Goal: Information Seeking & Learning: Learn about a topic

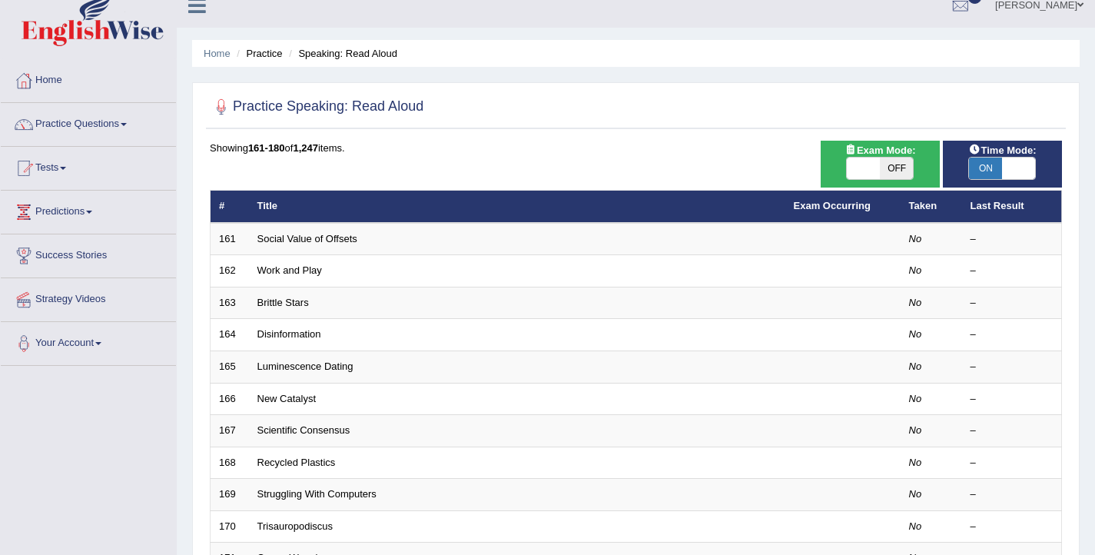
scroll to position [19, 0]
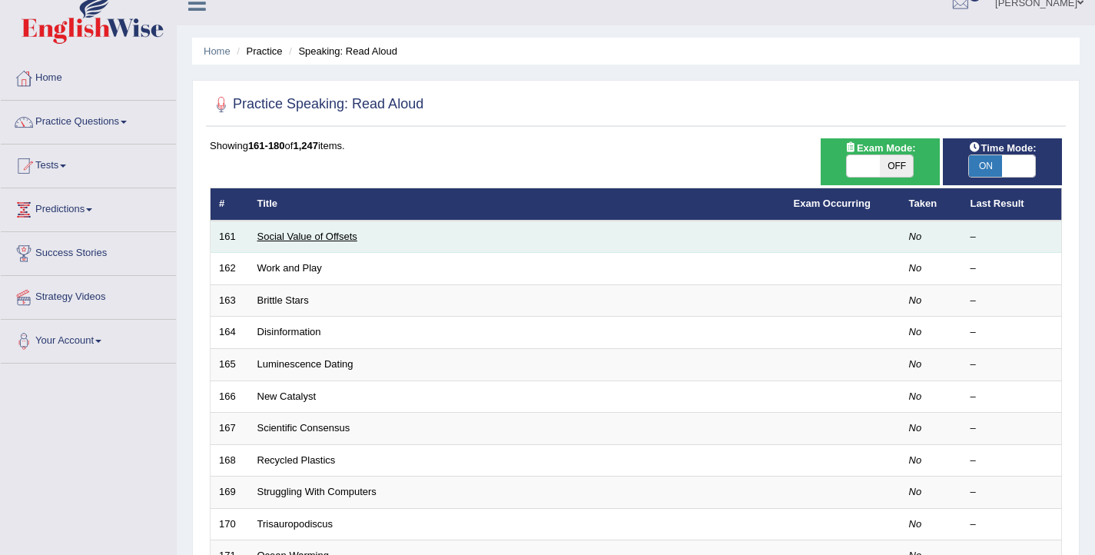
click at [327, 234] on link "Social Value of Offsets" at bounding box center [308, 237] width 100 height 12
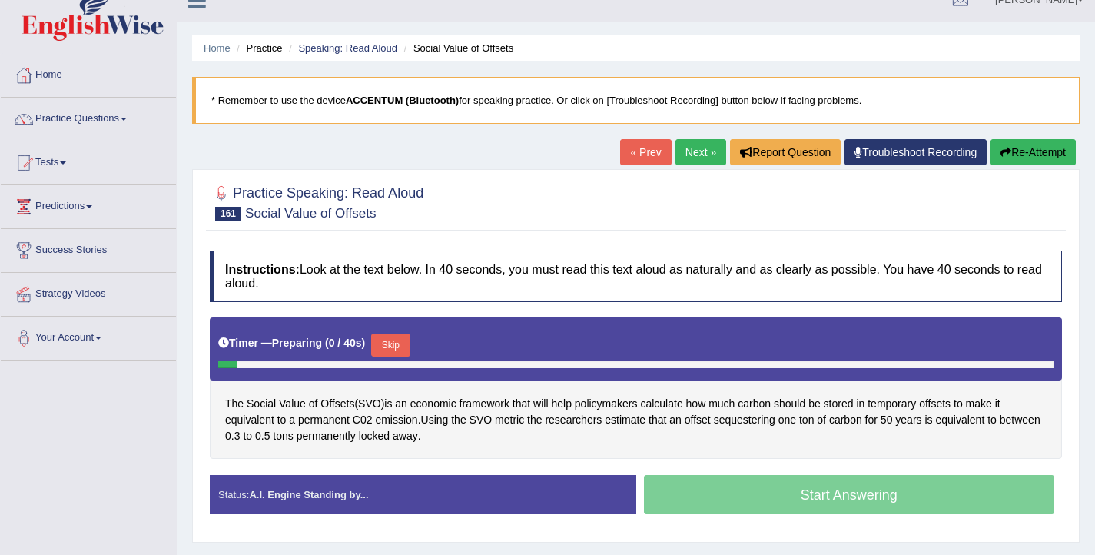
scroll to position [23, 0]
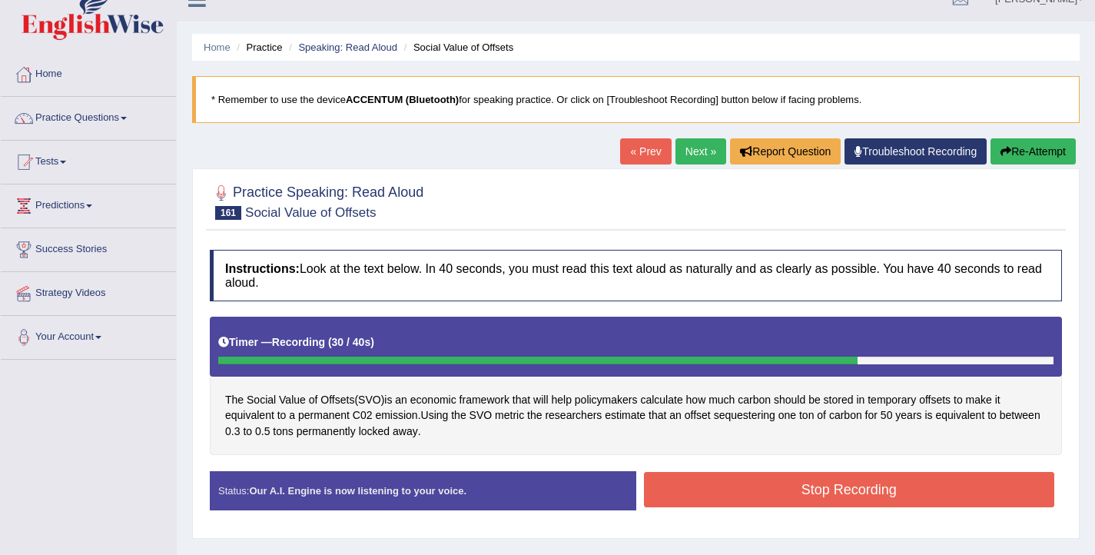
click at [842, 501] on button "Stop Recording" at bounding box center [849, 489] width 411 height 35
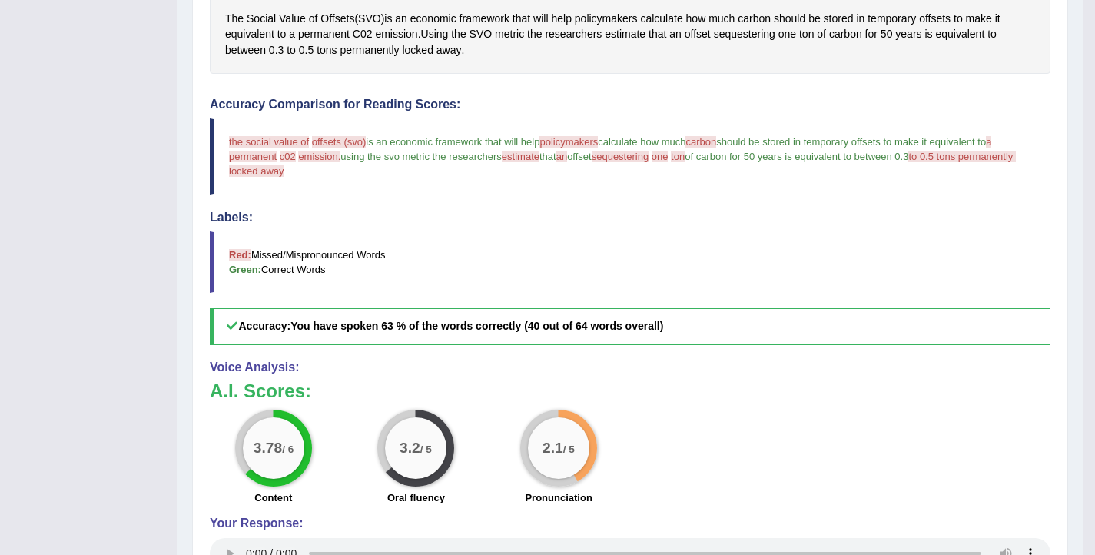
scroll to position [407, 0]
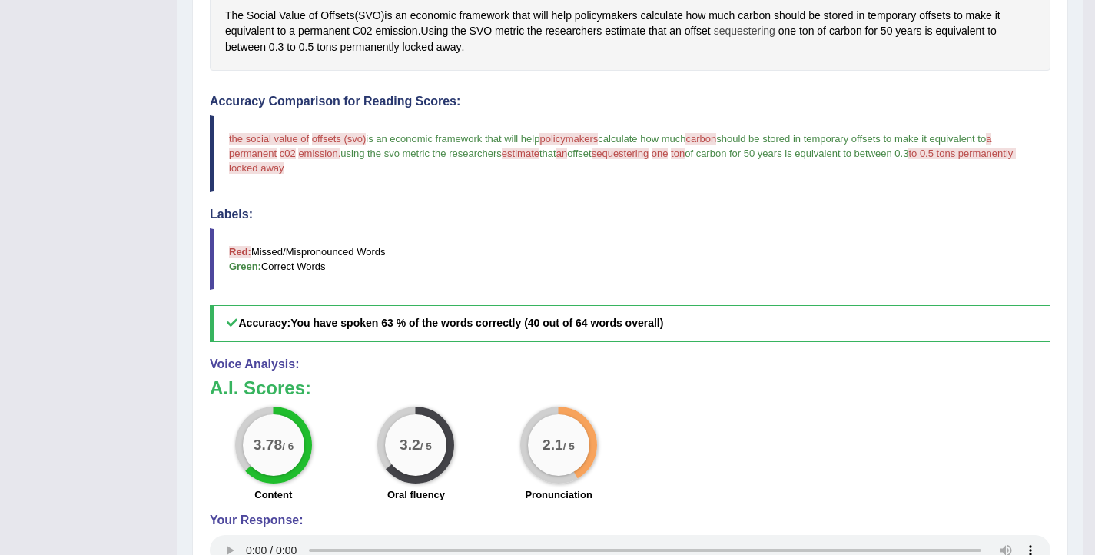
click at [748, 26] on span "sequestering" at bounding box center [744, 31] width 61 height 16
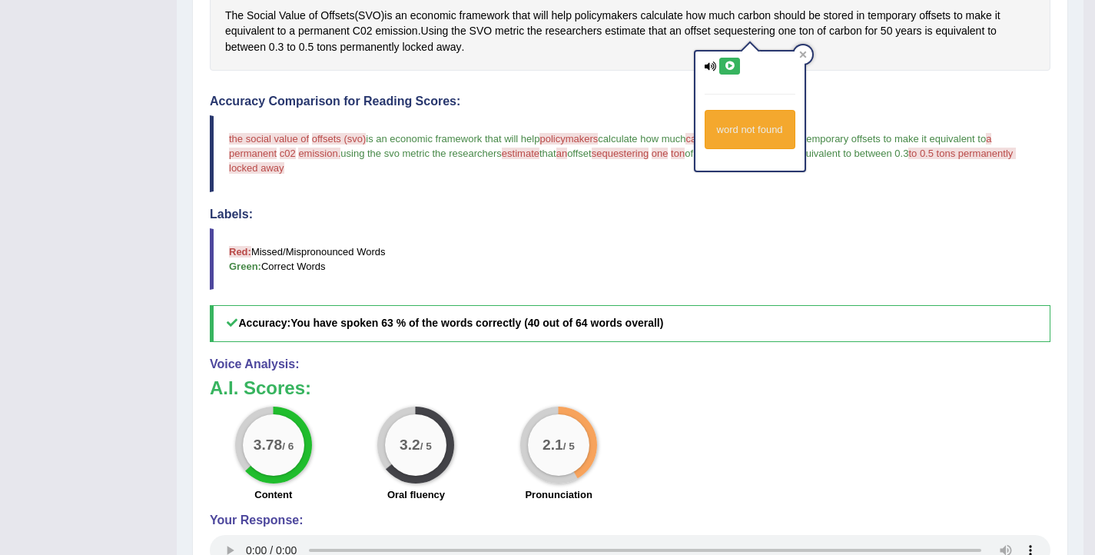
click at [731, 63] on icon at bounding box center [730, 65] width 12 height 9
click at [729, 65] on icon at bounding box center [730, 65] width 12 height 9
click at [648, 65] on div "The Social Value of Offsets ( SVO ) is an economic framework that will help pol…" at bounding box center [630, 1] width 841 height 138
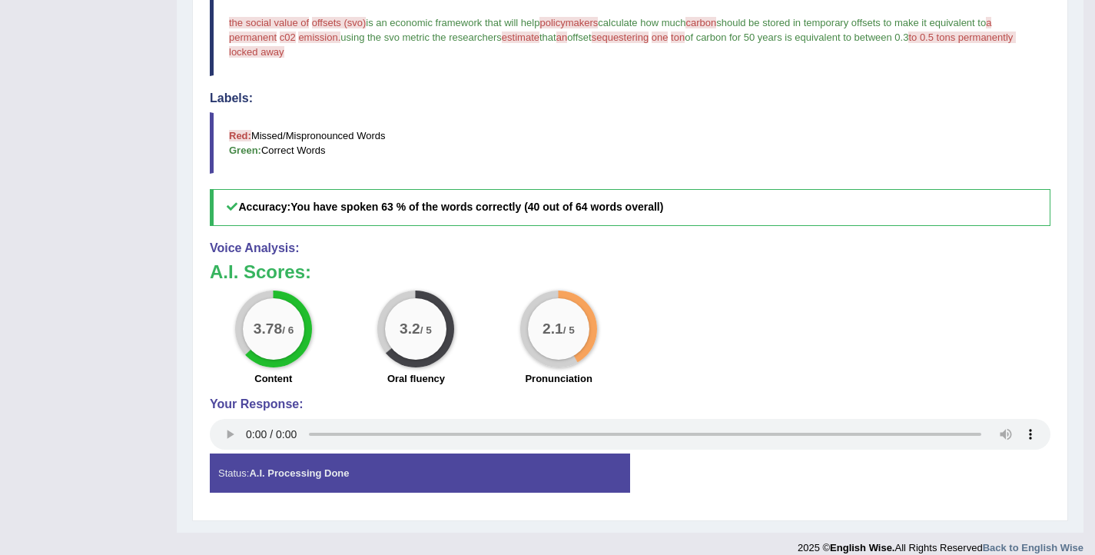
scroll to position [523, 0]
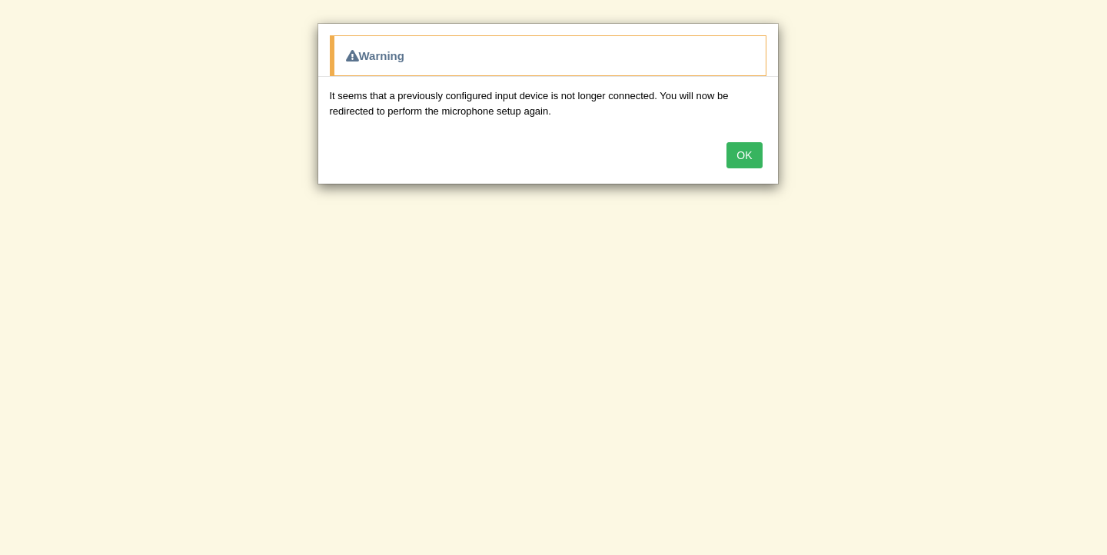
click at [746, 145] on button "OK" at bounding box center [743, 155] width 35 height 26
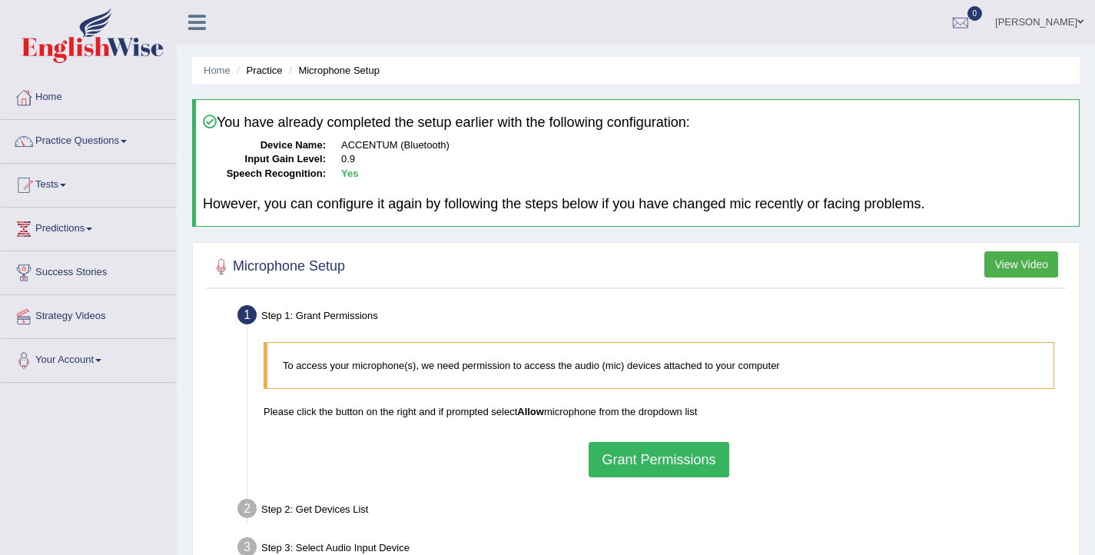
click at [637, 461] on button "Grant Permissions" at bounding box center [659, 459] width 140 height 35
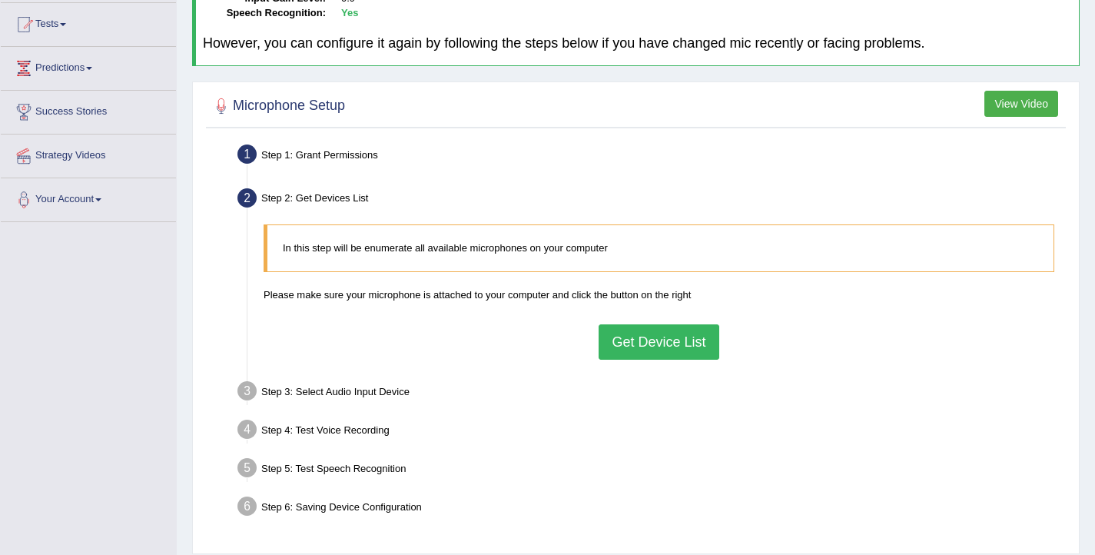
scroll to position [198, 0]
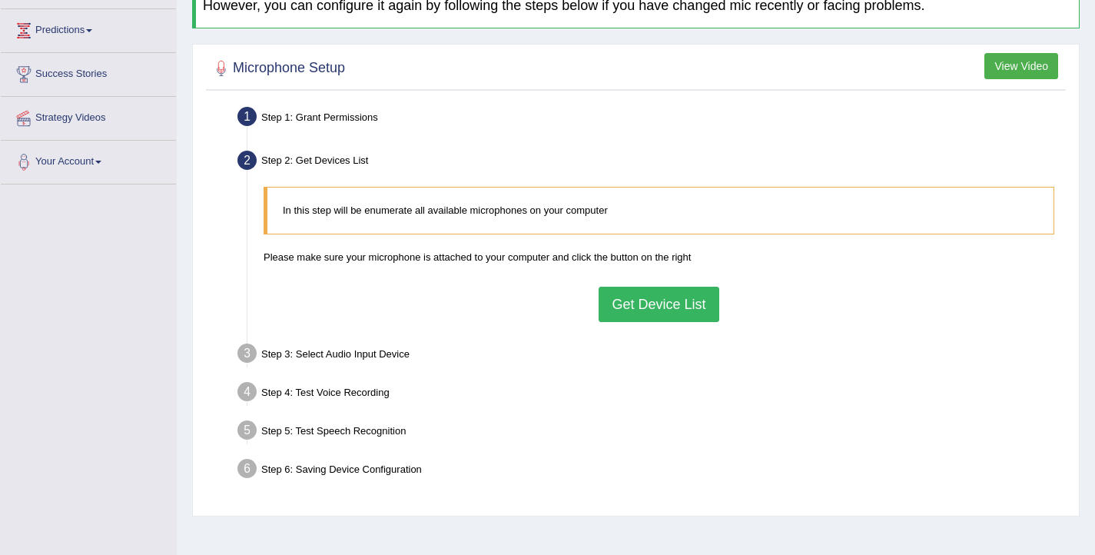
click at [670, 314] on button "Get Device List" at bounding box center [659, 304] width 120 height 35
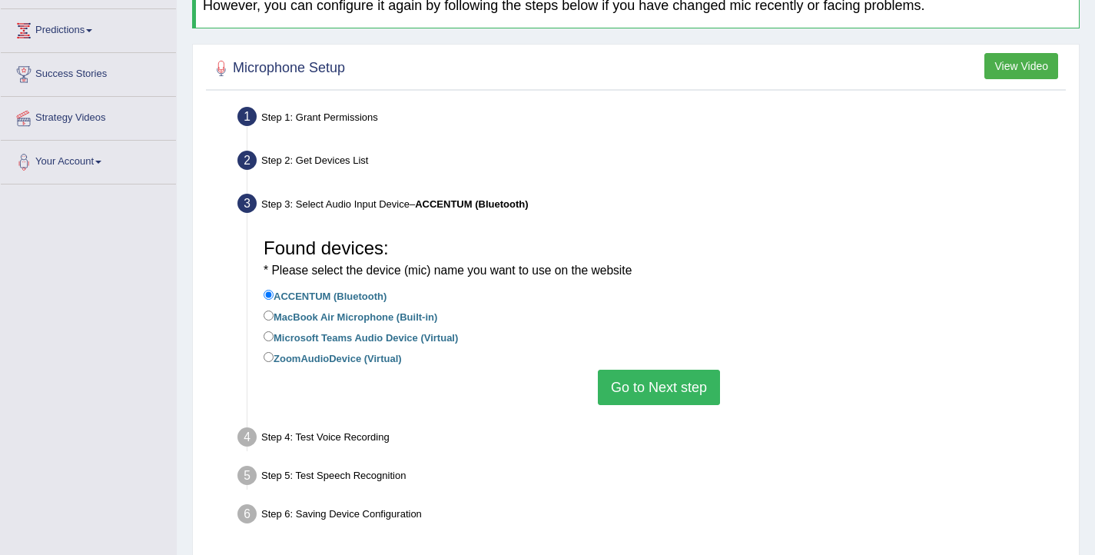
click at [677, 389] on button "Go to Next step" at bounding box center [659, 387] width 122 height 35
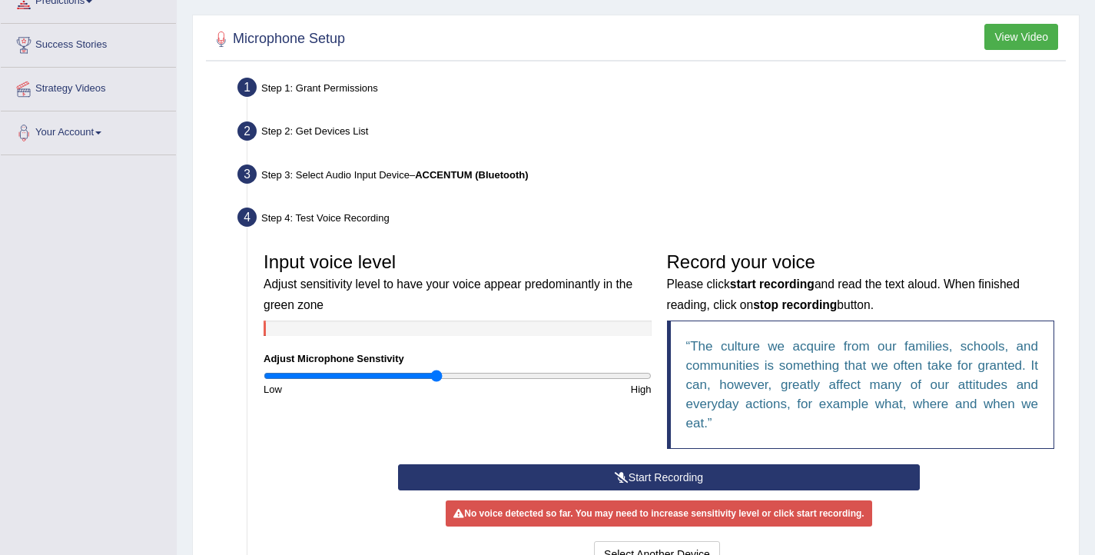
scroll to position [228, 0]
click at [603, 477] on button "Start Recording" at bounding box center [659, 477] width 522 height 26
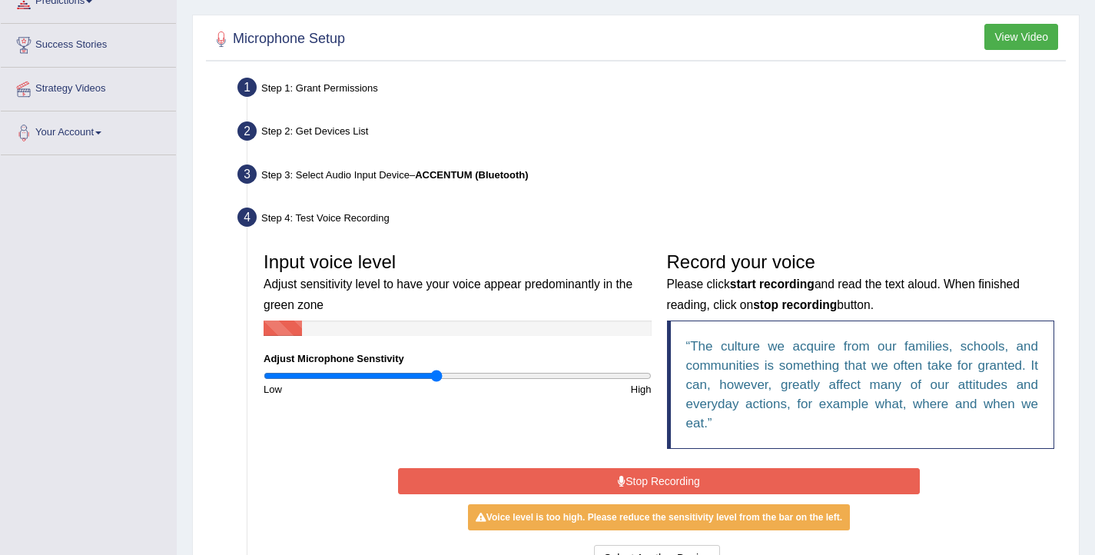
click at [646, 483] on button "Stop Recording" at bounding box center [659, 481] width 522 height 26
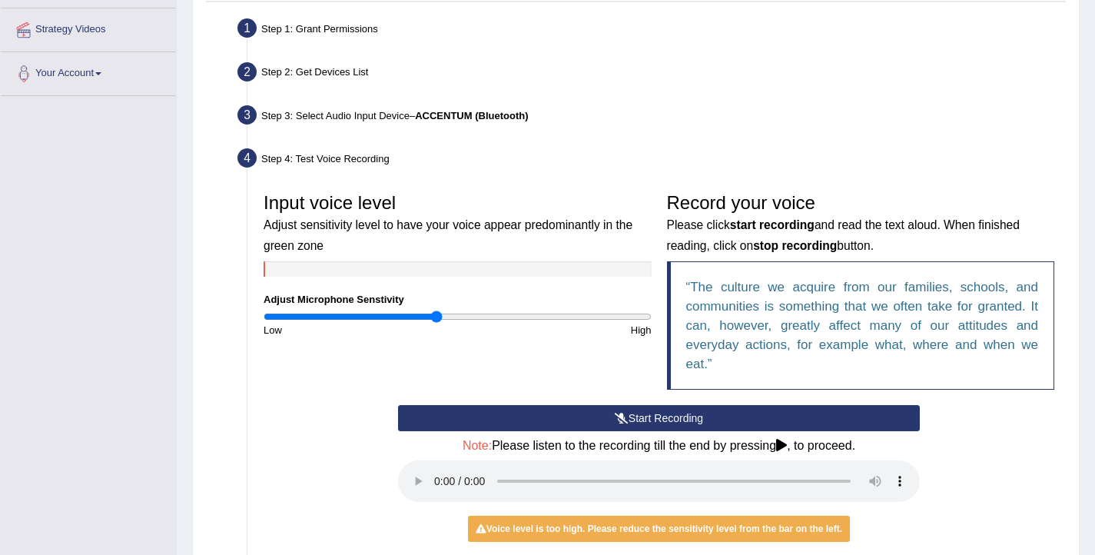
scroll to position [287, 0]
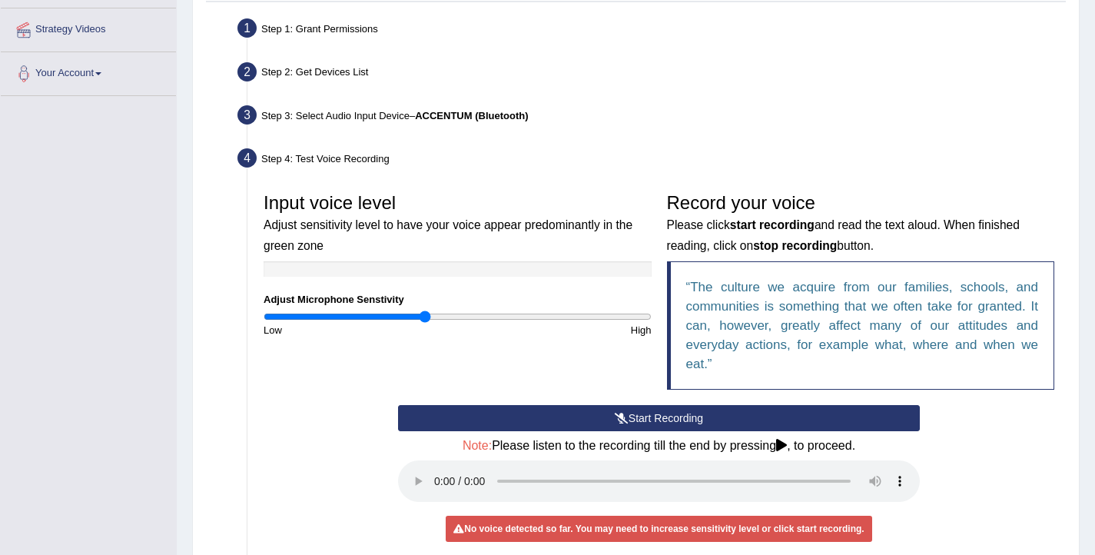
drag, startPoint x: 439, startPoint y: 317, endPoint x: 427, endPoint y: 317, distance: 12.3
click at [427, 317] on input "range" at bounding box center [458, 317] width 388 height 12
click at [602, 420] on button "Start Recording" at bounding box center [659, 418] width 522 height 26
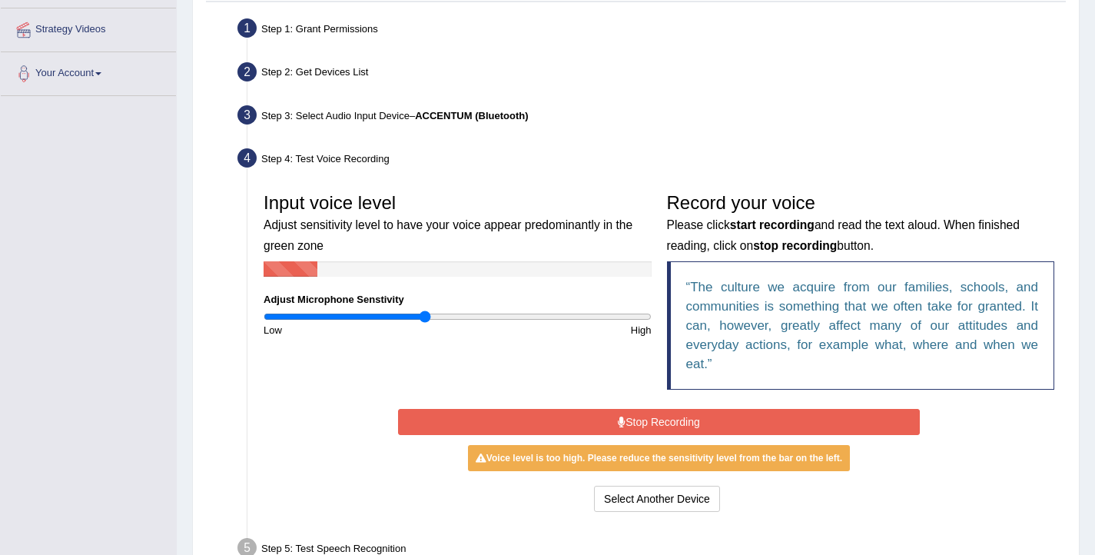
click at [636, 427] on button "Stop Recording" at bounding box center [659, 422] width 522 height 26
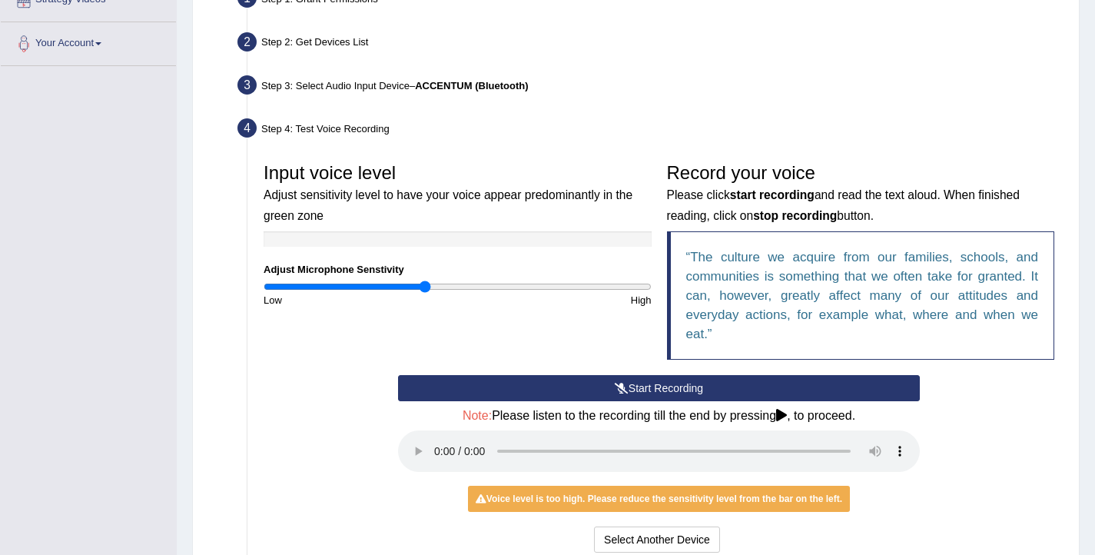
scroll to position [318, 0]
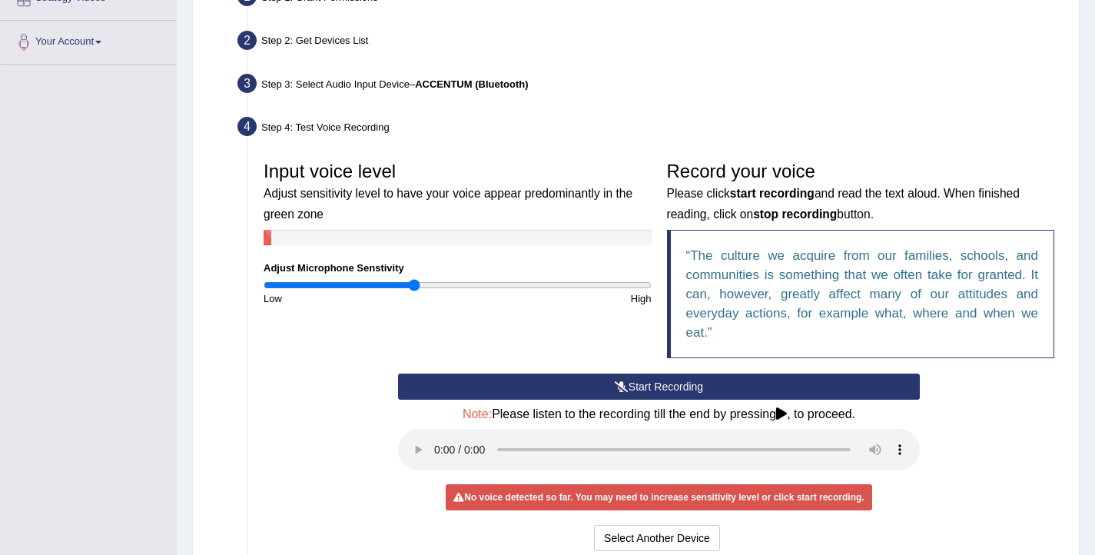
drag, startPoint x: 424, startPoint y: 284, endPoint x: 415, endPoint y: 282, distance: 9.4
type input "0.78"
click at [415, 282] on input "range" at bounding box center [458, 285] width 388 height 12
click at [592, 387] on button "Start Recording" at bounding box center [659, 387] width 522 height 26
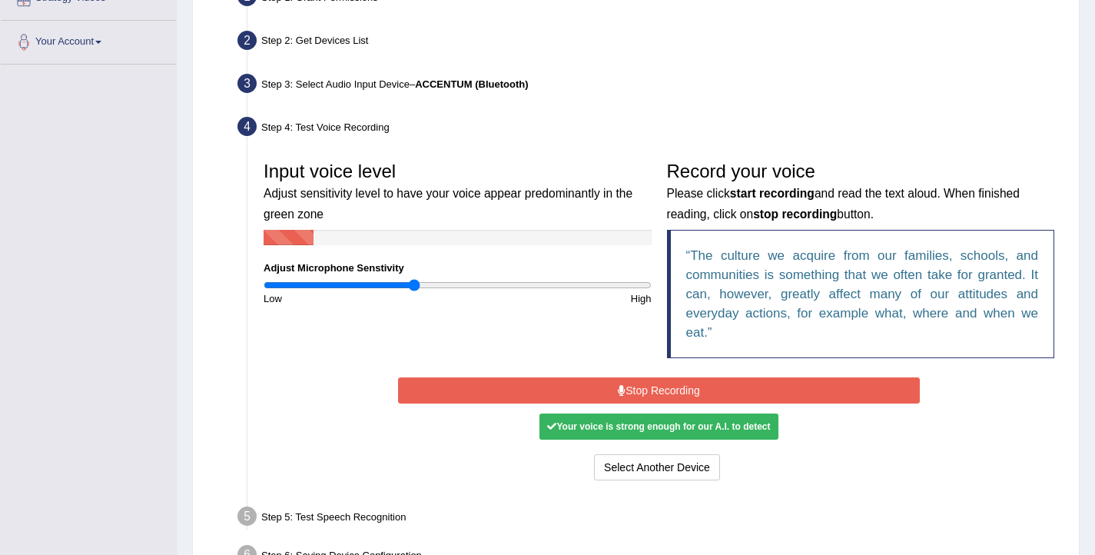
click at [592, 387] on button "Stop Recording" at bounding box center [659, 390] width 522 height 26
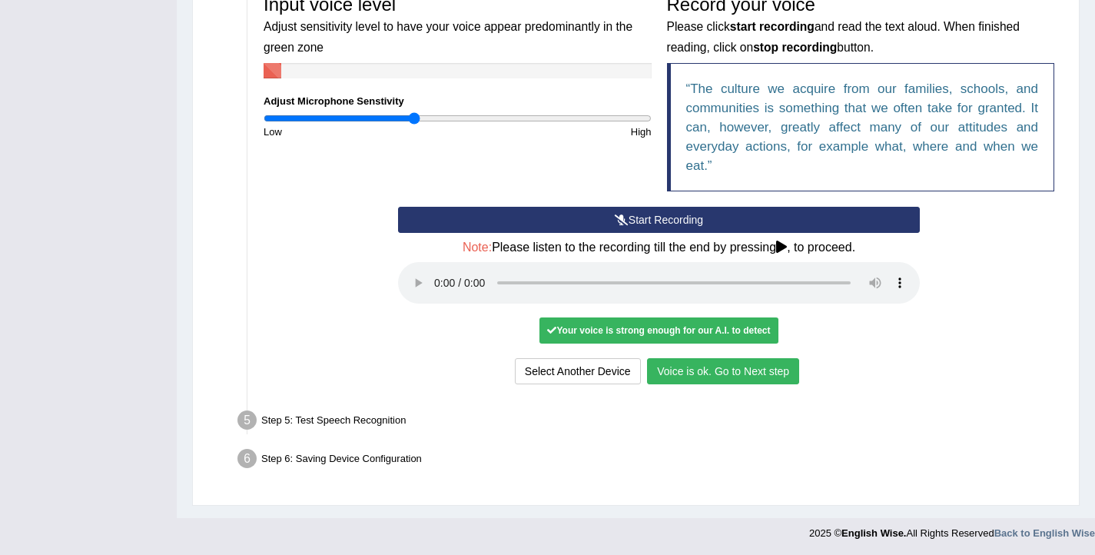
click at [674, 375] on button "Voice is ok. Go to Next step" at bounding box center [723, 371] width 152 height 26
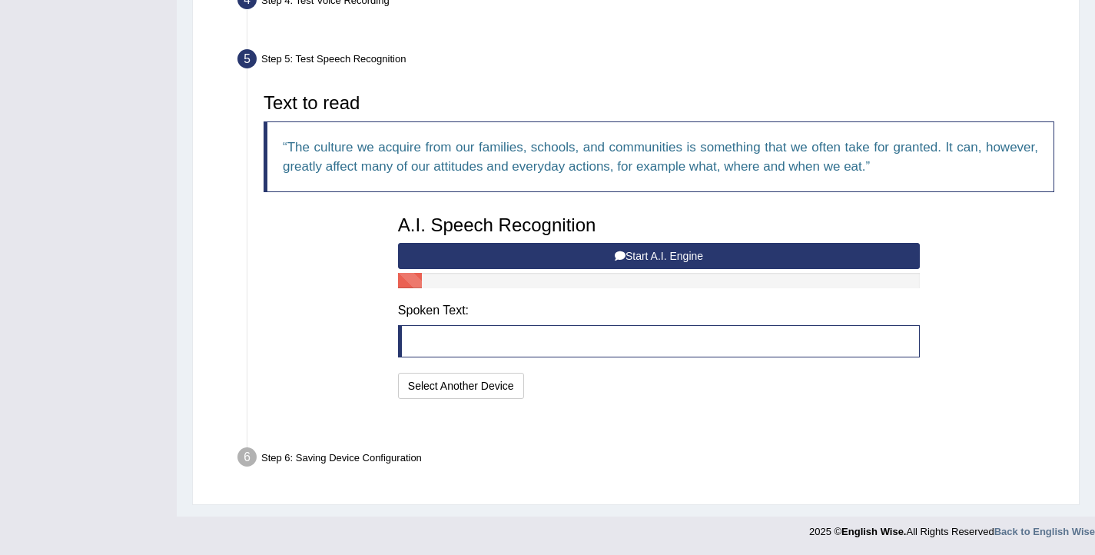
scroll to position [406, 0]
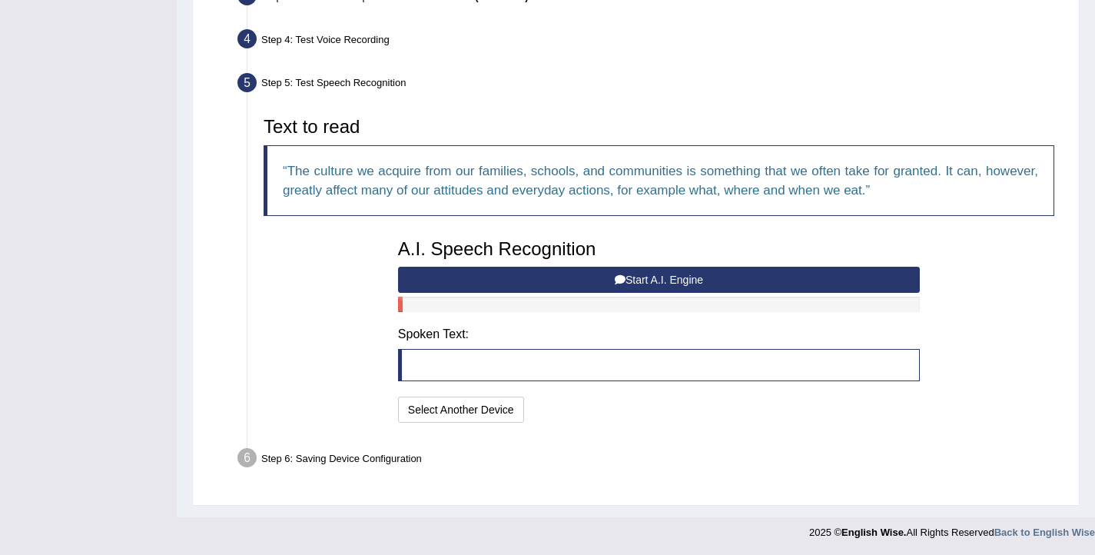
click at [599, 277] on button "Start A.I. Engine" at bounding box center [659, 280] width 522 height 26
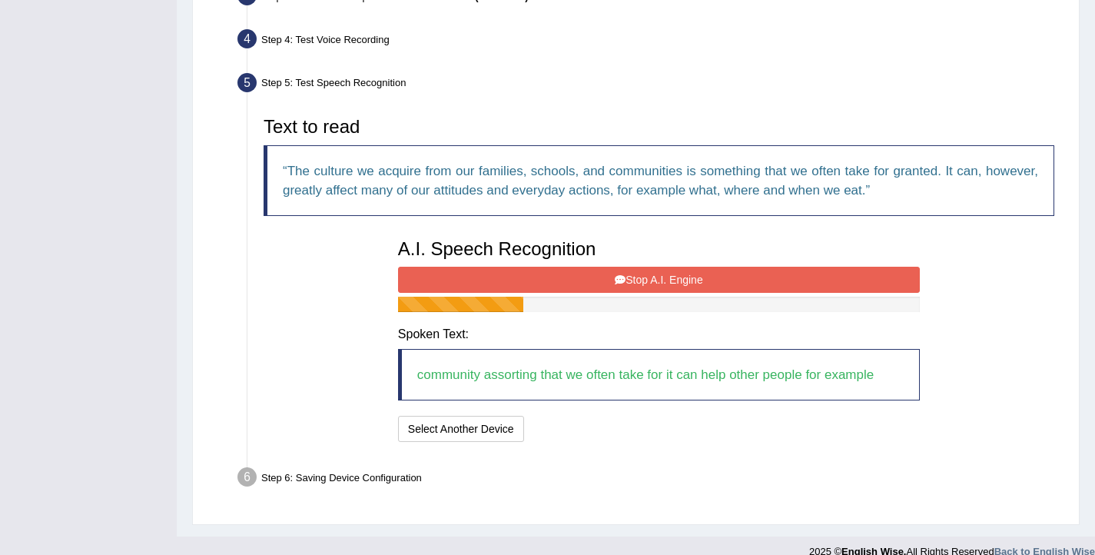
click at [657, 273] on button "Stop A.I. Engine" at bounding box center [659, 280] width 522 height 26
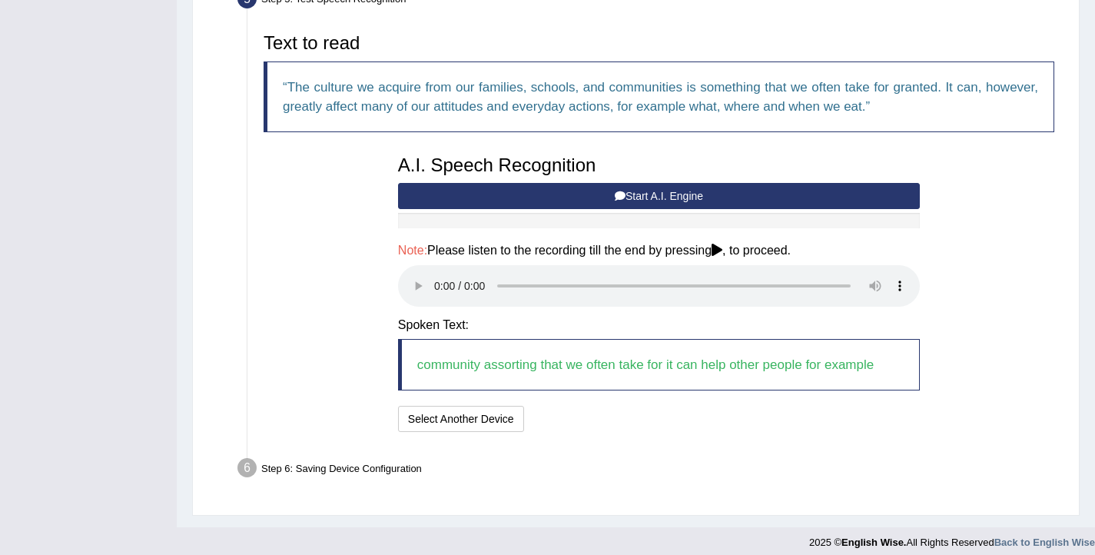
scroll to position [490, 0]
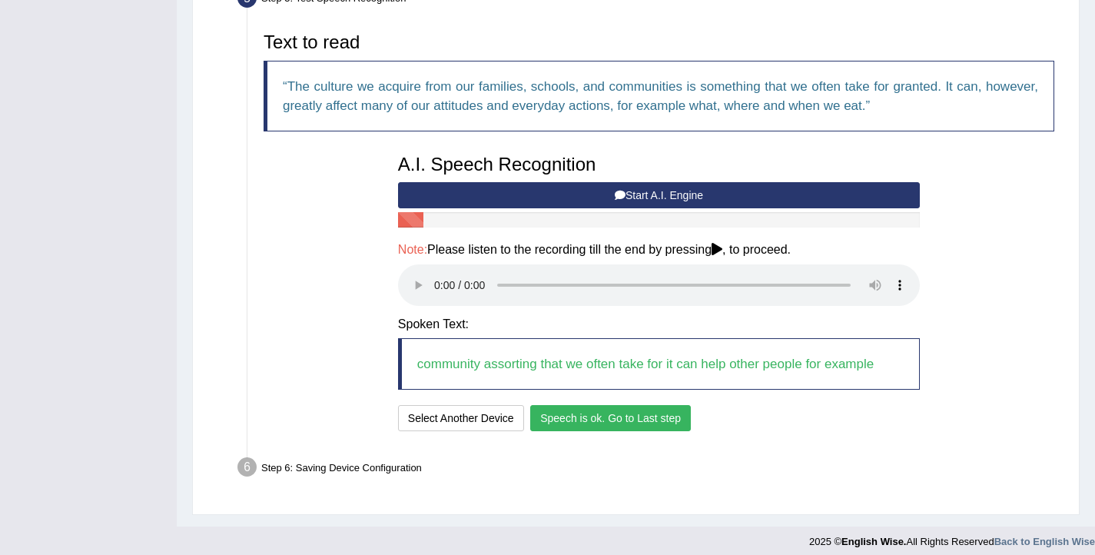
click at [564, 427] on button "Speech is ok. Go to Last step" at bounding box center [610, 418] width 161 height 26
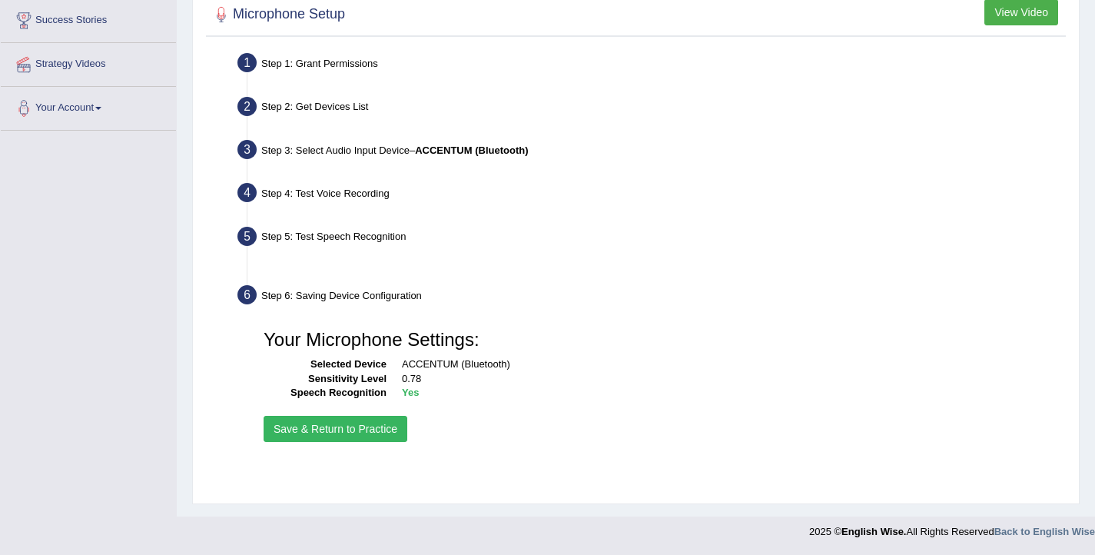
scroll to position [252, 0]
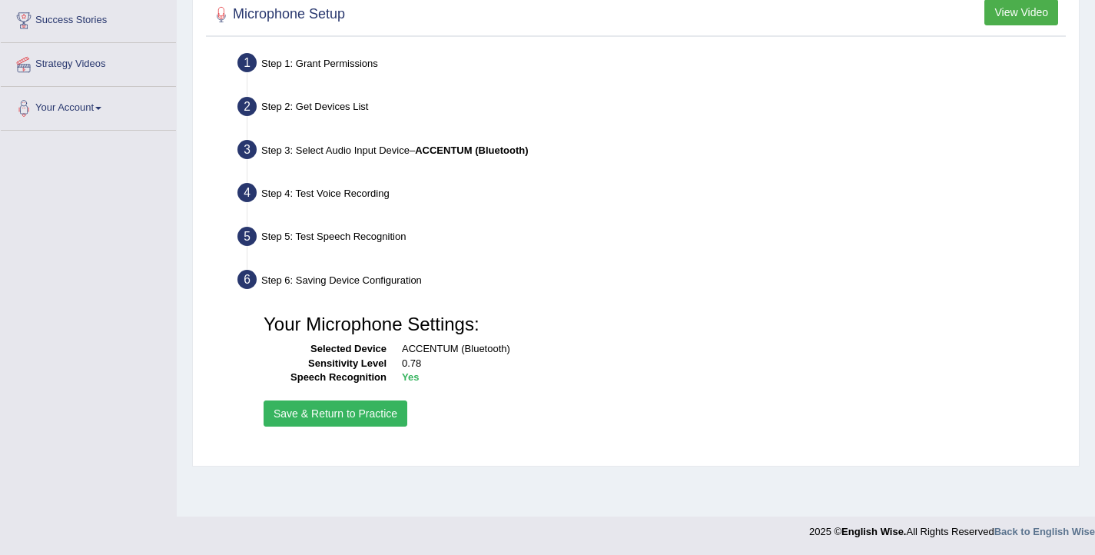
click at [312, 416] on button "Save & Return to Practice" at bounding box center [336, 413] width 144 height 26
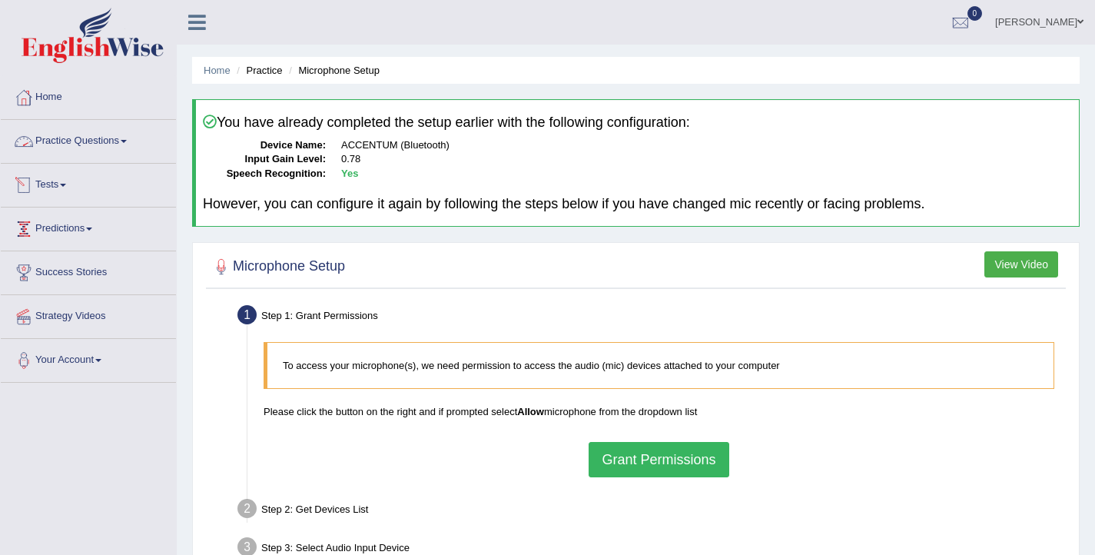
click at [107, 136] on link "Practice Questions" at bounding box center [88, 139] width 175 height 38
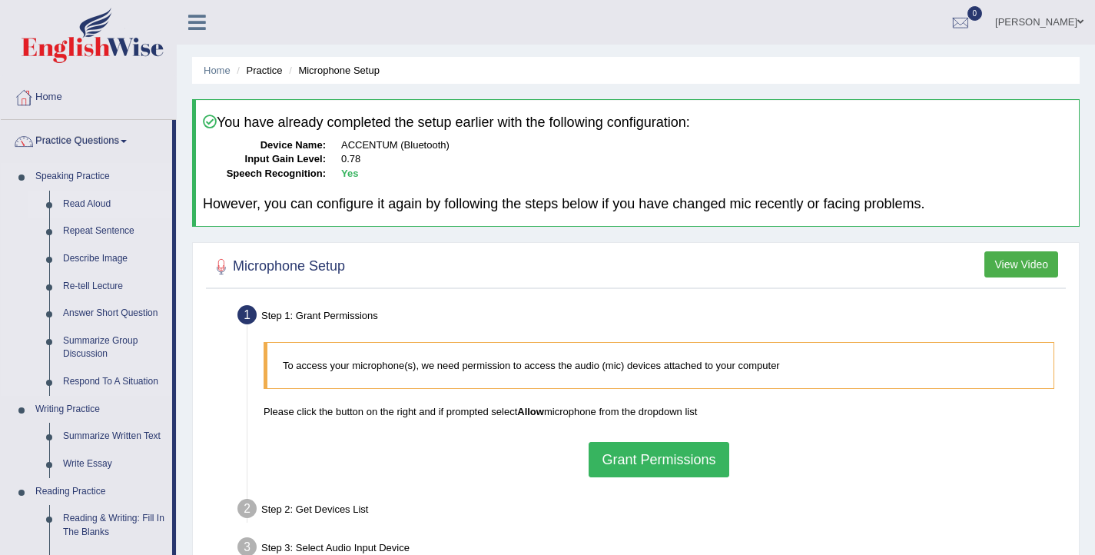
click at [116, 206] on link "Read Aloud" at bounding box center [114, 205] width 116 height 28
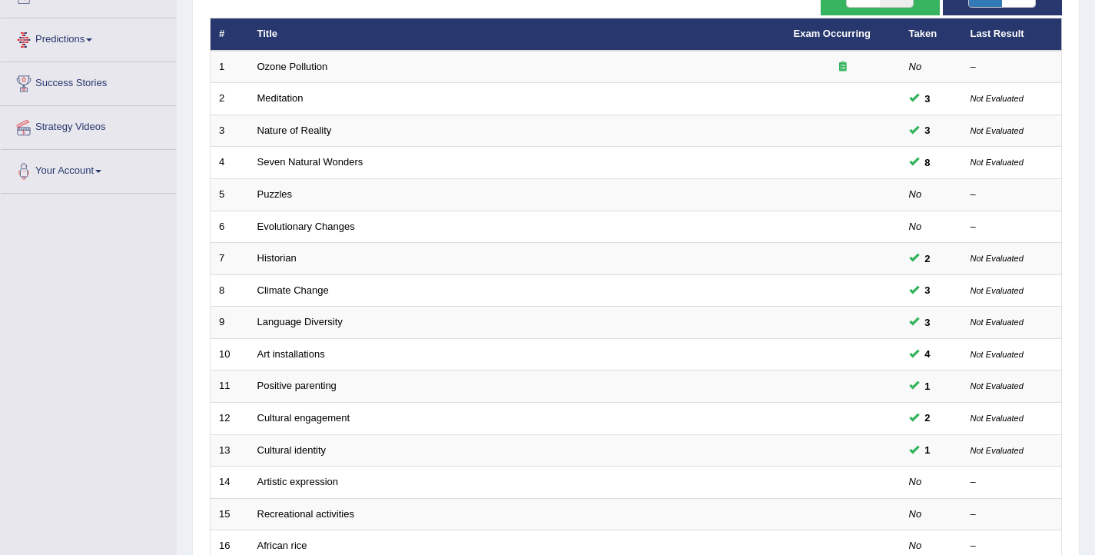
scroll to position [463, 0]
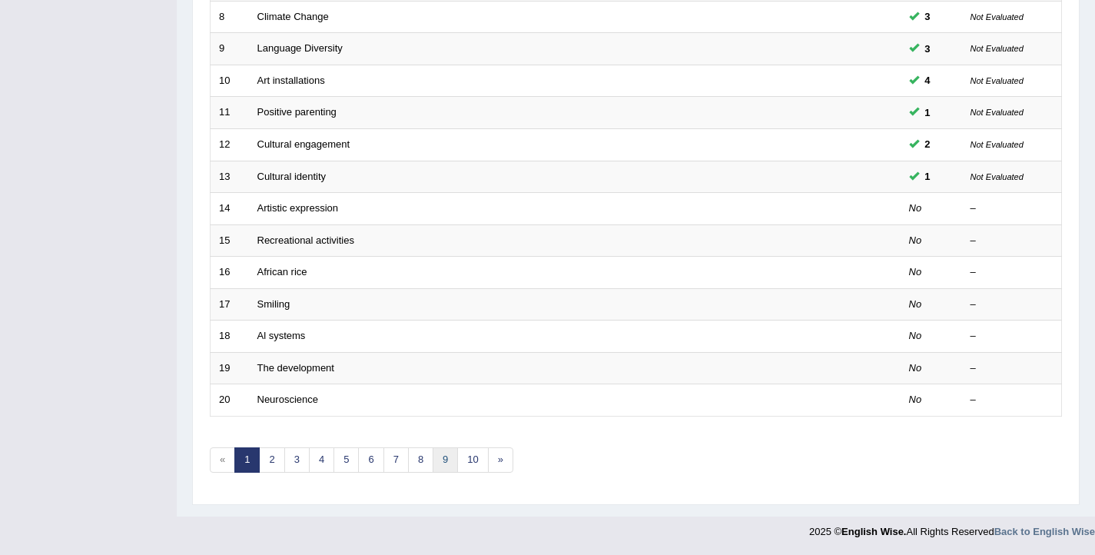
click at [453, 466] on link "9" at bounding box center [445, 459] width 25 height 25
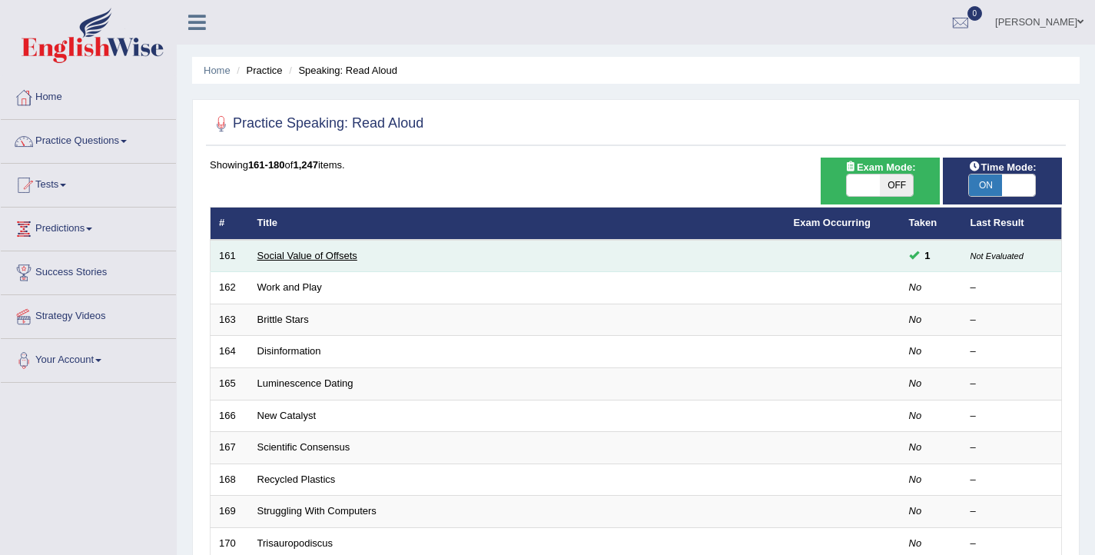
click at [328, 259] on link "Social Value of Offsets" at bounding box center [308, 256] width 100 height 12
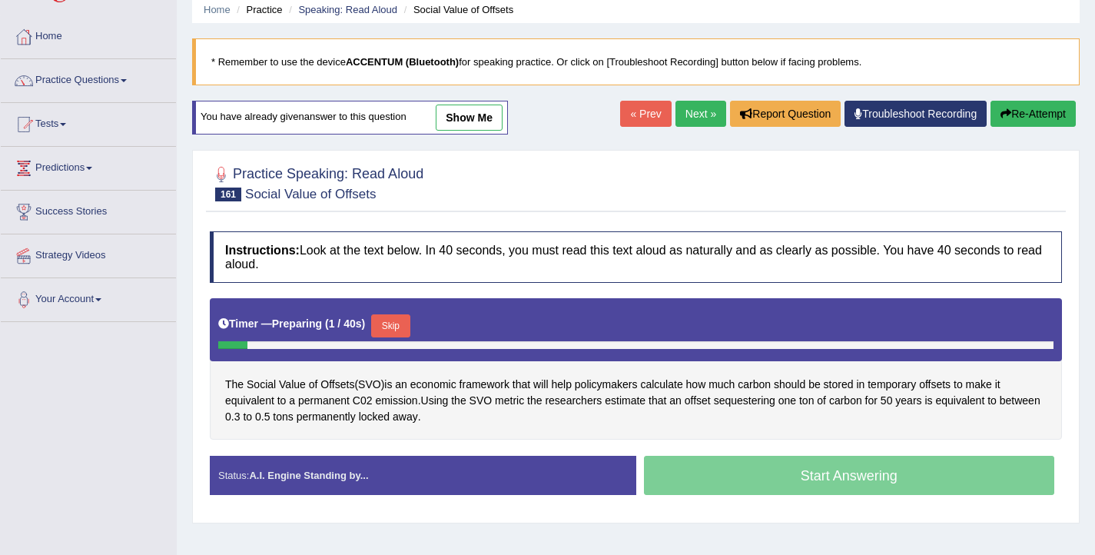
scroll to position [77, 0]
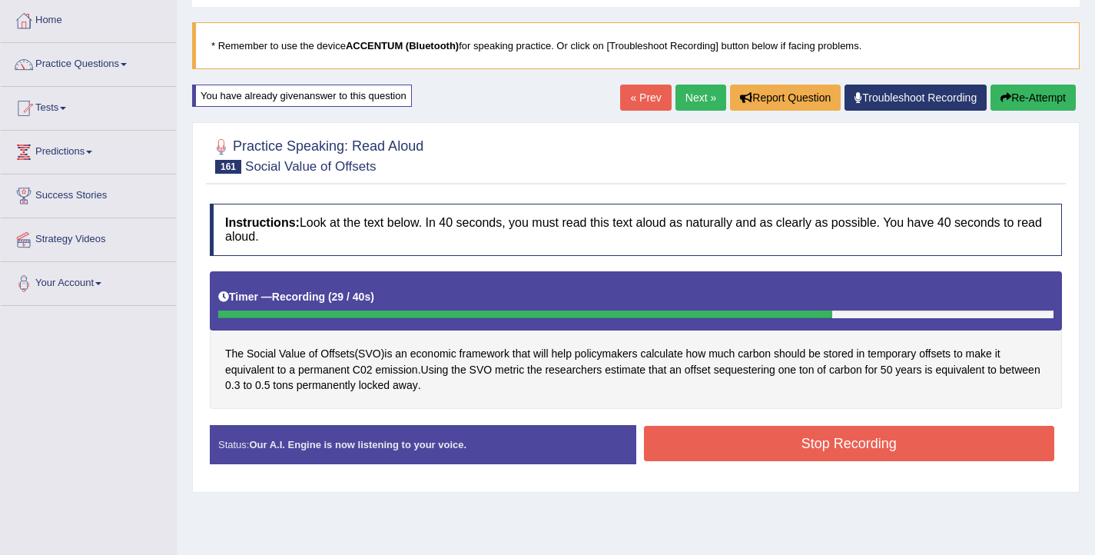
click at [763, 448] on button "Stop Recording" at bounding box center [849, 443] width 411 height 35
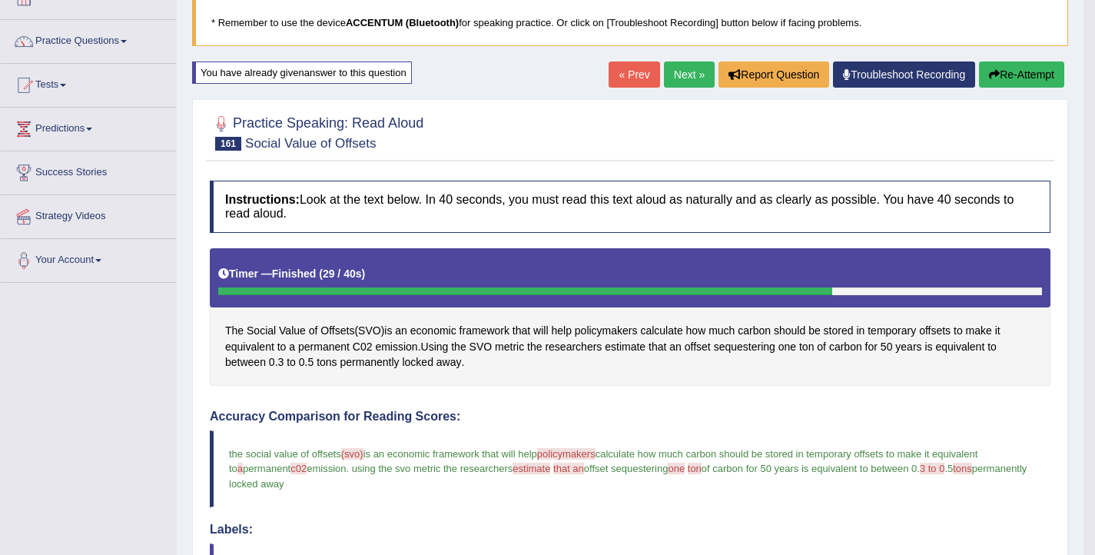
scroll to position [97, 0]
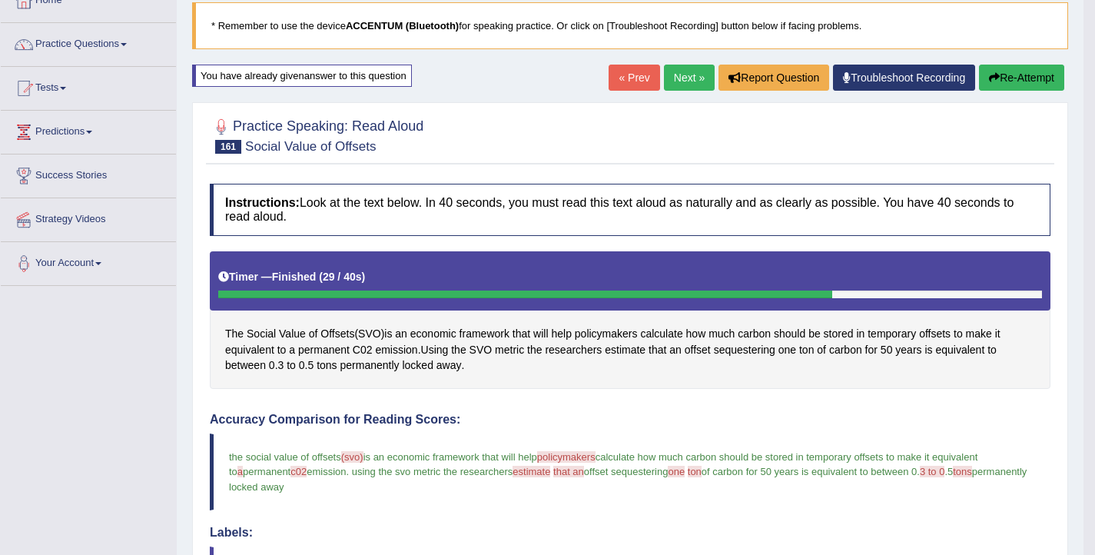
click at [1025, 76] on button "Re-Attempt" at bounding box center [1021, 78] width 85 height 26
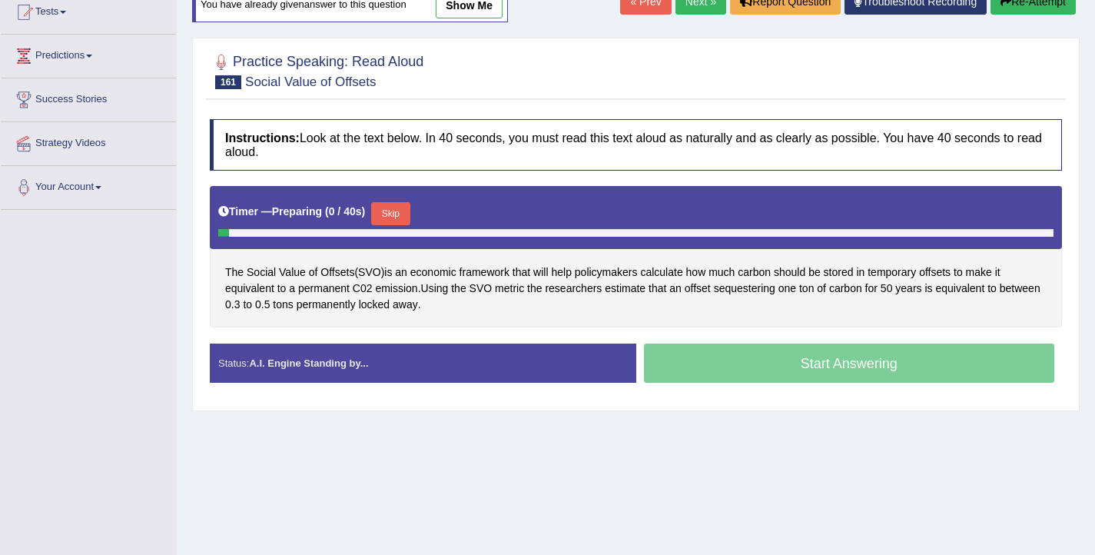
scroll to position [176, 0]
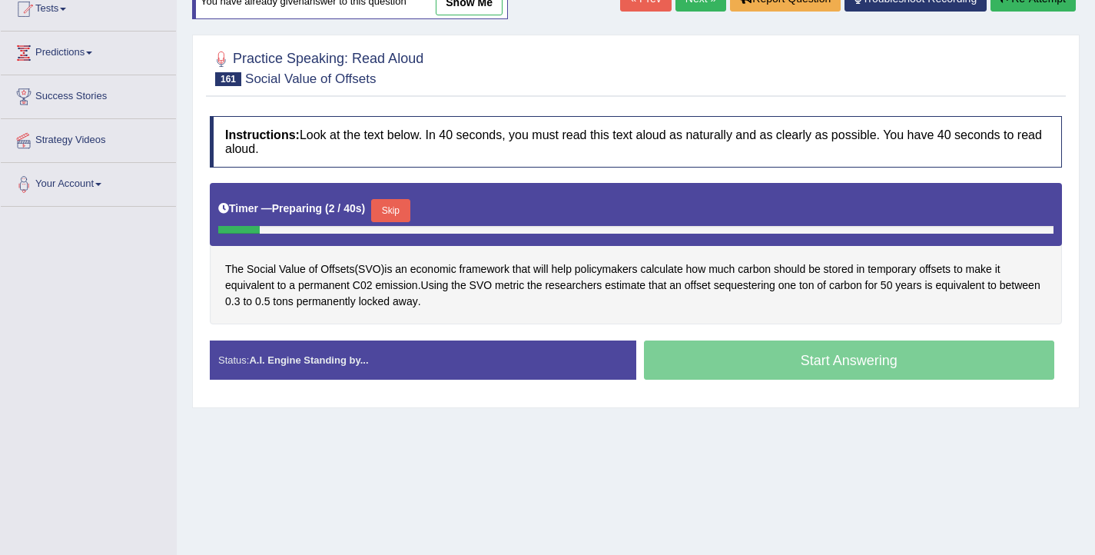
click at [389, 218] on button "Skip" at bounding box center [390, 210] width 38 height 23
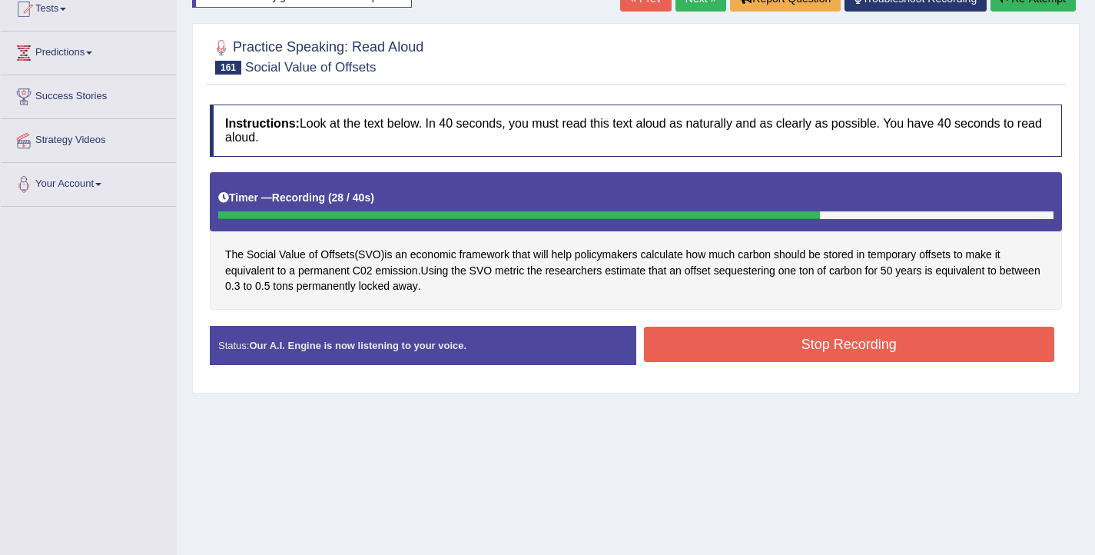
click at [730, 347] on button "Stop Recording" at bounding box center [849, 344] width 411 height 35
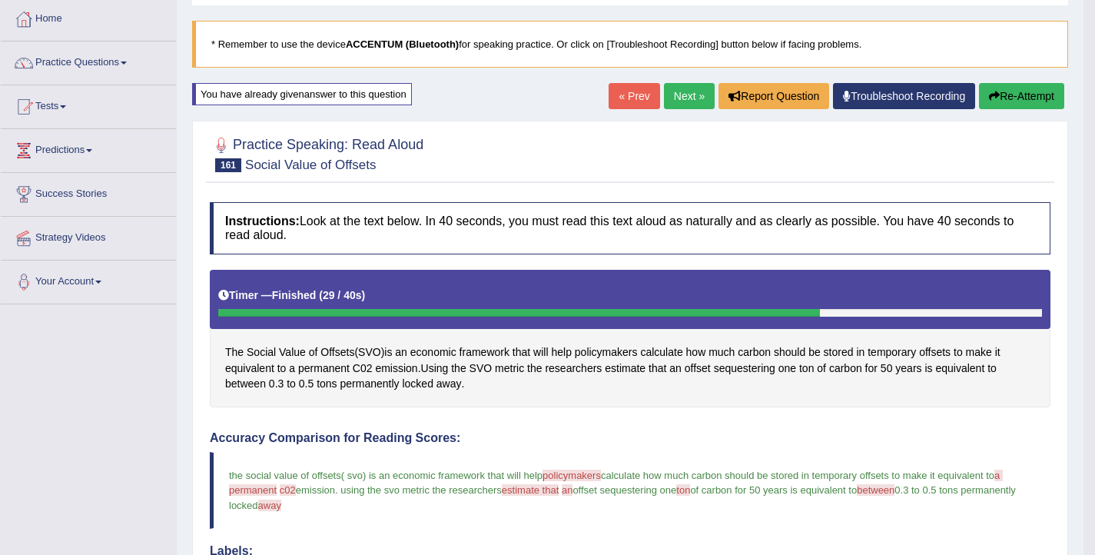
scroll to position [66, 0]
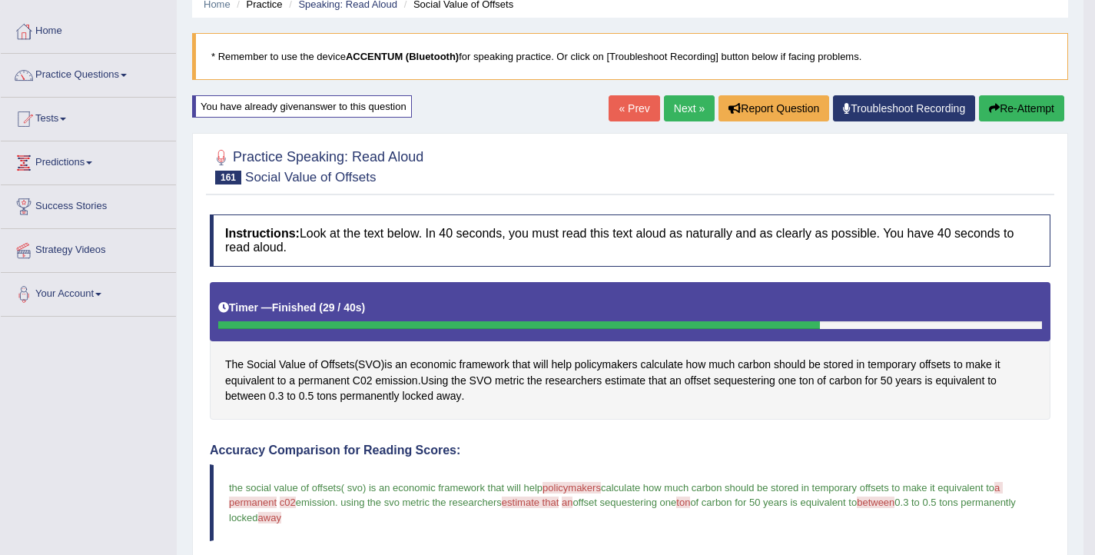
click at [1005, 108] on button "Re-Attempt" at bounding box center [1021, 108] width 85 height 26
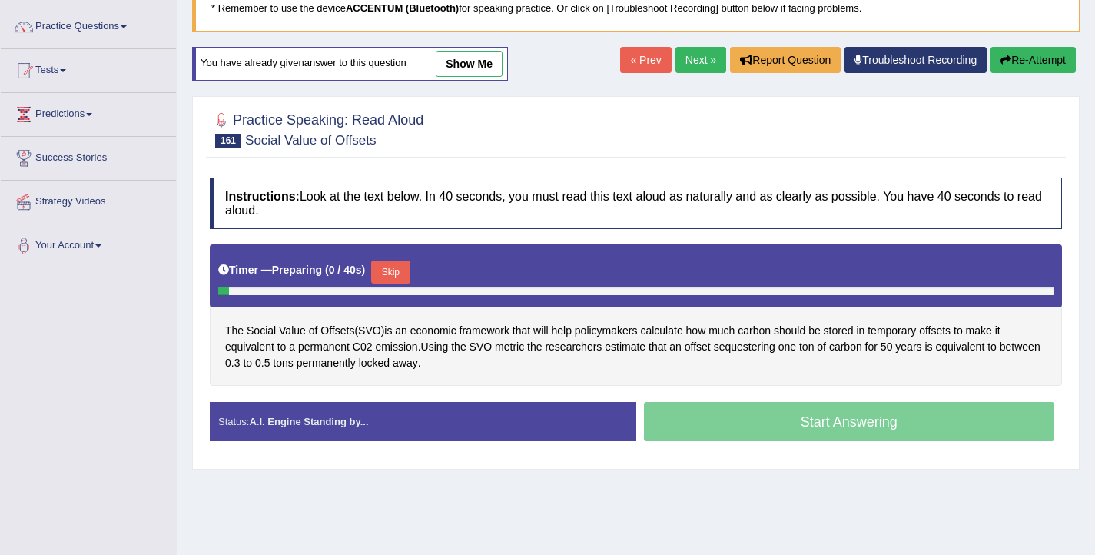
scroll to position [157, 0]
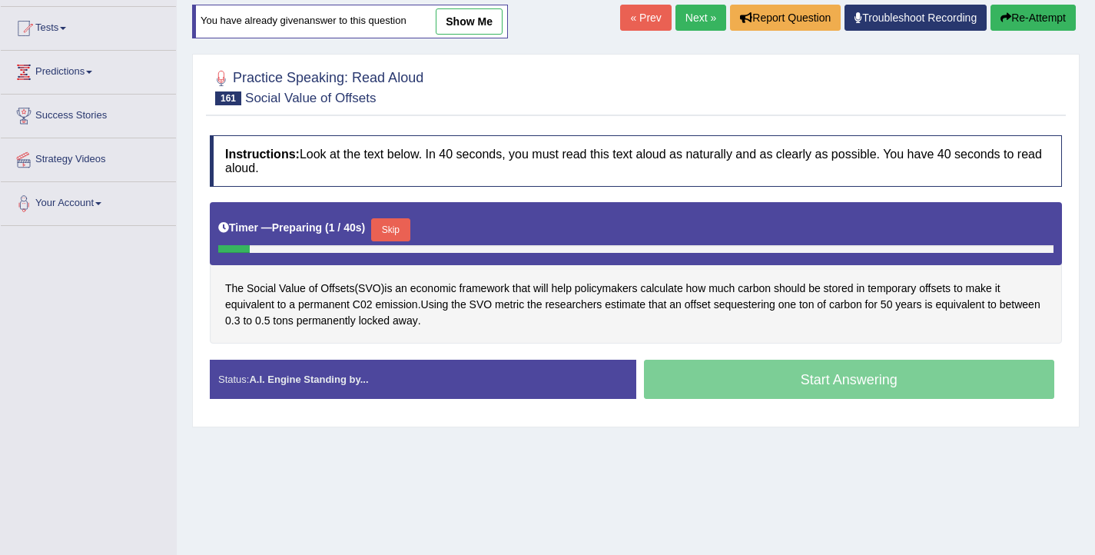
click at [405, 228] on button "Skip" at bounding box center [390, 229] width 38 height 23
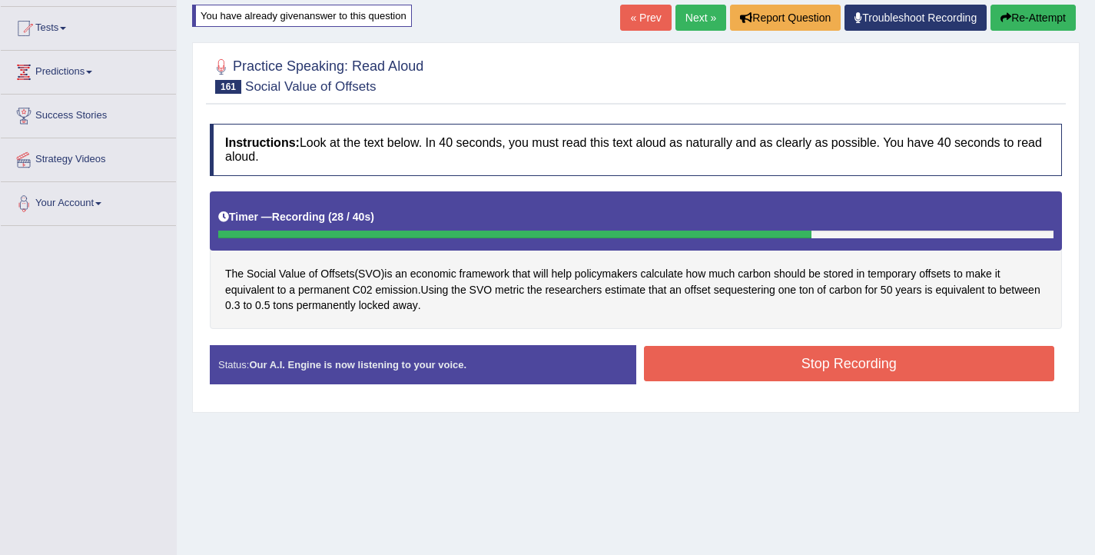
click at [693, 370] on button "Stop Recording" at bounding box center [849, 363] width 411 height 35
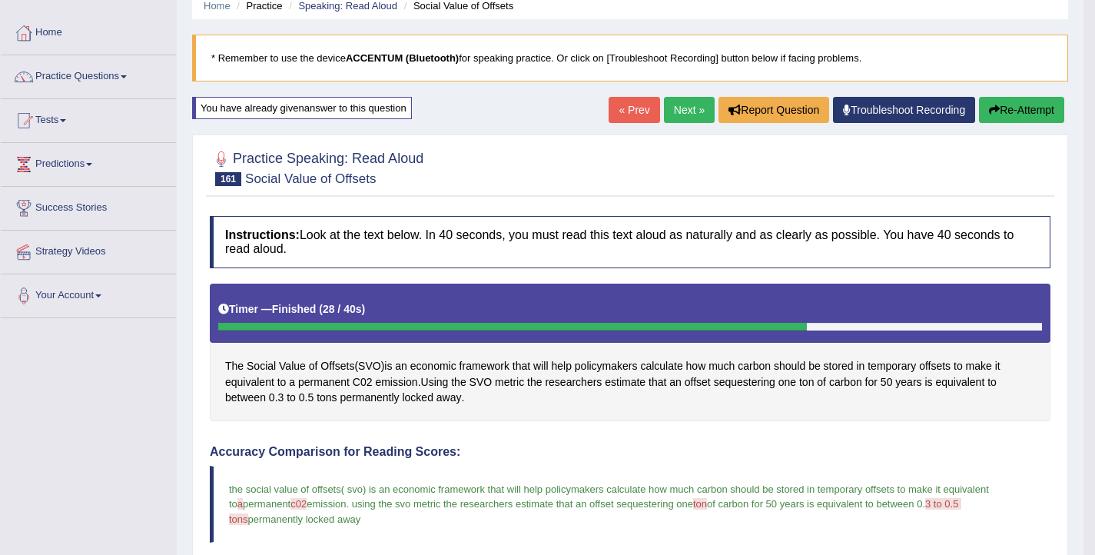
scroll to position [62, 0]
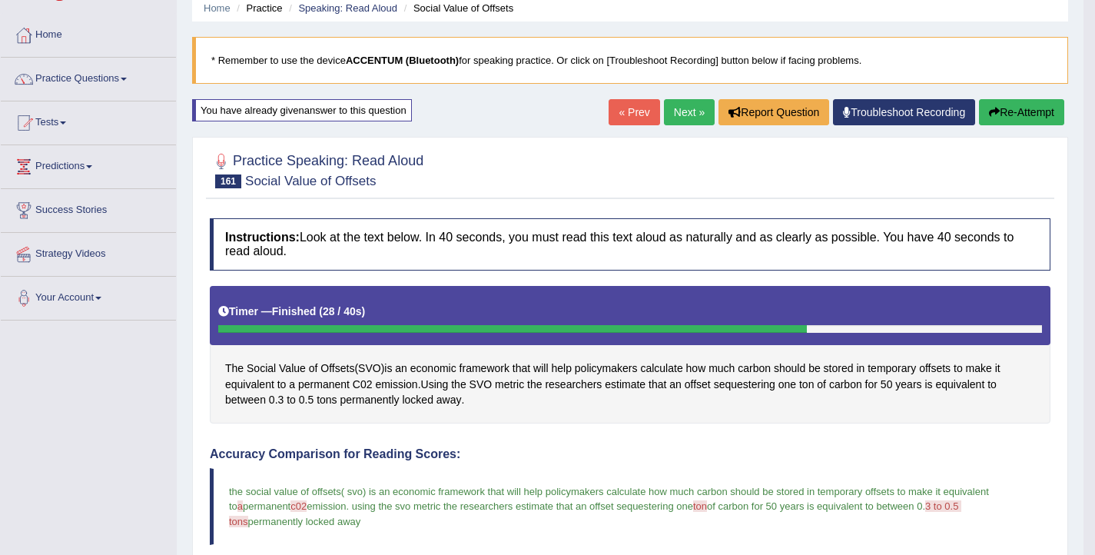
click at [666, 120] on link "Next »" at bounding box center [689, 112] width 51 height 26
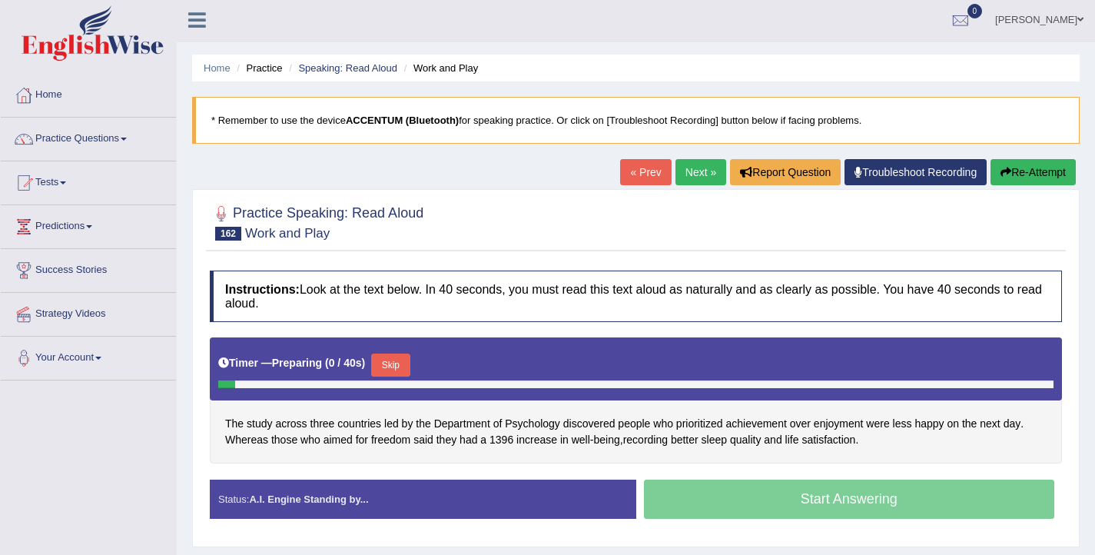
scroll to position [3, 0]
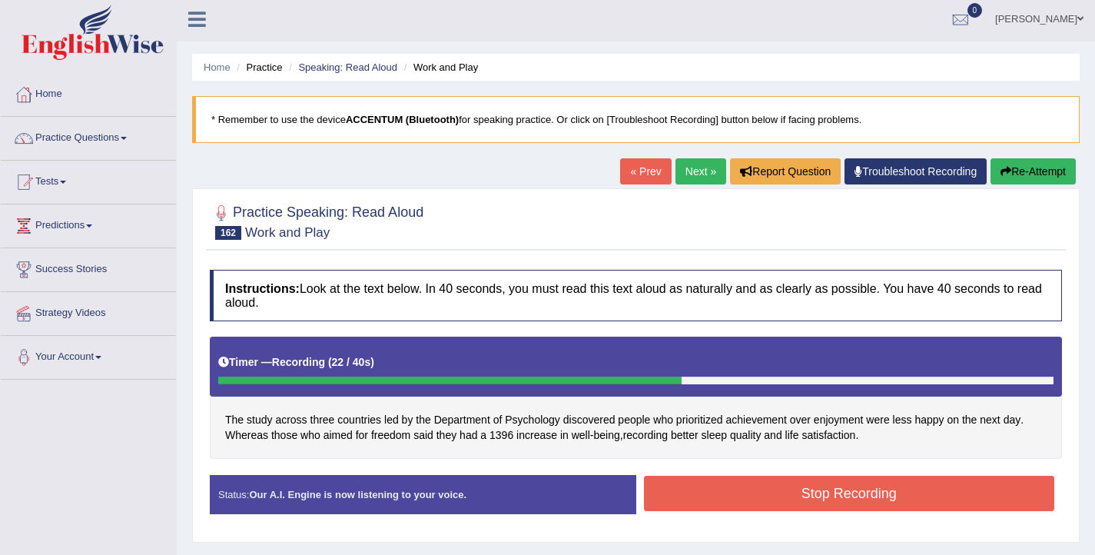
click at [852, 495] on button "Stop Recording" at bounding box center [849, 493] width 411 height 35
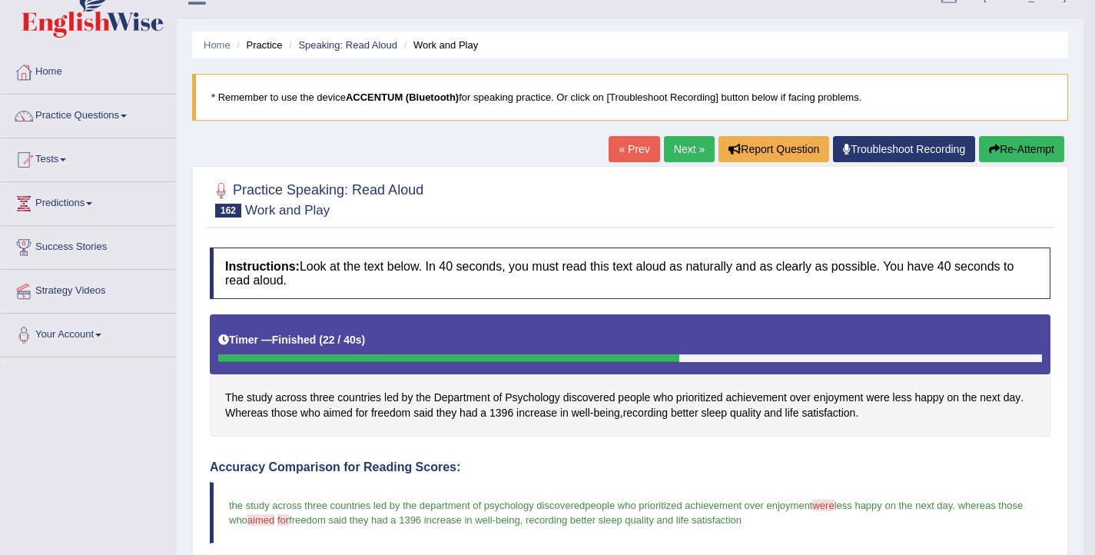
scroll to position [0, 0]
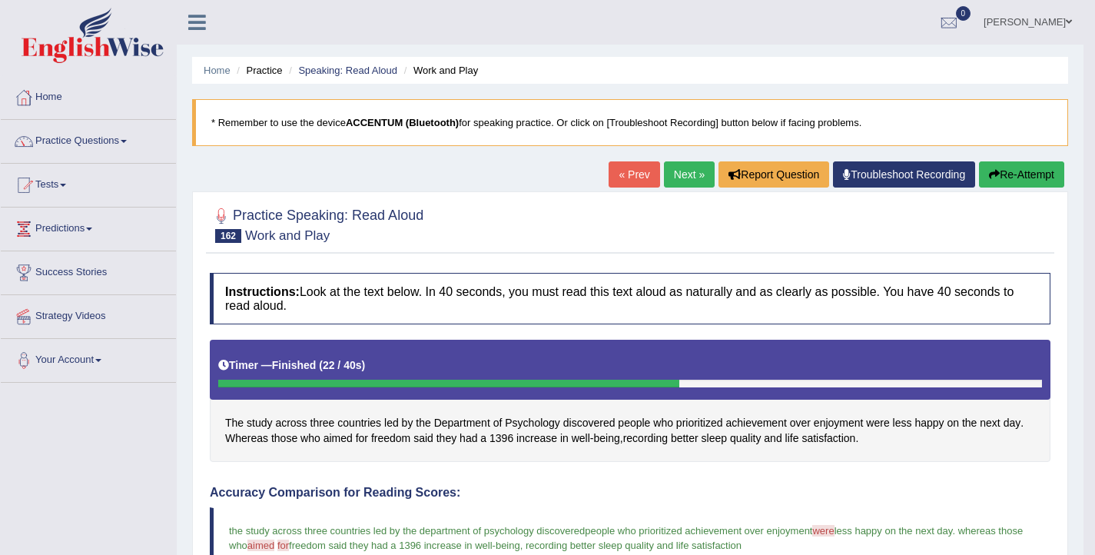
click at [684, 181] on link "Next »" at bounding box center [689, 174] width 51 height 26
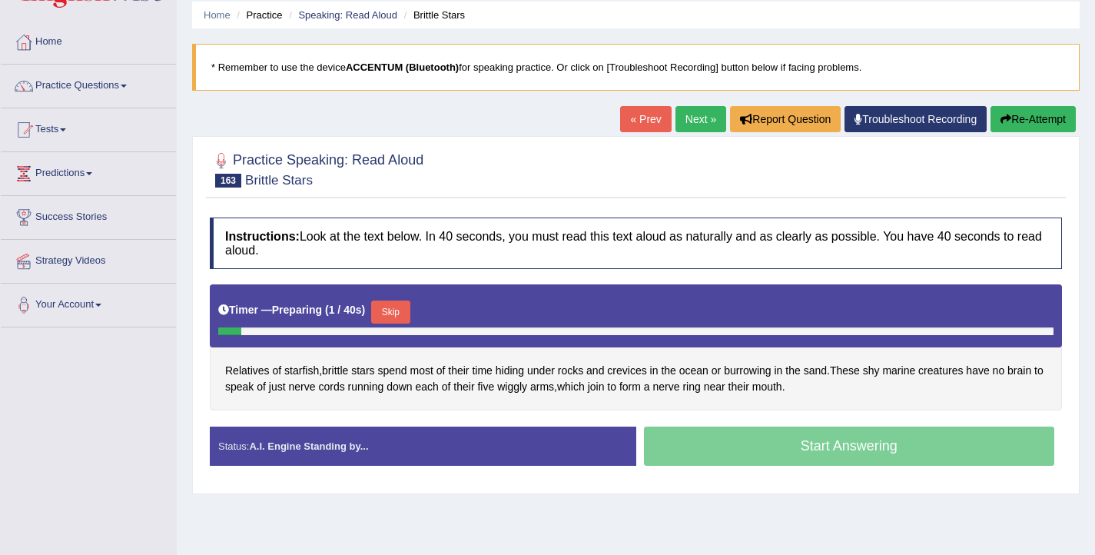
scroll to position [56, 0]
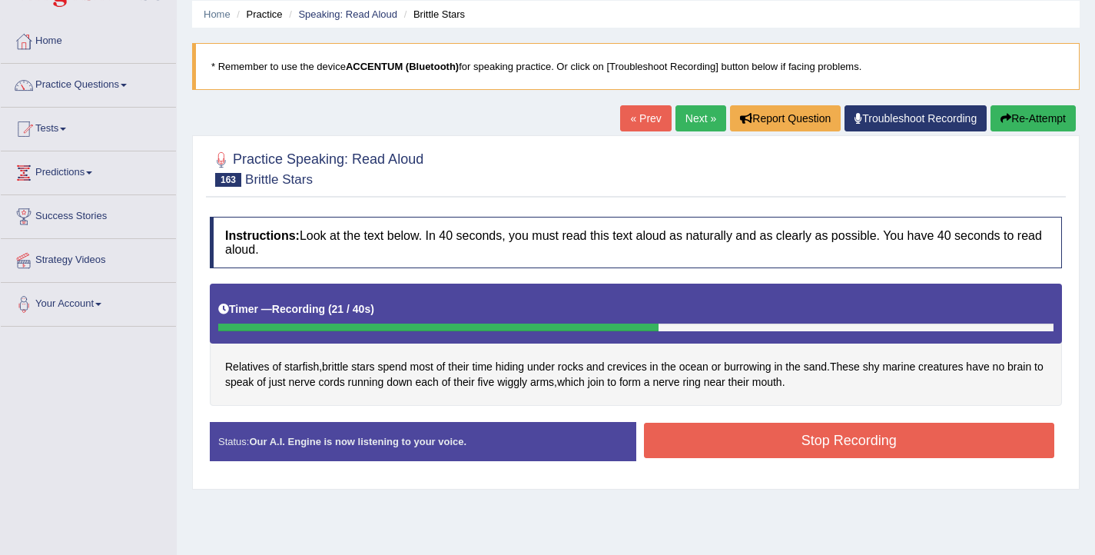
click at [852, 448] on button "Stop Recording" at bounding box center [849, 440] width 411 height 35
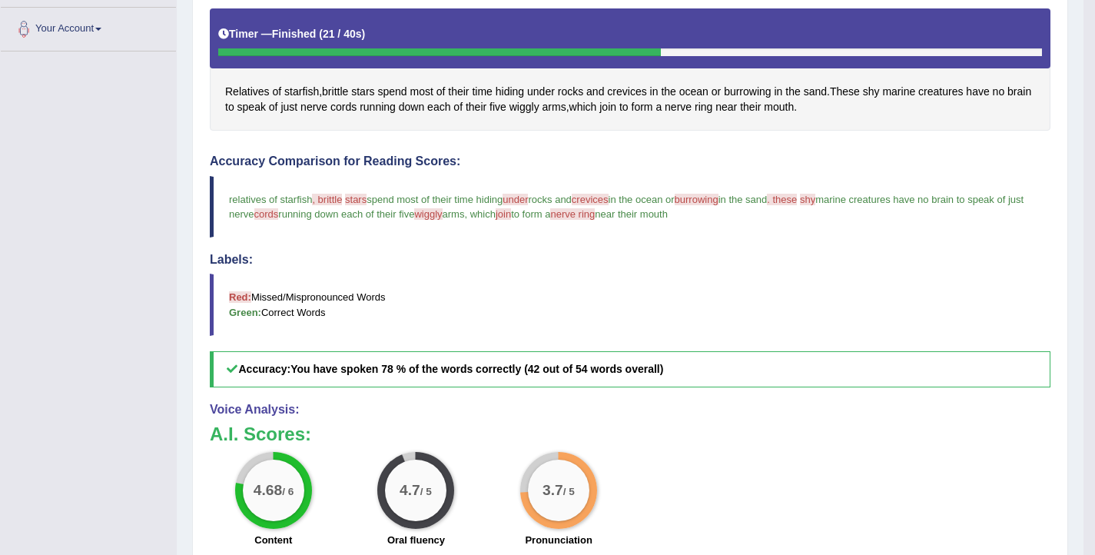
scroll to position [296, 0]
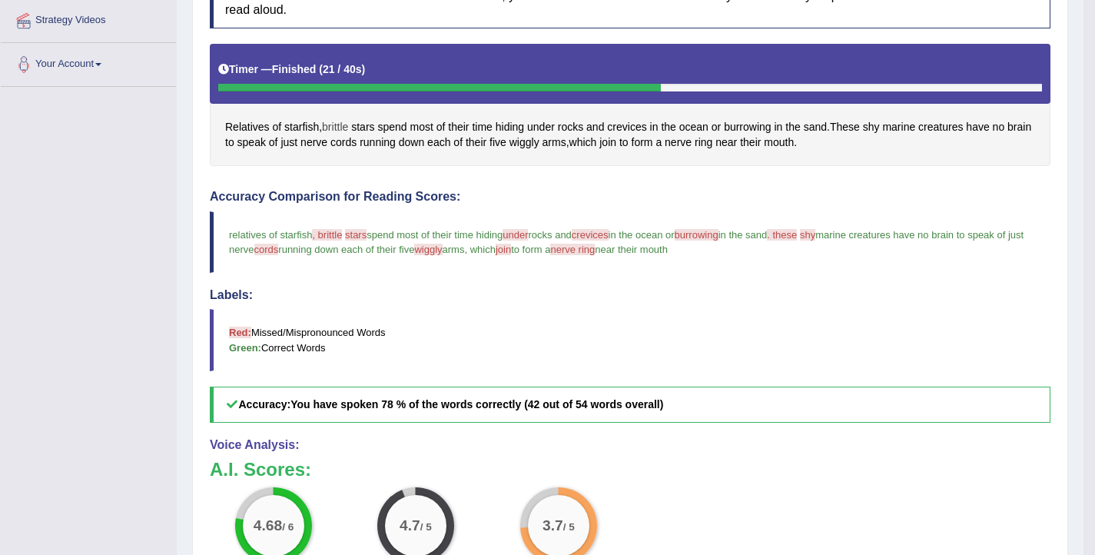
click at [328, 128] on span "brittle" at bounding box center [335, 127] width 26 height 16
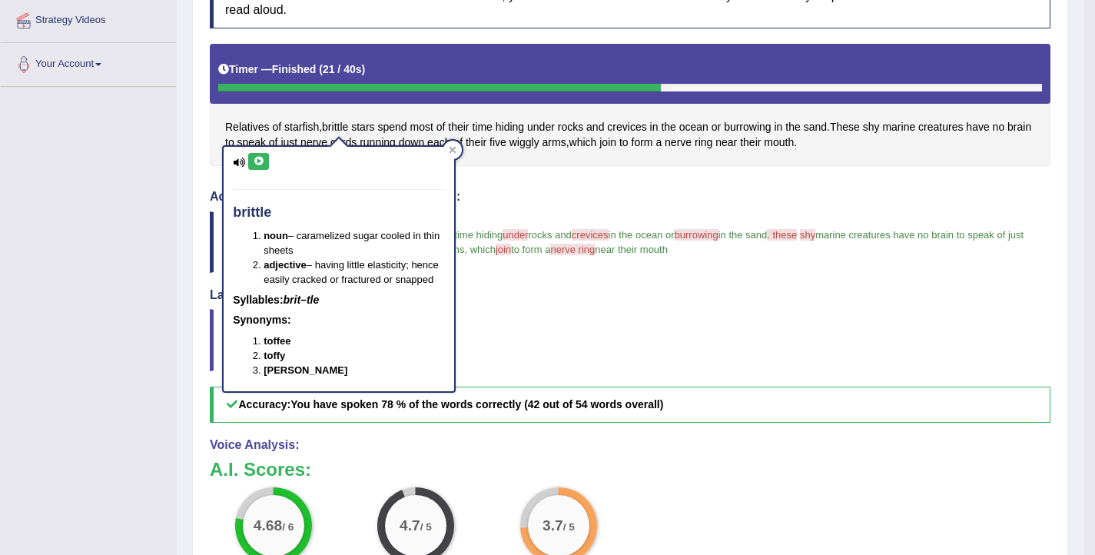
click at [265, 159] on button at bounding box center [258, 161] width 21 height 17
click at [631, 195] on h4 "Accuracy Comparison for Reading Scores:" at bounding box center [630, 197] width 841 height 14
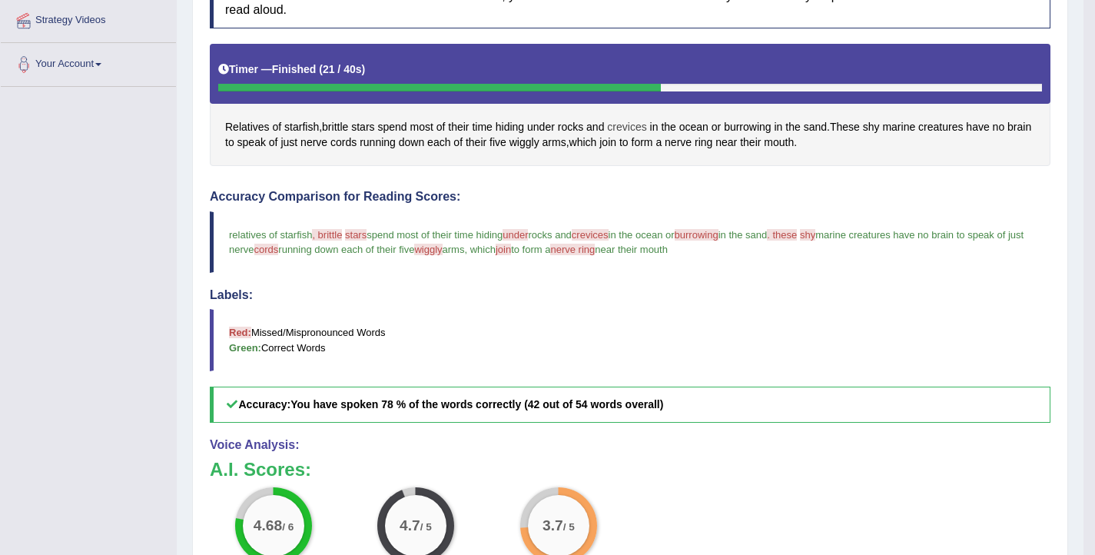
click at [630, 127] on span "crevices" at bounding box center [626, 127] width 39 height 16
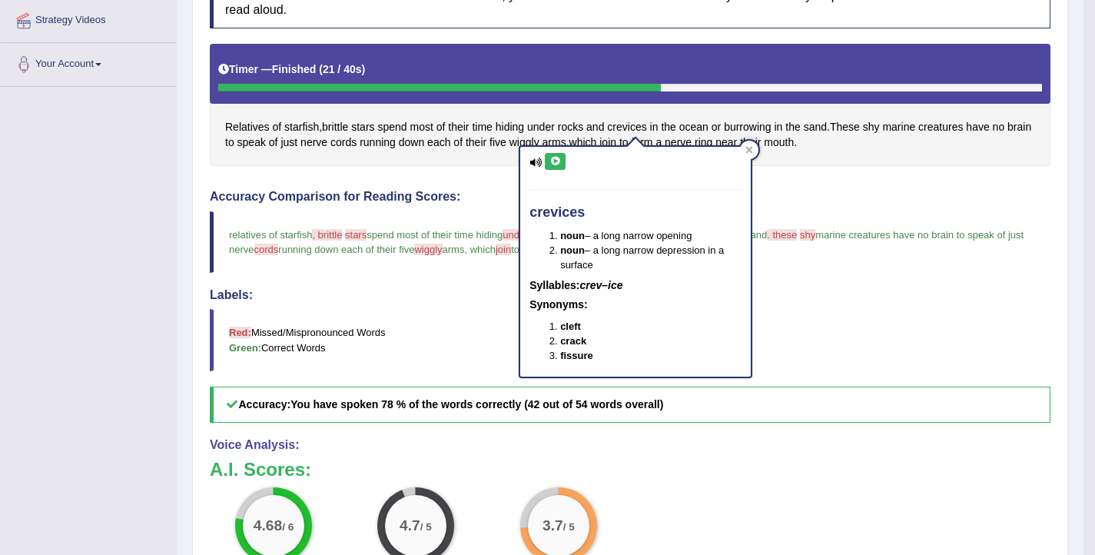
click at [556, 164] on icon at bounding box center [556, 161] width 12 height 9
click at [828, 174] on div "Instructions: Look at the text below. In 40 seconds, you must read this text al…" at bounding box center [630, 339] width 849 height 740
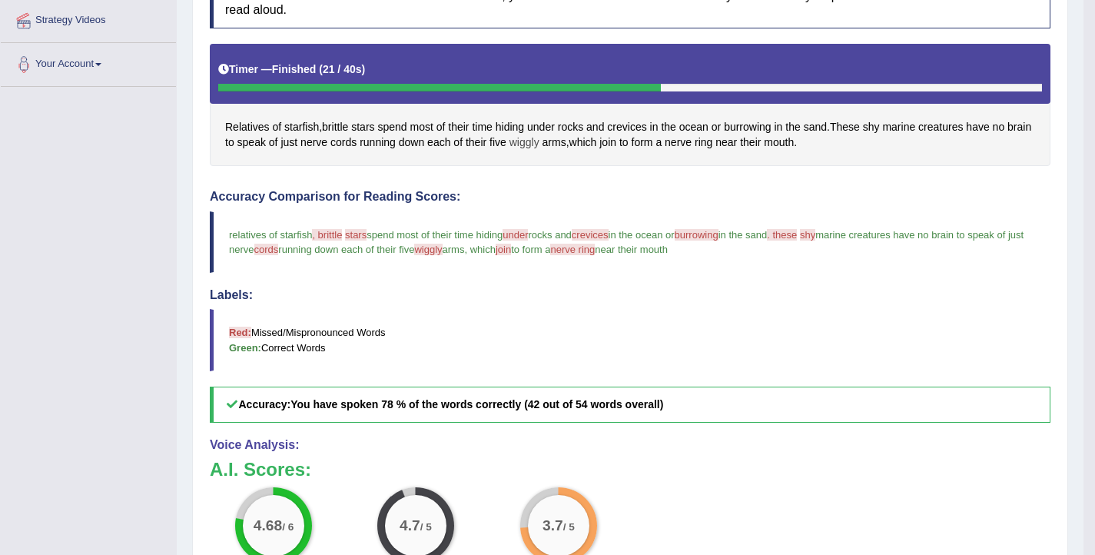
click at [540, 142] on span "wiggly" at bounding box center [525, 143] width 30 height 16
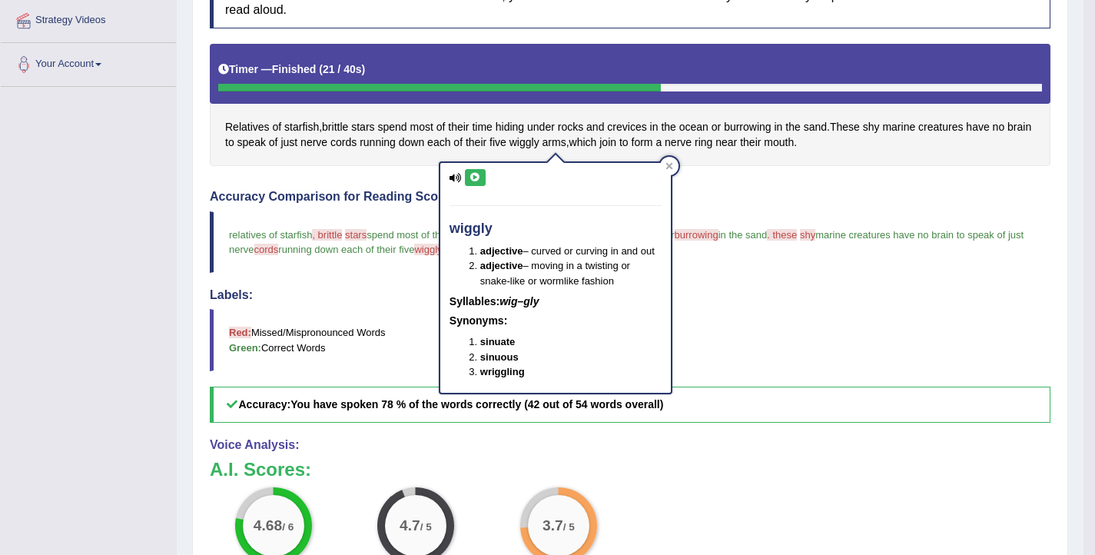
click at [468, 180] on button at bounding box center [475, 177] width 21 height 17
click at [339, 186] on div "Instructions: Look at the text below. In 40 seconds, you must read this text al…" at bounding box center [630, 339] width 849 height 740
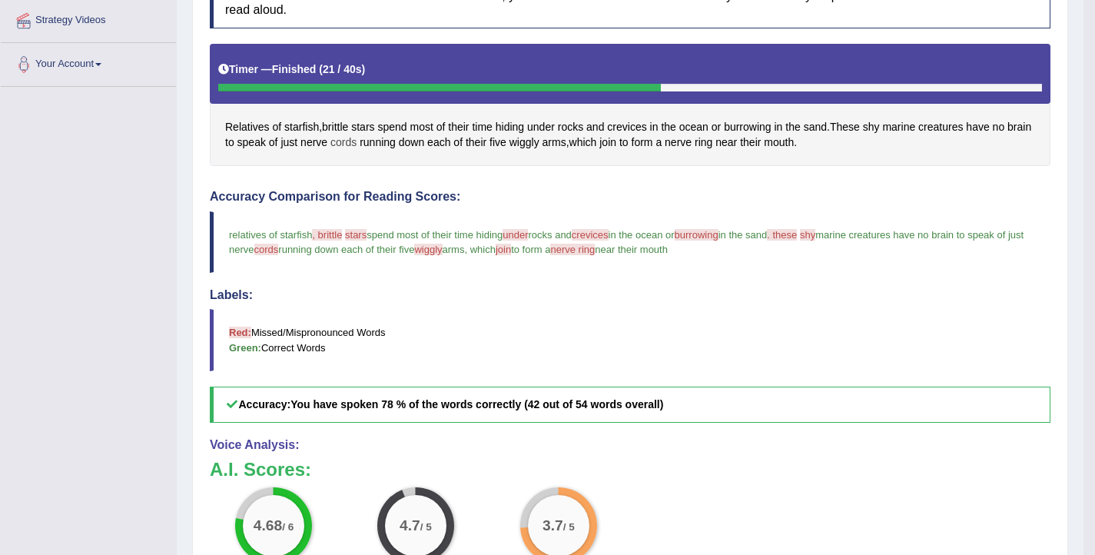
click at [357, 143] on span "cords" at bounding box center [344, 143] width 26 height 16
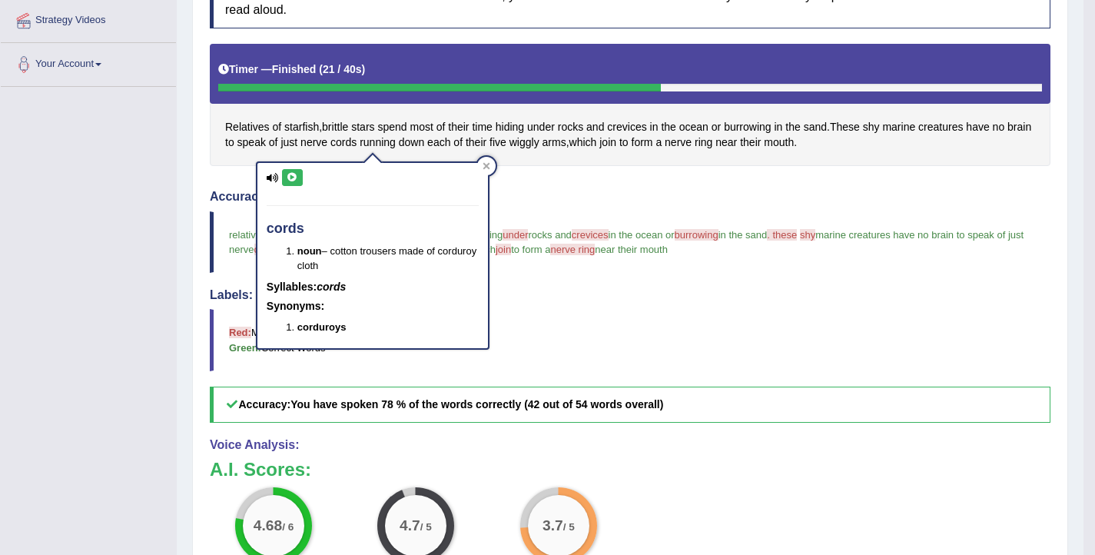
click at [294, 178] on icon at bounding box center [293, 177] width 12 height 9
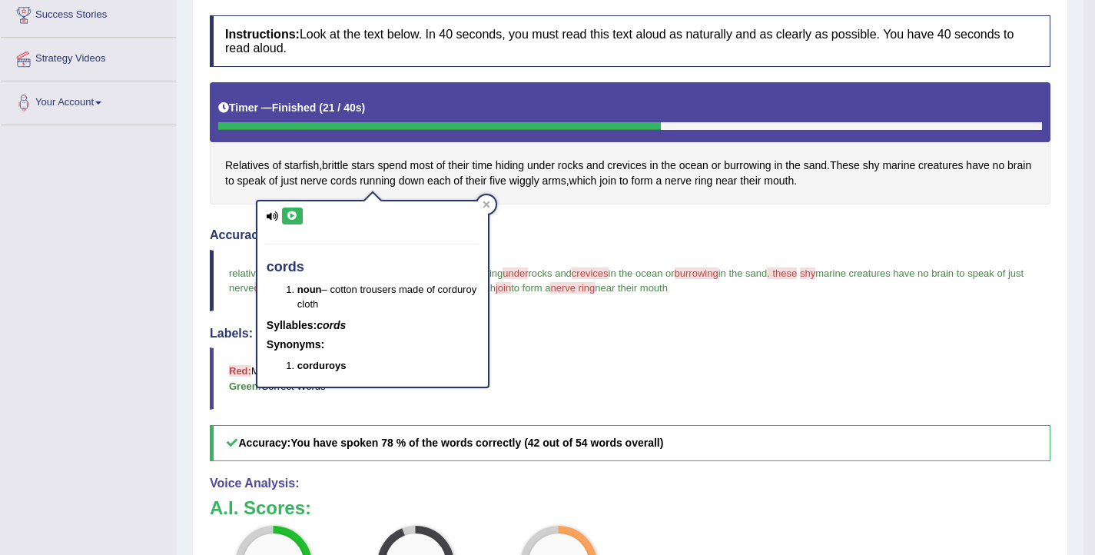
scroll to position [251, 0]
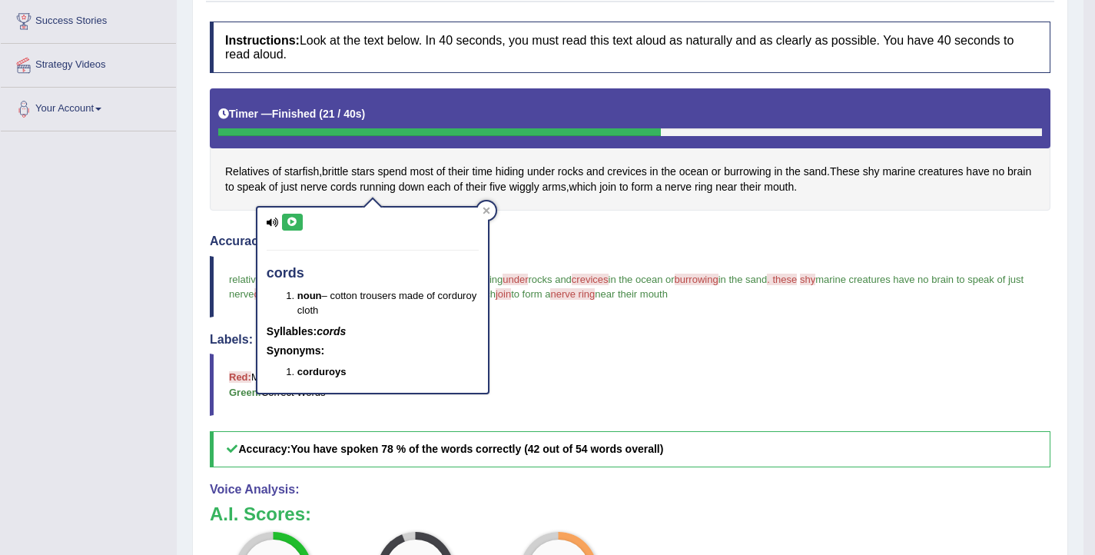
click at [81, 374] on div "Toggle navigation Home Practice Questions Speaking Practice Read Aloud Repeat S…" at bounding box center [542, 277] width 1084 height 1056
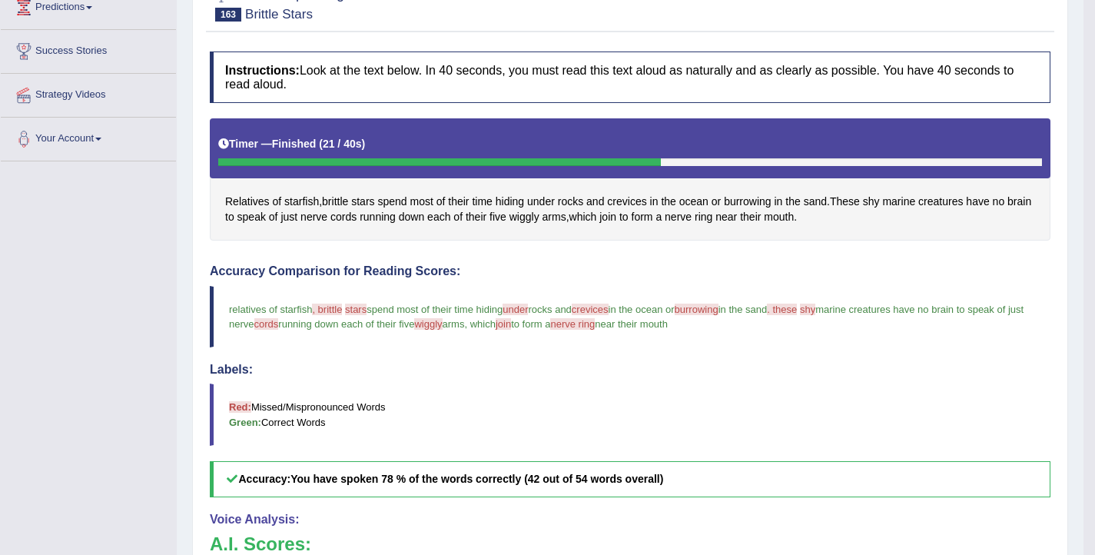
scroll to position [132, 0]
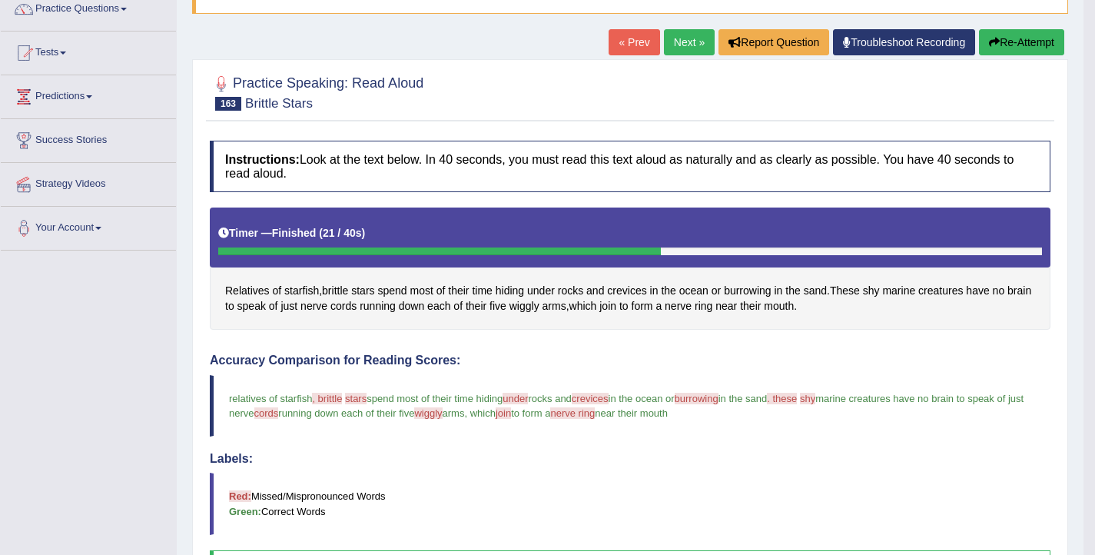
click at [989, 50] on button "Re-Attempt" at bounding box center [1021, 42] width 85 height 26
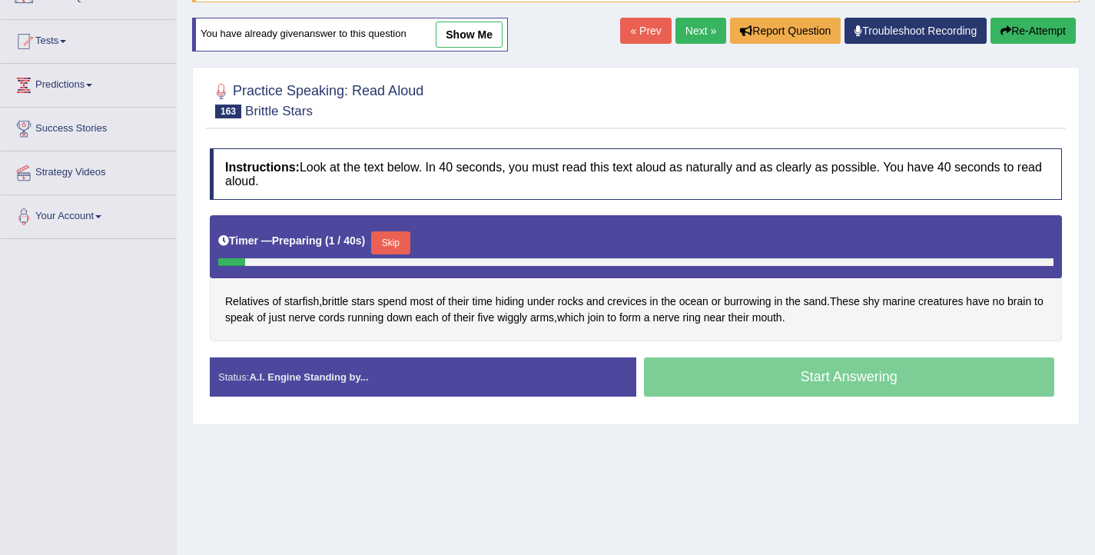
scroll to position [132, 0]
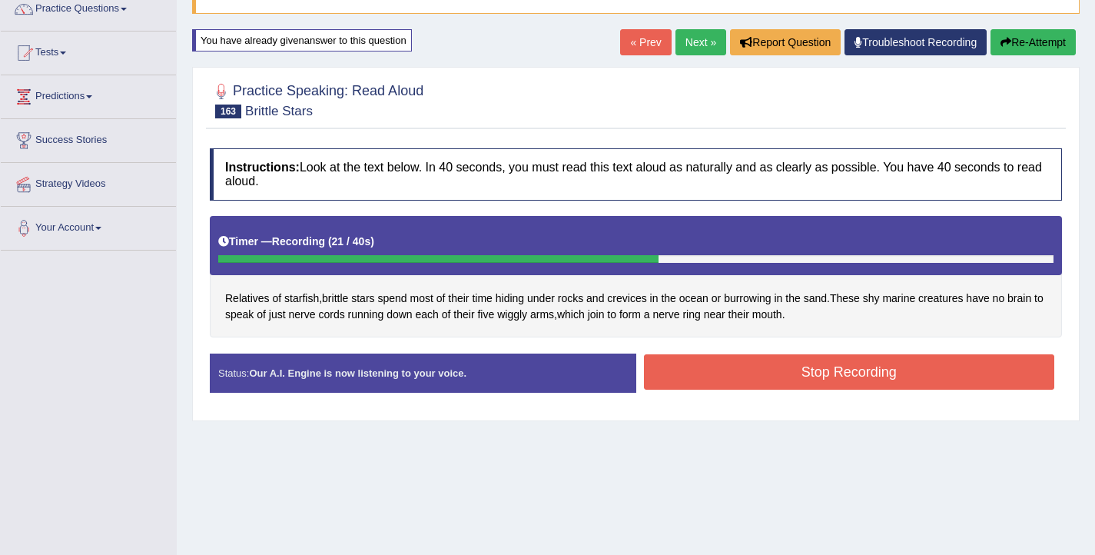
click at [860, 370] on button "Stop Recording" at bounding box center [849, 371] width 411 height 35
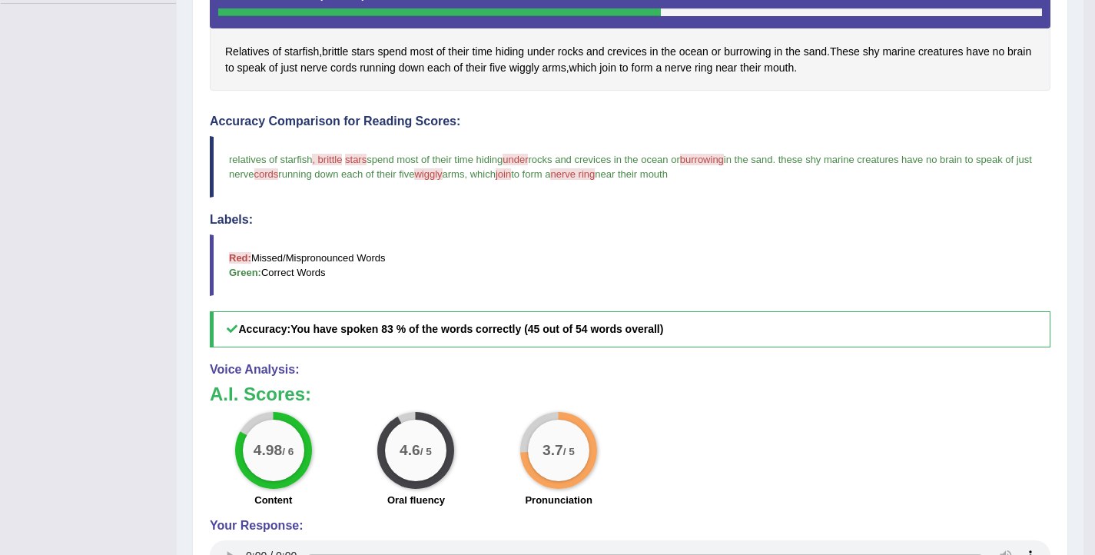
scroll to position [371, 0]
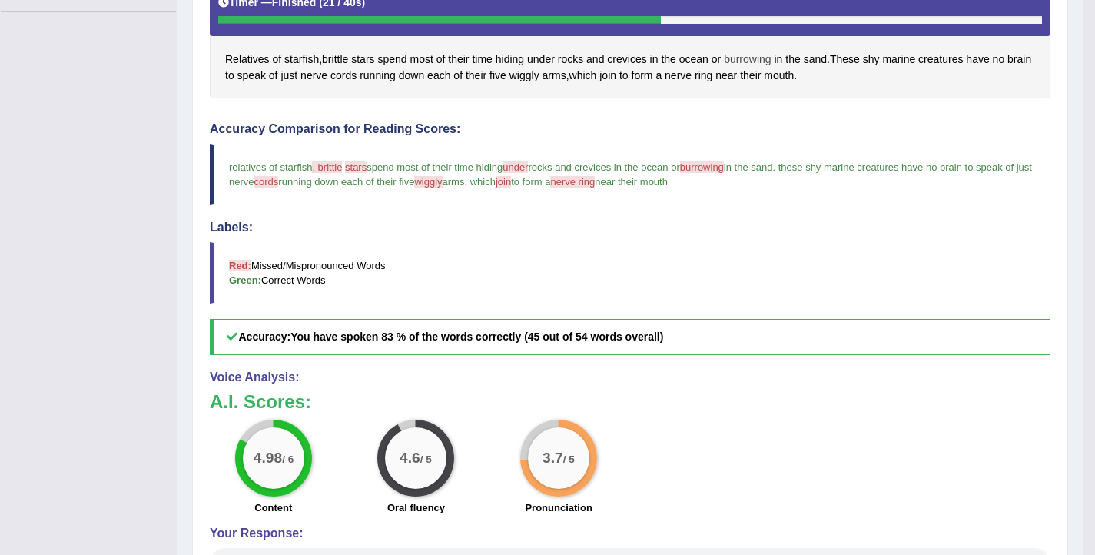
click at [752, 61] on span "burrowing" at bounding box center [747, 60] width 47 height 16
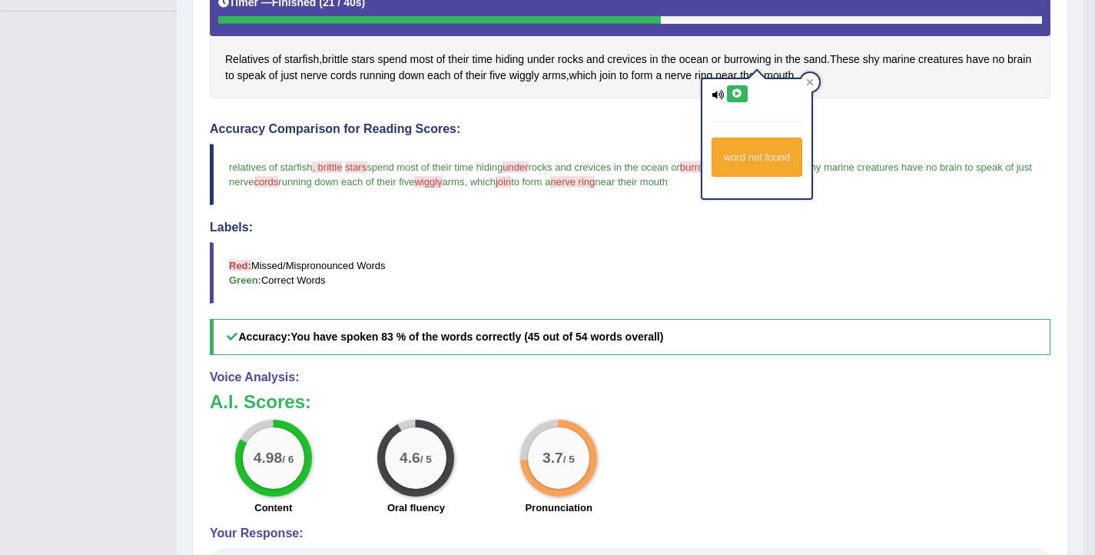
click at [735, 101] on button at bounding box center [737, 93] width 21 height 17
click at [626, 103] on div "Instructions: Look at the text below. In 40 seconds, you must read this text al…" at bounding box center [630, 272] width 849 height 740
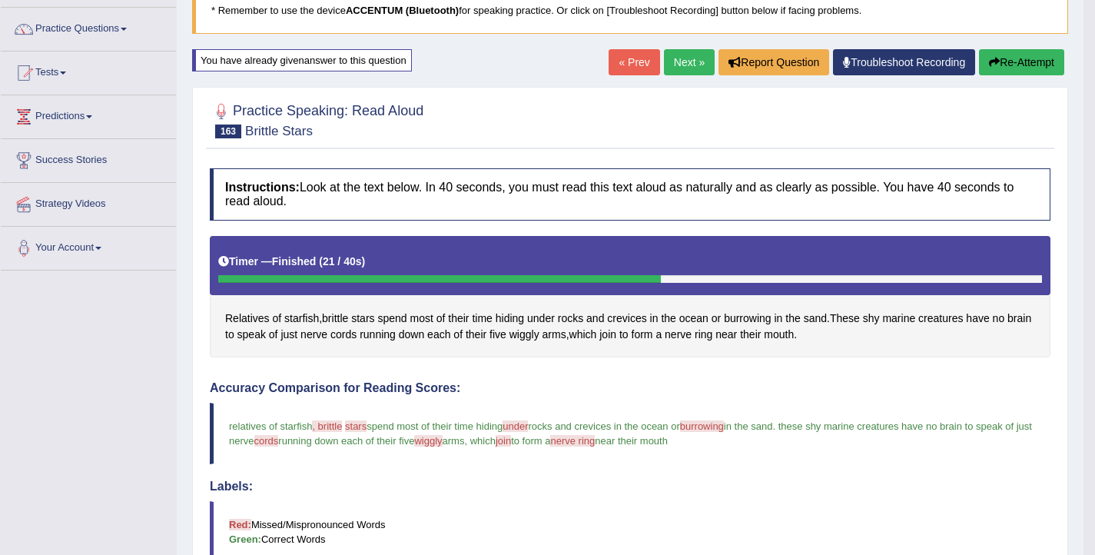
scroll to position [75, 0]
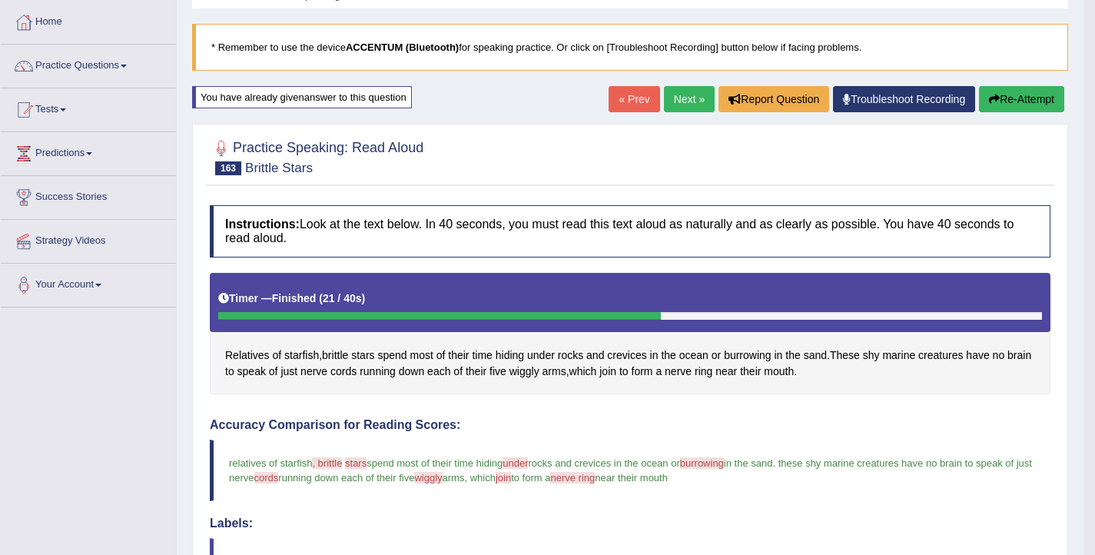
click at [1017, 105] on button "Re-Attempt" at bounding box center [1021, 99] width 85 height 26
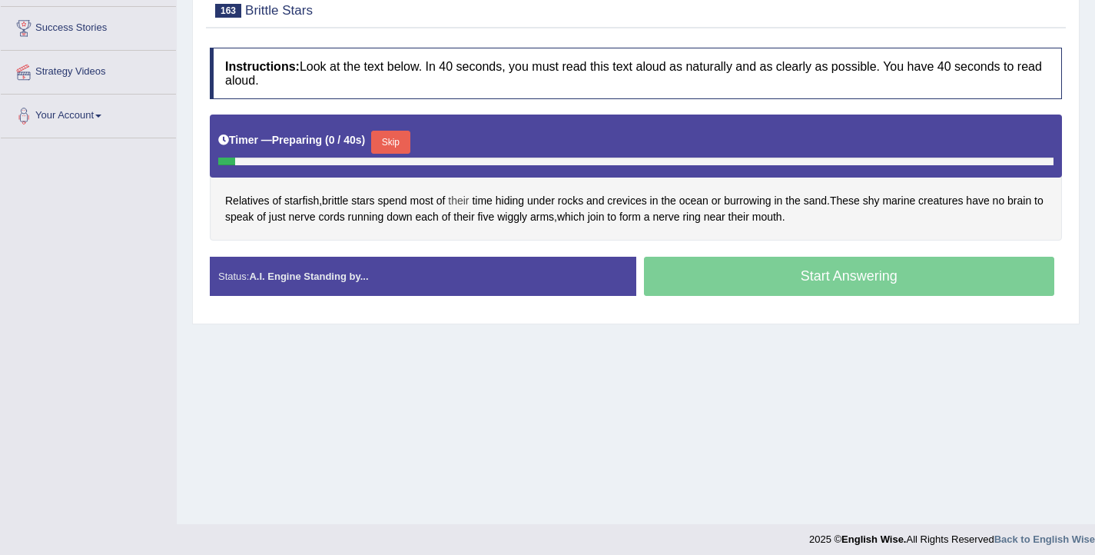
scroll to position [251, 0]
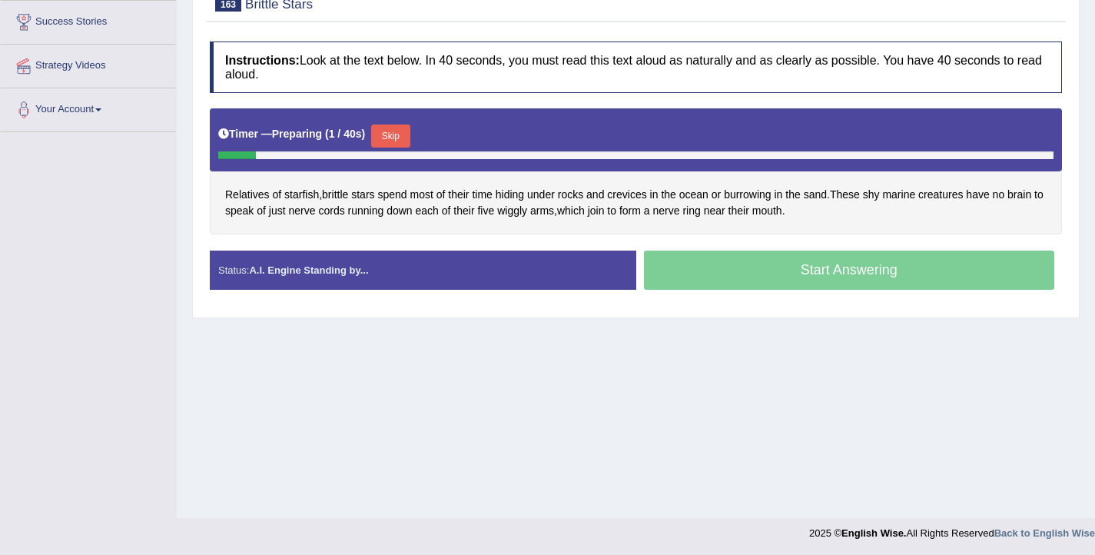
click at [390, 133] on button "Skip" at bounding box center [390, 136] width 38 height 23
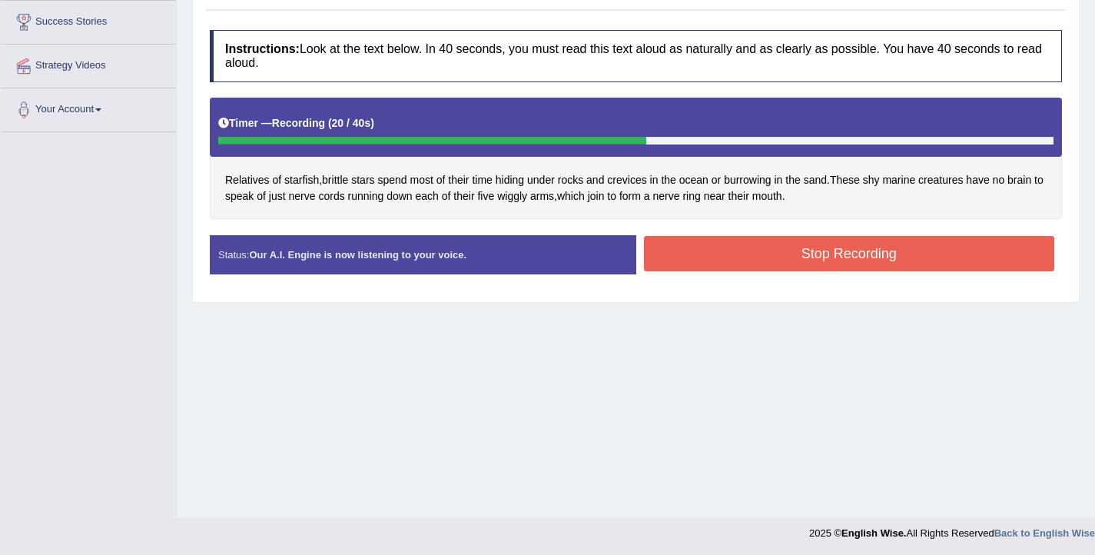
click at [795, 249] on button "Stop Recording" at bounding box center [849, 253] width 411 height 35
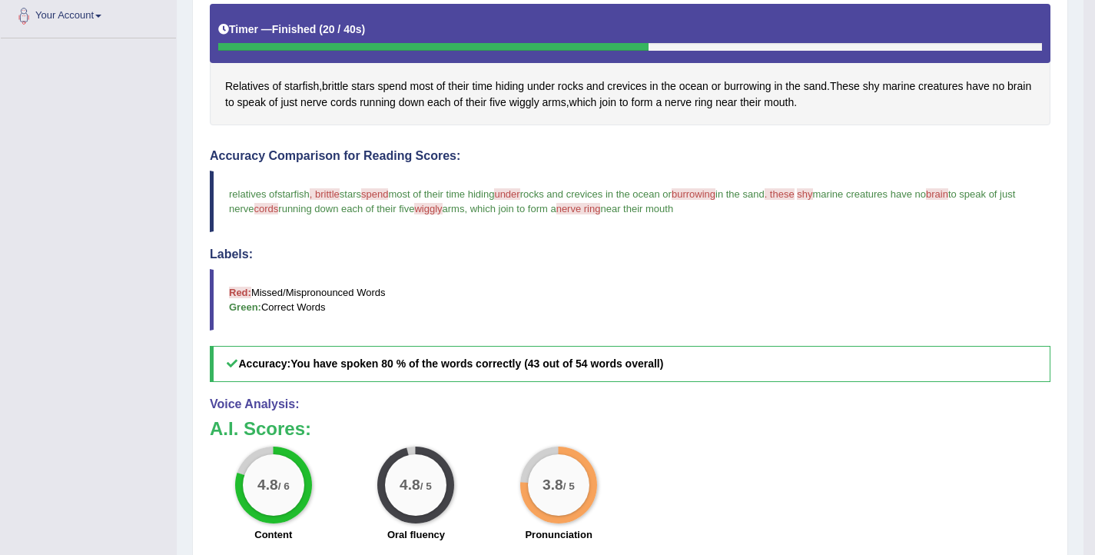
scroll to position [103, 0]
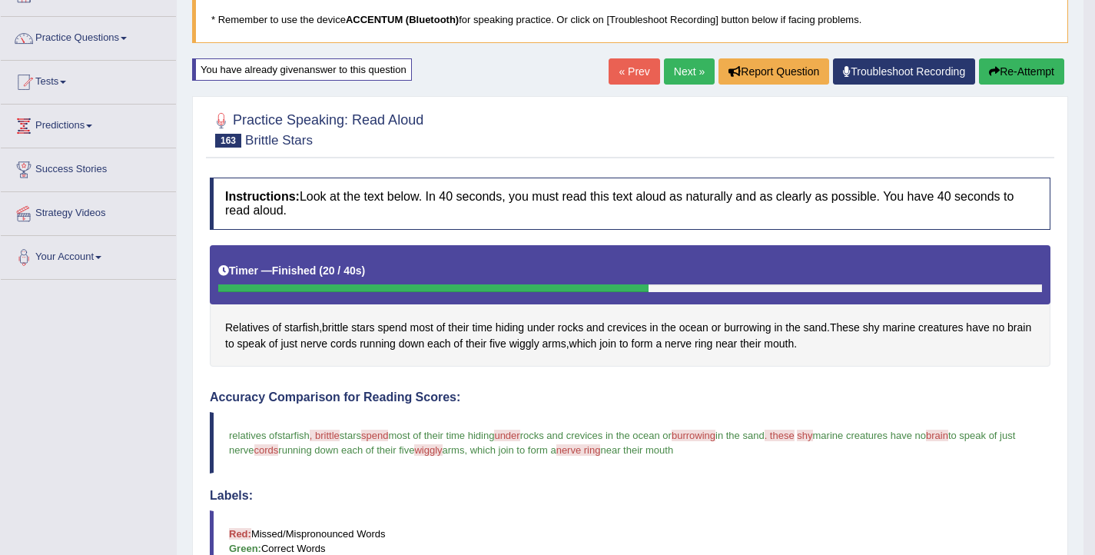
click at [1026, 63] on button "Re-Attempt" at bounding box center [1021, 71] width 85 height 26
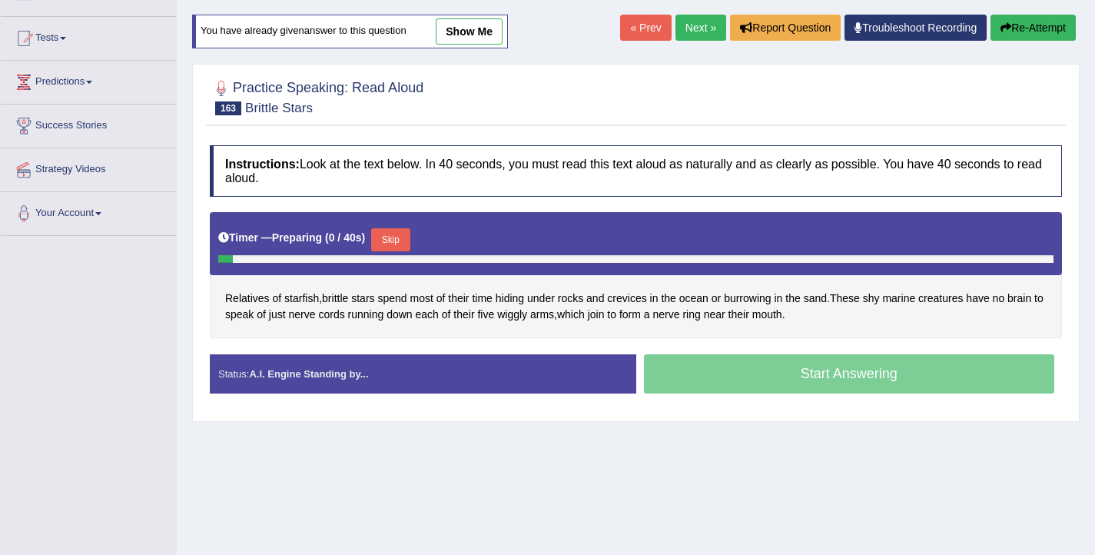
scroll to position [148, 0]
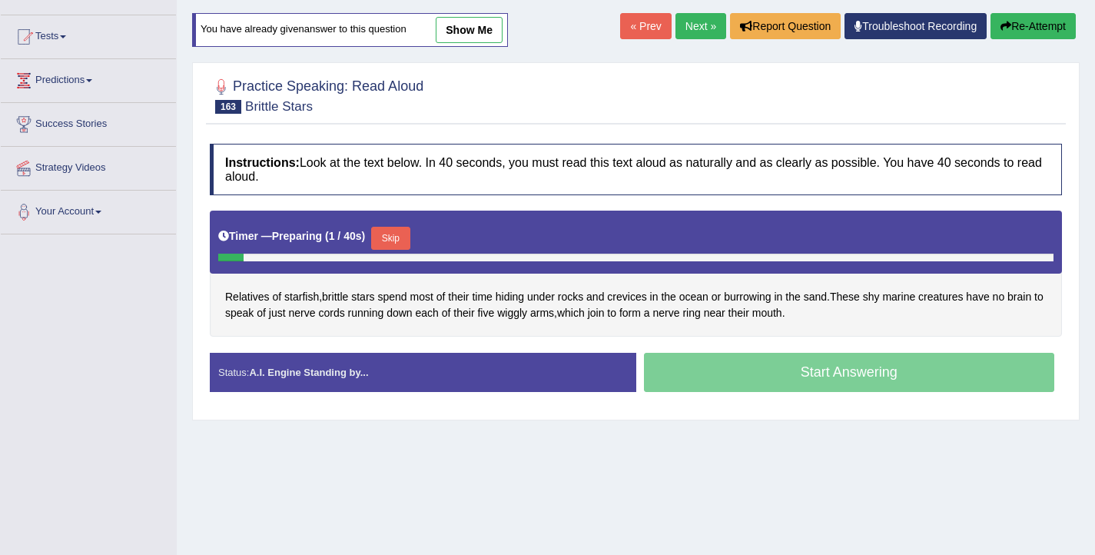
click at [397, 232] on button "Skip" at bounding box center [390, 238] width 38 height 23
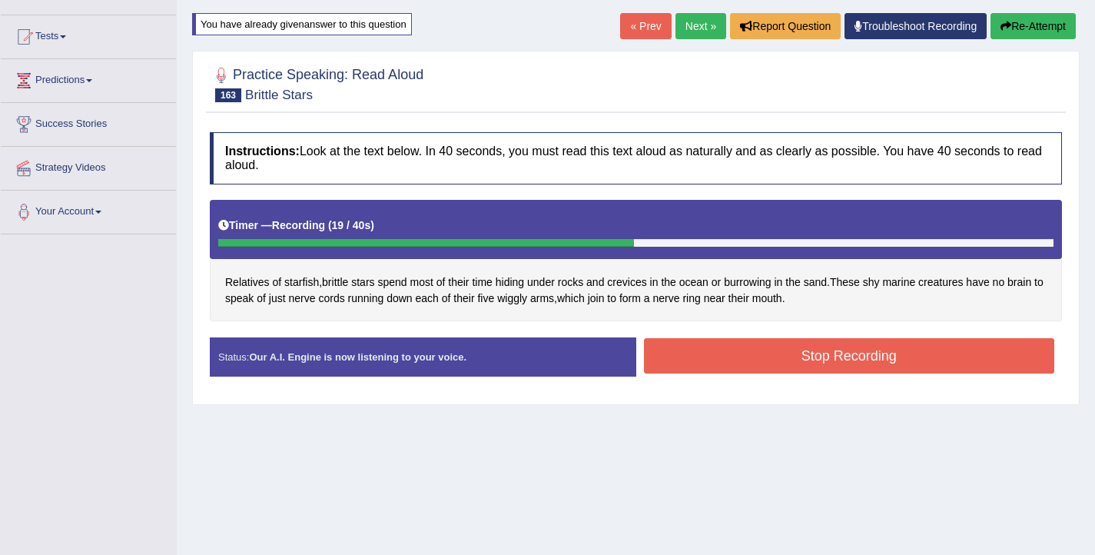
click at [806, 354] on button "Stop Recording" at bounding box center [849, 355] width 411 height 35
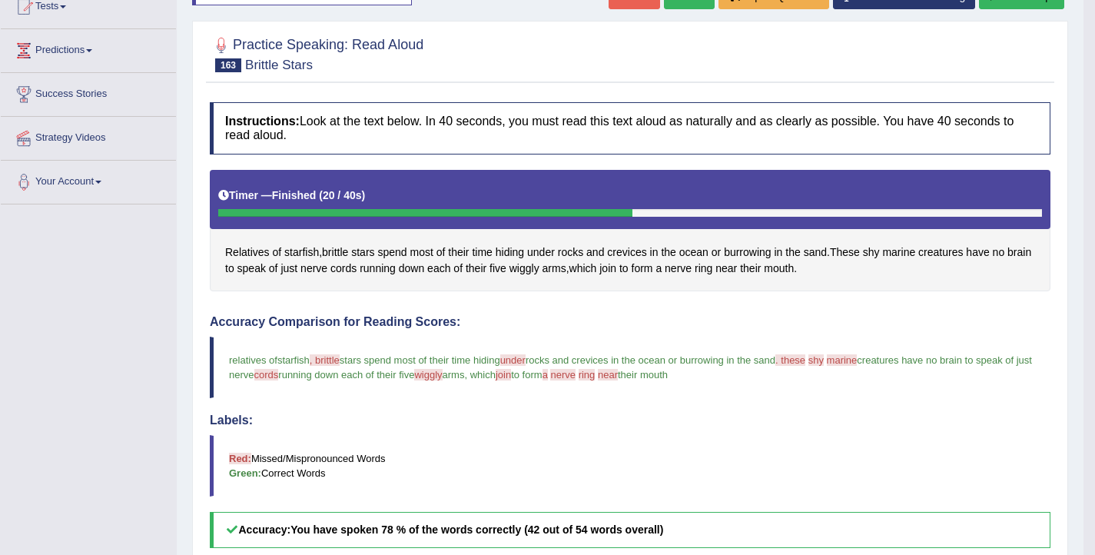
scroll to position [100, 0]
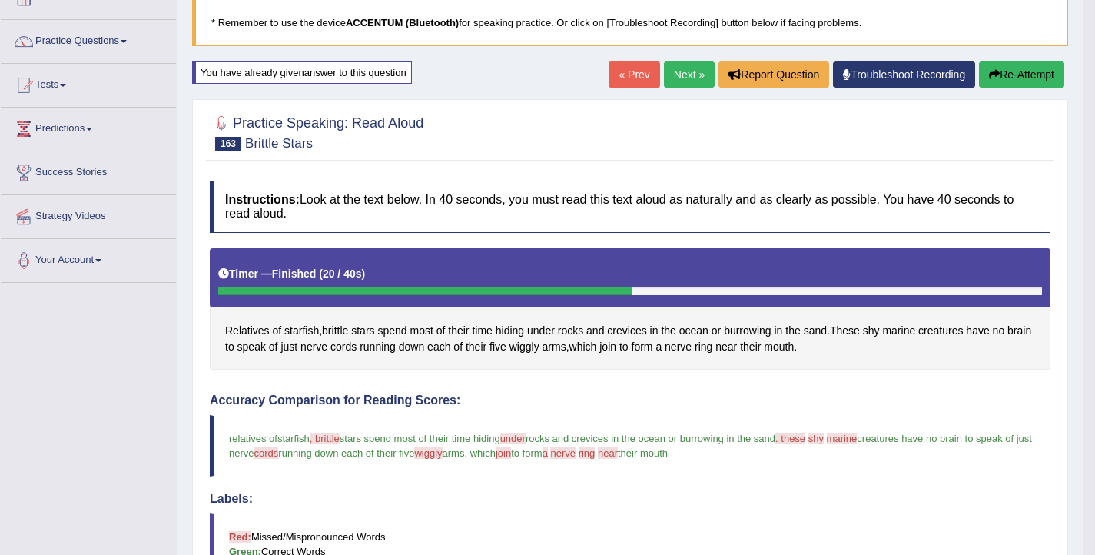
click at [669, 76] on link "Next »" at bounding box center [689, 74] width 51 height 26
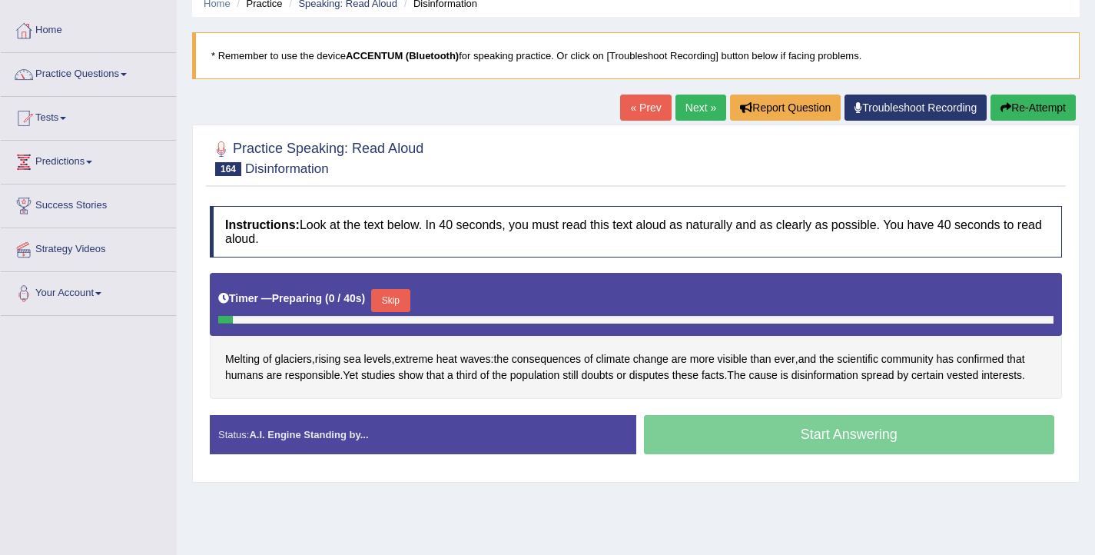
scroll to position [68, 0]
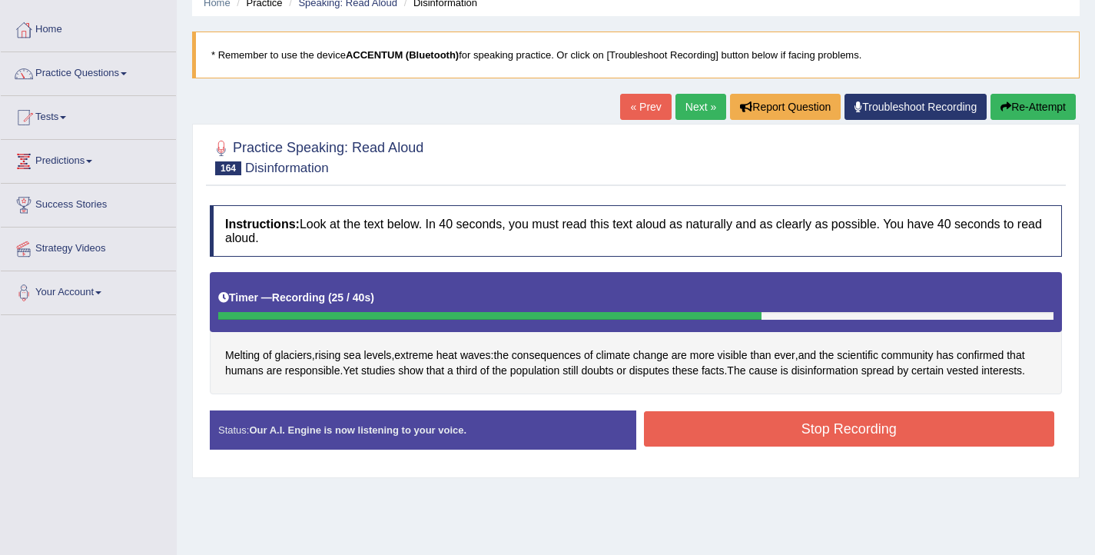
click at [933, 428] on button "Stop Recording" at bounding box center [849, 428] width 411 height 35
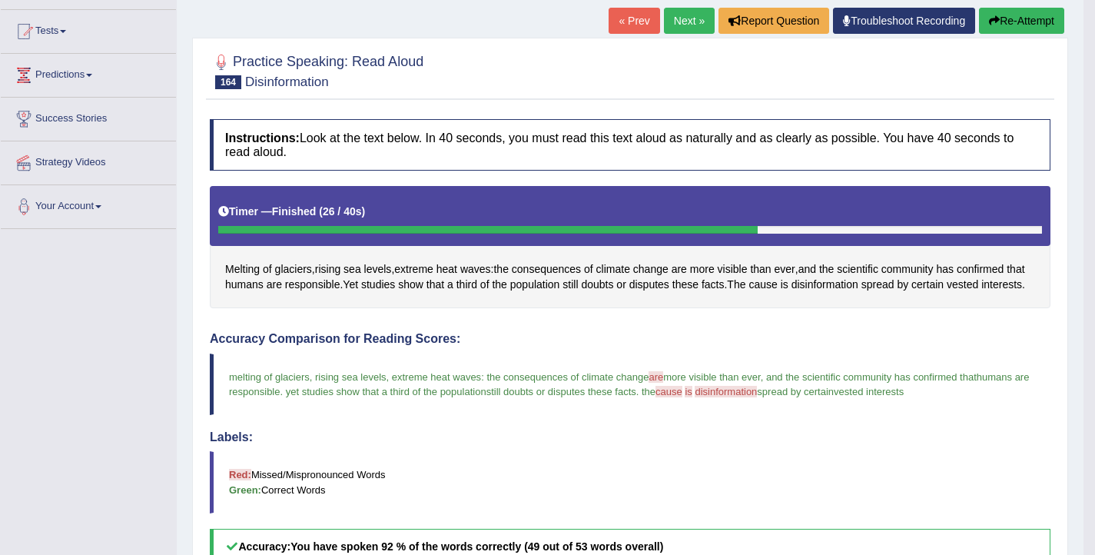
scroll to position [127, 0]
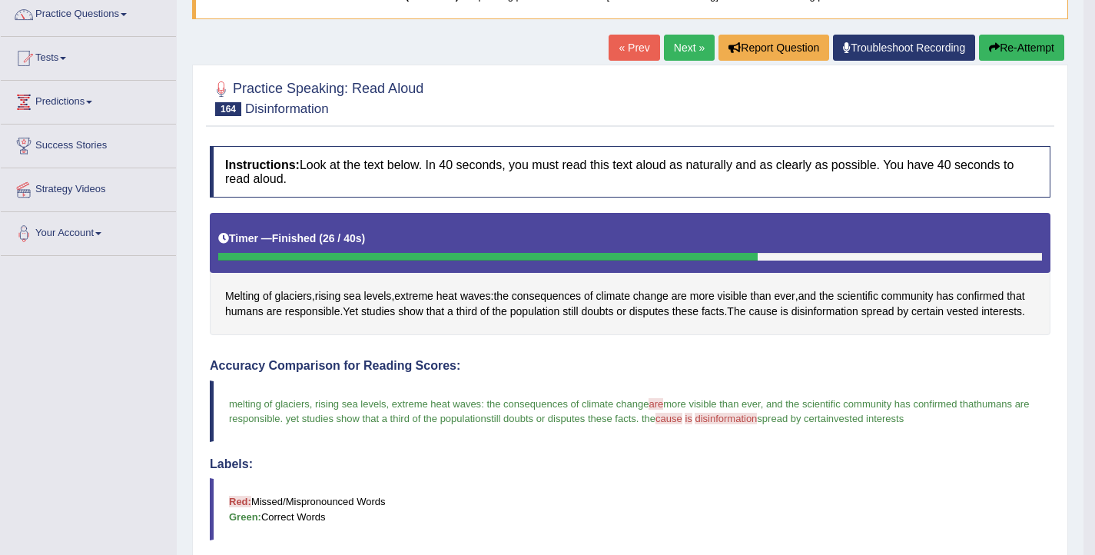
click at [1000, 49] on button "Re-Attempt" at bounding box center [1021, 48] width 85 height 26
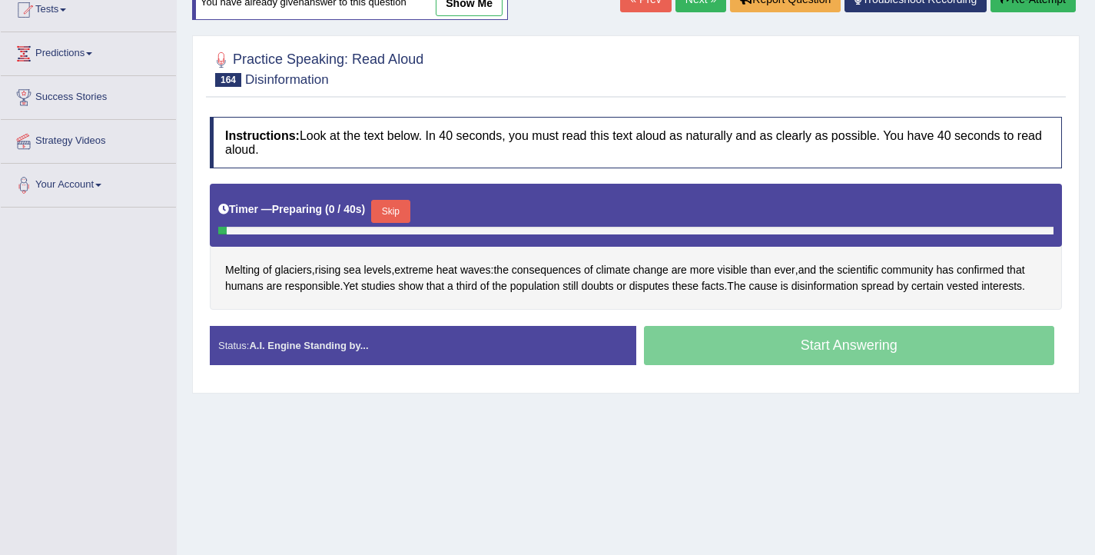
scroll to position [184, 0]
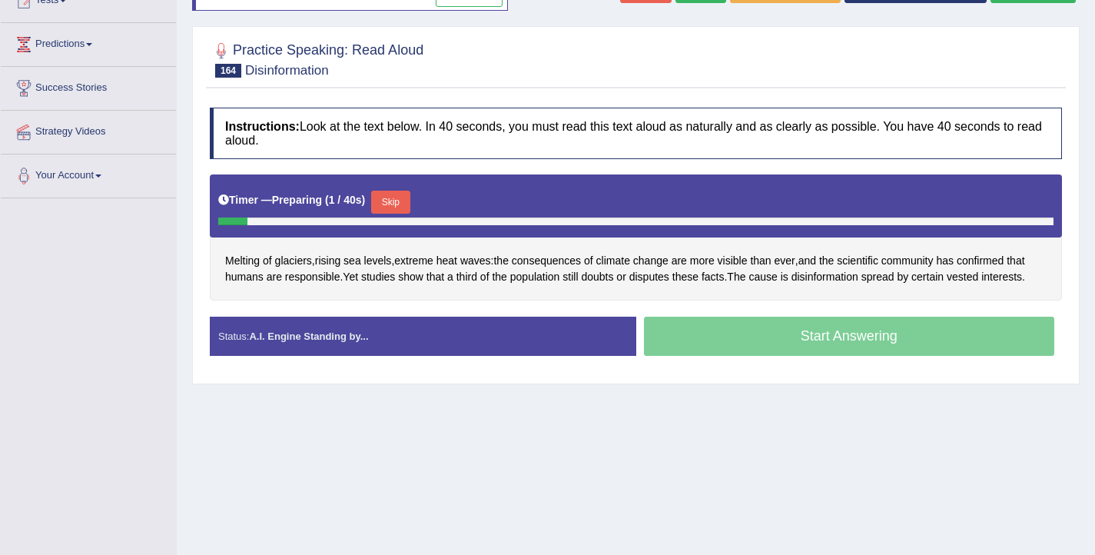
click at [394, 195] on button "Skip" at bounding box center [390, 202] width 38 height 23
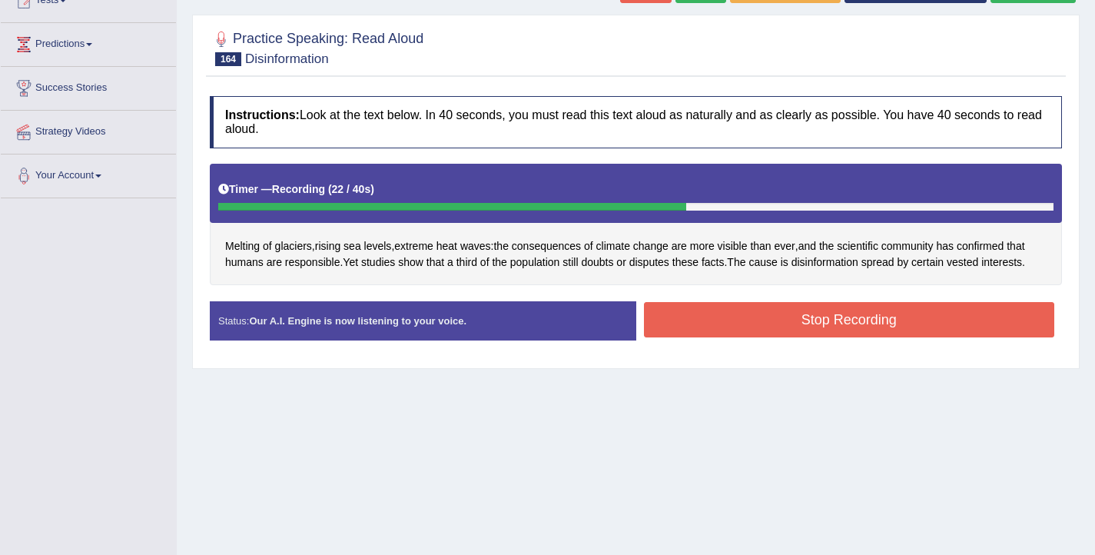
click at [852, 321] on button "Stop Recording" at bounding box center [849, 319] width 411 height 35
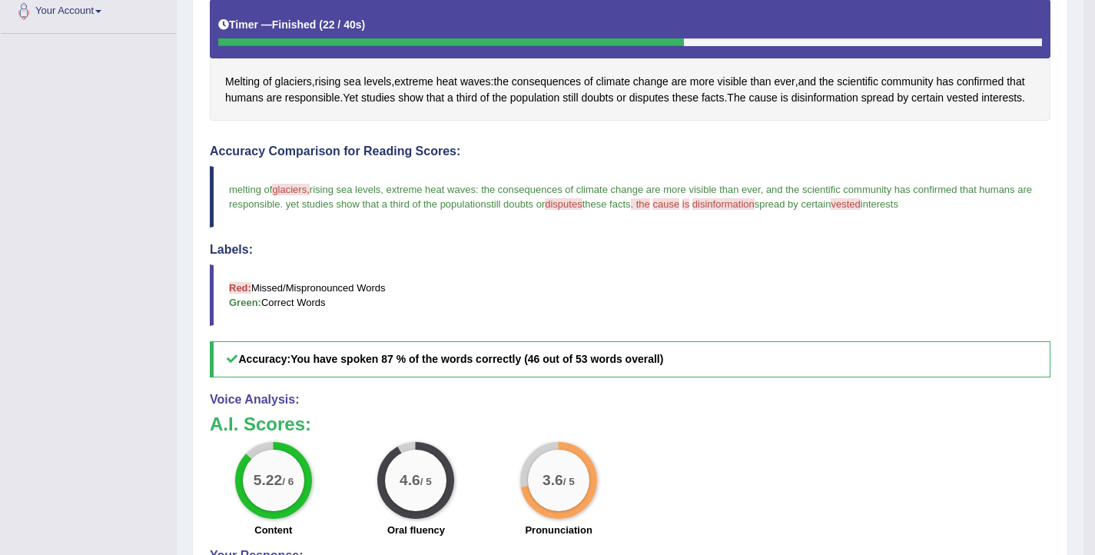
scroll to position [284, 0]
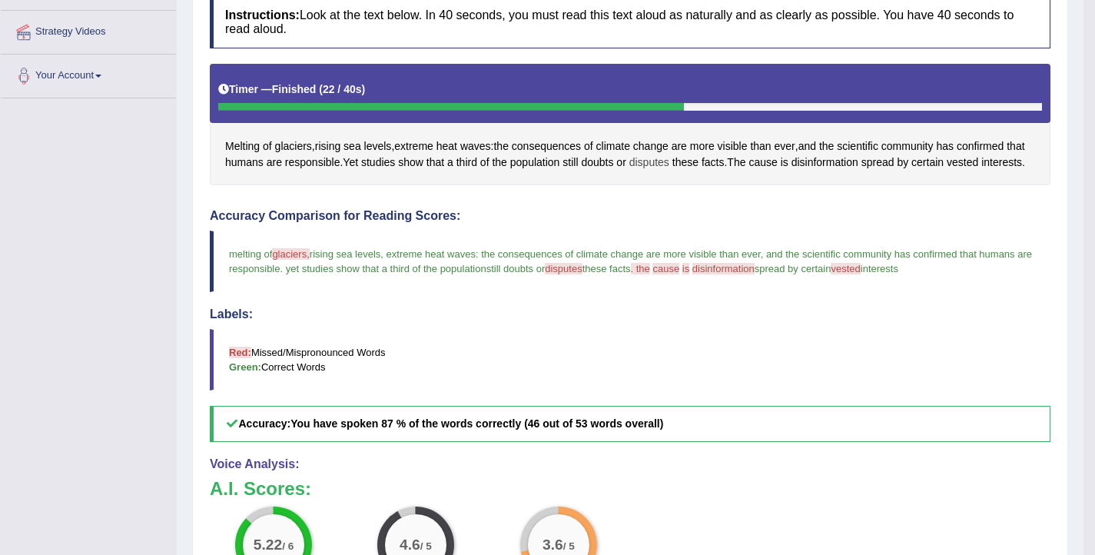
click at [670, 164] on span "disputes" at bounding box center [650, 163] width 40 height 16
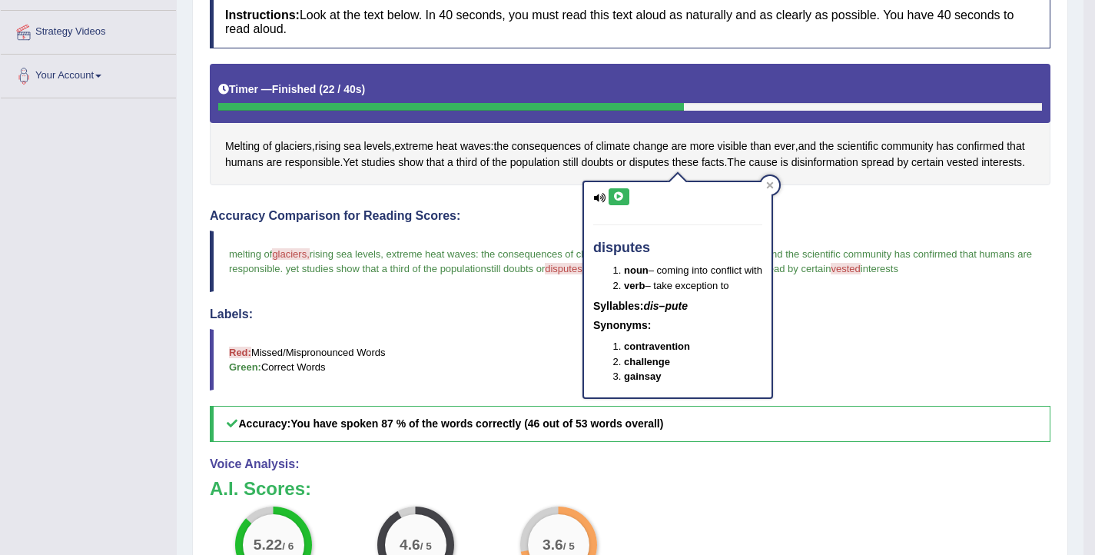
click at [614, 191] on button at bounding box center [619, 196] width 21 height 17
click at [848, 204] on div "Instructions: Look at the text below. In 40 seconds, you must read this text al…" at bounding box center [630, 358] width 849 height 740
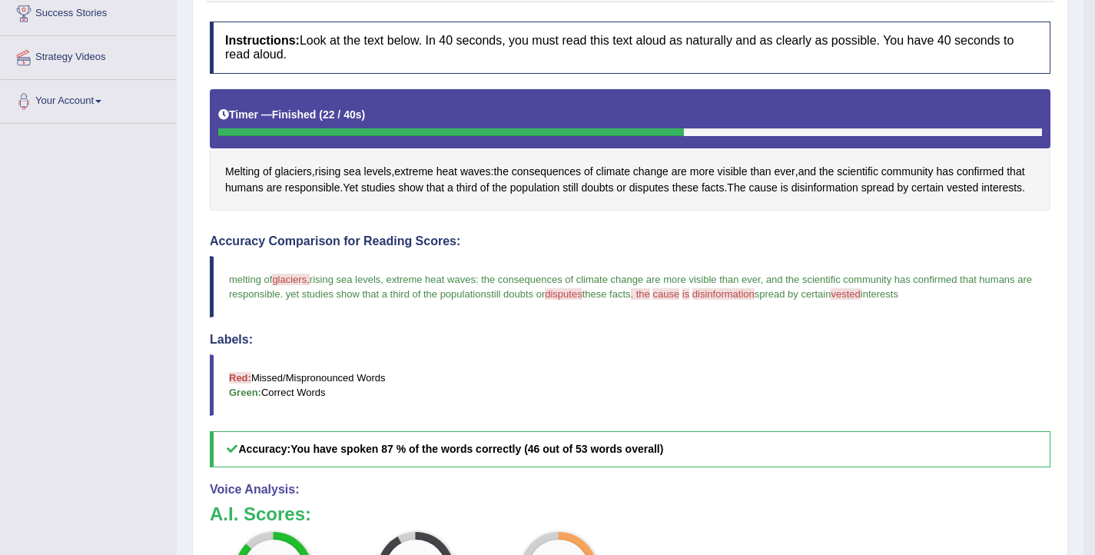
scroll to position [0, 0]
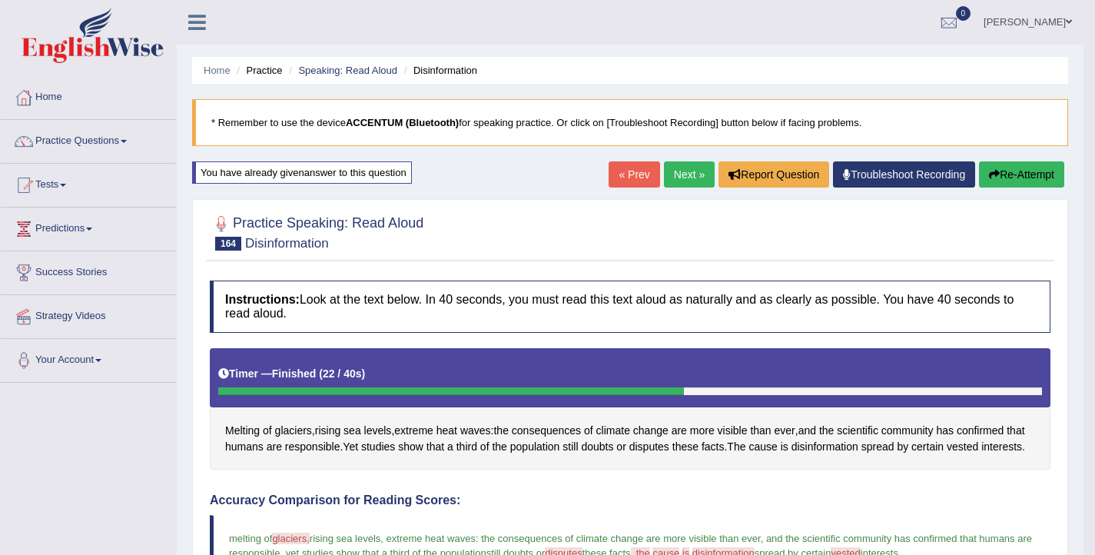
click at [676, 170] on link "Next »" at bounding box center [689, 174] width 51 height 26
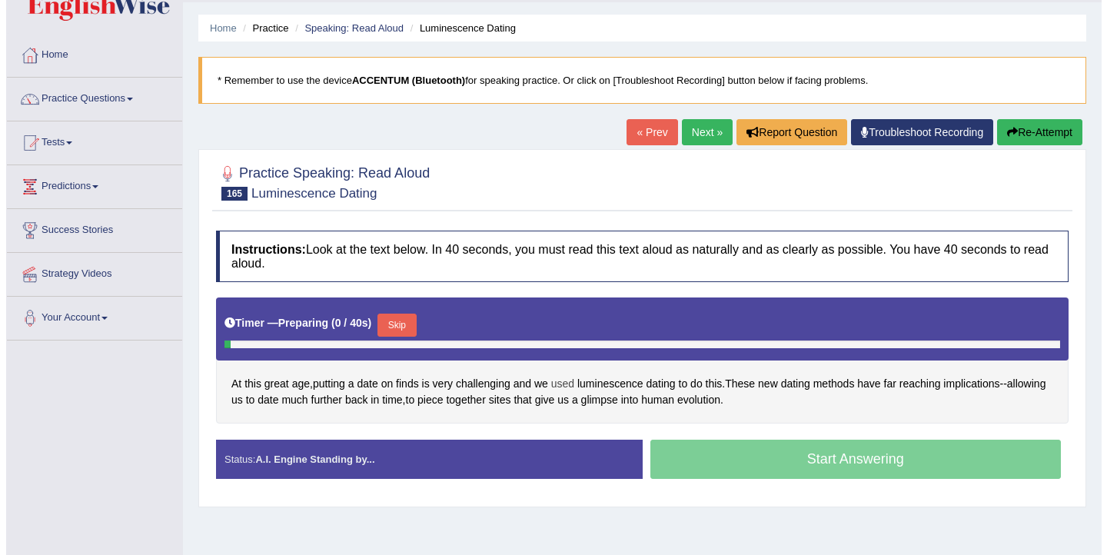
scroll to position [57, 0]
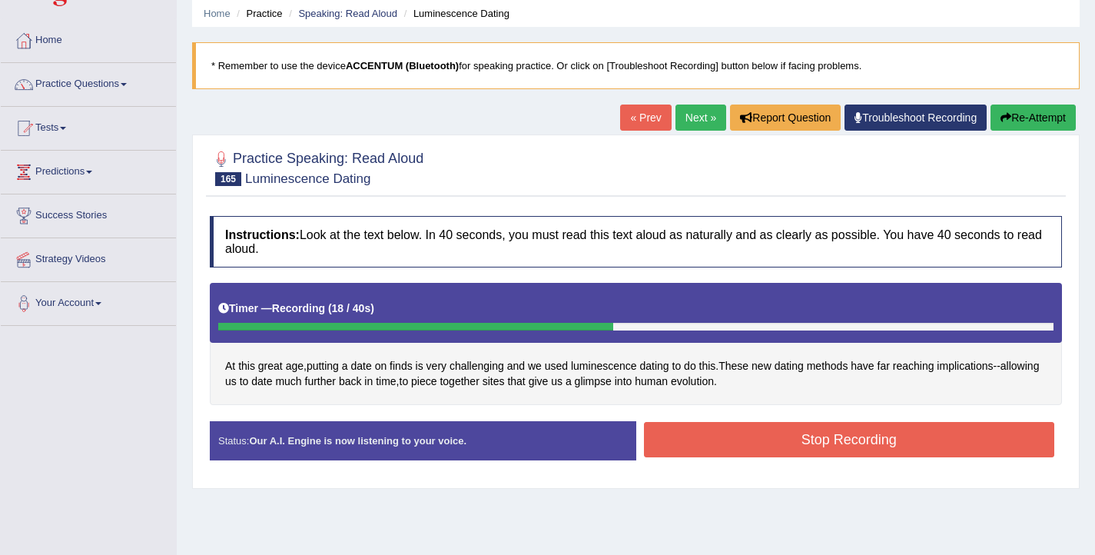
click at [785, 436] on button "Stop Recording" at bounding box center [849, 439] width 411 height 35
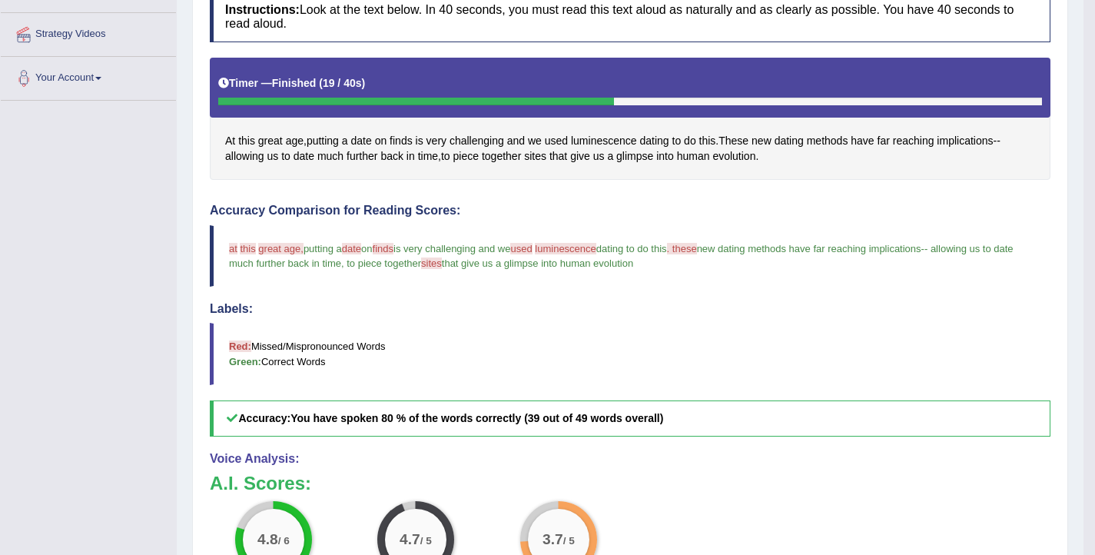
scroll to position [277, 0]
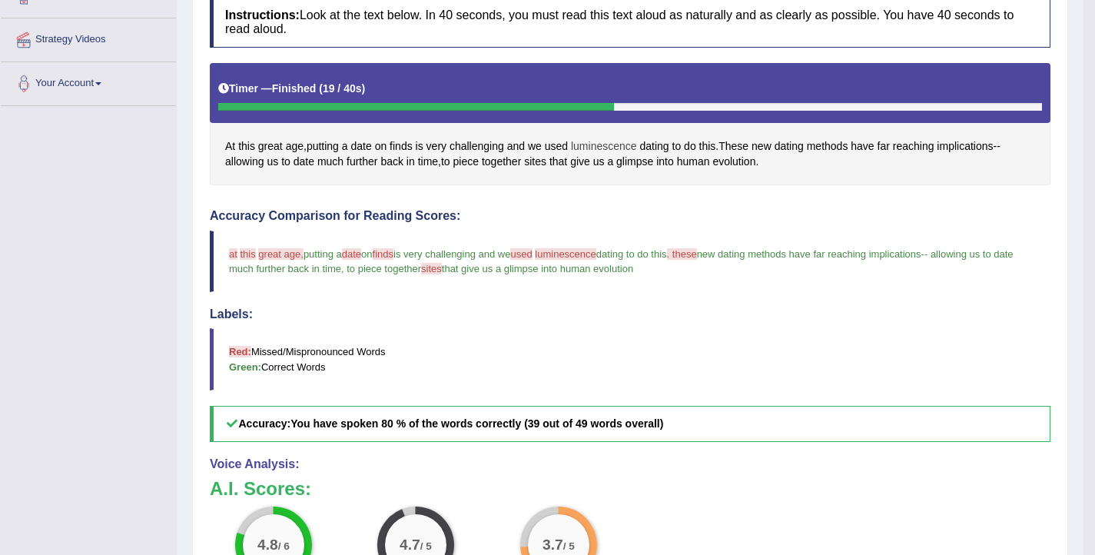
click at [616, 145] on span "luminescence" at bounding box center [604, 146] width 66 height 16
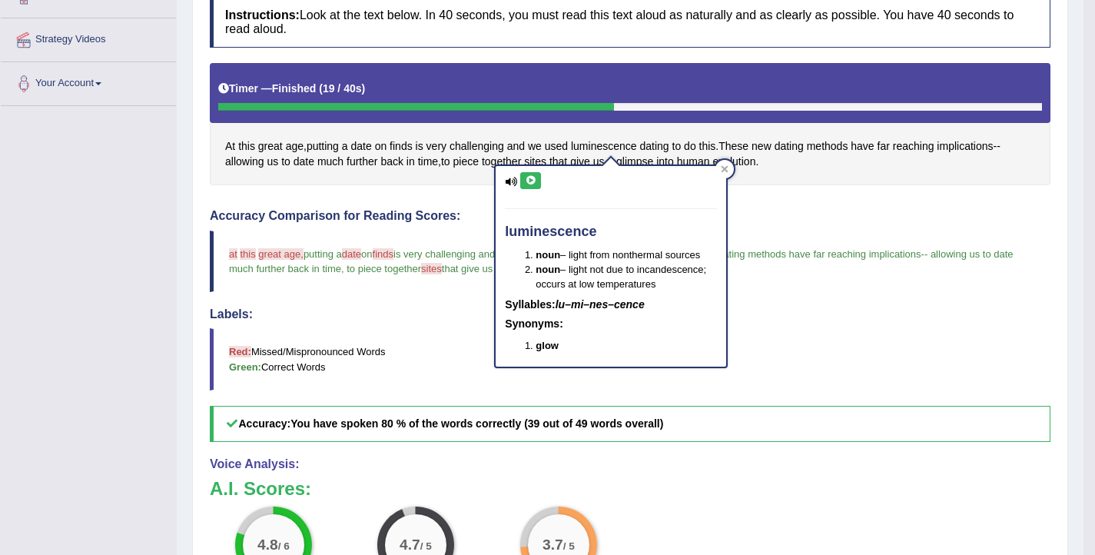
click at [525, 183] on icon at bounding box center [531, 180] width 12 height 9
click at [833, 270] on blockquote "at greater this age great age, putting a date data on finds fonts is very chall…" at bounding box center [630, 261] width 841 height 61
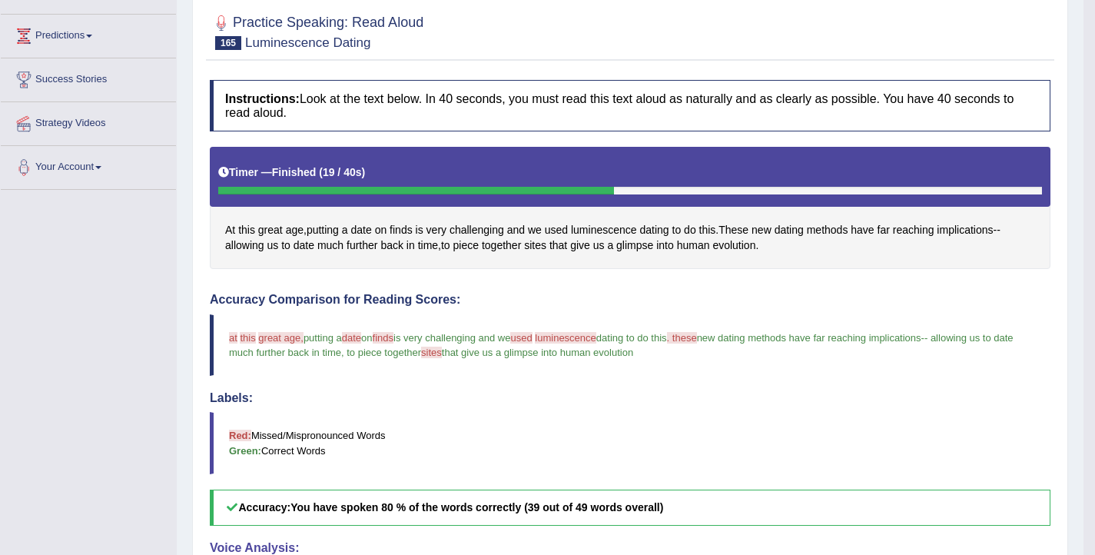
scroll to position [129, 0]
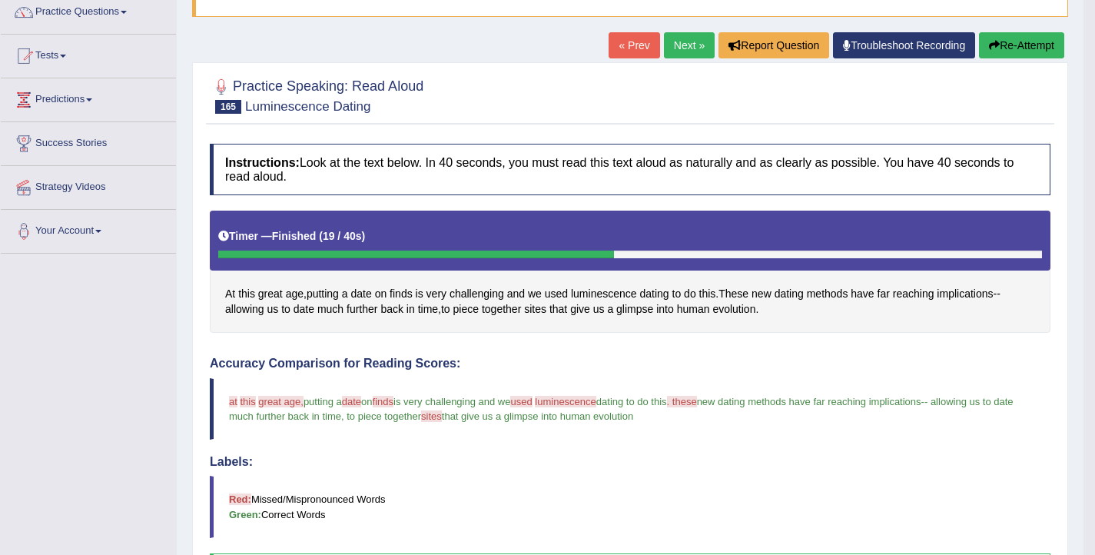
click at [1002, 47] on button "Re-Attempt" at bounding box center [1021, 45] width 85 height 26
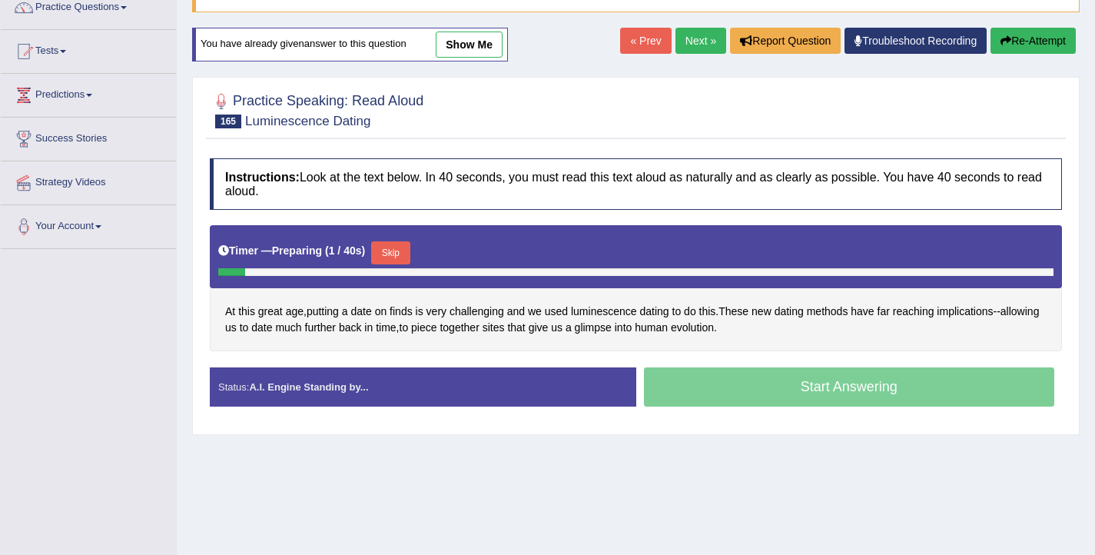
click at [407, 257] on button "Skip" at bounding box center [390, 252] width 38 height 23
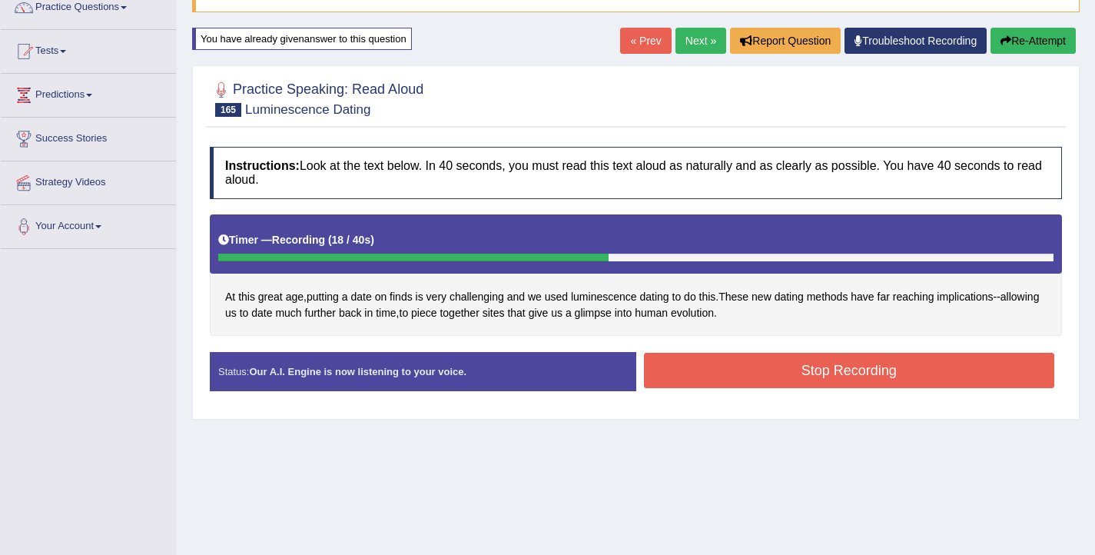
click at [775, 367] on button "Stop Recording" at bounding box center [849, 370] width 411 height 35
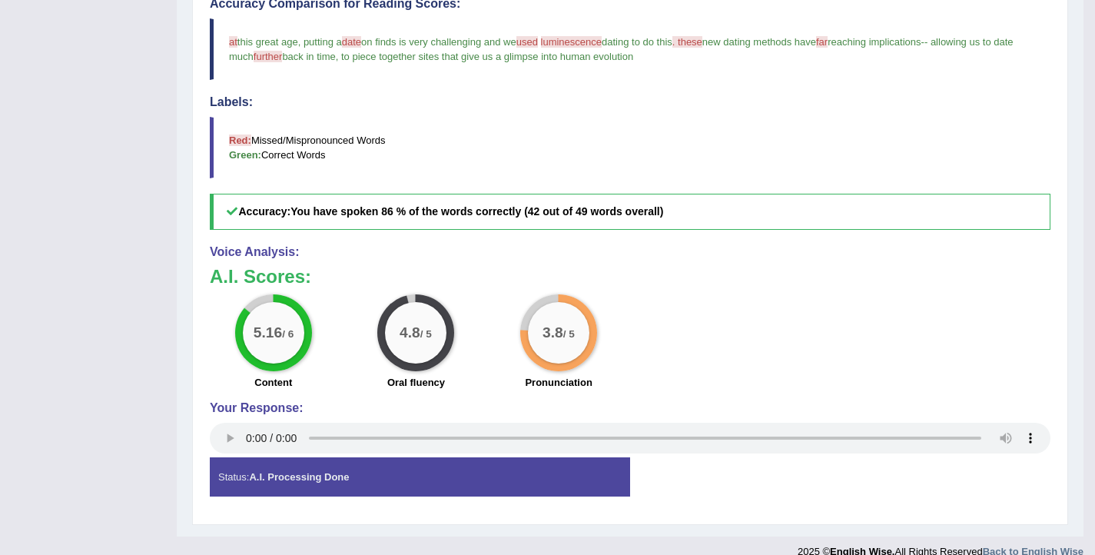
scroll to position [407, 0]
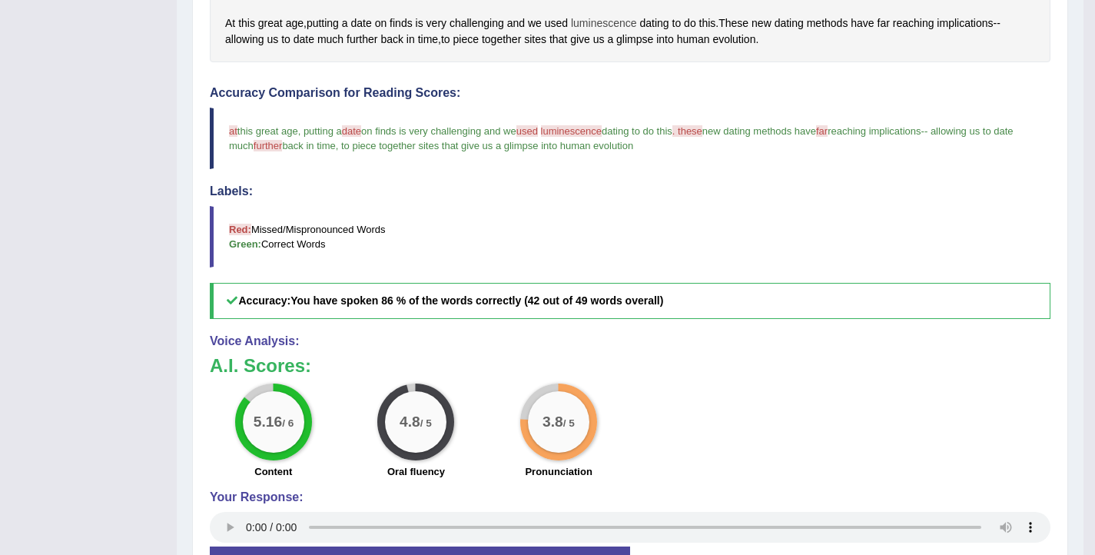
click at [623, 17] on span "luminescence" at bounding box center [604, 23] width 66 height 16
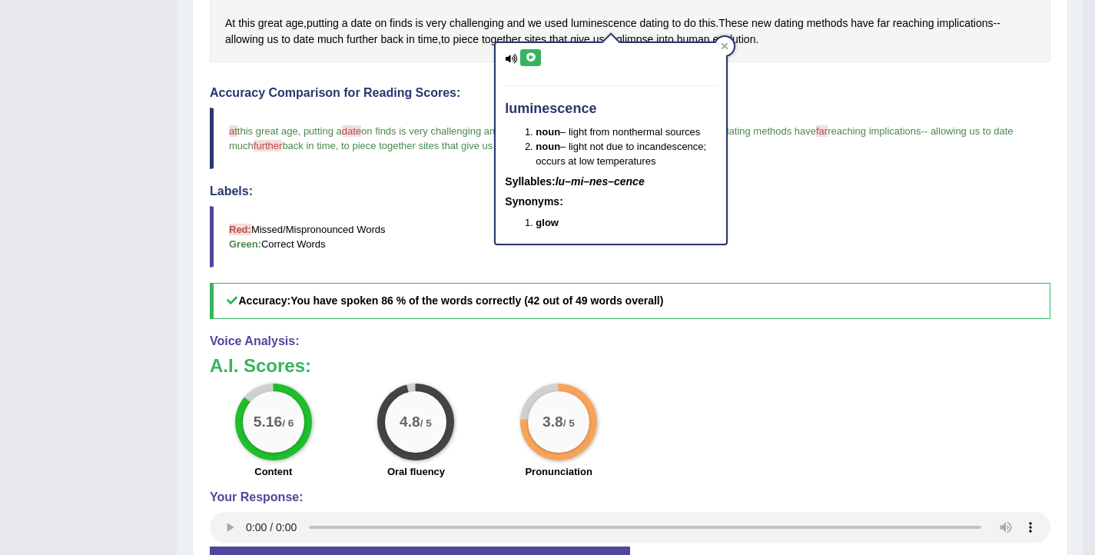
click at [537, 63] on button at bounding box center [530, 57] width 21 height 17
click at [405, 194] on h4 "Labels:" at bounding box center [630, 191] width 841 height 14
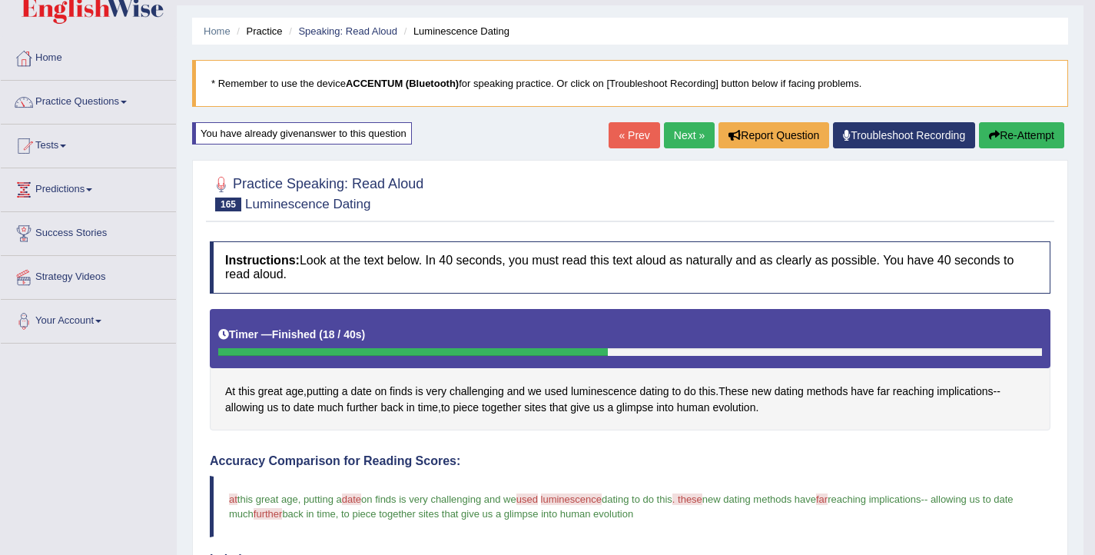
scroll to position [0, 0]
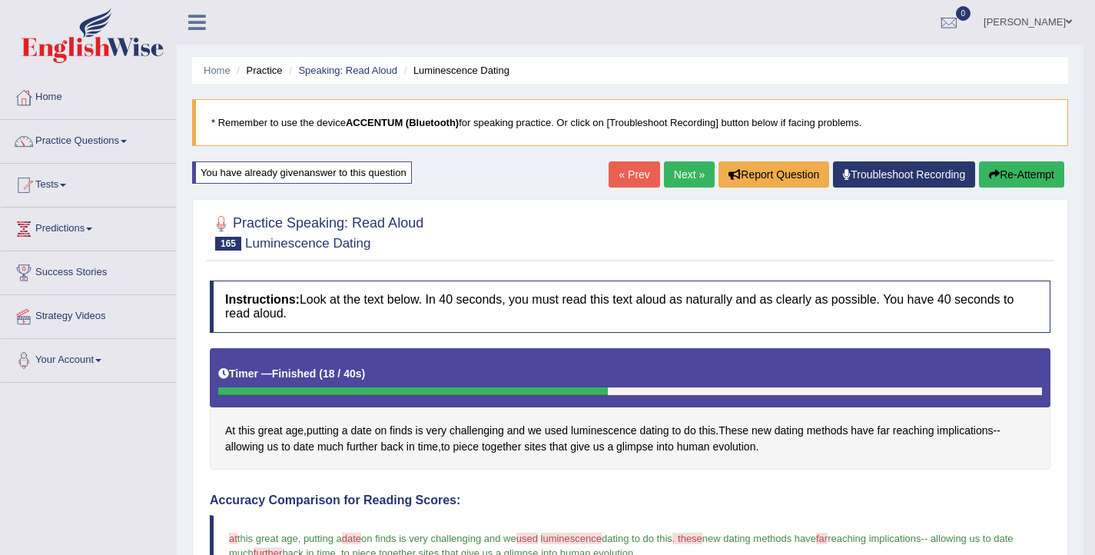
click at [1012, 175] on button "Re-Attempt" at bounding box center [1021, 174] width 85 height 26
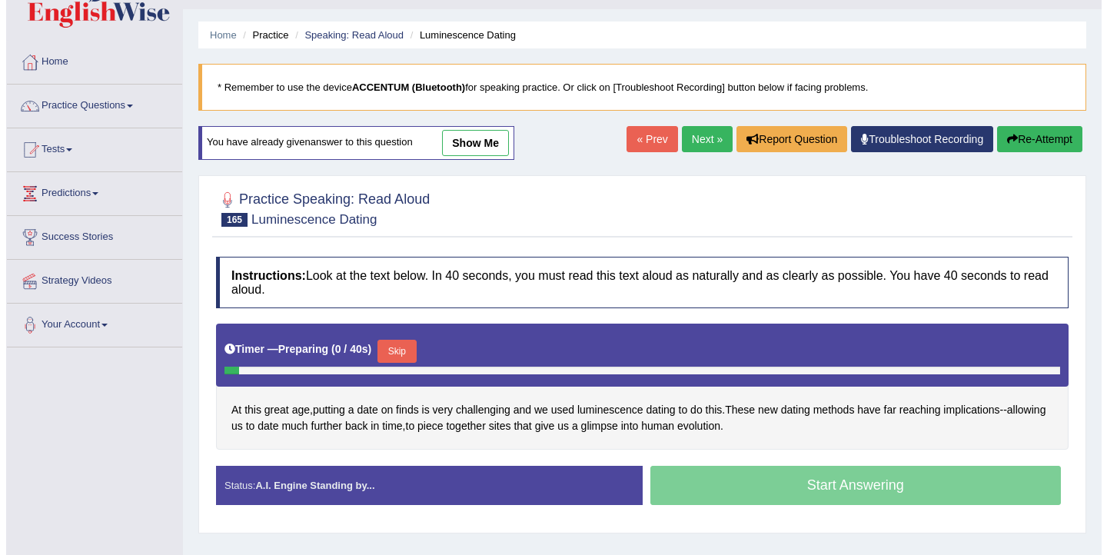
scroll to position [60, 0]
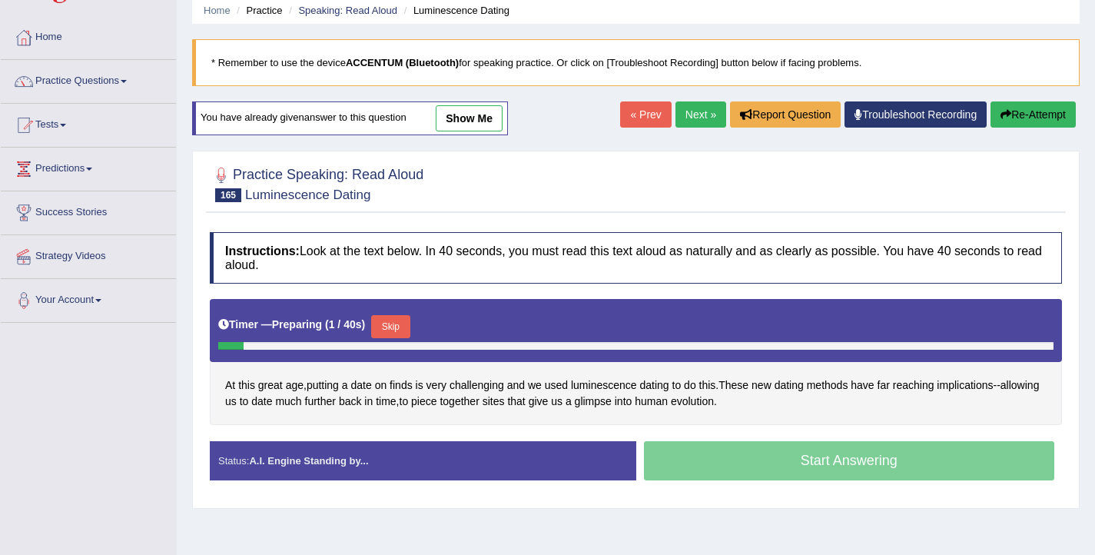
click at [396, 325] on button "Skip" at bounding box center [390, 326] width 38 height 23
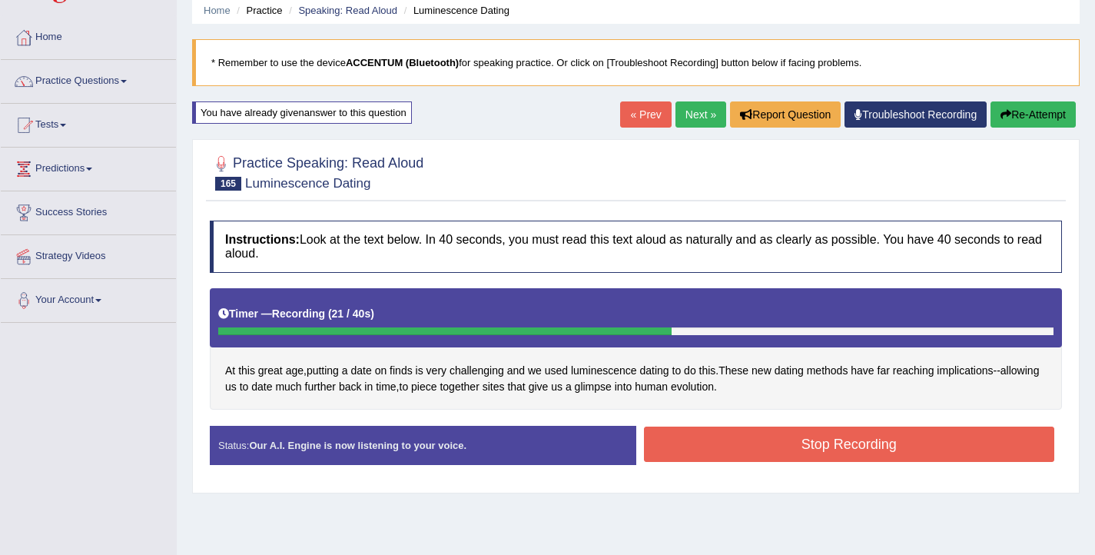
drag, startPoint x: 847, startPoint y: 446, endPoint x: 829, endPoint y: 450, distance: 18.1
click at [846, 446] on button "Stop Recording" at bounding box center [849, 444] width 411 height 35
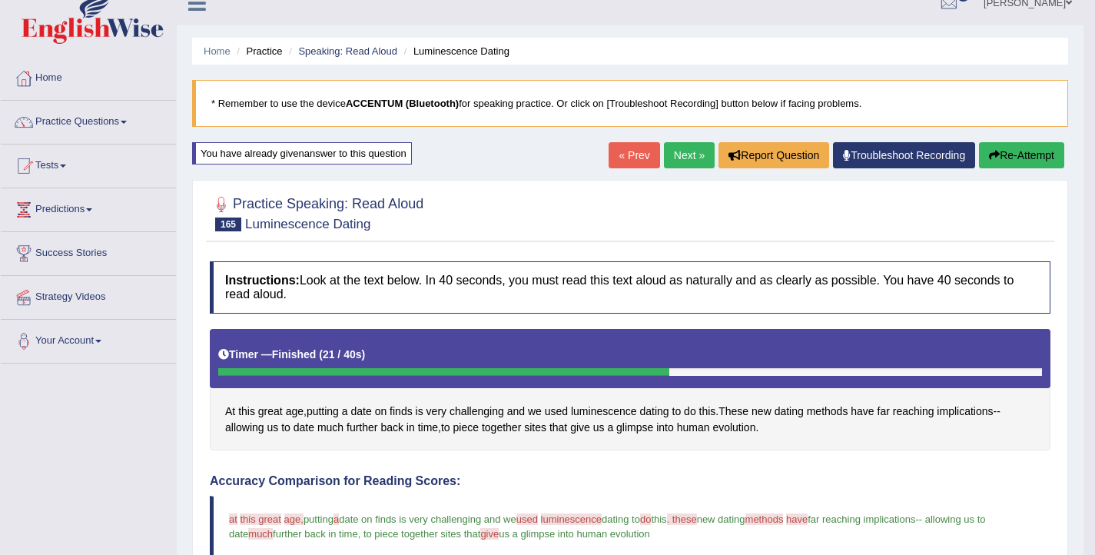
scroll to position [0, 0]
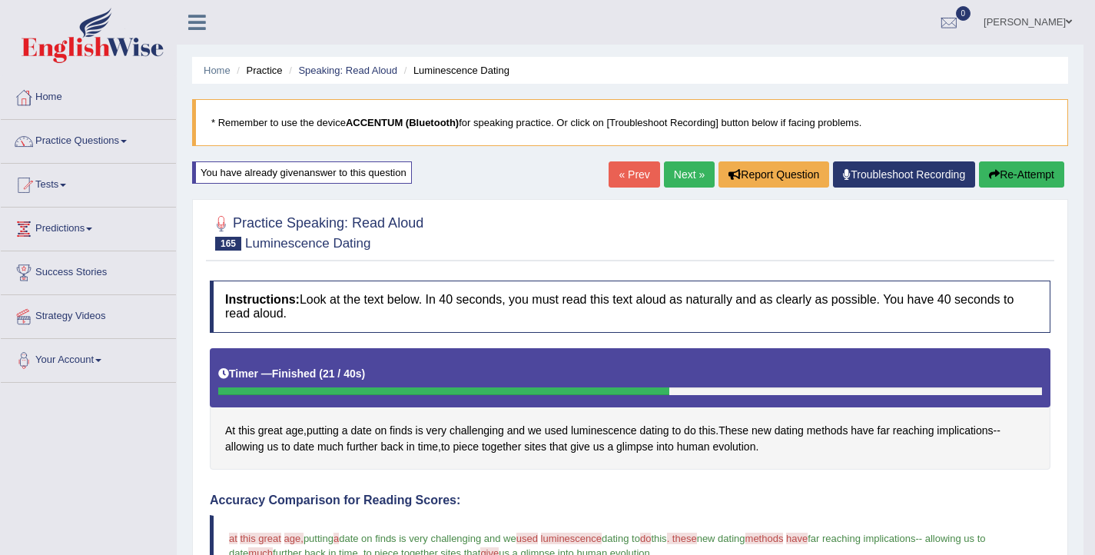
click at [689, 178] on link "Next »" at bounding box center [689, 174] width 51 height 26
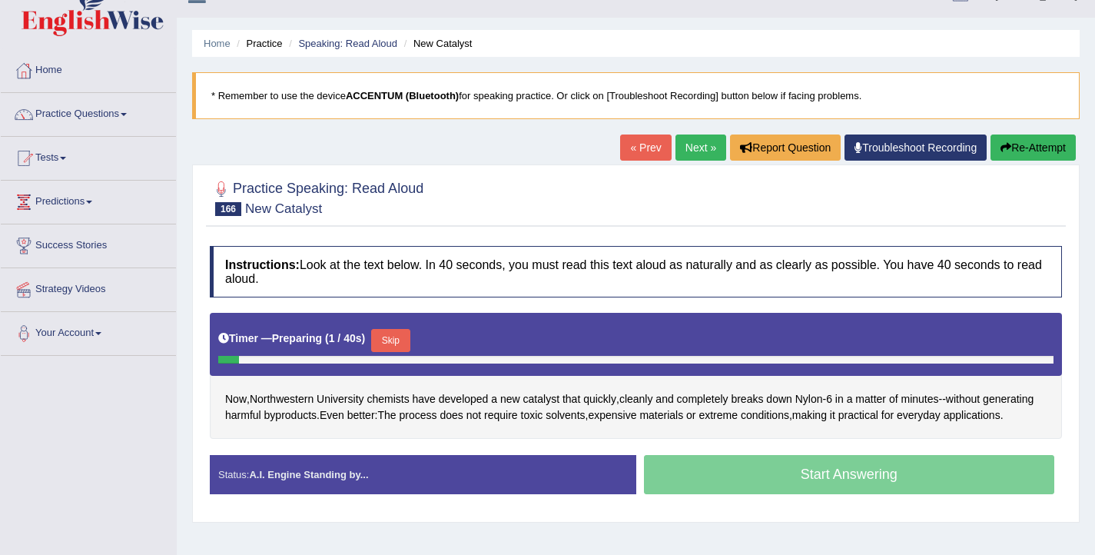
scroll to position [45, 0]
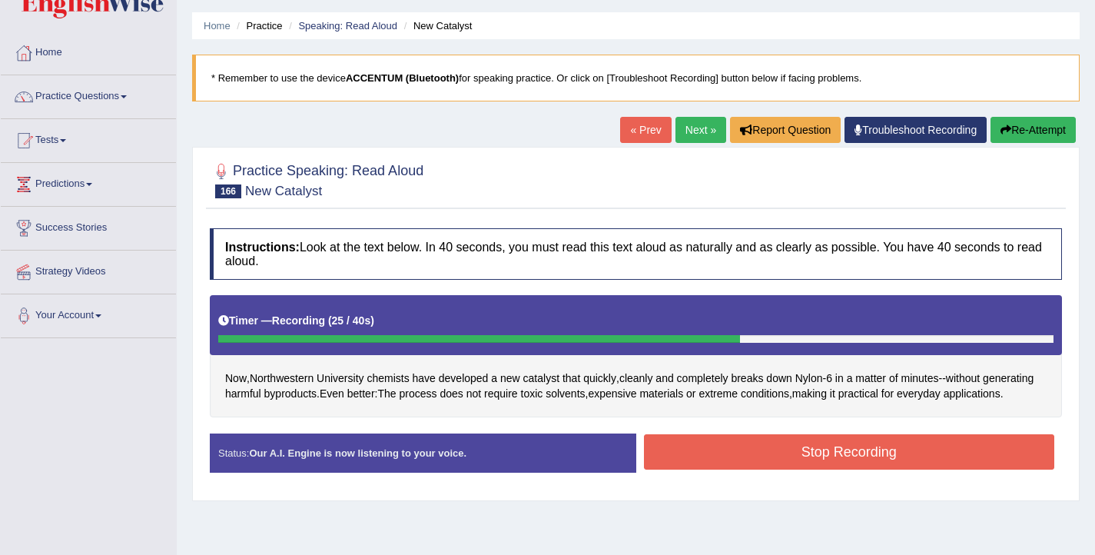
click at [942, 465] on button "Stop Recording" at bounding box center [849, 451] width 411 height 35
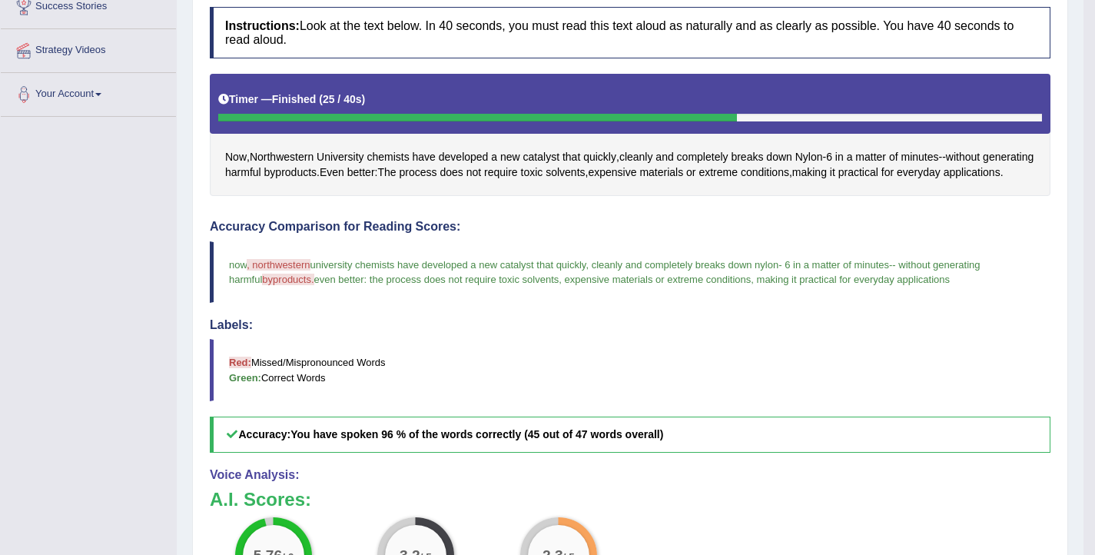
scroll to position [0, 0]
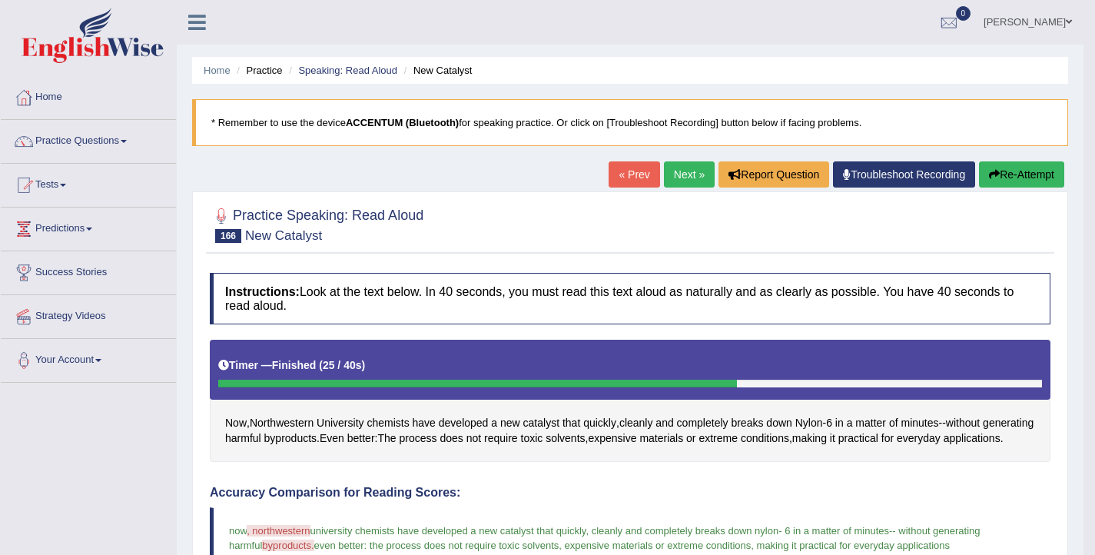
click at [1043, 174] on button "Re-Attempt" at bounding box center [1021, 174] width 85 height 26
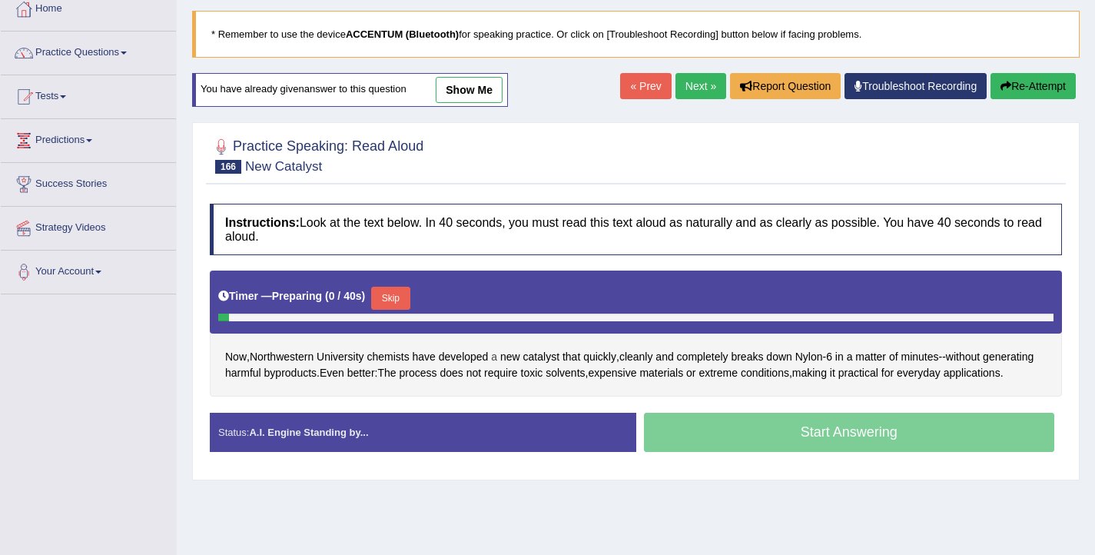
scroll to position [91, 0]
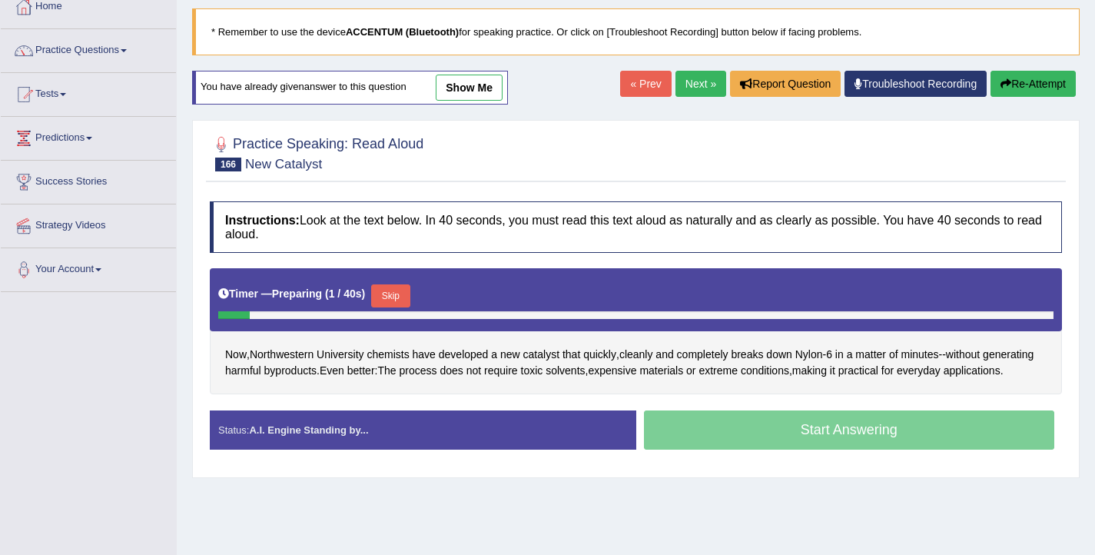
click at [404, 301] on button "Skip" at bounding box center [390, 295] width 38 height 23
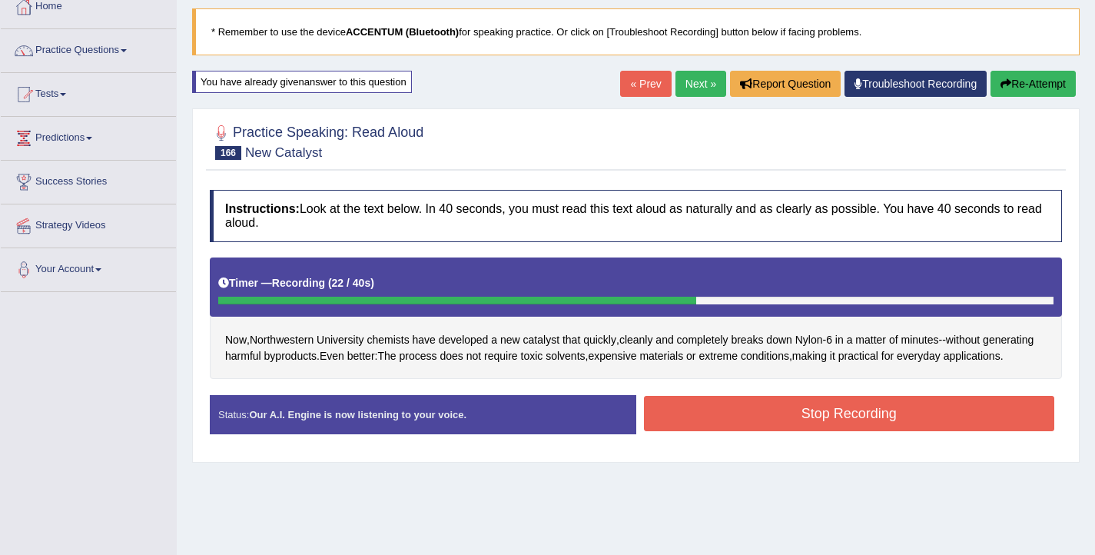
click at [914, 431] on button "Stop Recording" at bounding box center [849, 413] width 411 height 35
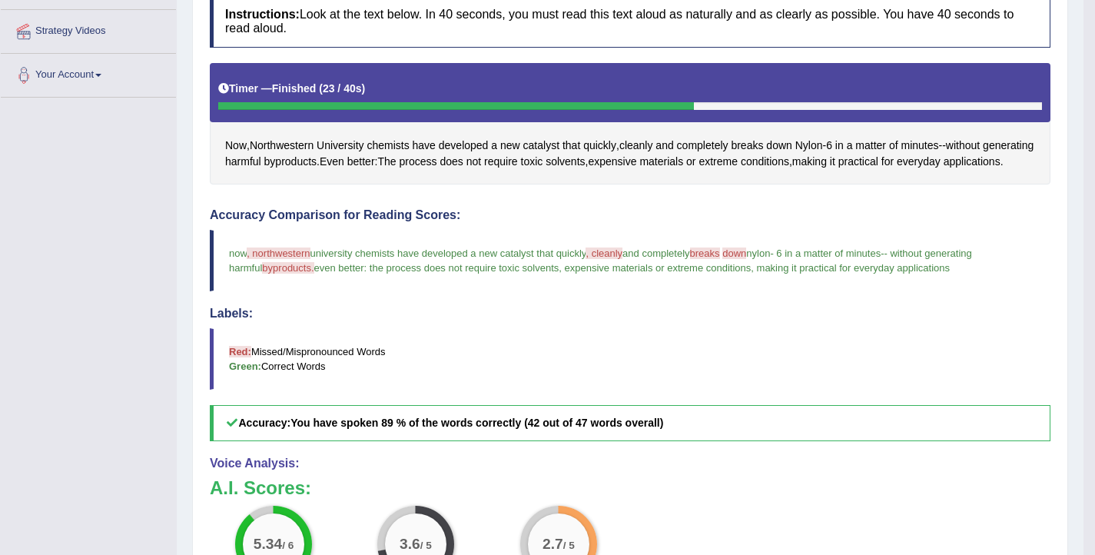
scroll to position [369, 0]
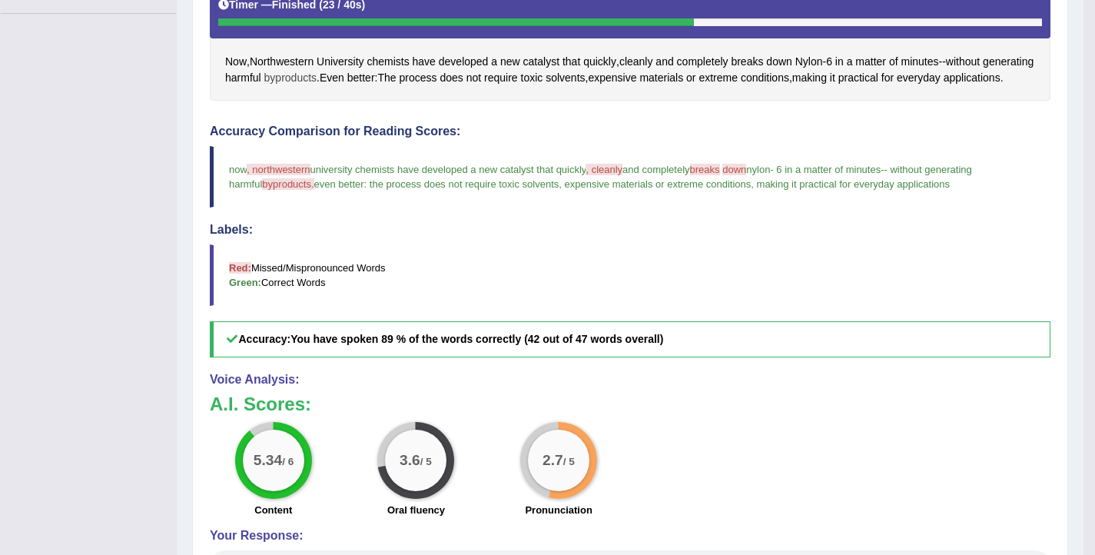
click at [317, 76] on span "byproducts" at bounding box center [290, 78] width 52 height 16
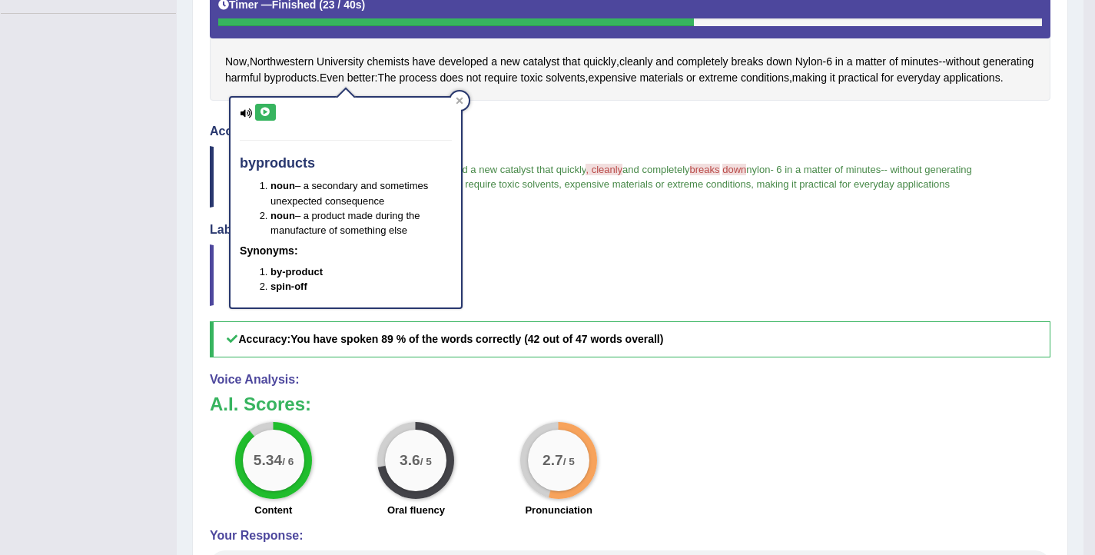
drag, startPoint x: 266, startPoint y: 109, endPoint x: 271, endPoint y: 117, distance: 9.0
click at [266, 109] on icon at bounding box center [266, 112] width 12 height 9
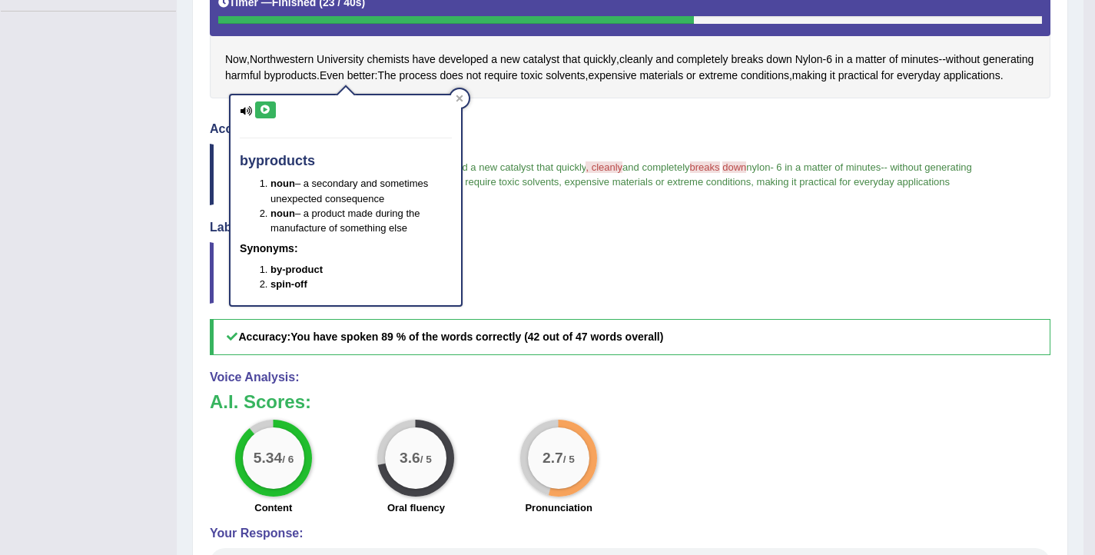
scroll to position [372, 0]
click at [627, 301] on blockquote "Red: Missed/Mispronounced Words Green: Correct Words" at bounding box center [630, 271] width 841 height 61
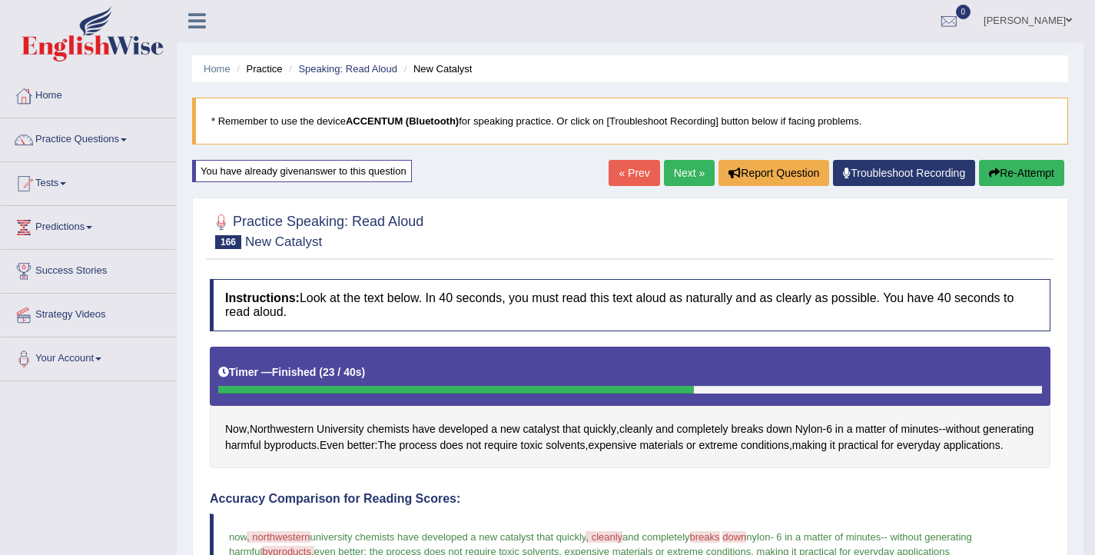
scroll to position [0, 0]
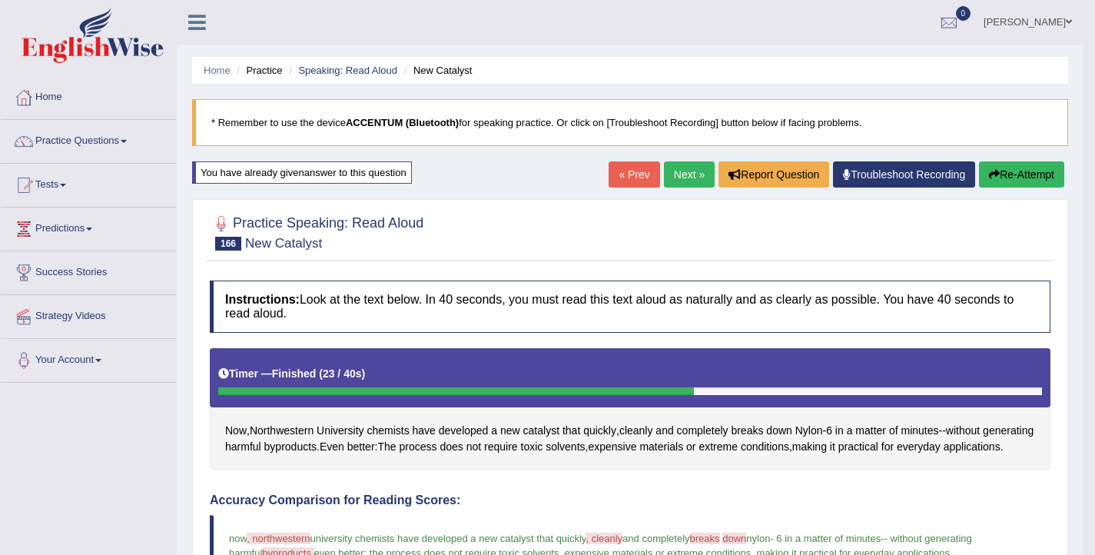
click at [1012, 175] on button "Re-Attempt" at bounding box center [1021, 174] width 85 height 26
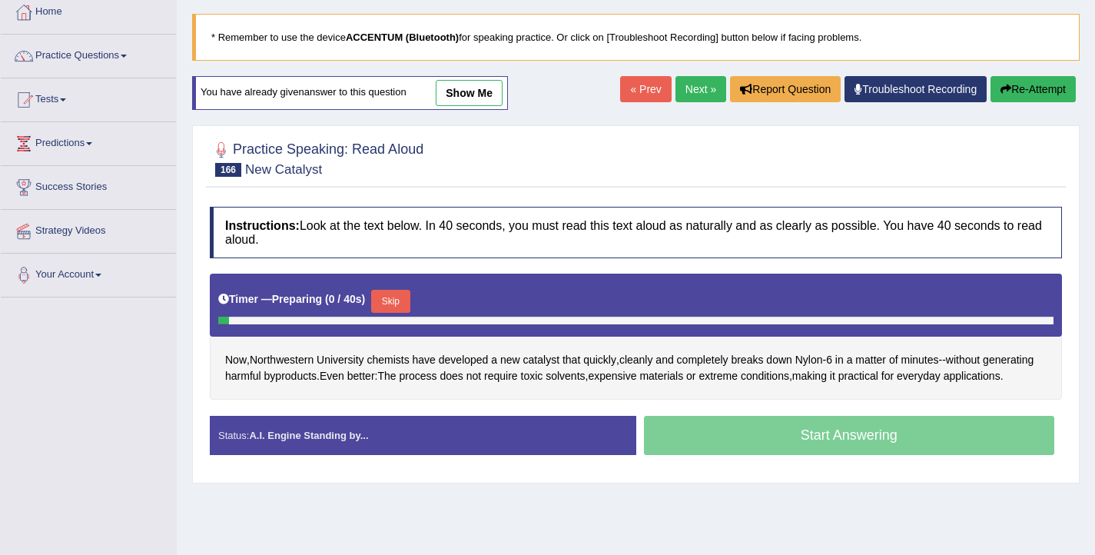
scroll to position [151, 0]
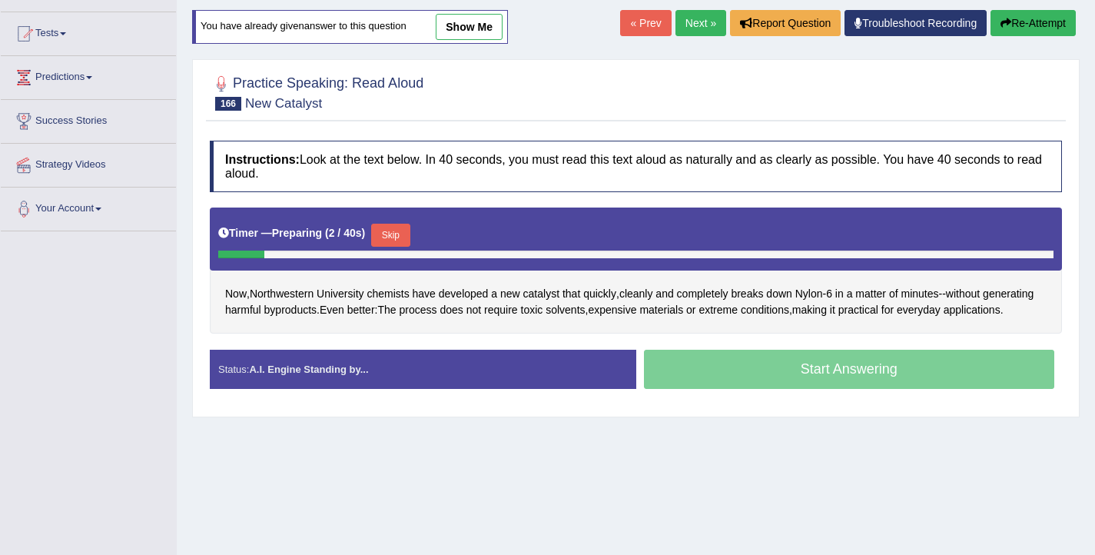
click at [403, 236] on button "Skip" at bounding box center [390, 235] width 38 height 23
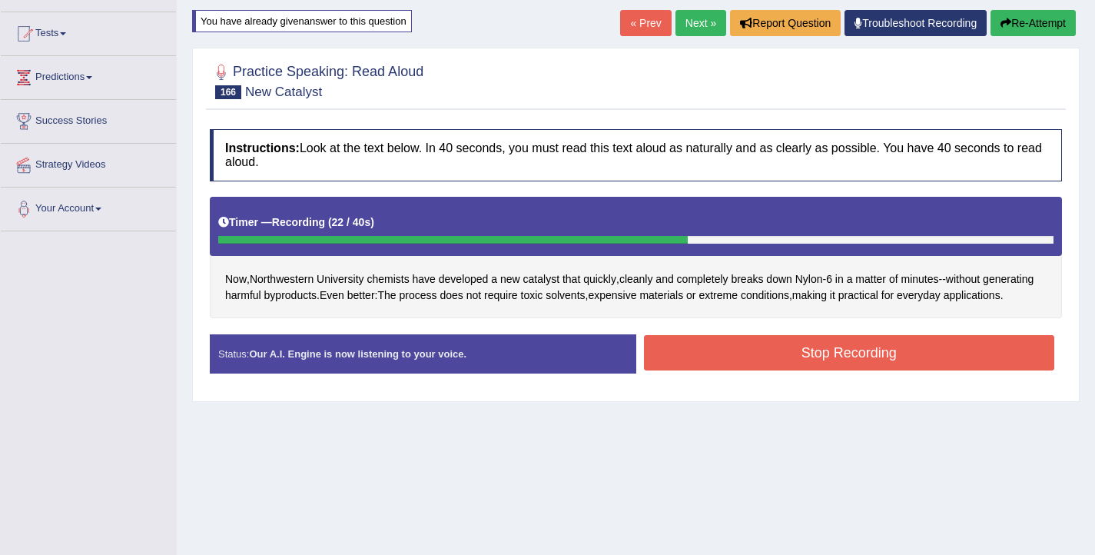
click at [863, 370] on button "Stop Recording" at bounding box center [849, 352] width 411 height 35
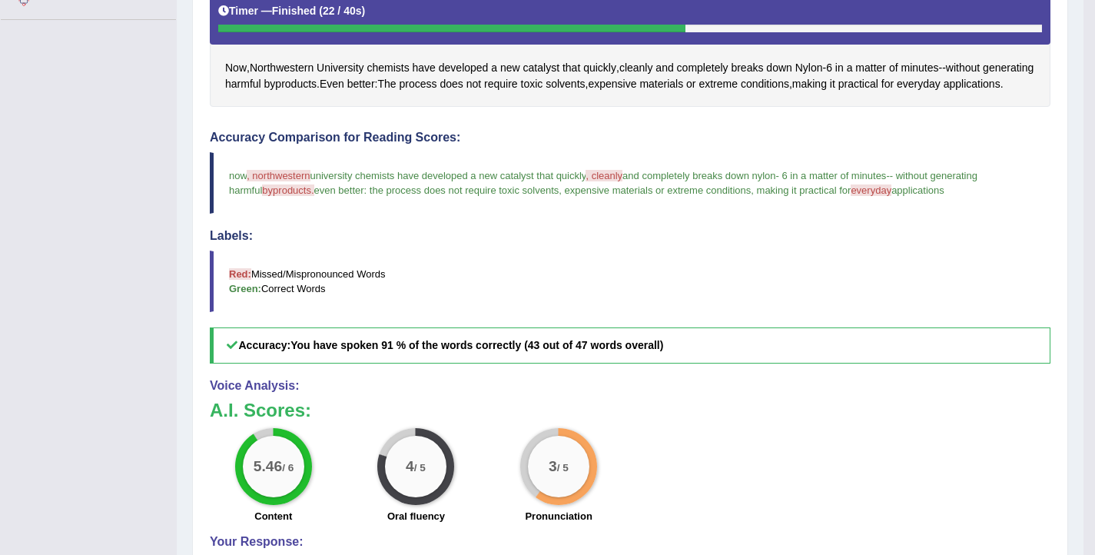
scroll to position [366, 0]
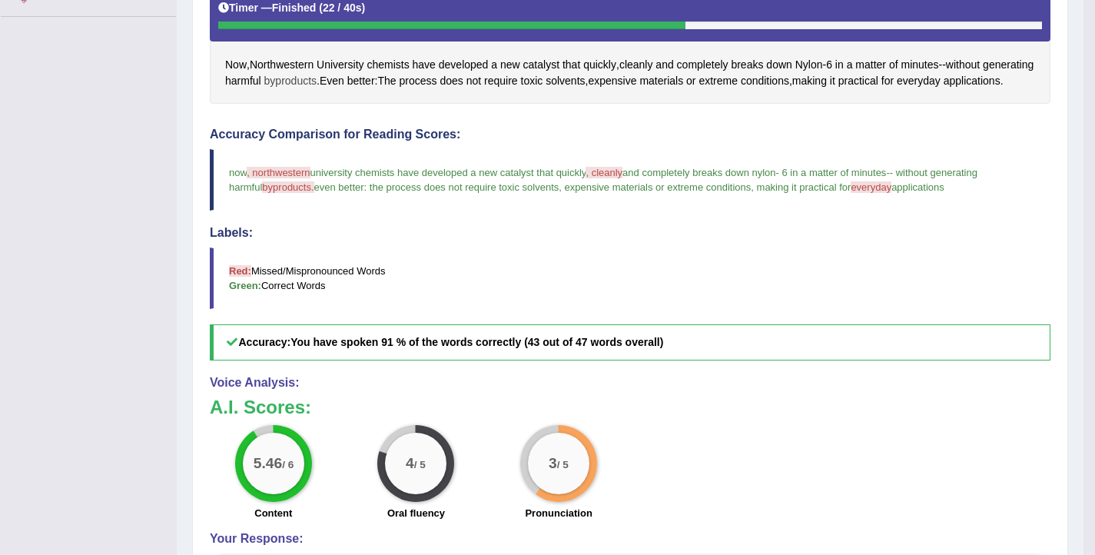
click at [317, 75] on span "byproducts" at bounding box center [290, 81] width 52 height 16
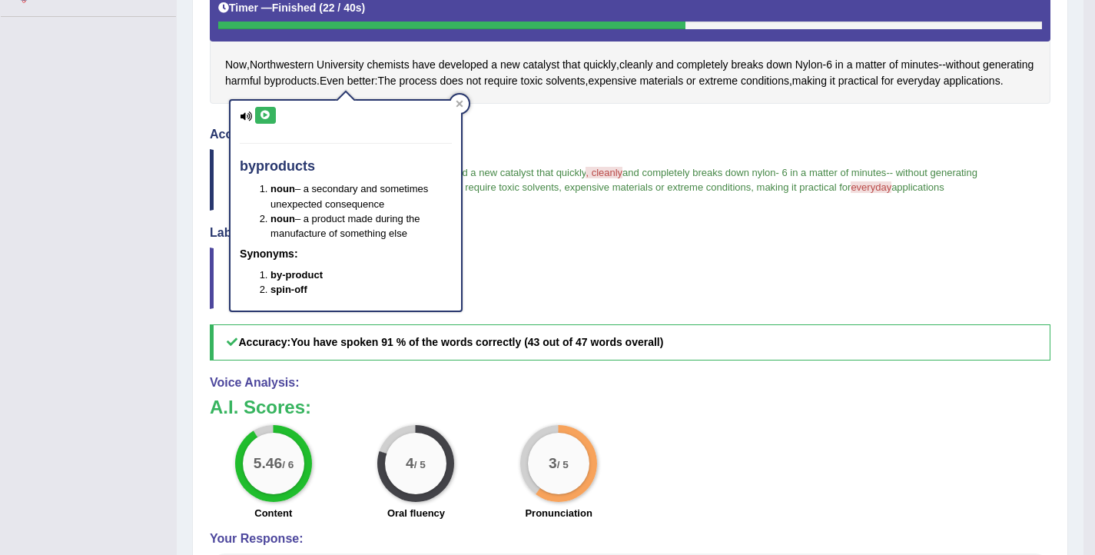
click at [261, 116] on icon at bounding box center [266, 115] width 12 height 9
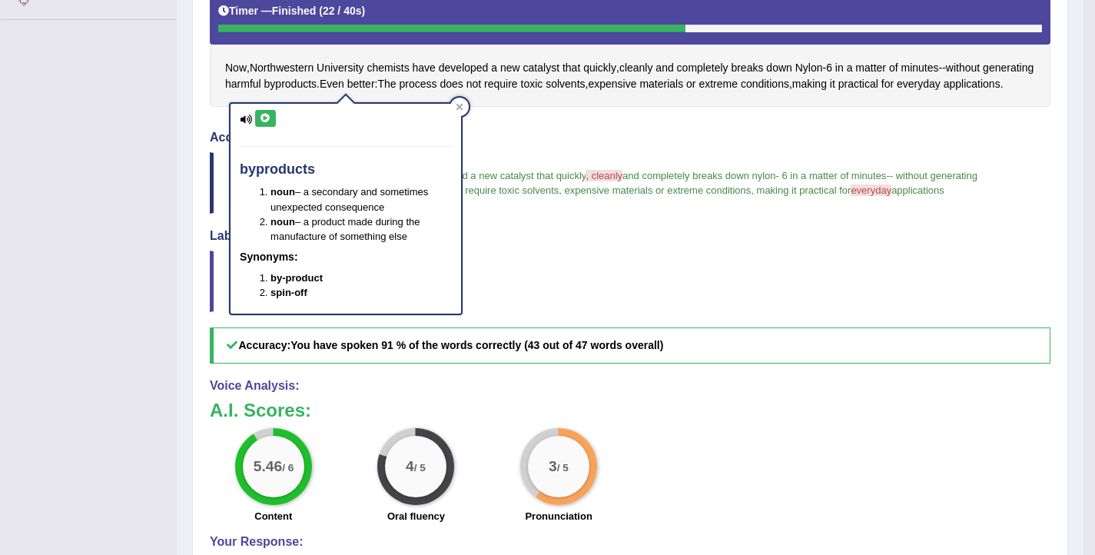
click at [655, 301] on blockquote "Red: Missed/Mispronounced Words Green: Correct Words" at bounding box center [630, 281] width 841 height 61
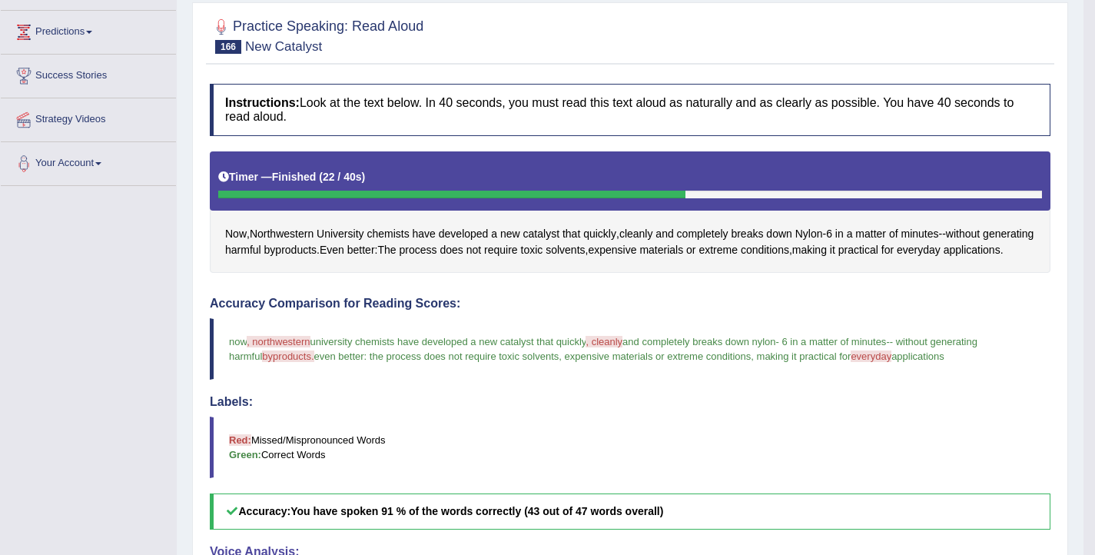
scroll to position [141, 0]
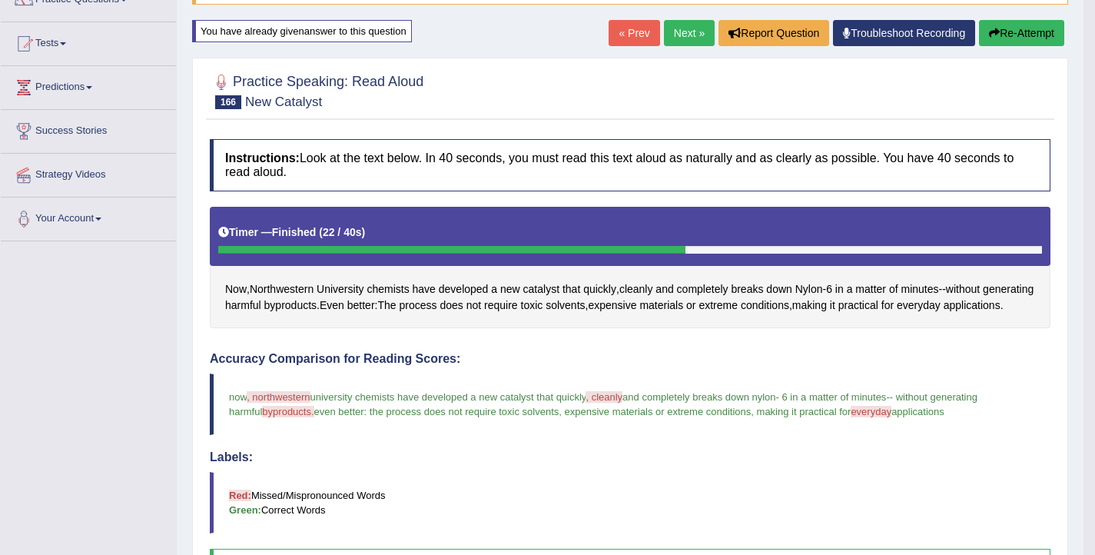
click at [685, 39] on link "Next »" at bounding box center [689, 33] width 51 height 26
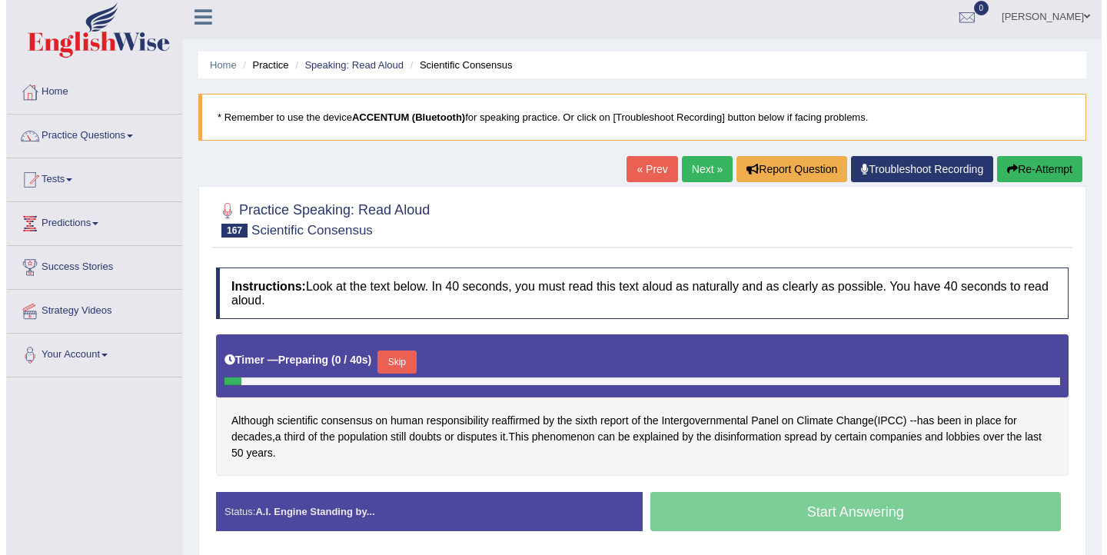
scroll to position [17, 0]
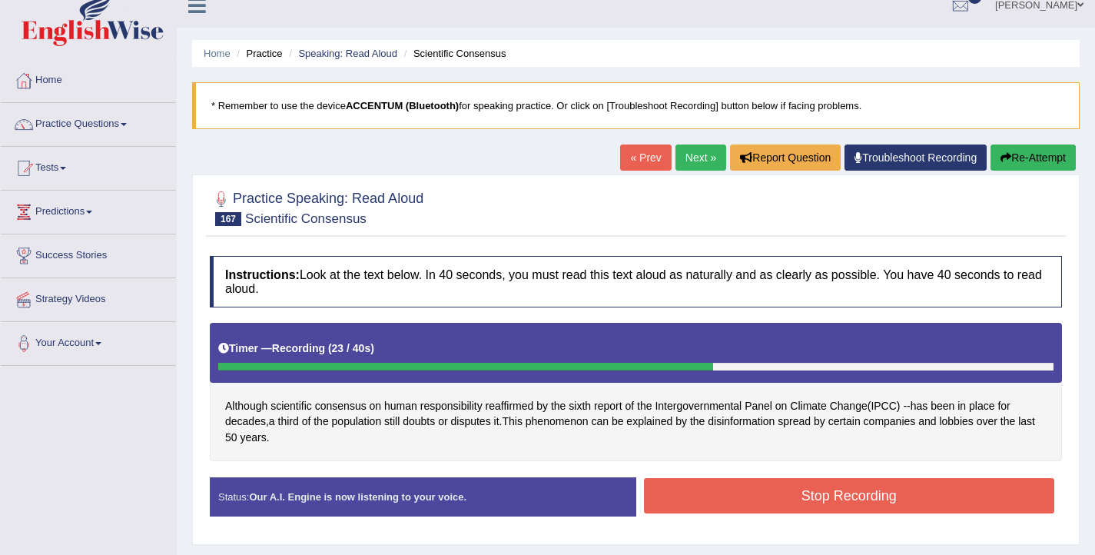
drag, startPoint x: 770, startPoint y: 500, endPoint x: 759, endPoint y: 497, distance: 11.9
click at [770, 500] on button "Stop Recording" at bounding box center [849, 495] width 411 height 35
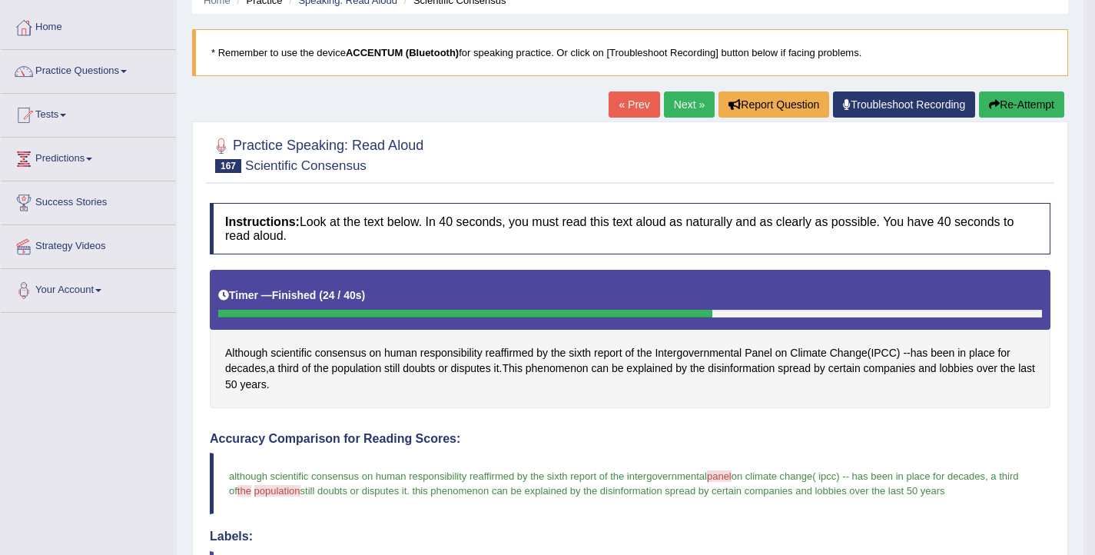
scroll to position [45, 0]
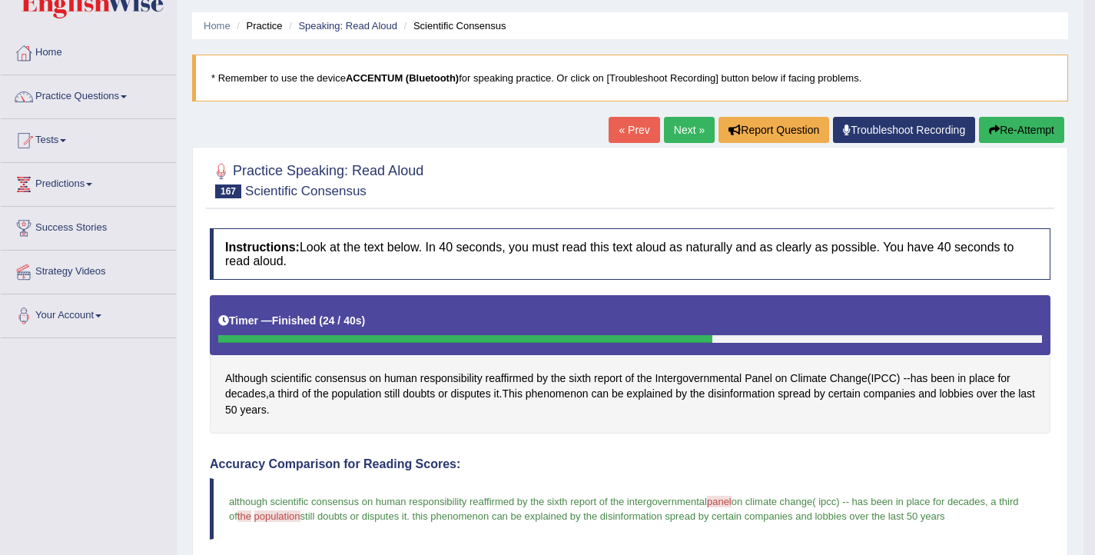
click at [670, 134] on link "Next »" at bounding box center [689, 130] width 51 height 26
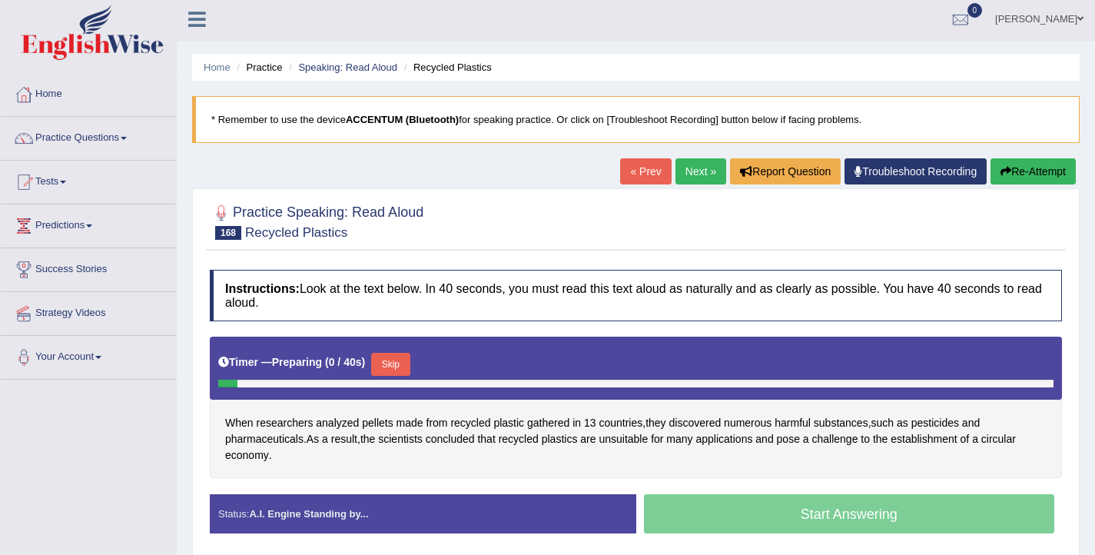
scroll to position [6, 0]
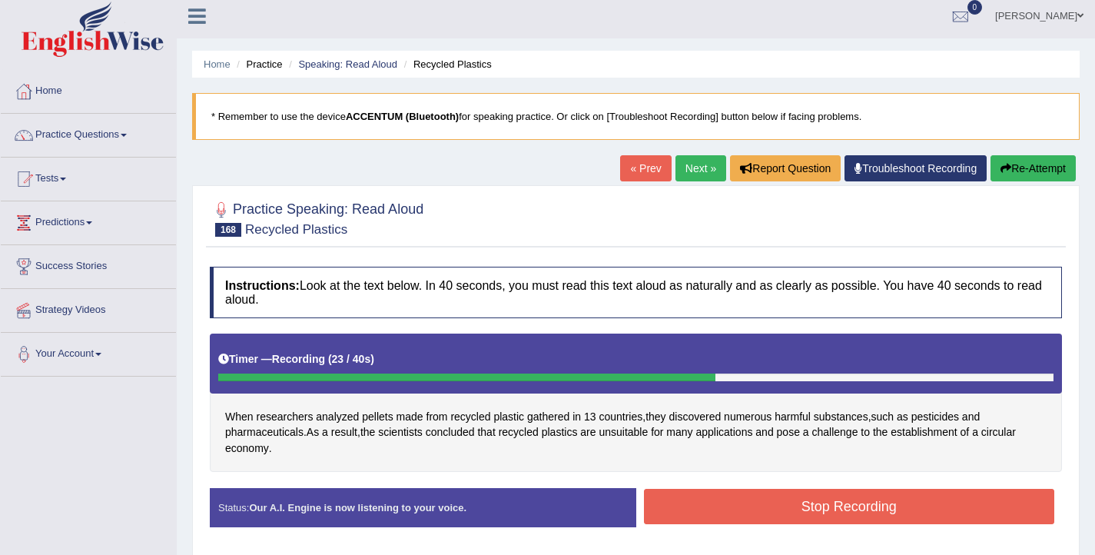
click at [740, 507] on button "Stop Recording" at bounding box center [849, 506] width 411 height 35
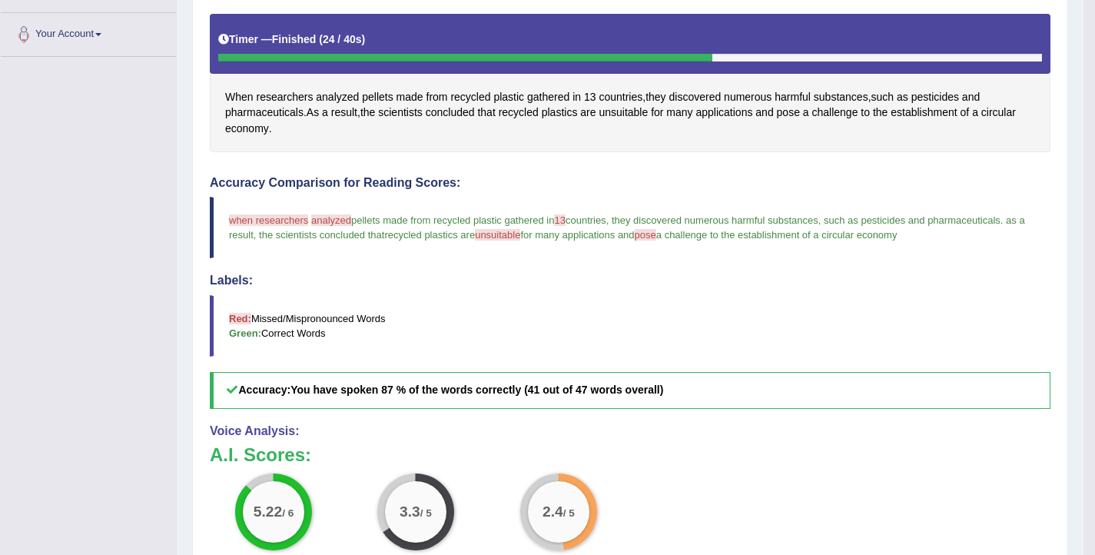
scroll to position [115, 0]
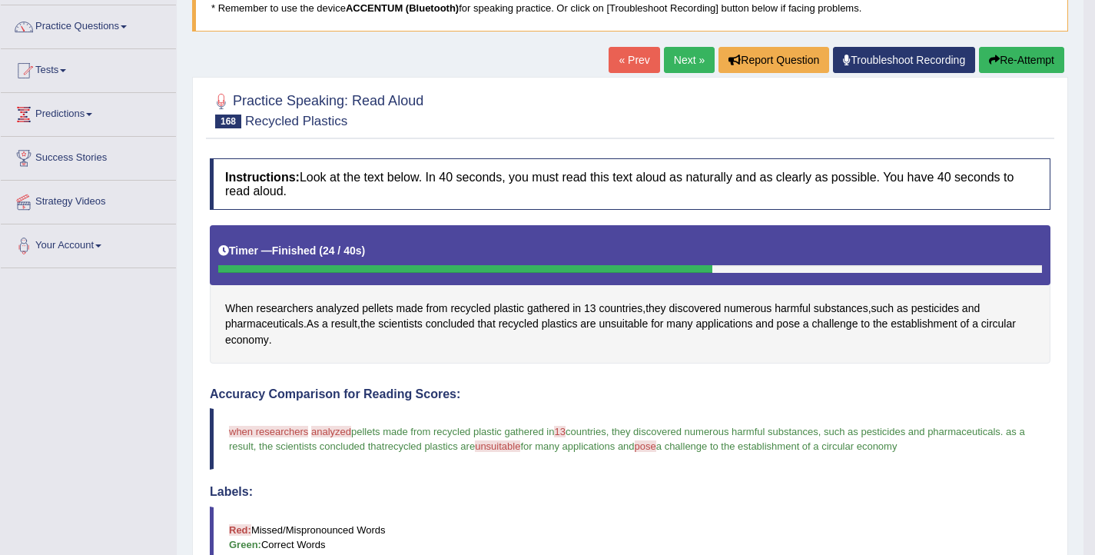
click at [1016, 54] on button "Re-Attempt" at bounding box center [1021, 60] width 85 height 26
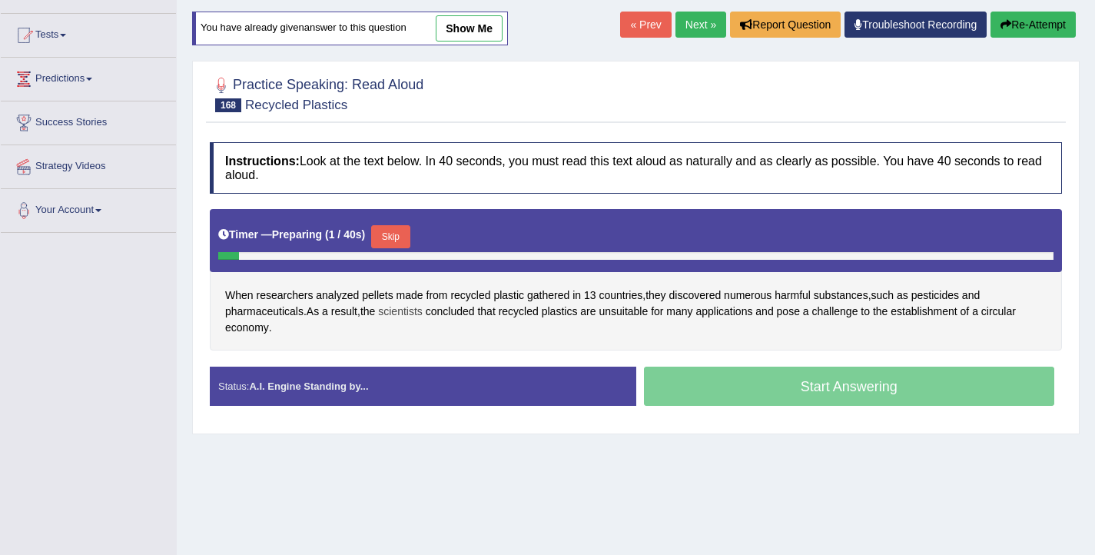
scroll to position [164, 0]
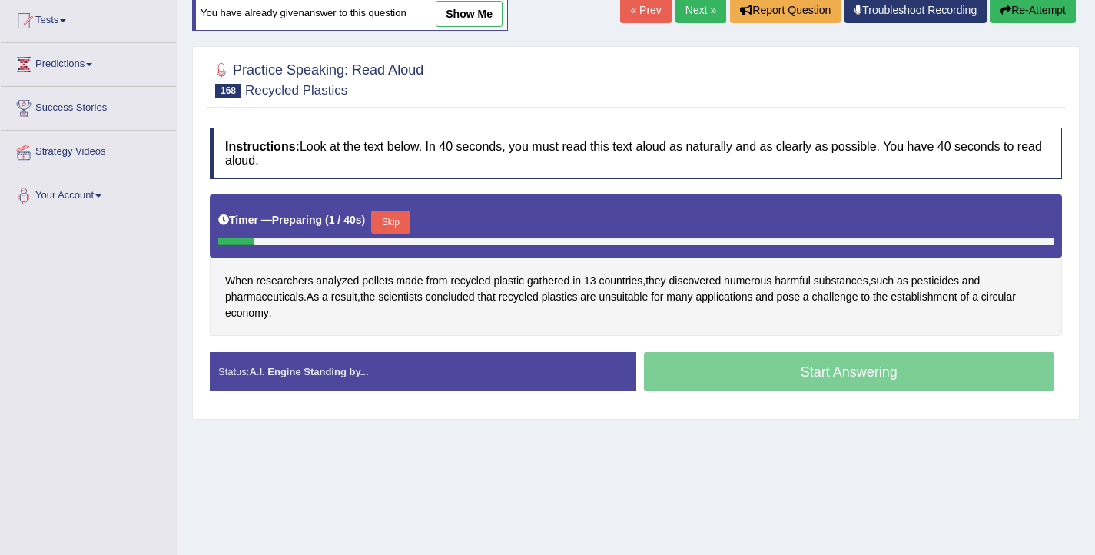
click at [410, 214] on button "Skip" at bounding box center [390, 222] width 38 height 23
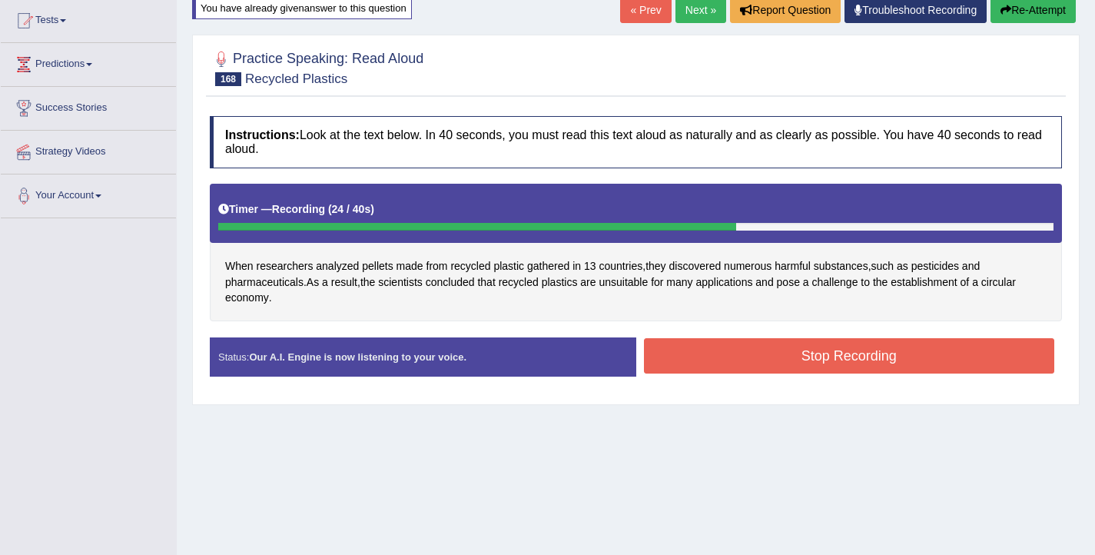
drag, startPoint x: 809, startPoint y: 365, endPoint x: 804, endPoint y: 354, distance: 12.4
click at [809, 365] on button "Stop Recording" at bounding box center [849, 355] width 411 height 35
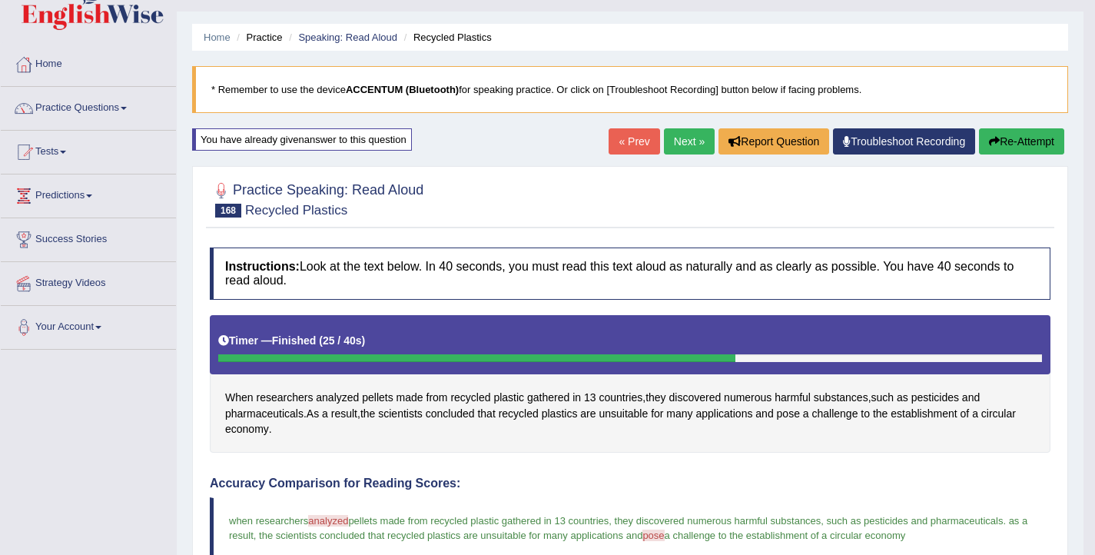
scroll to position [14, 0]
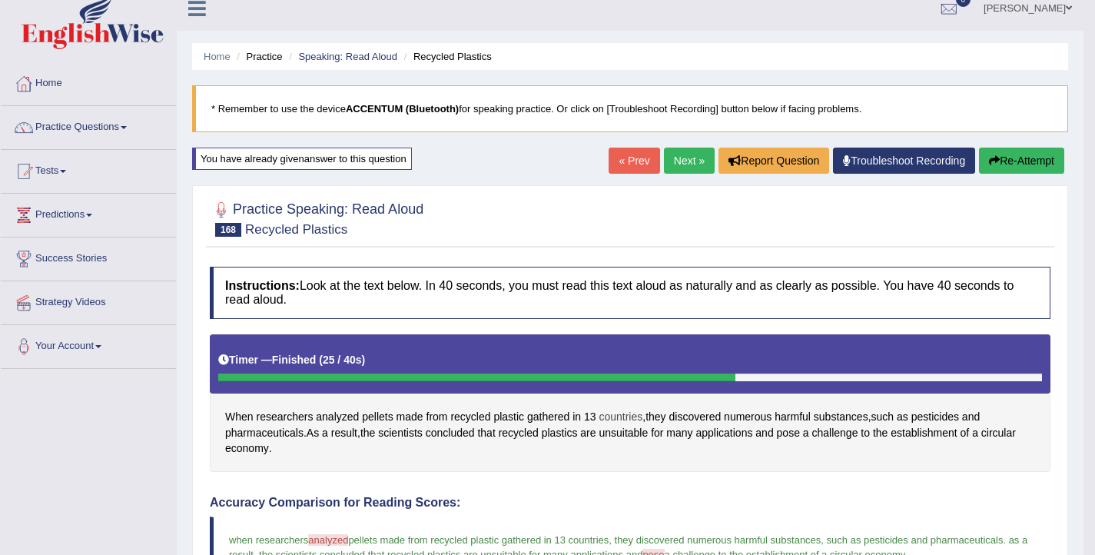
click at [600, 415] on span "countries" at bounding box center [621, 417] width 44 height 16
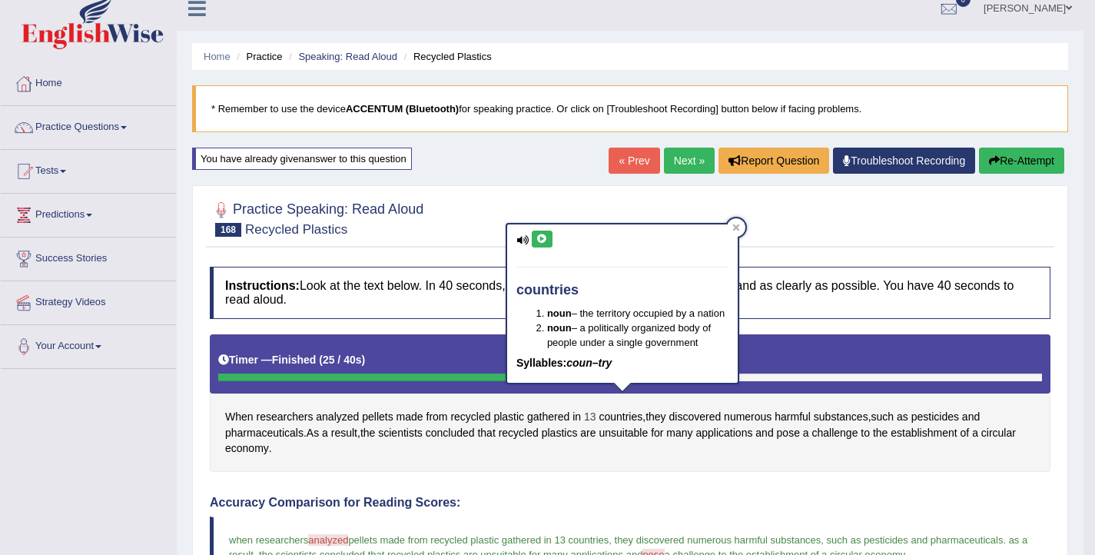
click at [595, 415] on span "13" at bounding box center [590, 417] width 12 height 16
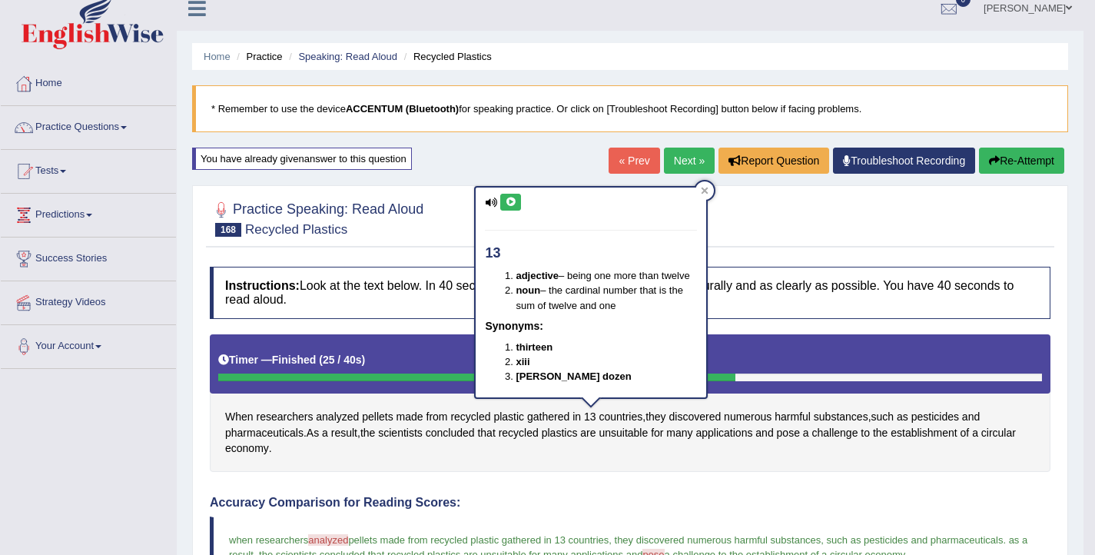
click at [520, 204] on button at bounding box center [510, 202] width 21 height 17
click at [853, 233] on div at bounding box center [630, 217] width 841 height 47
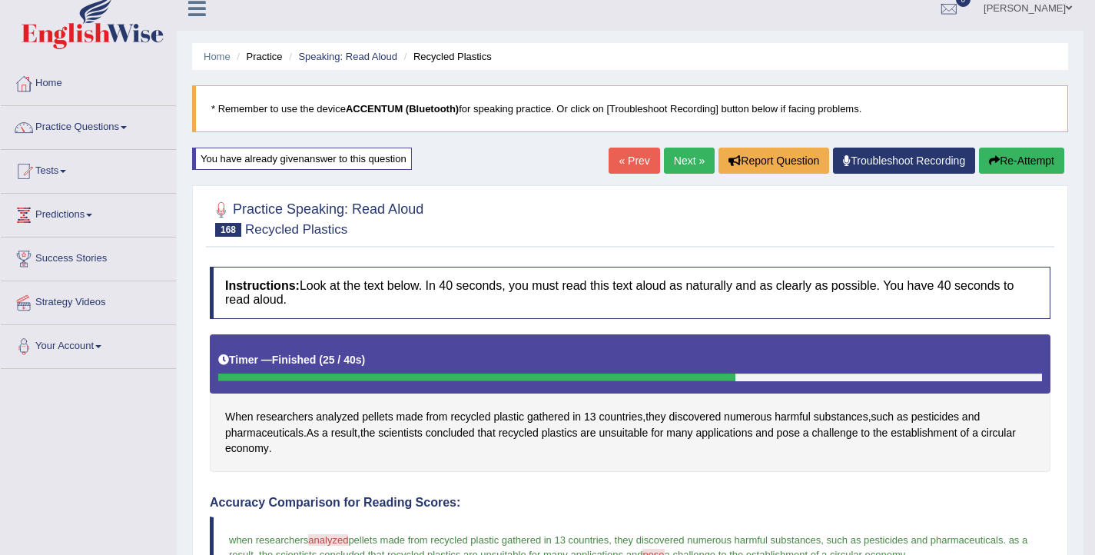
click at [999, 161] on button "Re-Attempt" at bounding box center [1021, 161] width 85 height 26
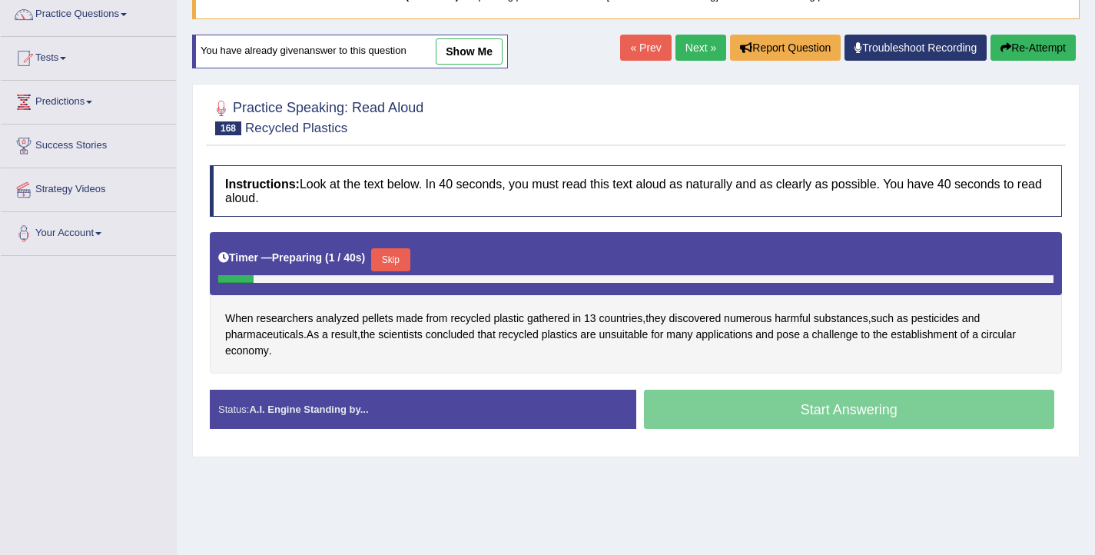
scroll to position [129, 0]
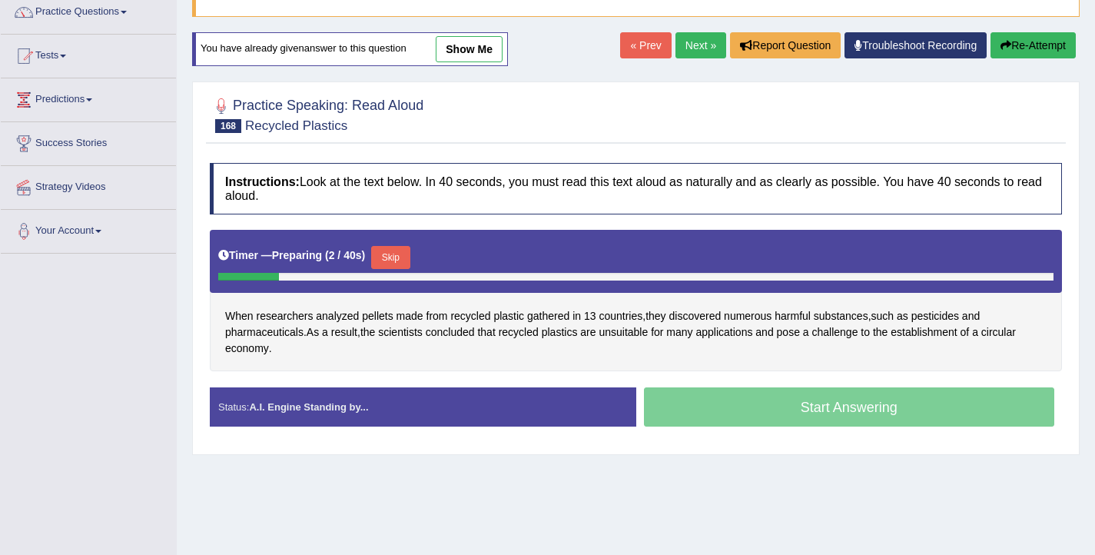
click at [394, 254] on button "Skip" at bounding box center [390, 257] width 38 height 23
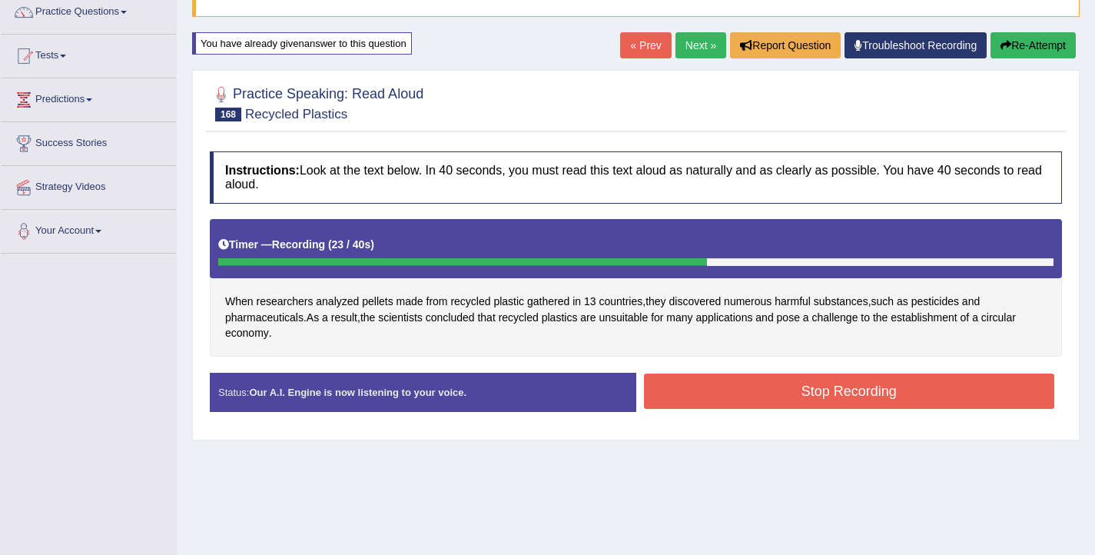
drag, startPoint x: 723, startPoint y: 400, endPoint x: 706, endPoint y: 393, distance: 19.0
click at [723, 400] on button "Stop Recording" at bounding box center [849, 391] width 411 height 35
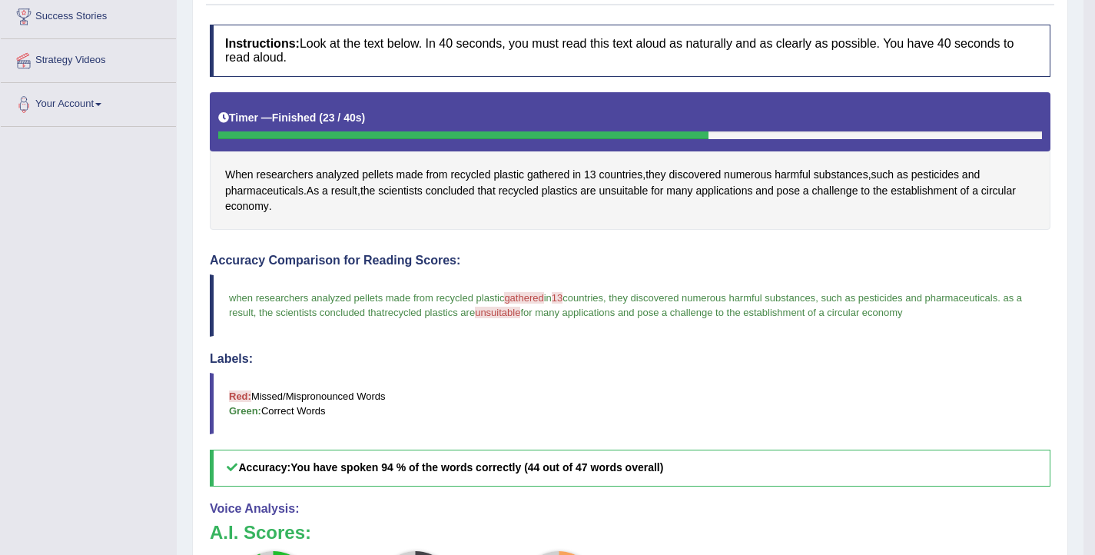
scroll to position [250, 0]
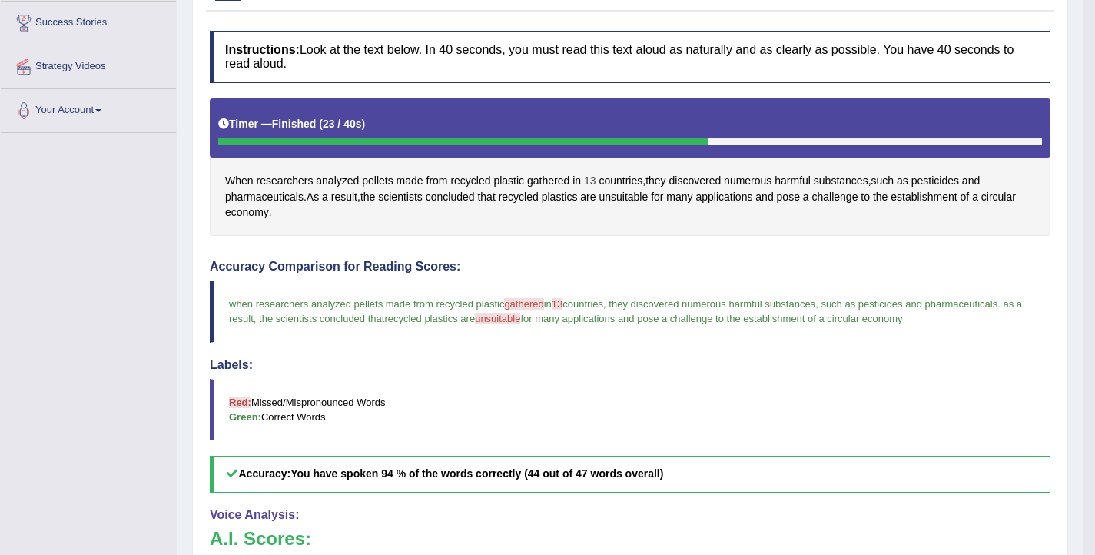
click at [595, 181] on span "13" at bounding box center [590, 181] width 12 height 16
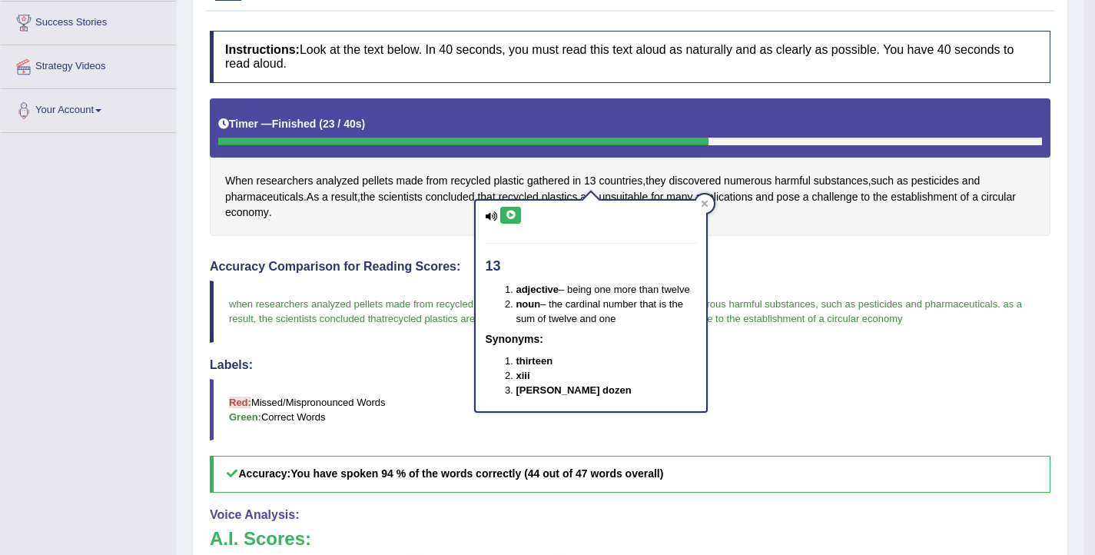
click at [510, 211] on icon at bounding box center [511, 215] width 12 height 9
click at [180, 308] on div "Home Practice Speaking: Read Aloud Recycled Plastics * Remember to use the devi…" at bounding box center [630, 274] width 907 height 1049
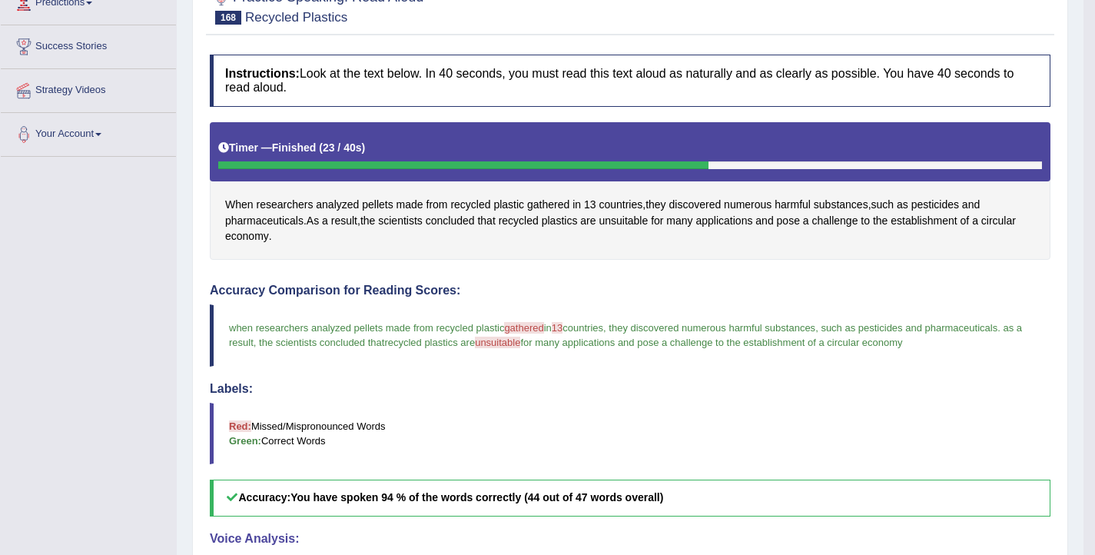
scroll to position [18, 0]
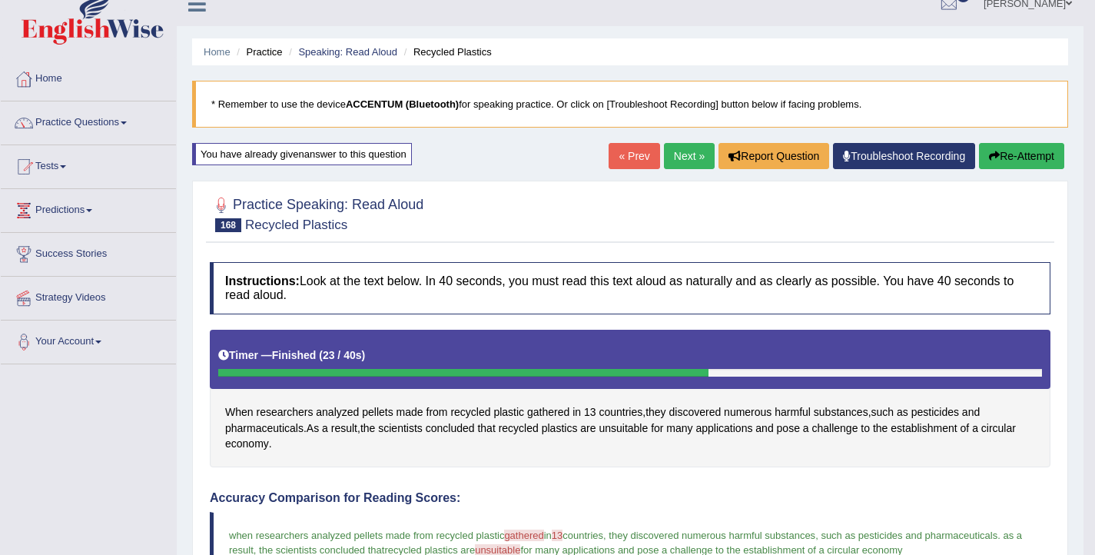
click at [1007, 156] on button "Re-Attempt" at bounding box center [1021, 156] width 85 height 26
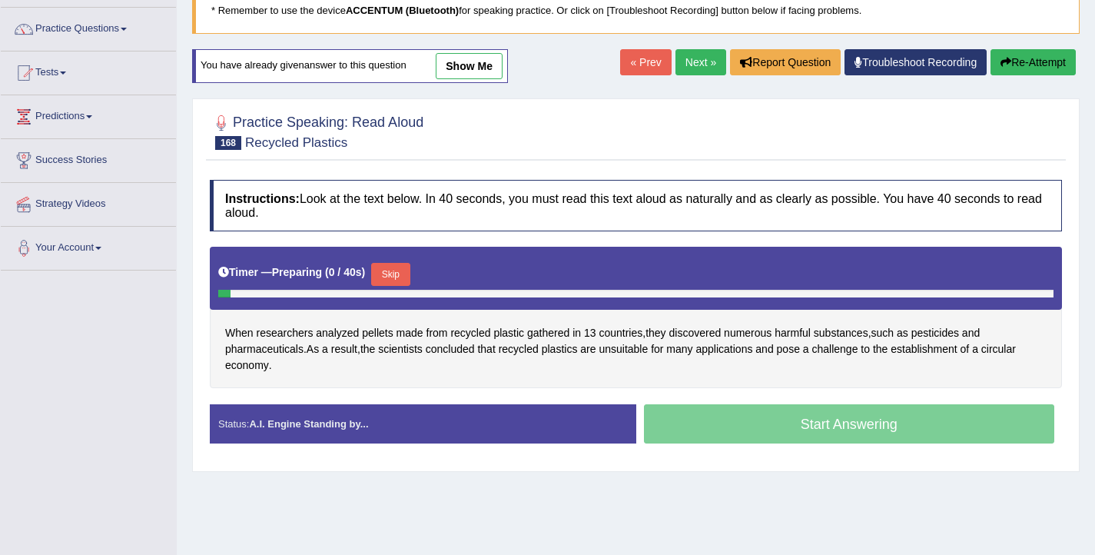
scroll to position [122, 0]
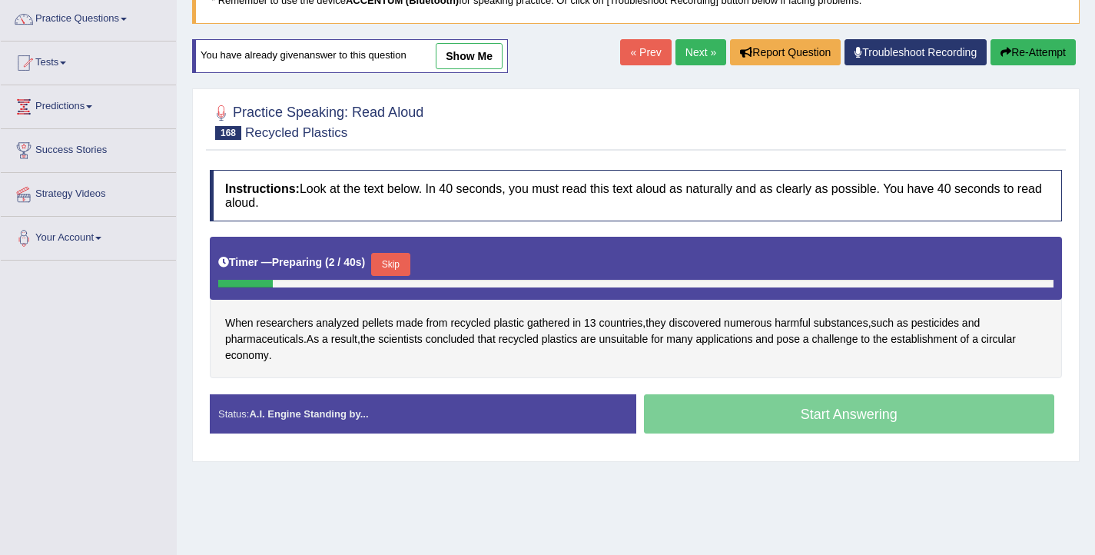
click at [401, 266] on button "Skip" at bounding box center [390, 264] width 38 height 23
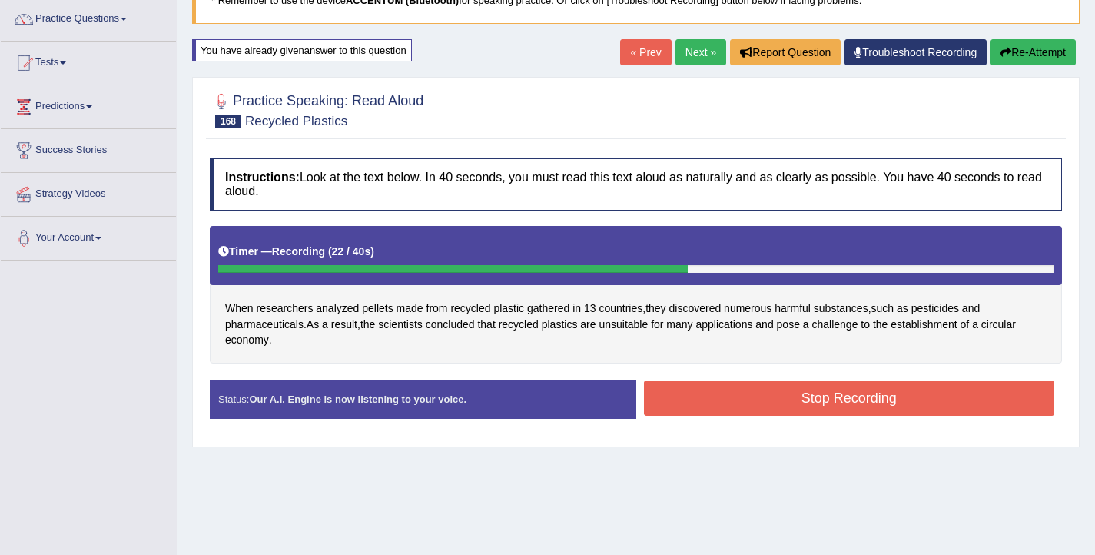
click at [717, 390] on button "Stop Recording" at bounding box center [849, 397] width 411 height 35
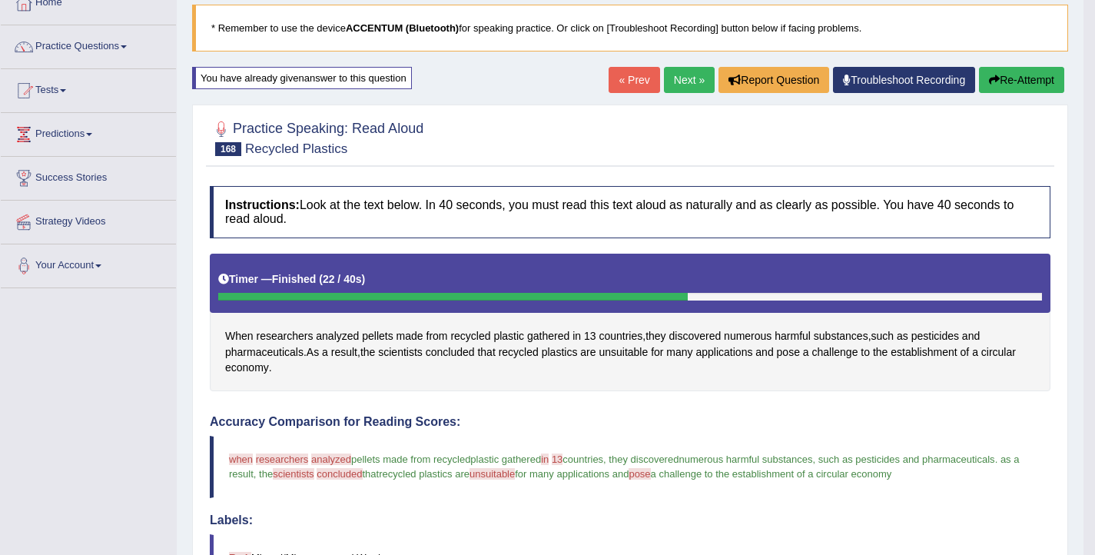
scroll to position [85, 0]
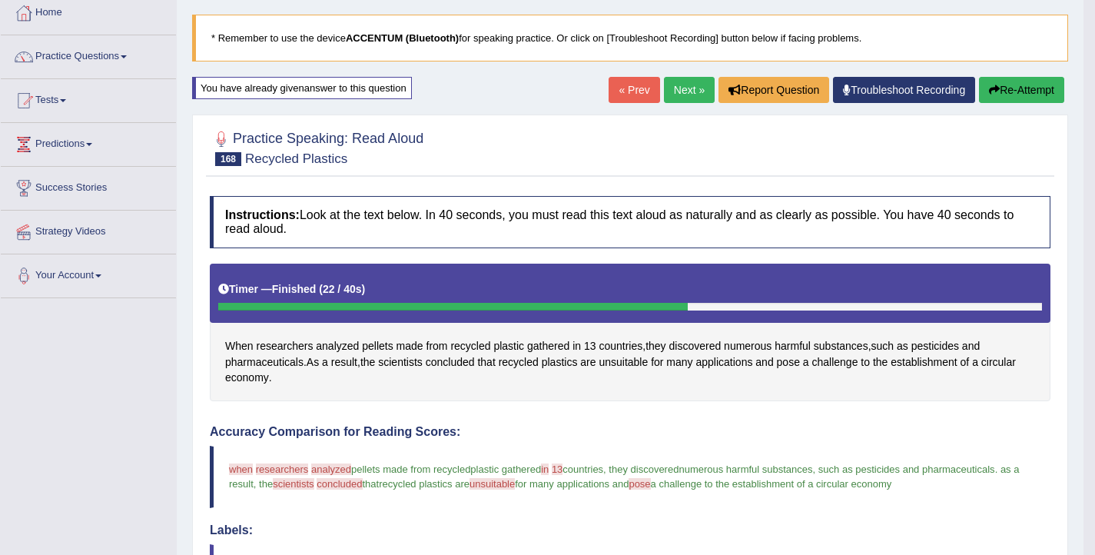
click at [693, 94] on link "Next »" at bounding box center [689, 90] width 51 height 26
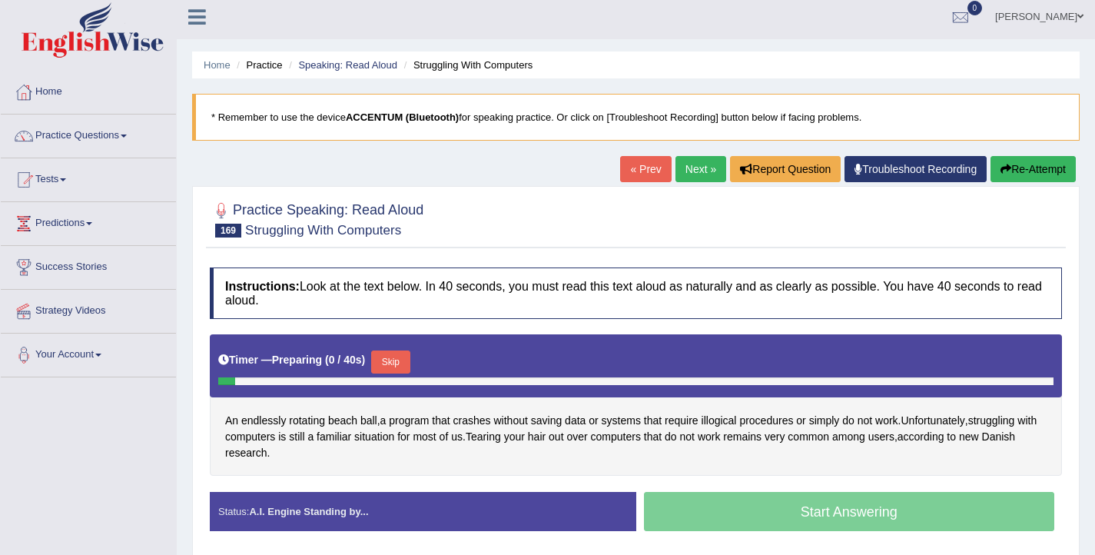
scroll to position [6, 0]
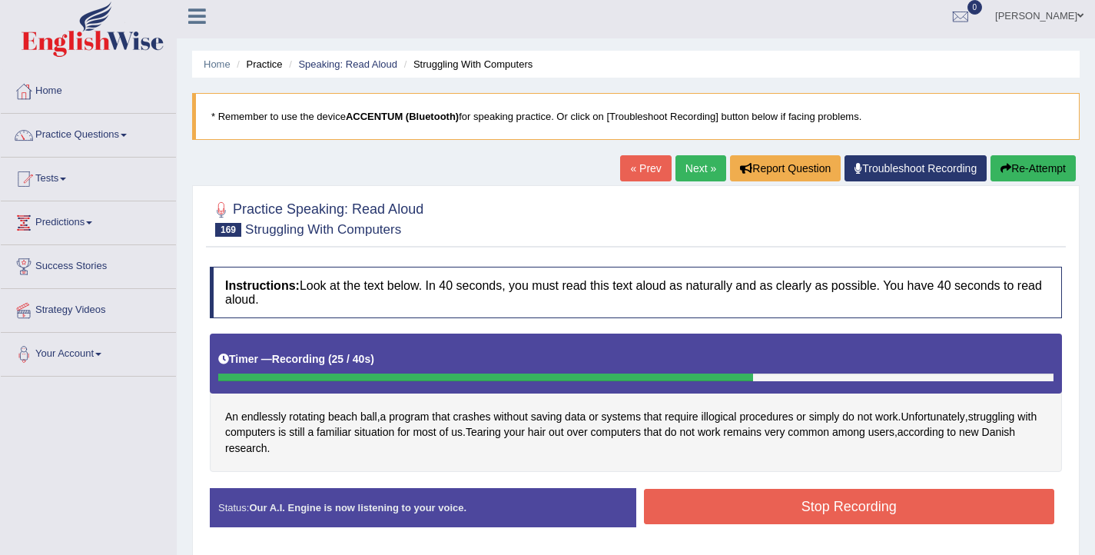
click at [874, 508] on button "Stop Recording" at bounding box center [849, 506] width 411 height 35
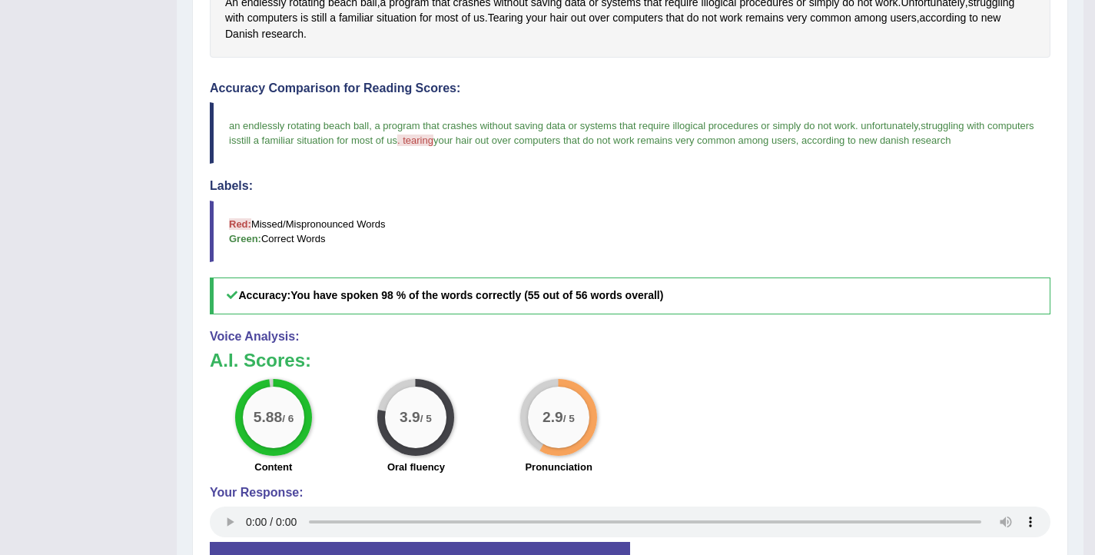
scroll to position [419, 0]
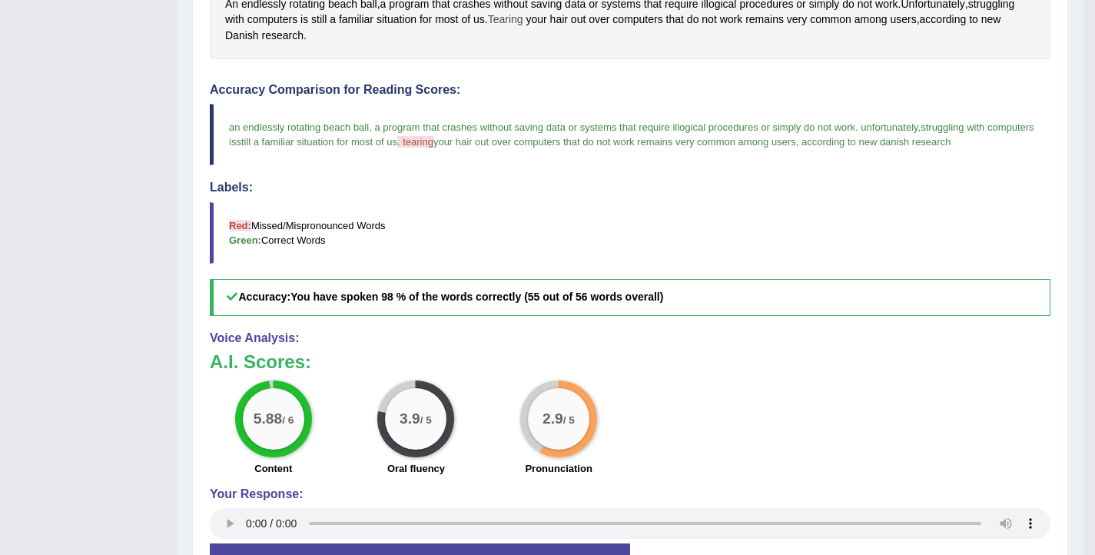
click at [500, 25] on span "Tearing" at bounding box center [505, 20] width 35 height 16
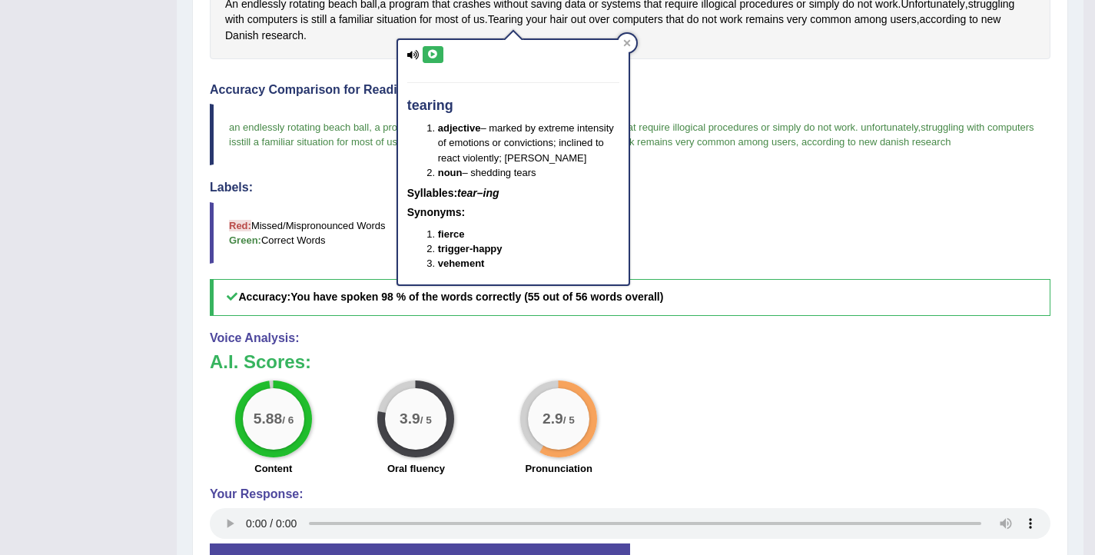
click at [431, 58] on button at bounding box center [433, 54] width 21 height 17
click at [830, 208] on blockquote "Red: Missed/Mispronounced Words Green: Correct Words" at bounding box center [630, 232] width 841 height 61
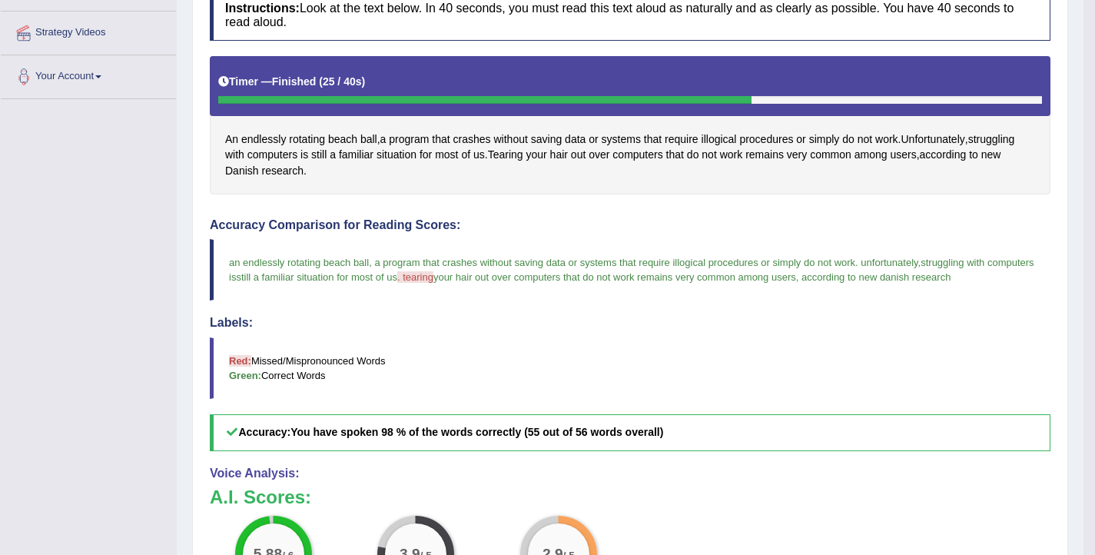
scroll to position [0, 0]
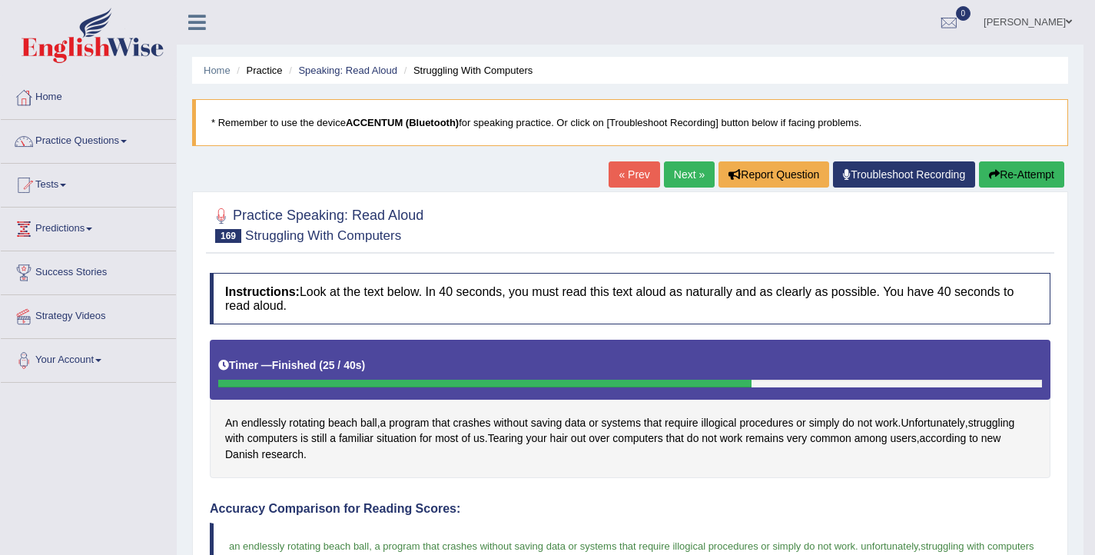
click at [1030, 180] on button "Re-Attempt" at bounding box center [1021, 174] width 85 height 26
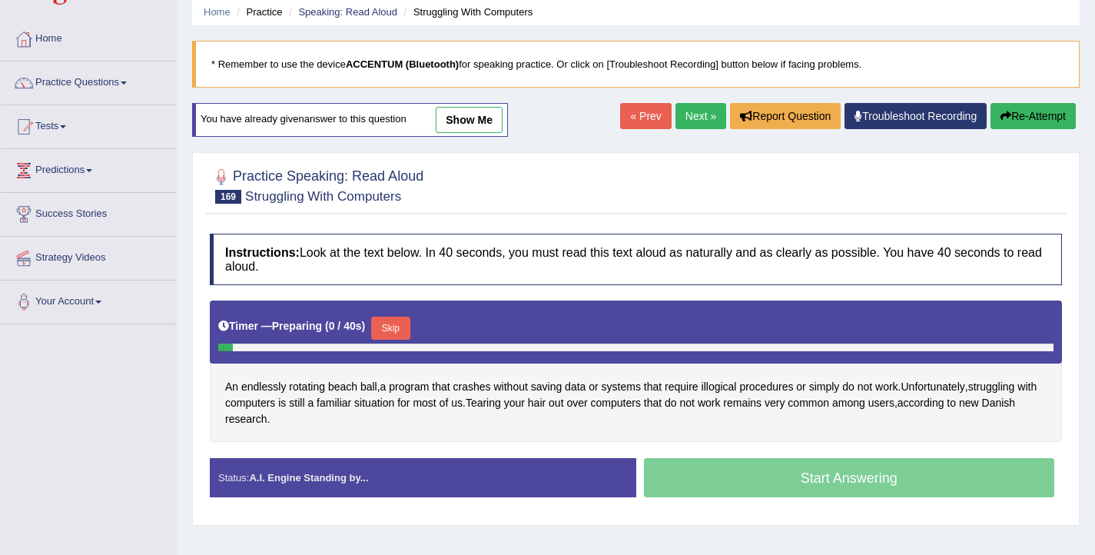
scroll to position [61, 0]
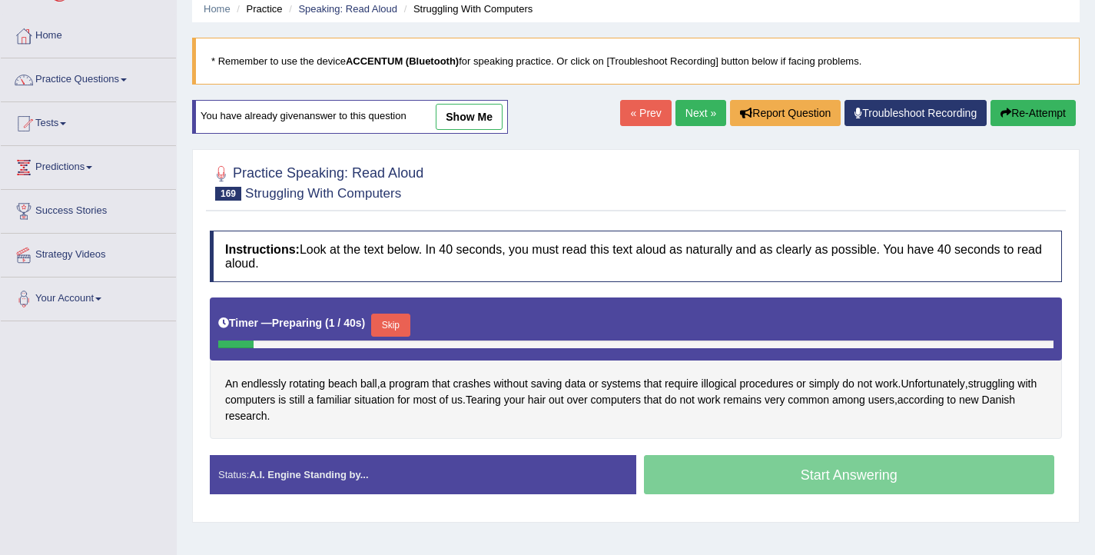
click at [410, 324] on button "Skip" at bounding box center [390, 325] width 38 height 23
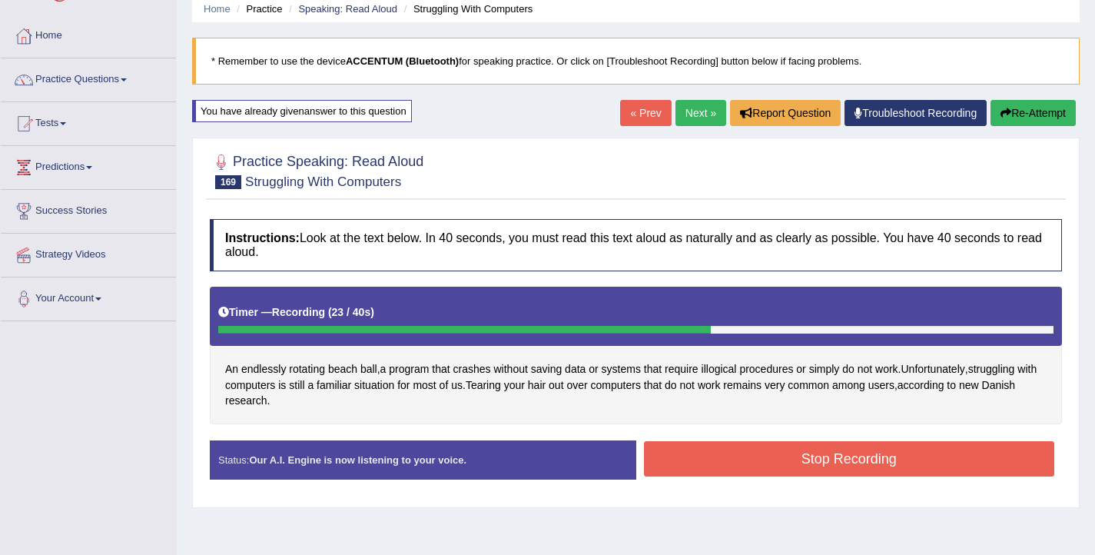
click at [802, 464] on button "Stop Recording" at bounding box center [849, 458] width 411 height 35
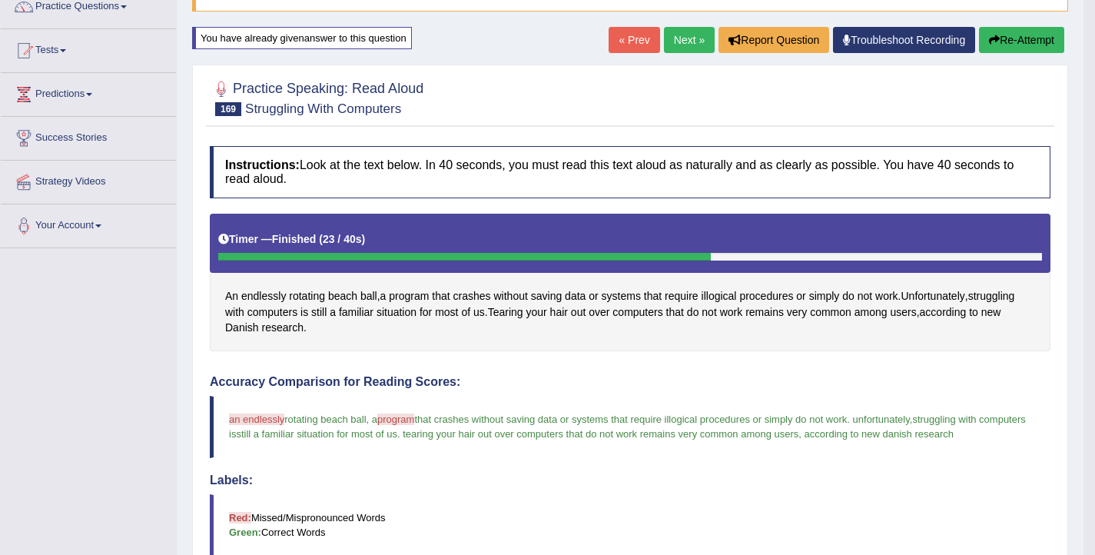
scroll to position [133, 0]
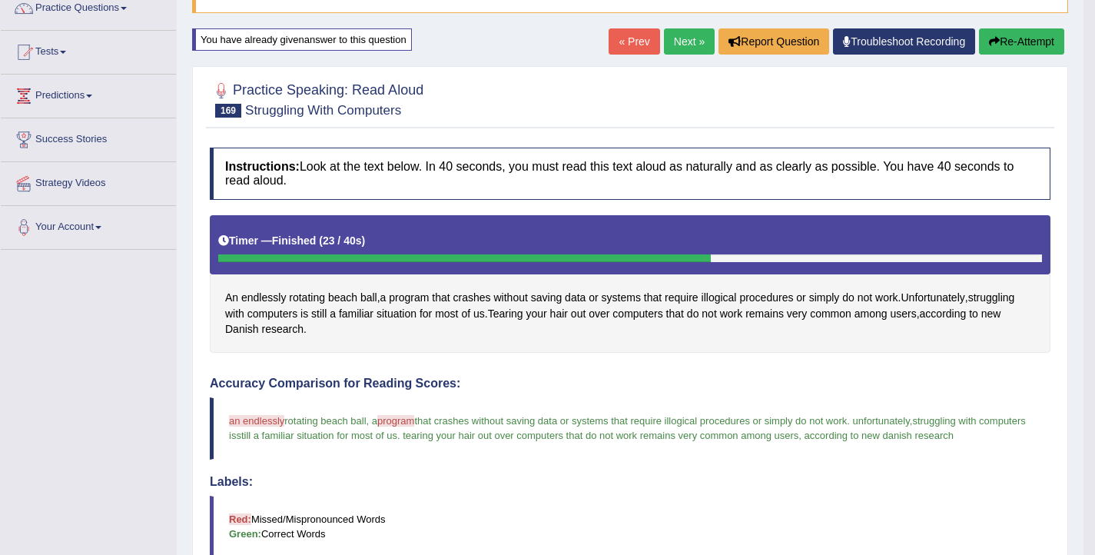
drag, startPoint x: 693, startPoint y: 41, endPoint x: 683, endPoint y: 29, distance: 14.8
click at [693, 41] on link "Next »" at bounding box center [689, 41] width 51 height 26
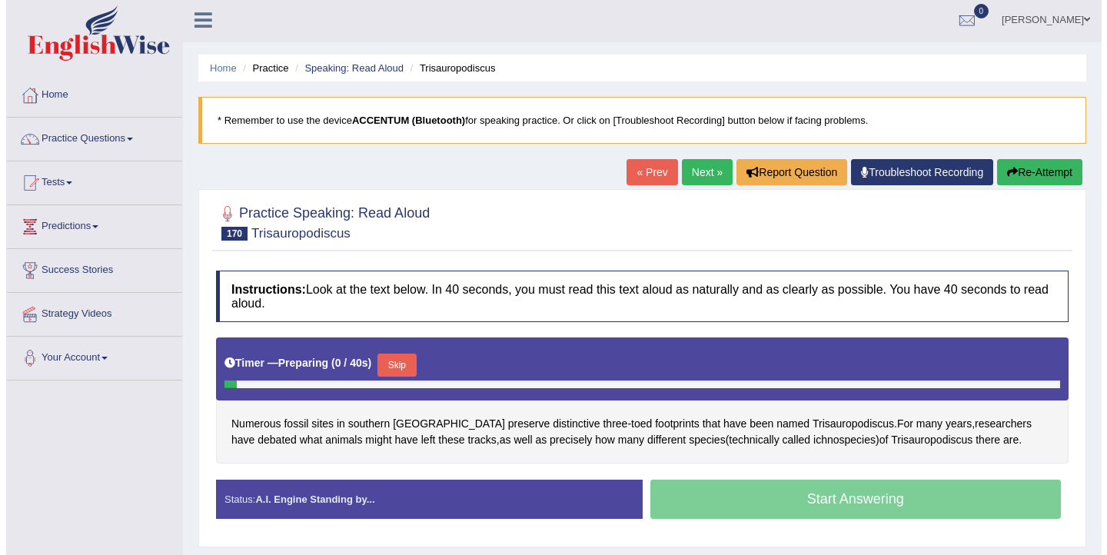
scroll to position [3, 0]
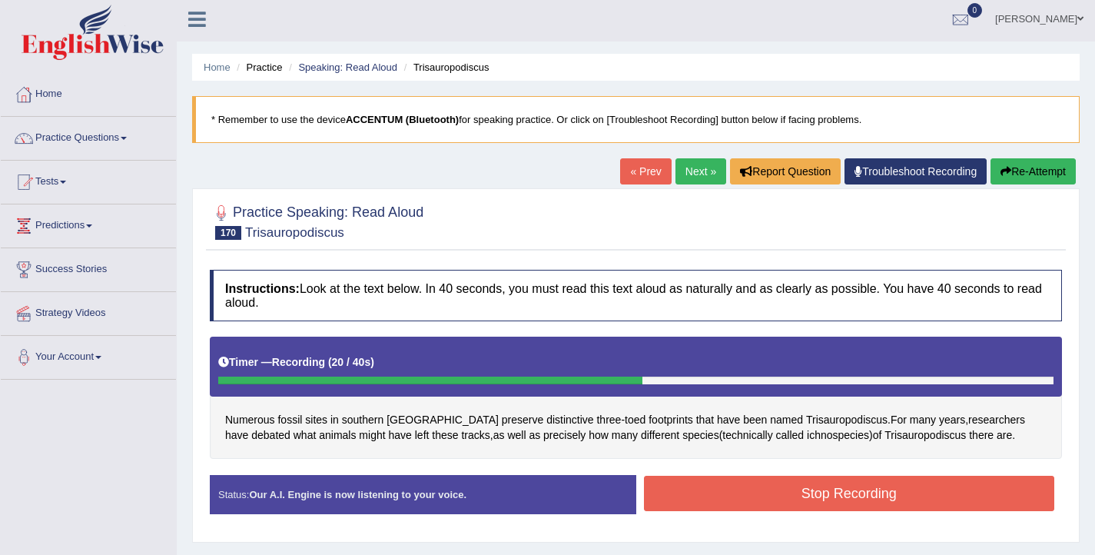
click at [739, 502] on button "Stop Recording" at bounding box center [849, 493] width 411 height 35
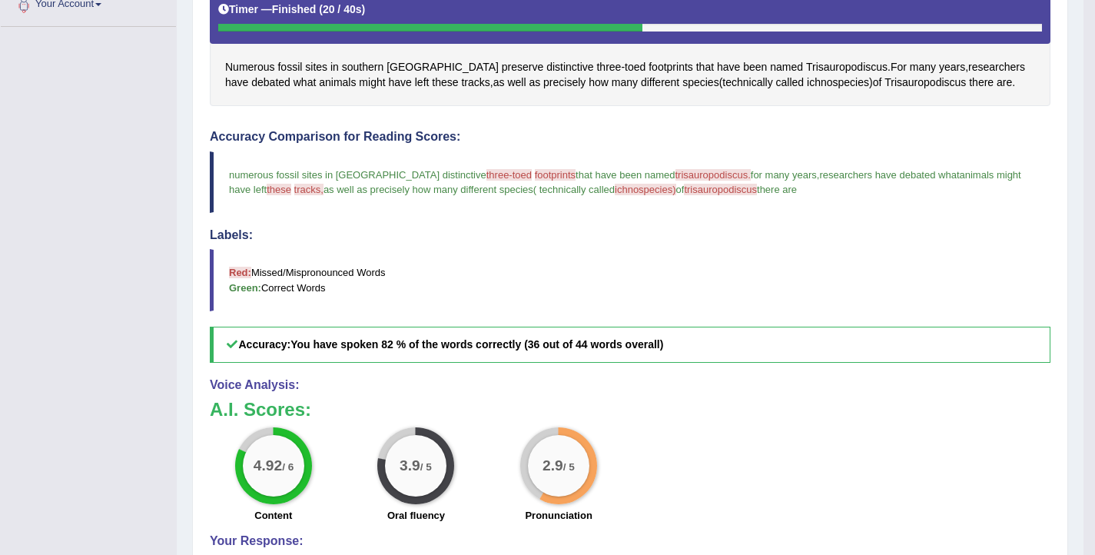
scroll to position [341, 0]
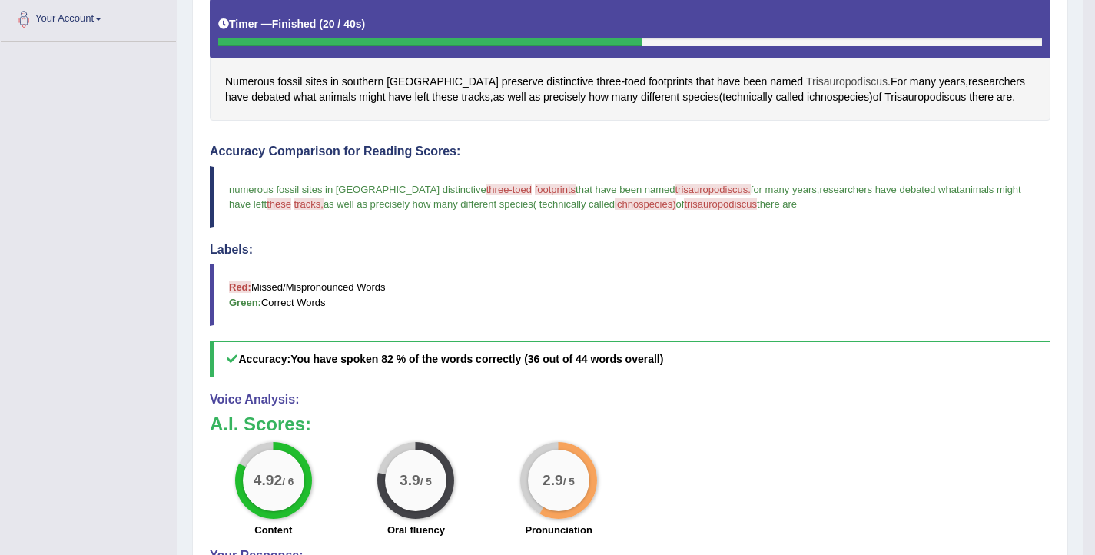
click at [806, 83] on span "Trisauropodiscus" at bounding box center [846, 82] width 81 height 16
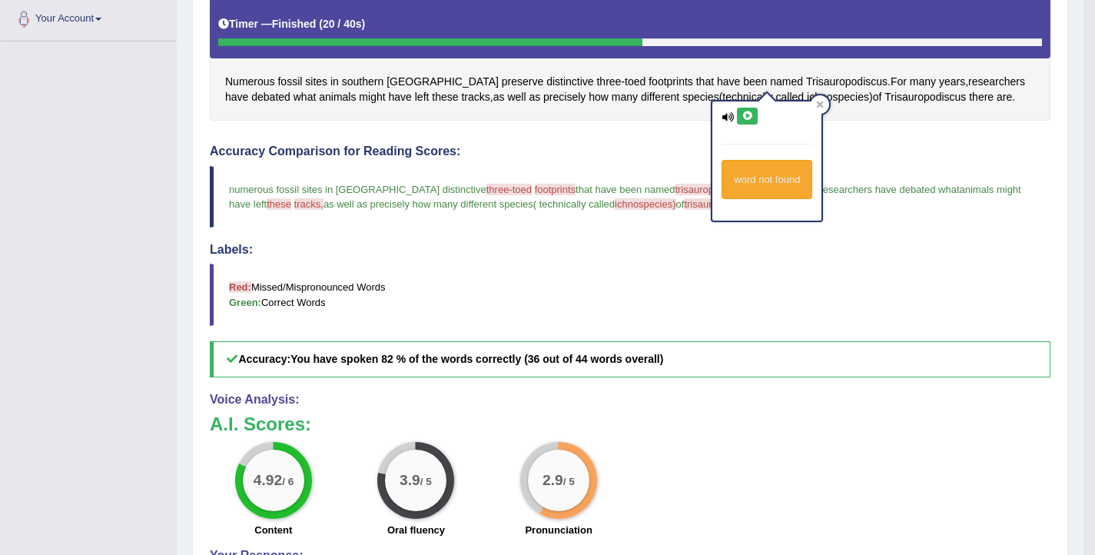
click at [748, 125] on div "word not found" at bounding box center [767, 160] width 109 height 119
click at [748, 116] on icon at bounding box center [748, 115] width 12 height 9
click at [859, 141] on div "Instructions: Look at the text below. In 40 seconds, you must read this text al…" at bounding box center [630, 294] width 849 height 740
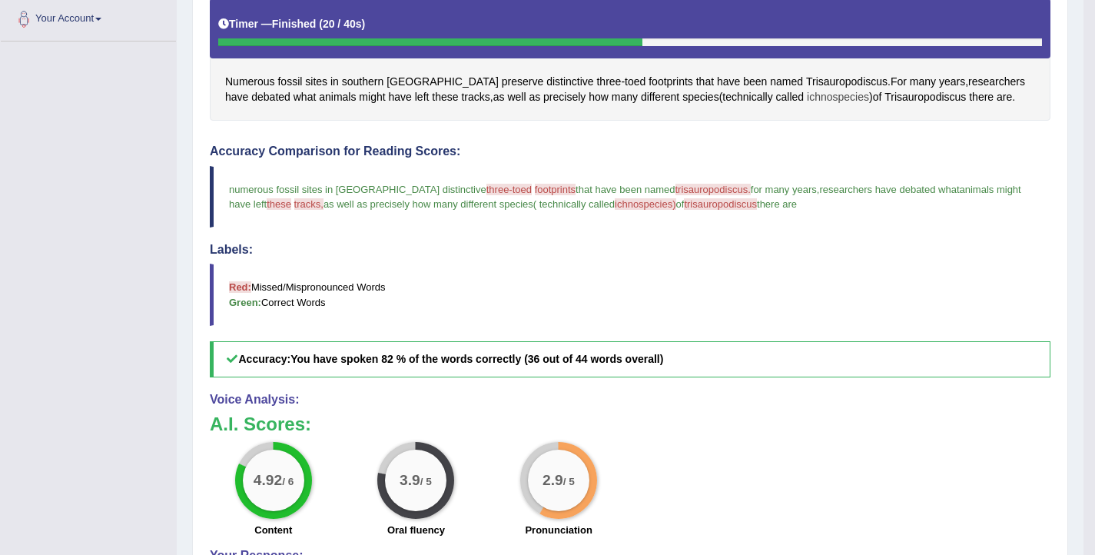
click at [807, 98] on span "ichnospecies" at bounding box center [838, 97] width 62 height 16
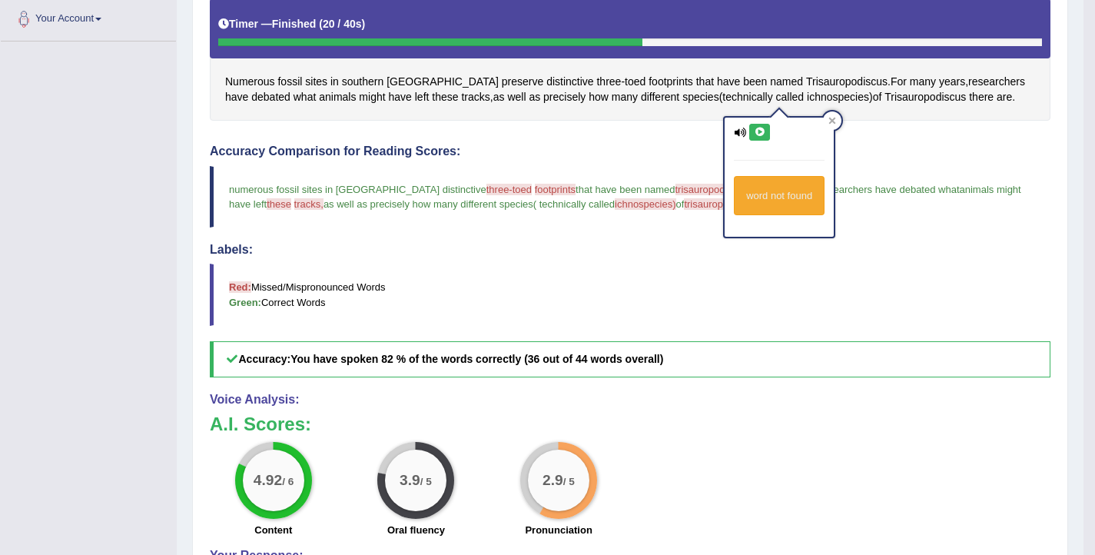
click at [763, 131] on icon at bounding box center [760, 132] width 12 height 9
click at [763, 129] on icon at bounding box center [760, 132] width 12 height 9
click at [686, 135] on div "Instructions: Look at the text below. In 40 seconds, you must read this text al…" at bounding box center [630, 294] width 849 height 740
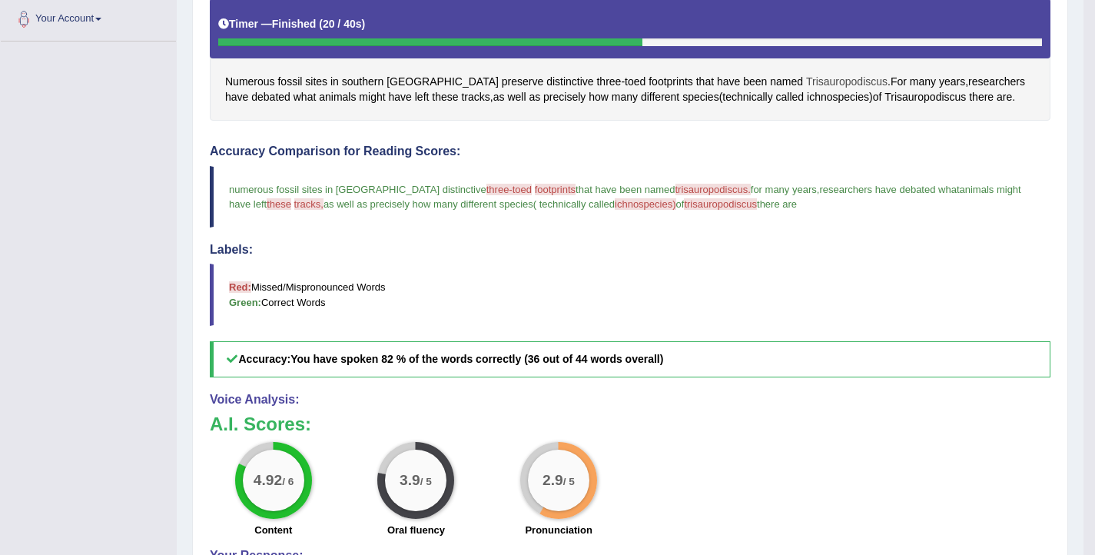
click at [806, 74] on span "Trisauropodiscus" at bounding box center [846, 82] width 81 height 16
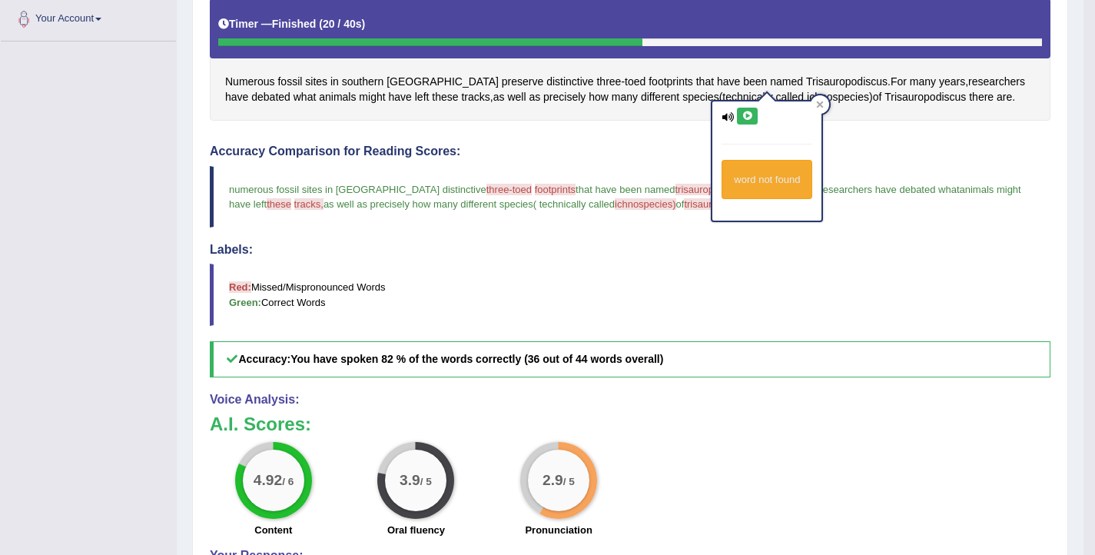
drag, startPoint x: 752, startPoint y: 111, endPoint x: 745, endPoint y: 115, distance: 7.9
click at [752, 111] on icon at bounding box center [748, 115] width 12 height 9
click at [634, 144] on div "Instructions: Look at the text below. In 40 seconds, you must read this text al…" at bounding box center [630, 294] width 849 height 740
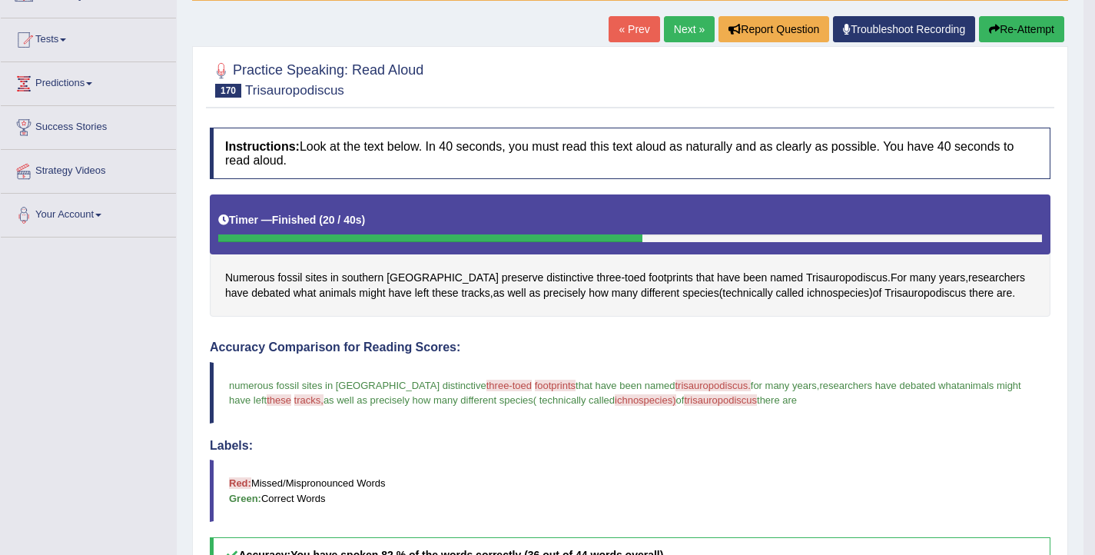
scroll to position [128, 0]
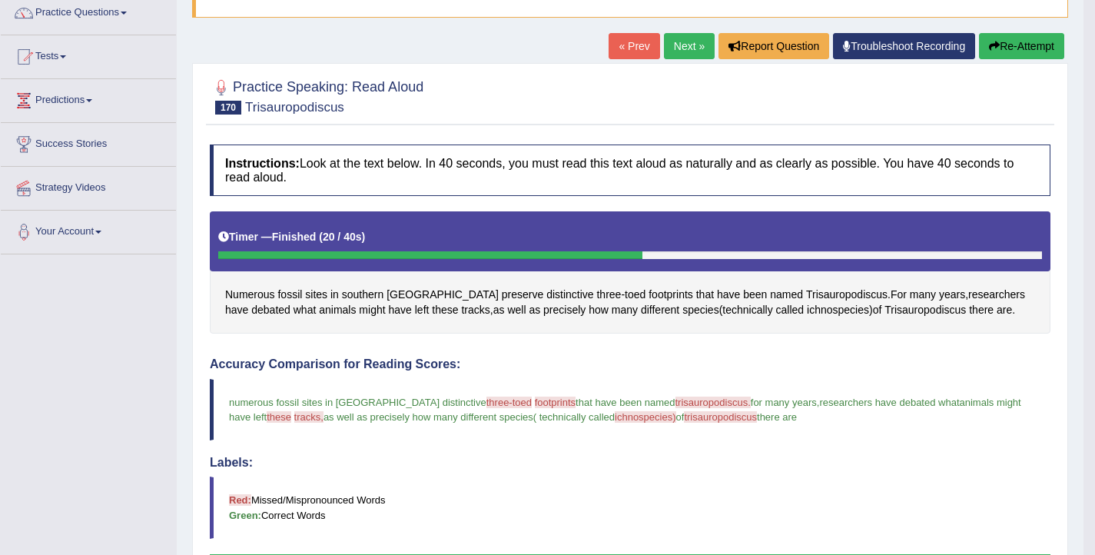
click at [1003, 49] on button "Re-Attempt" at bounding box center [1021, 46] width 85 height 26
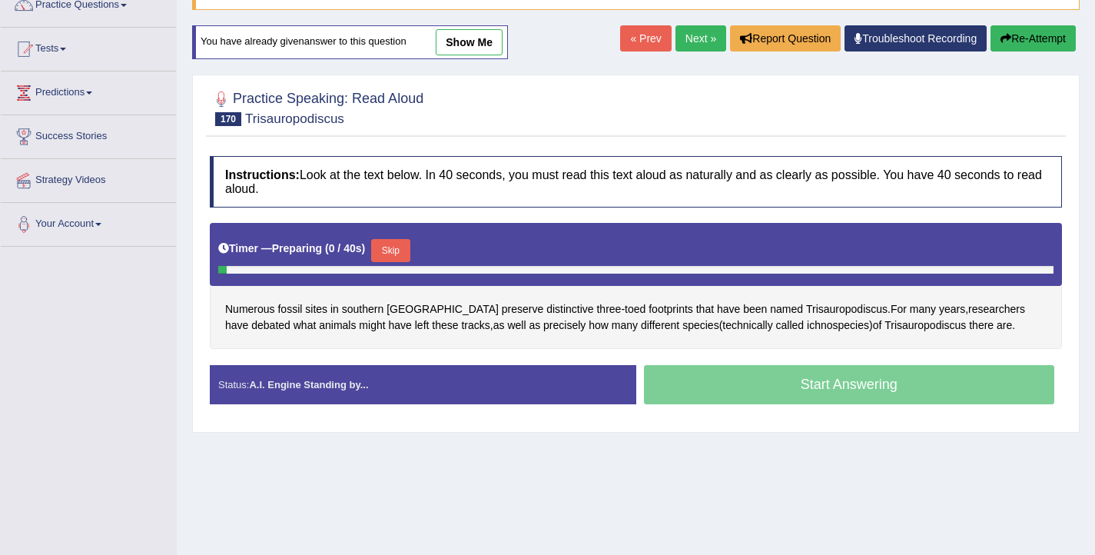
scroll to position [136, 0]
click at [398, 247] on button "Skip" at bounding box center [390, 250] width 38 height 23
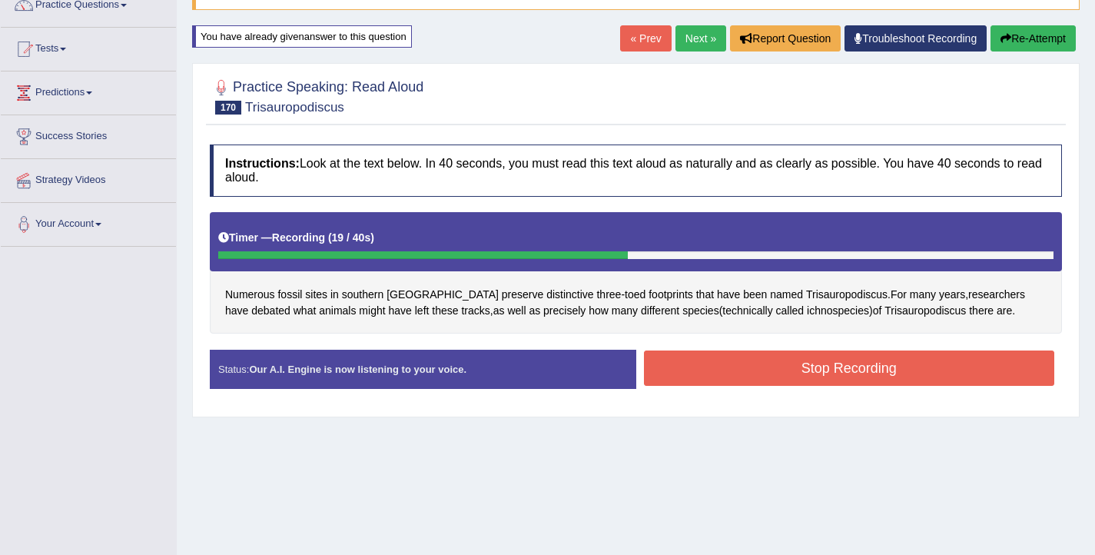
drag, startPoint x: 892, startPoint y: 368, endPoint x: 880, endPoint y: 361, distance: 14.5
click at [892, 368] on button "Stop Recording" at bounding box center [849, 368] width 411 height 35
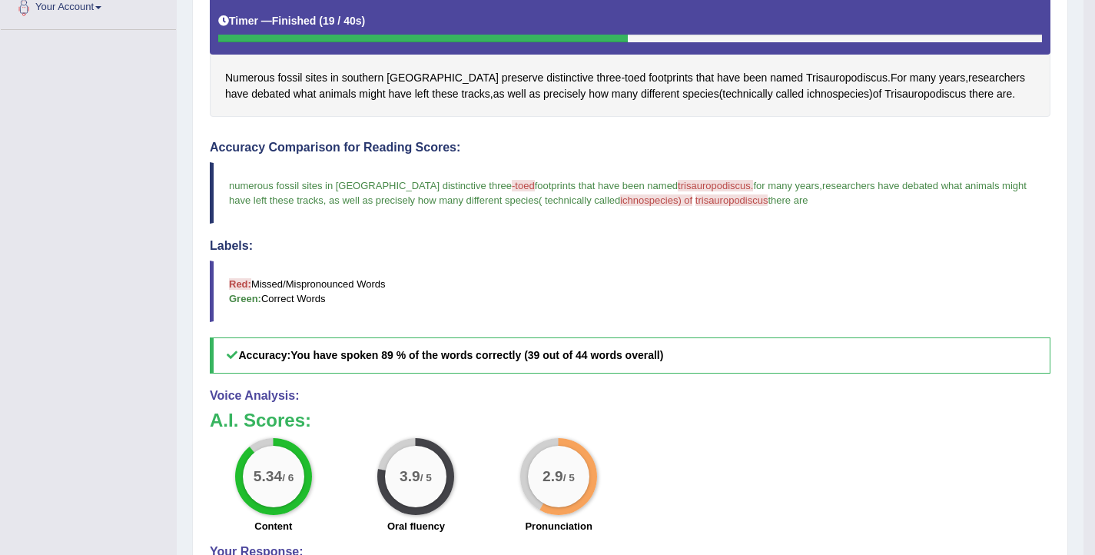
scroll to position [353, 0]
click at [807, 95] on span "ichnospecies" at bounding box center [838, 94] width 62 height 16
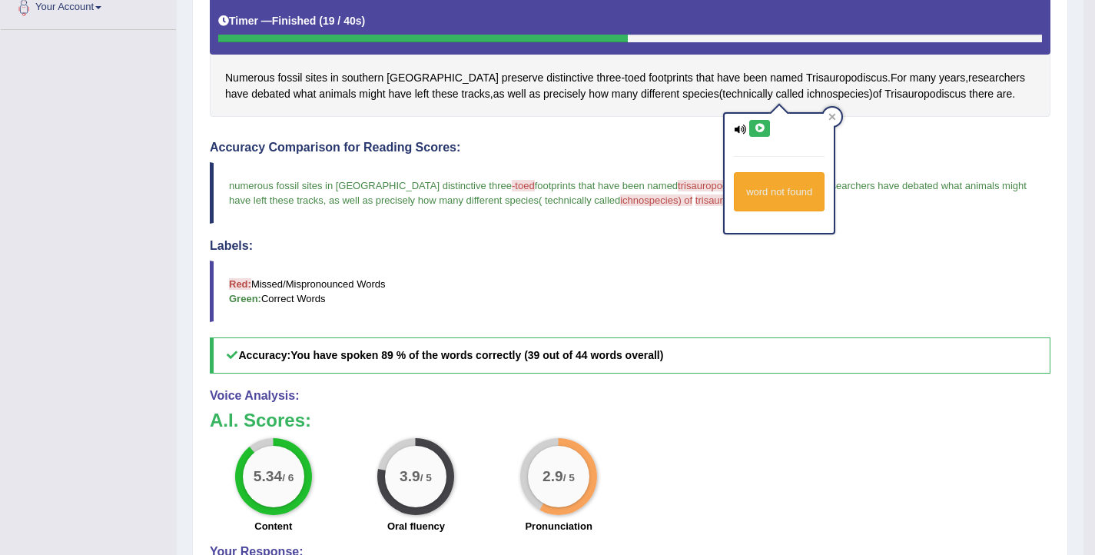
click at [765, 126] on icon at bounding box center [760, 128] width 12 height 9
click at [543, 81] on div "Numerous fossil sites in [GEOGRAPHIC_DATA] preserve distinctive three - toed fo…" at bounding box center [630, 56] width 841 height 122
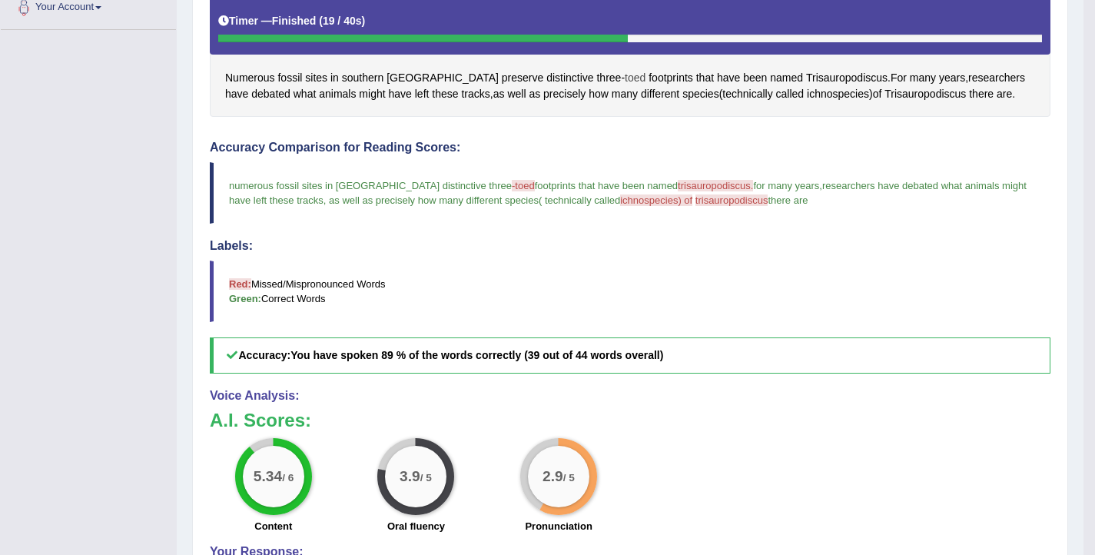
click at [625, 77] on span "toed" at bounding box center [635, 78] width 21 height 16
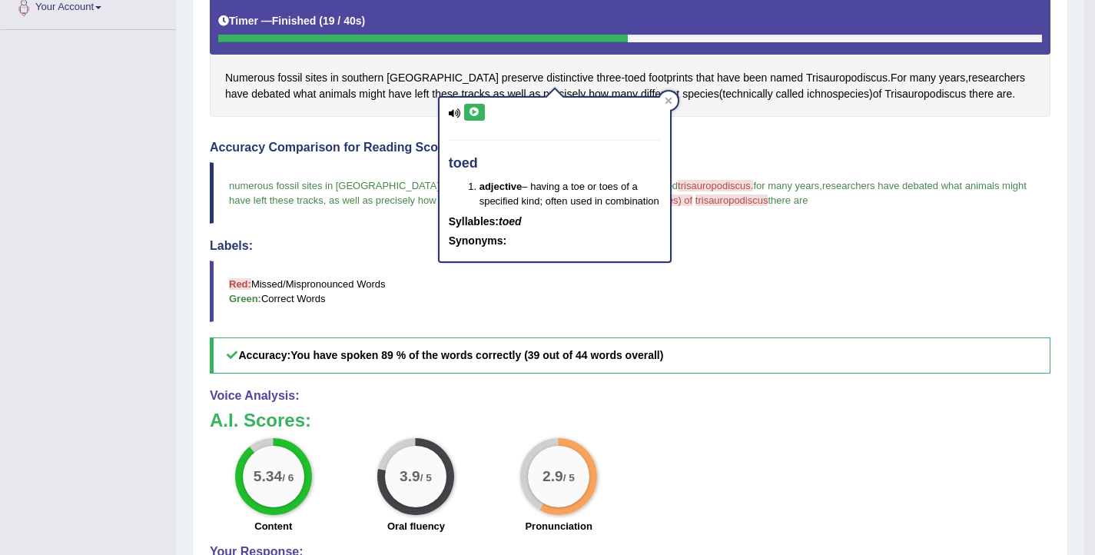
click at [480, 118] on button at bounding box center [474, 112] width 21 height 17
drag, startPoint x: 789, startPoint y: 253, endPoint x: 781, endPoint y: 249, distance: 9.3
click at [789, 254] on div "Labels: Red: Missed/Mispronounced Words Green: Correct Words" at bounding box center [630, 280] width 841 height 83
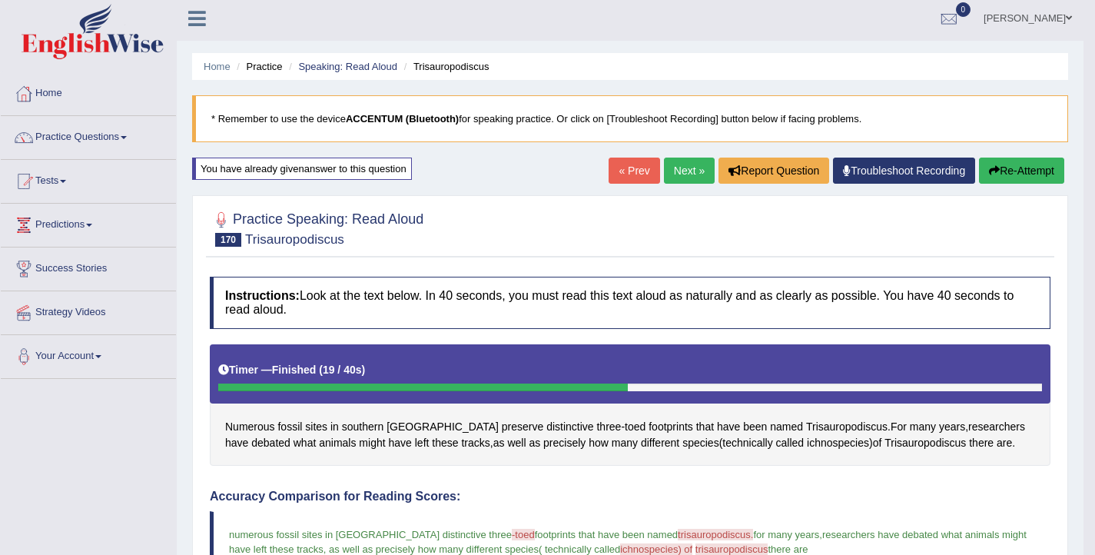
scroll to position [0, 0]
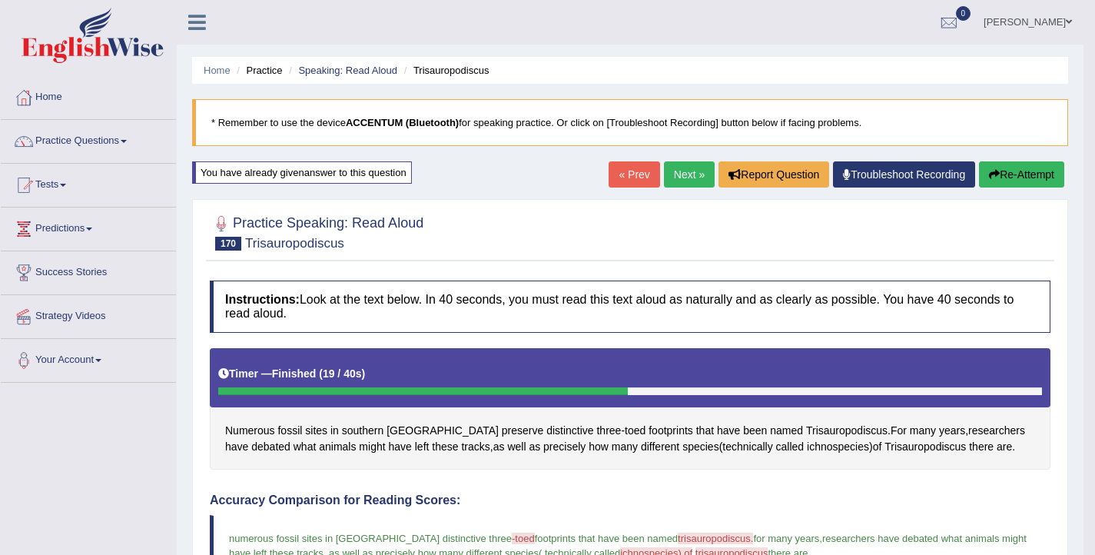
click at [1003, 174] on button "Re-Attempt" at bounding box center [1021, 174] width 85 height 26
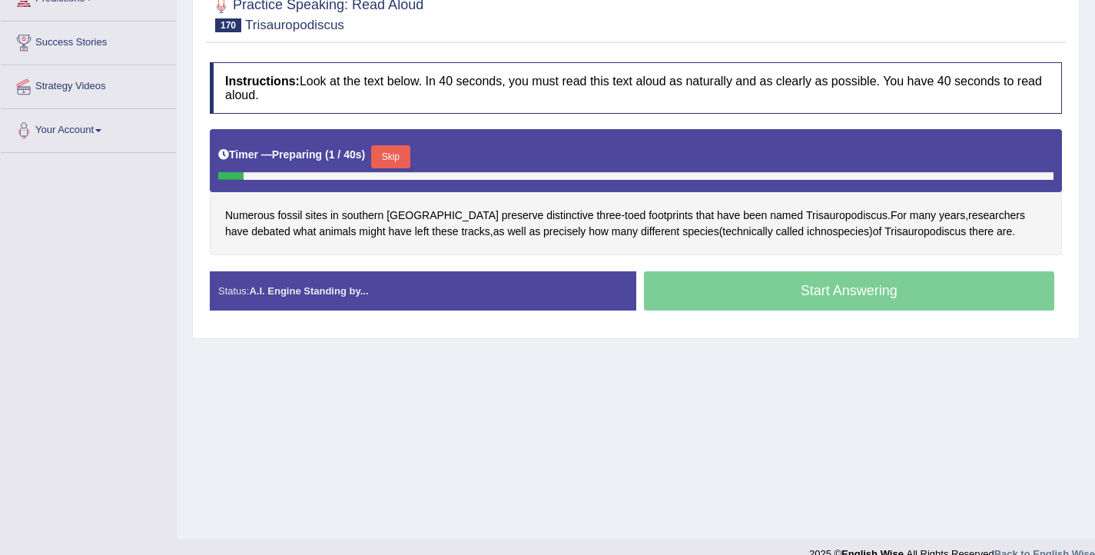
scroll to position [252, 0]
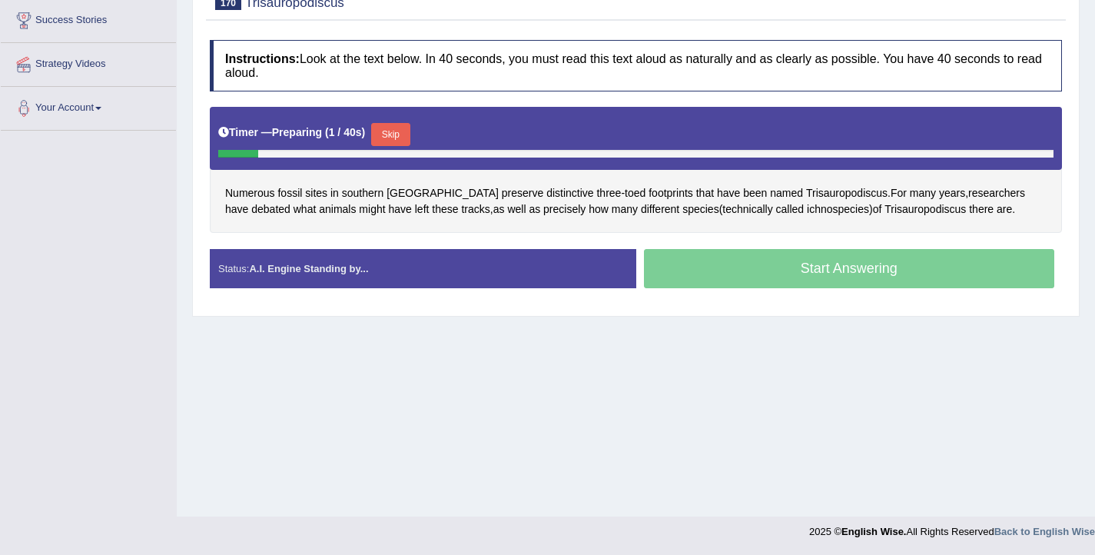
click at [404, 135] on button "Skip" at bounding box center [390, 134] width 38 height 23
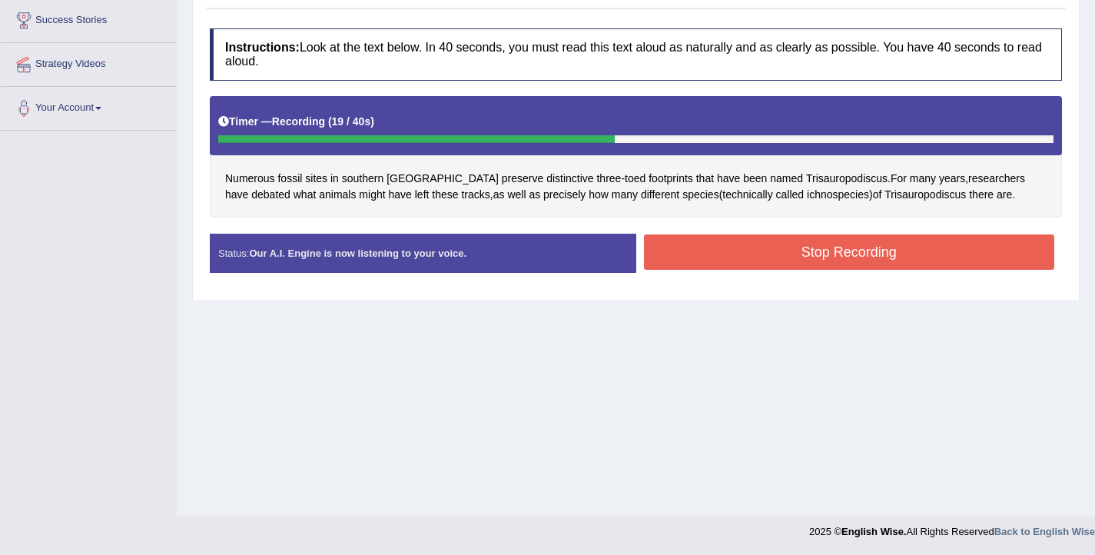
click at [849, 261] on button "Stop Recording" at bounding box center [849, 251] width 411 height 35
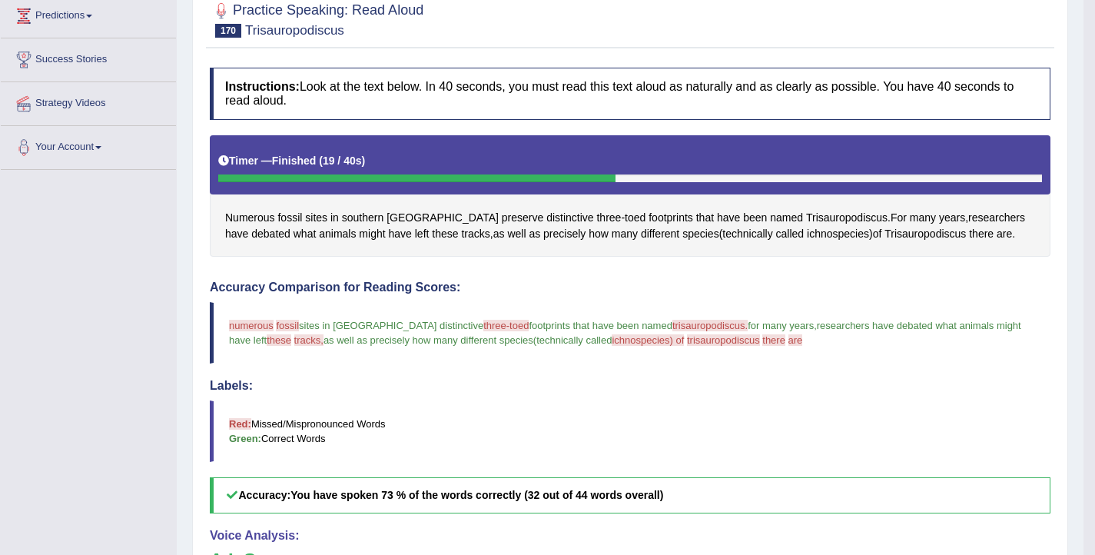
scroll to position [0, 0]
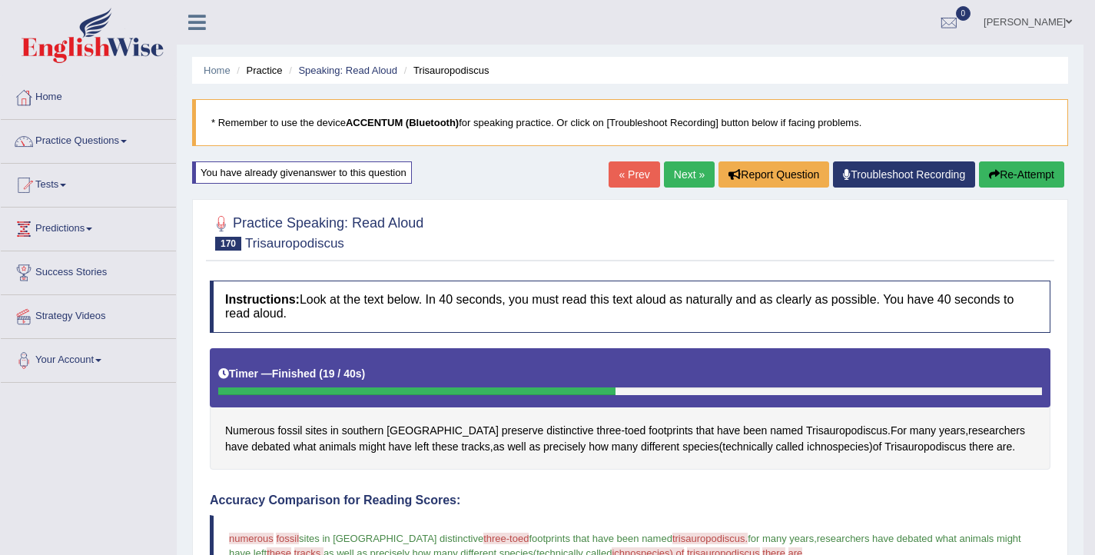
click at [1008, 180] on button "Re-Attempt" at bounding box center [1021, 174] width 85 height 26
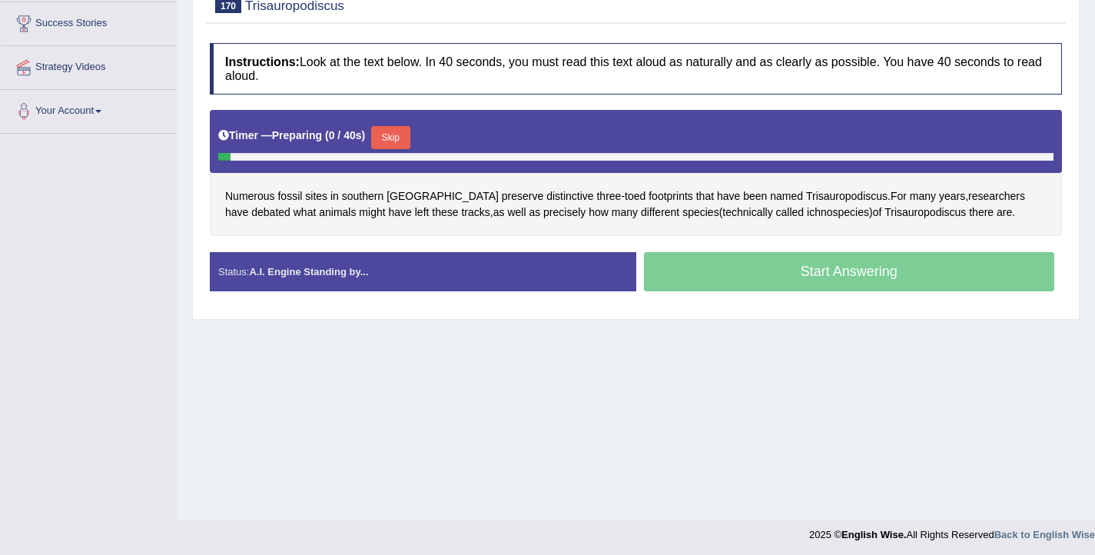
scroll to position [252, 0]
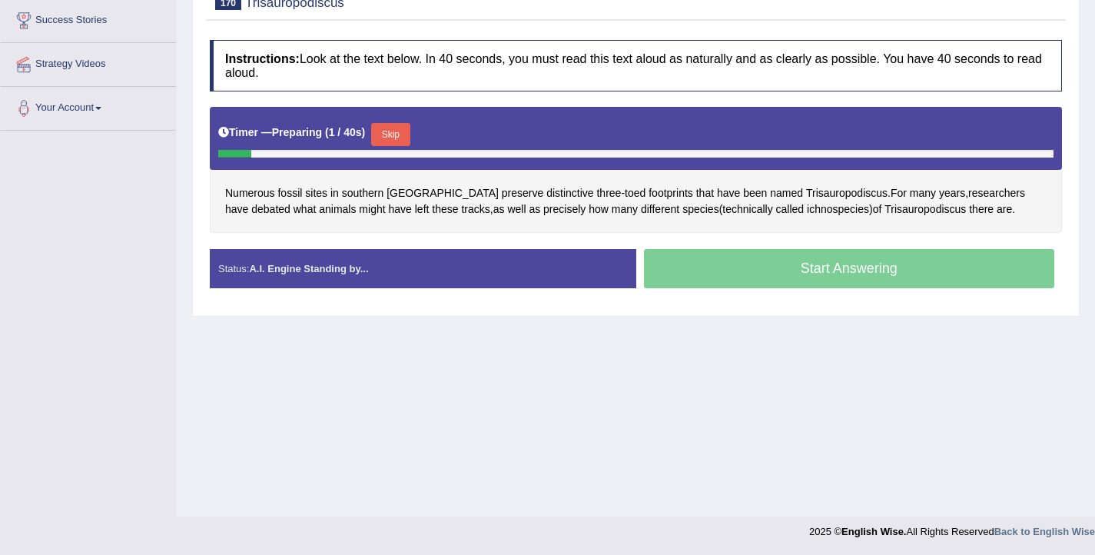
click at [402, 136] on button "Skip" at bounding box center [390, 134] width 38 height 23
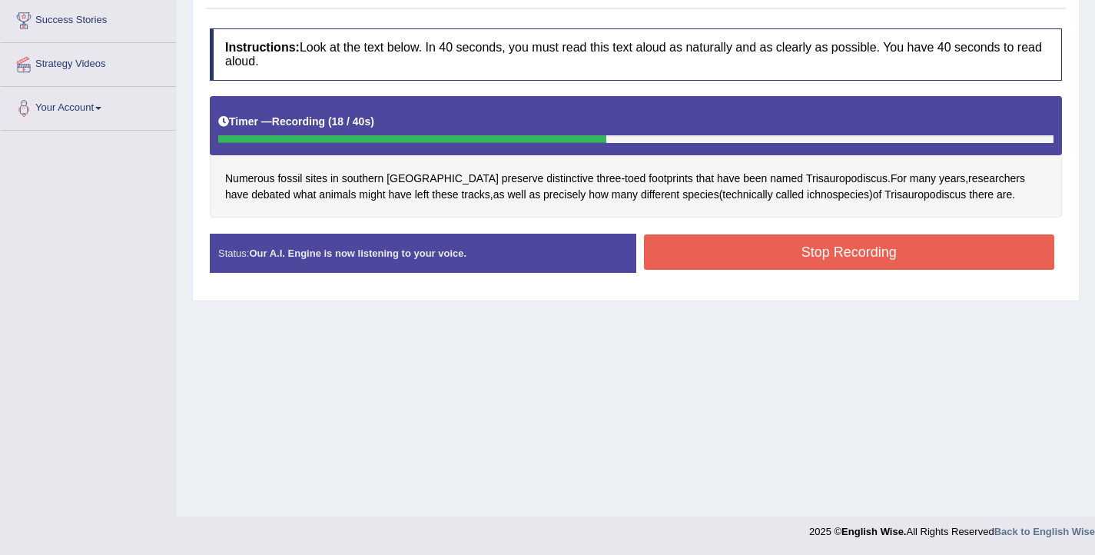
click at [857, 256] on button "Stop Recording" at bounding box center [849, 251] width 411 height 35
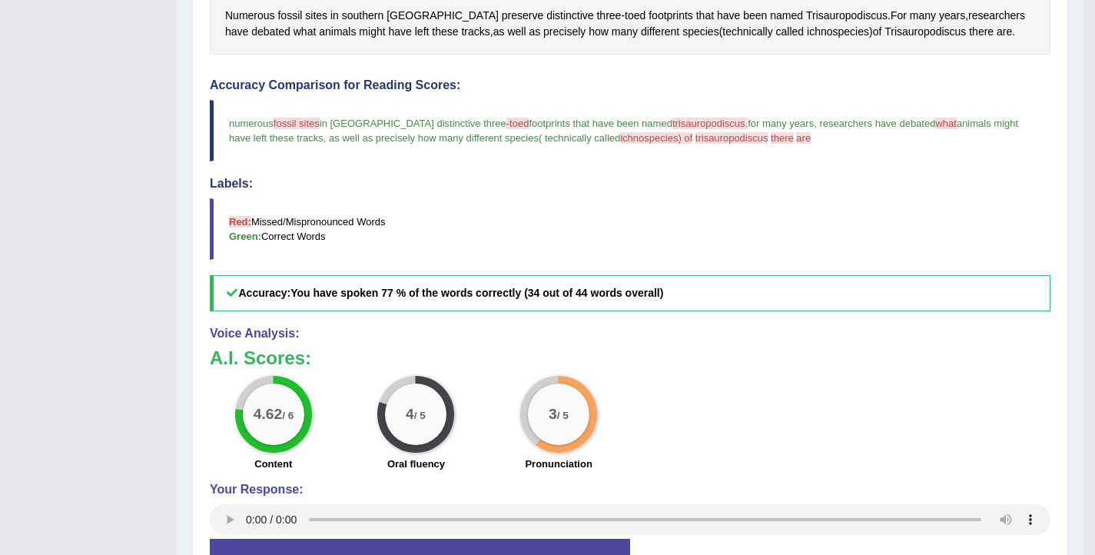
scroll to position [417, 0]
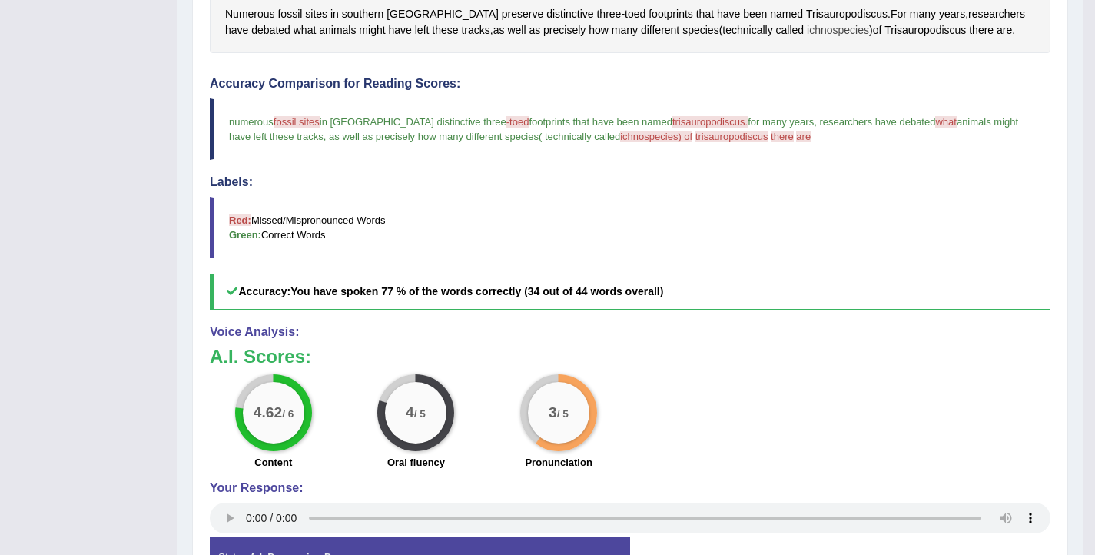
click at [807, 29] on span "ichnospecies" at bounding box center [838, 30] width 62 height 16
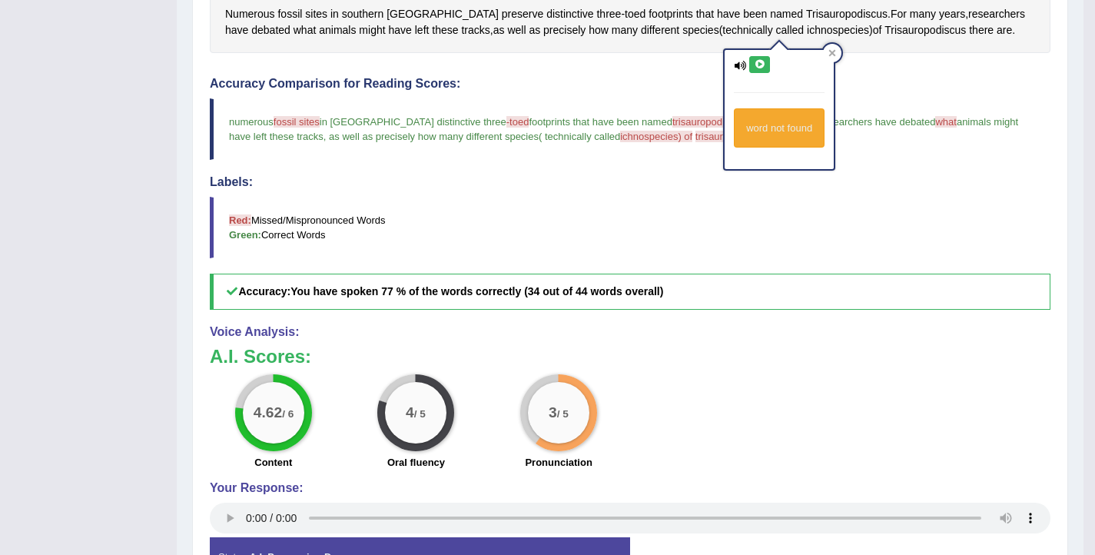
click at [759, 60] on icon at bounding box center [760, 64] width 12 height 9
click at [759, 58] on button at bounding box center [759, 64] width 21 height 17
click at [759, 65] on icon at bounding box center [760, 64] width 12 height 9
click at [667, 67] on div "Instructions: Look at the text below. In 40 seconds, you must read this text al…" at bounding box center [630, 226] width 849 height 740
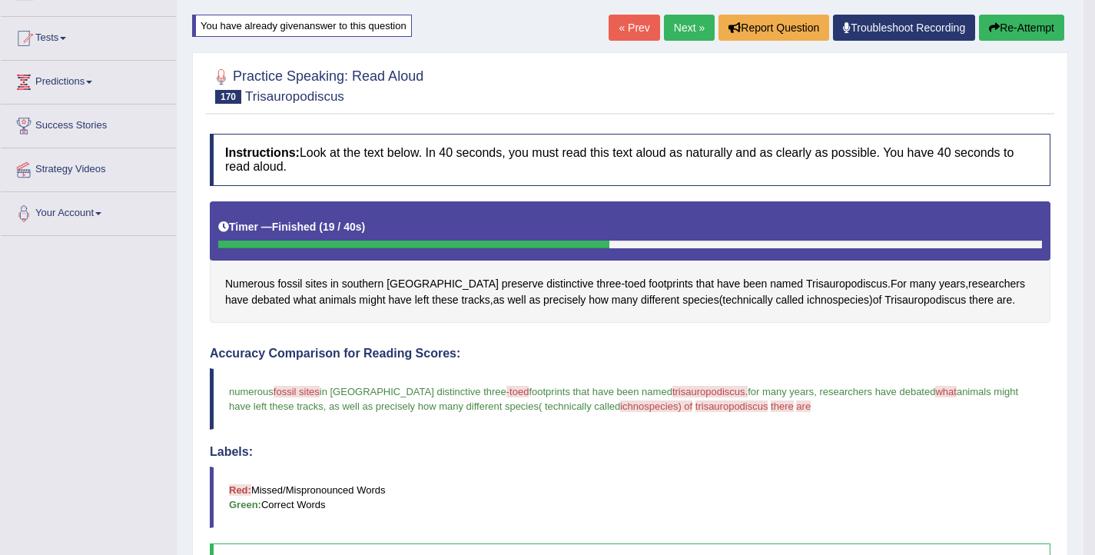
scroll to position [64, 0]
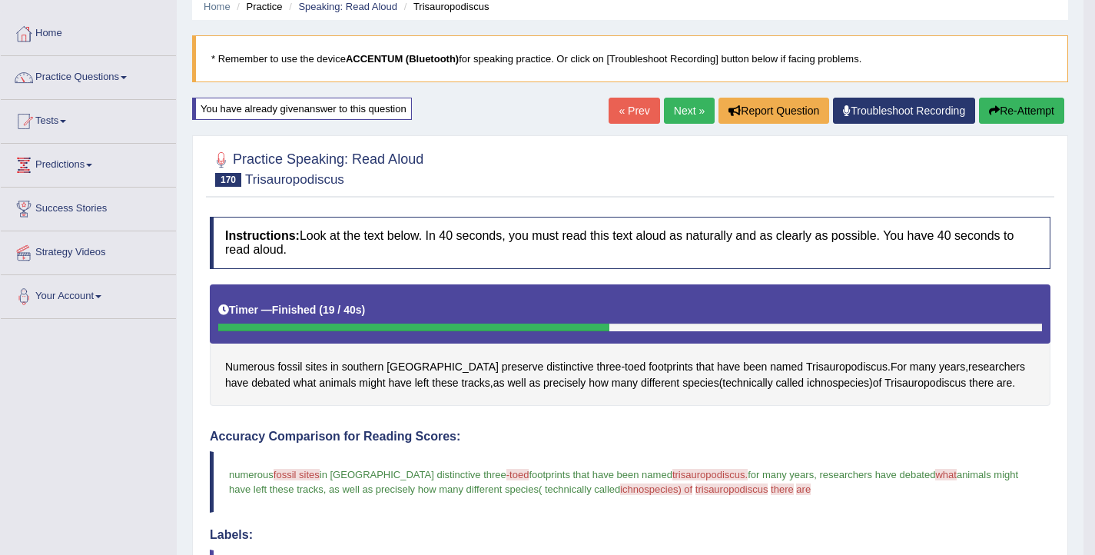
click at [995, 106] on icon "button" at bounding box center [994, 110] width 11 height 11
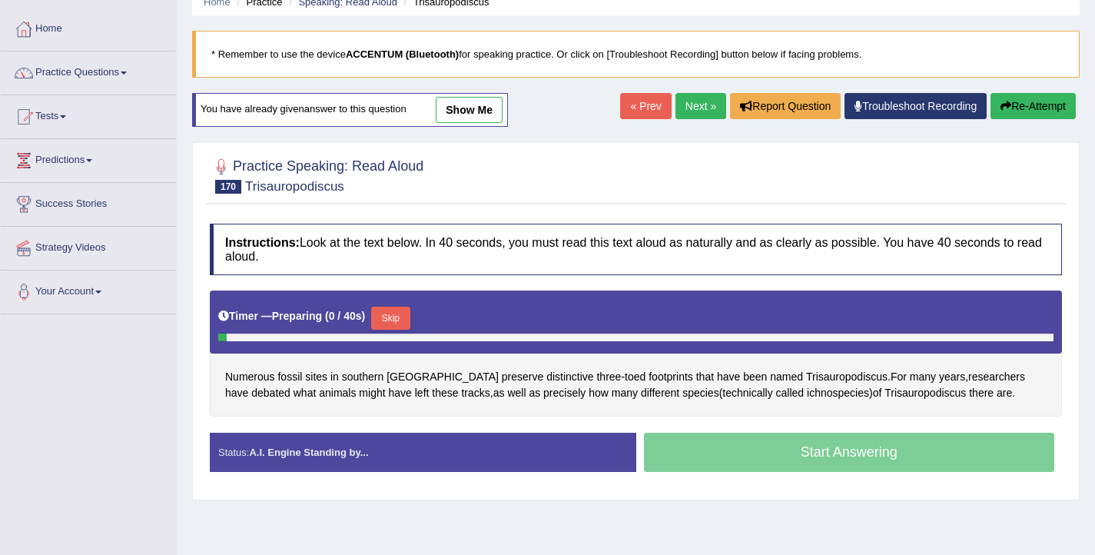
scroll to position [88, 0]
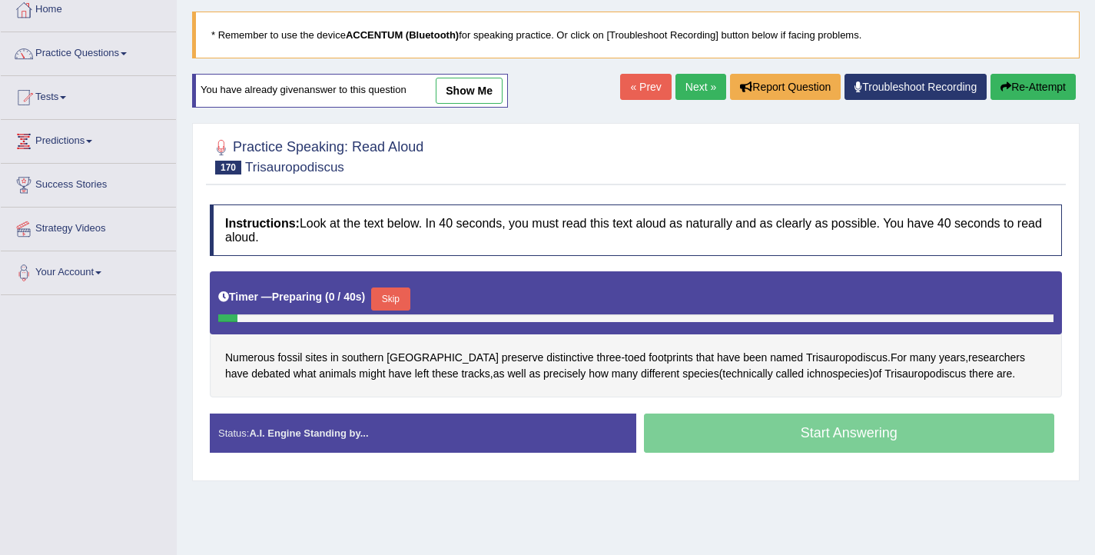
click at [409, 295] on button "Skip" at bounding box center [390, 298] width 38 height 23
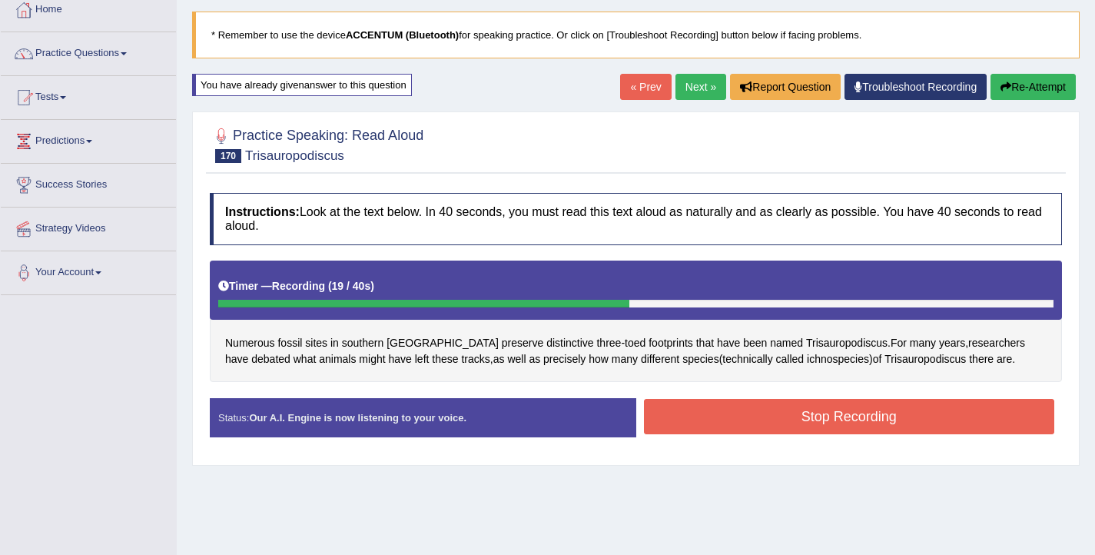
click at [888, 420] on button "Stop Recording" at bounding box center [849, 416] width 411 height 35
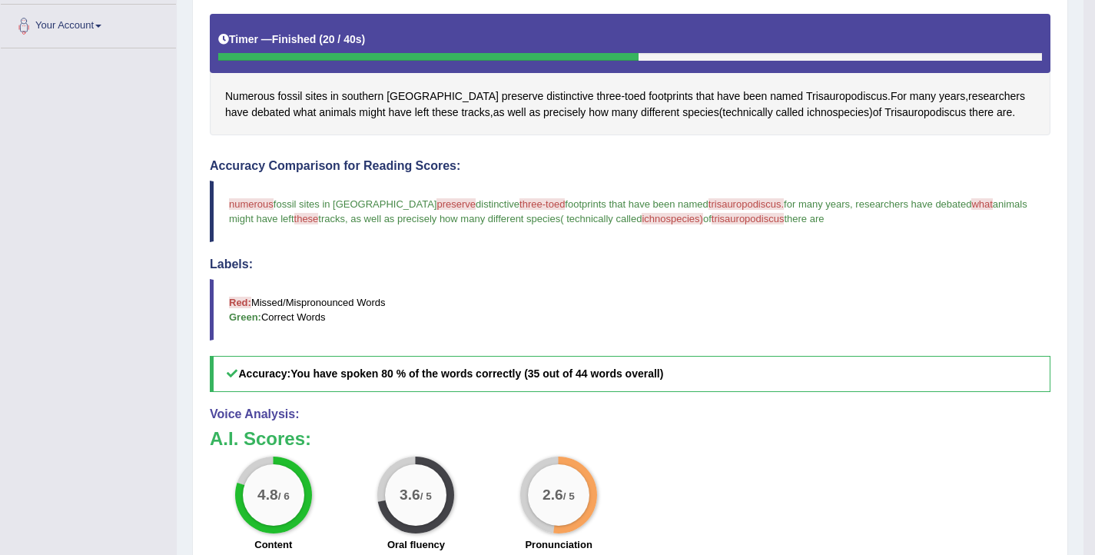
scroll to position [334, 0]
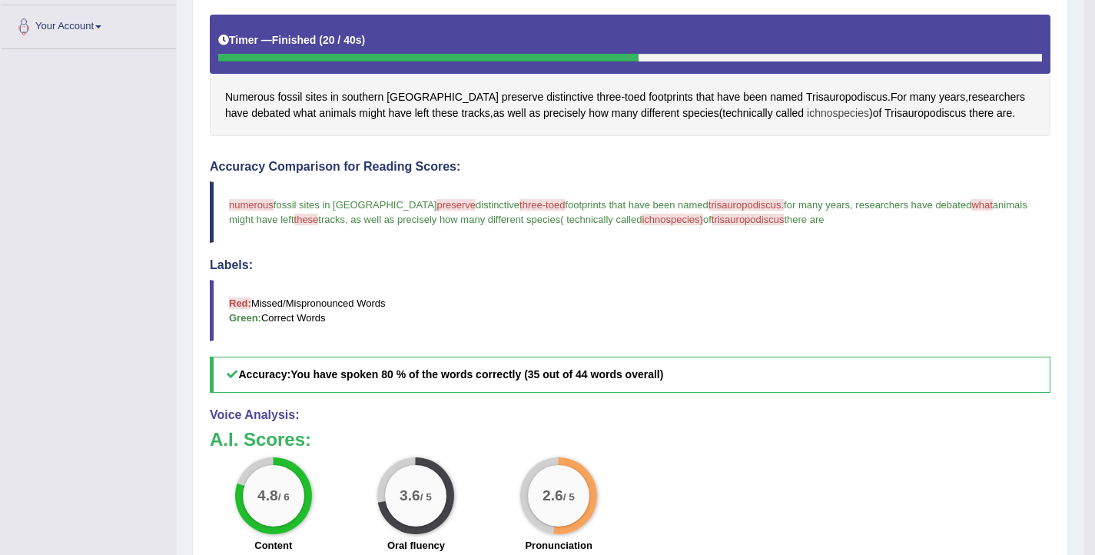
click at [807, 118] on span "ichnospecies" at bounding box center [838, 113] width 62 height 16
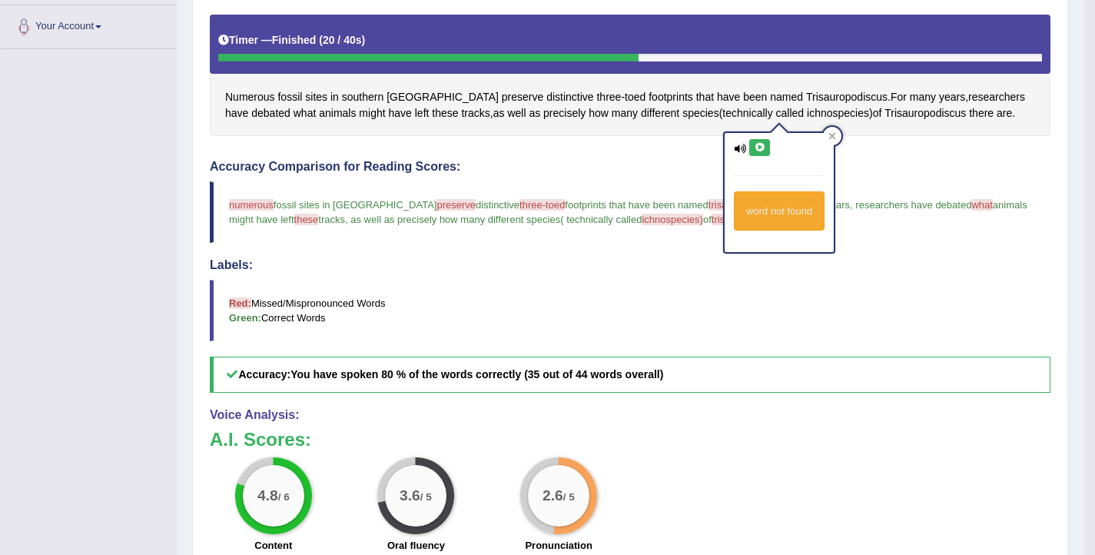
click at [763, 152] on button at bounding box center [759, 147] width 21 height 17
click at [672, 303] on blockquote "Red: Missed/Mispronounced Words Green: Correct Words" at bounding box center [630, 310] width 841 height 61
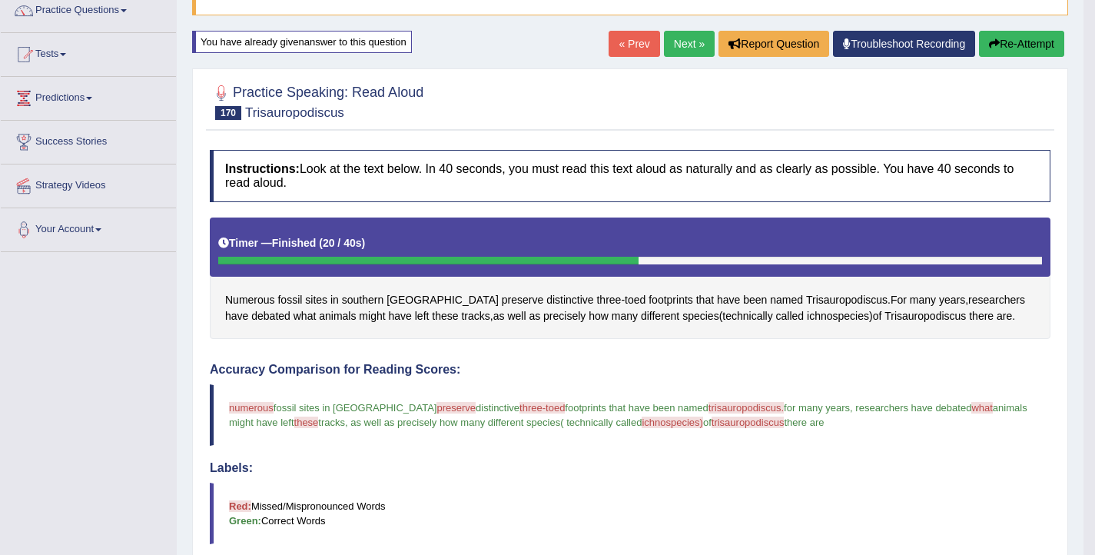
scroll to position [0, 0]
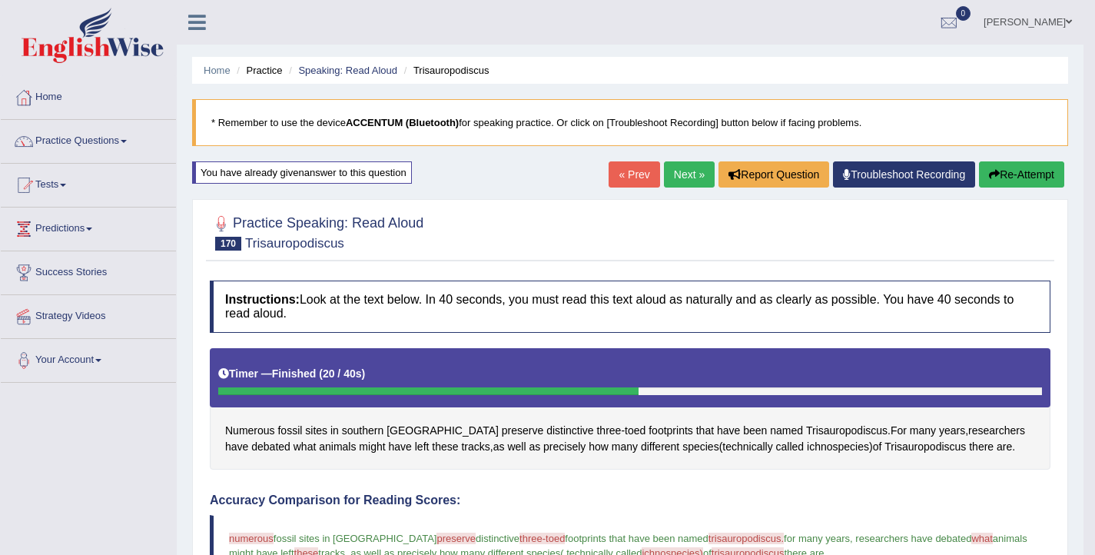
click at [1006, 173] on button "Re-Attempt" at bounding box center [1021, 174] width 85 height 26
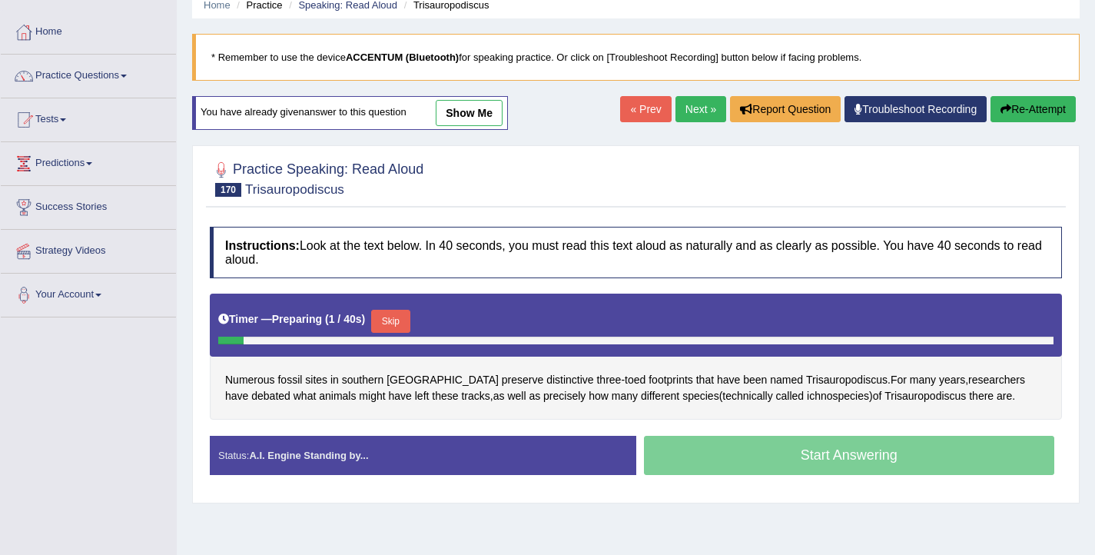
scroll to position [76, 0]
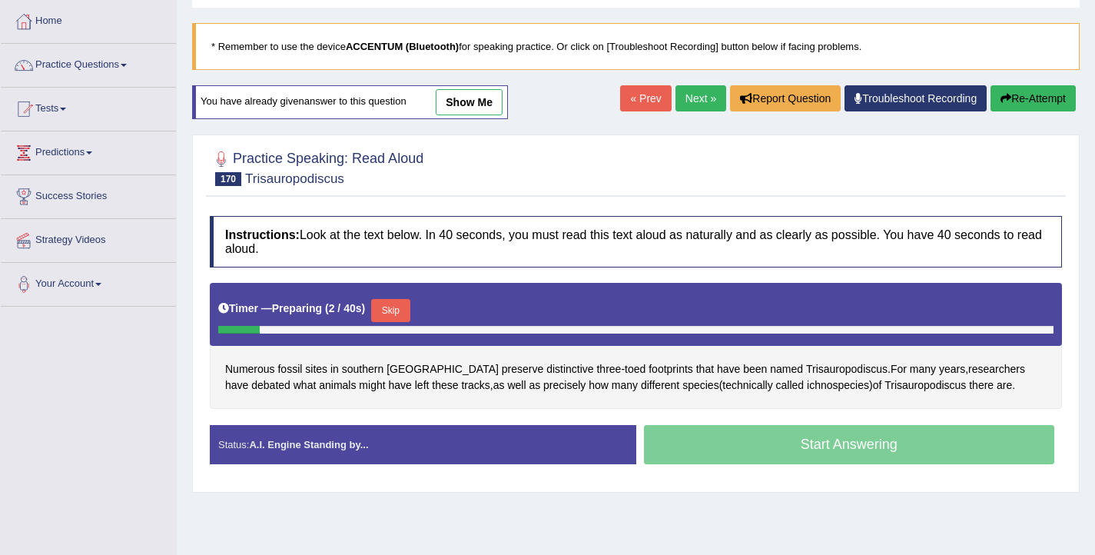
click at [383, 311] on button "Skip" at bounding box center [390, 310] width 38 height 23
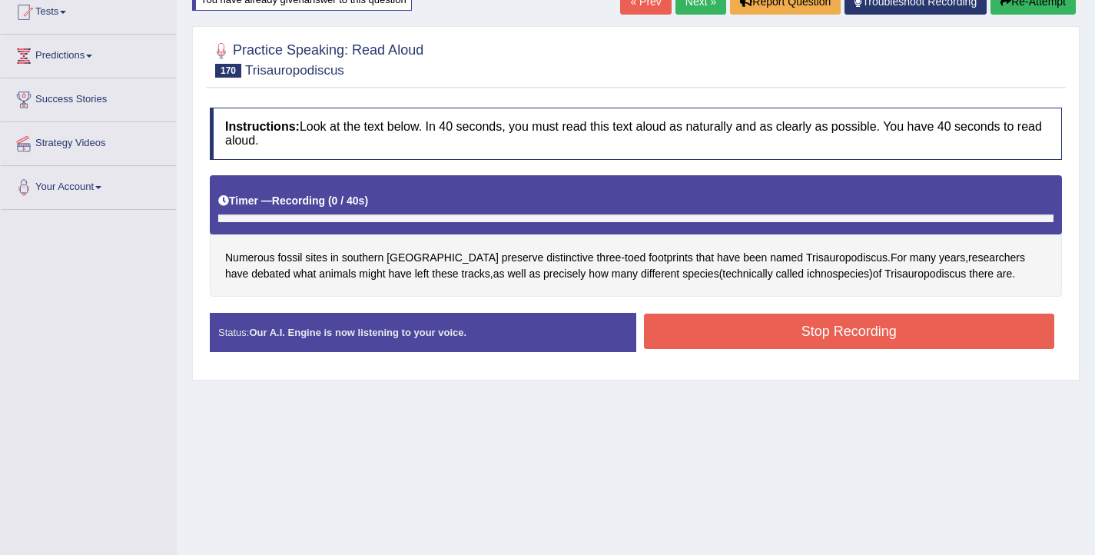
scroll to position [186, 0]
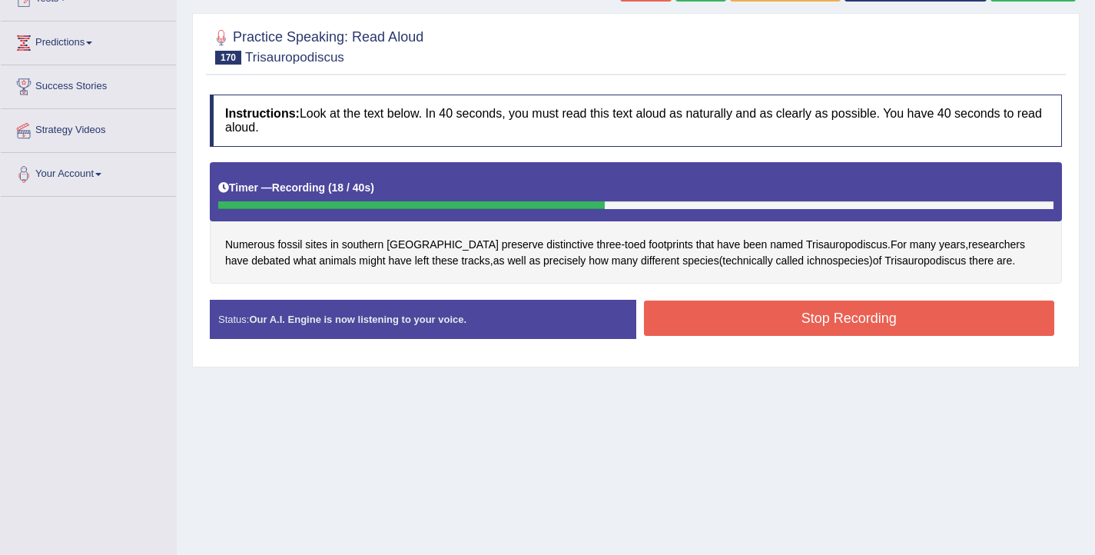
drag, startPoint x: 872, startPoint y: 315, endPoint x: 863, endPoint y: 324, distance: 13.0
click at [872, 315] on button "Stop Recording" at bounding box center [849, 318] width 411 height 35
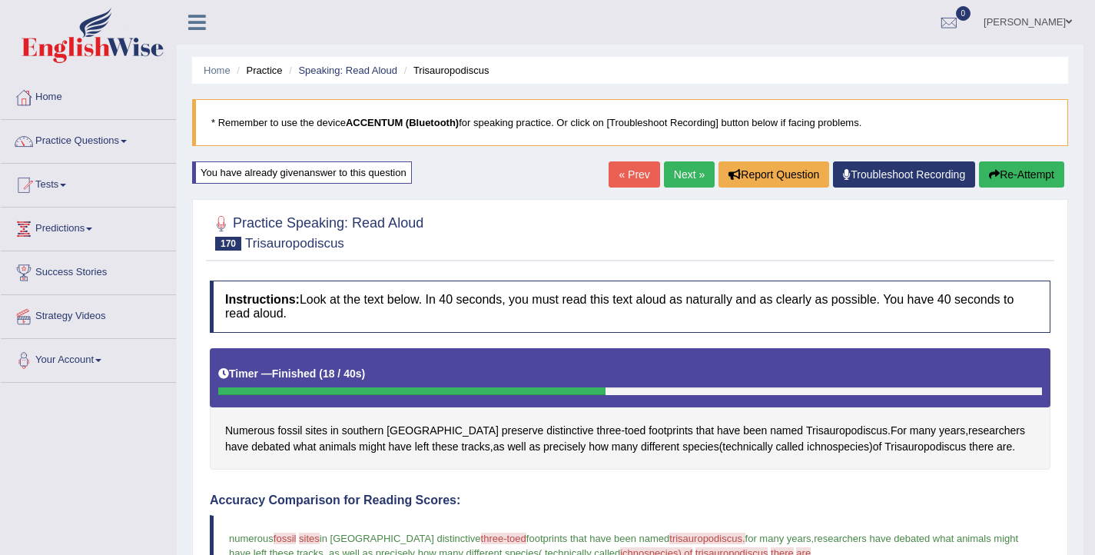
scroll to position [0, 0]
